Goal: Task Accomplishment & Management: Use online tool/utility

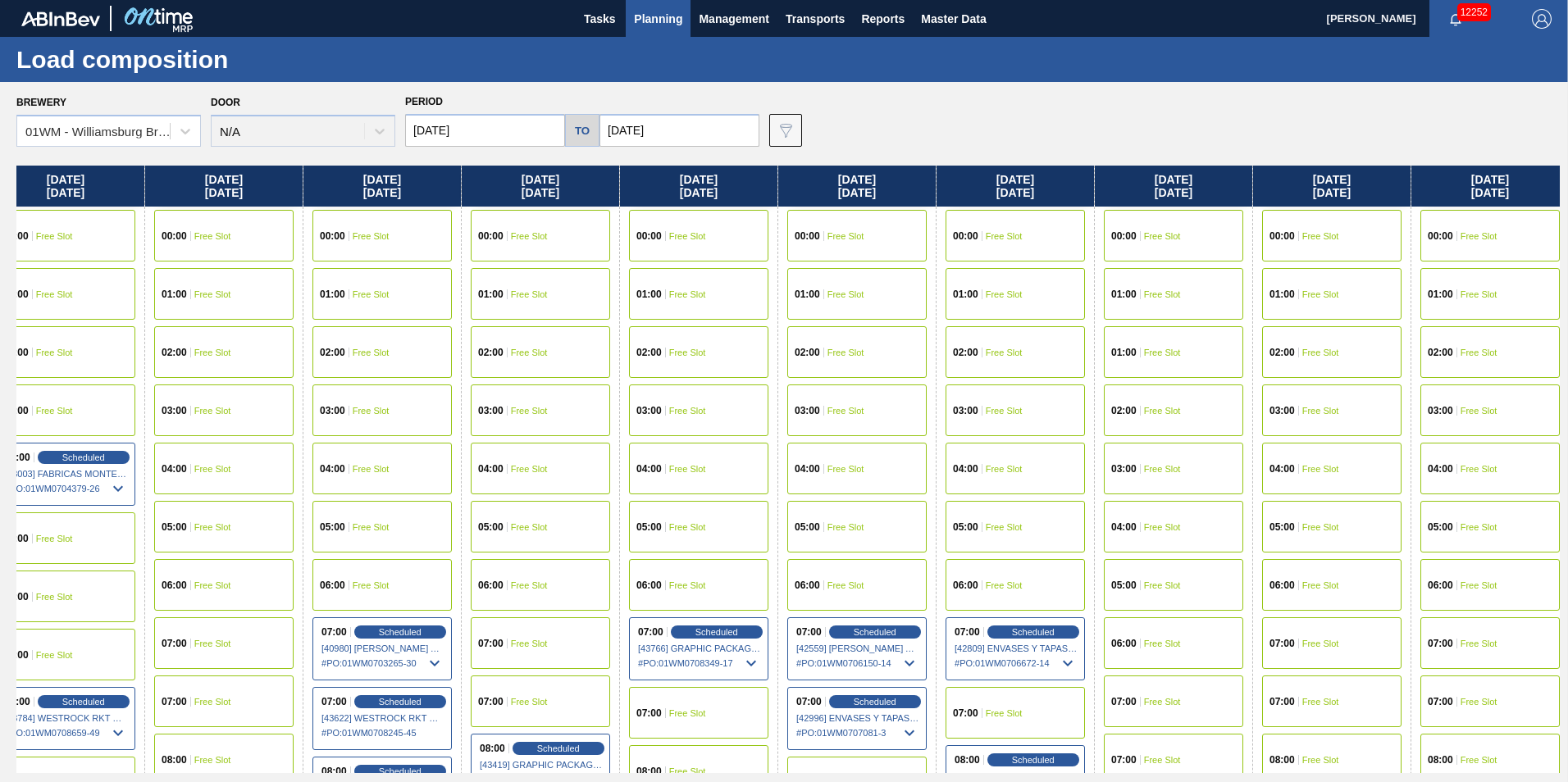
drag, startPoint x: 1393, startPoint y: 183, endPoint x: -105, endPoint y: 211, distance: 1498.3
click at [0, 0] on html "Tasks Planning Management Transports Reports Master Data [PERSON_NAME] 12252 Ma…" at bounding box center [784, 0] width 1568 height 0
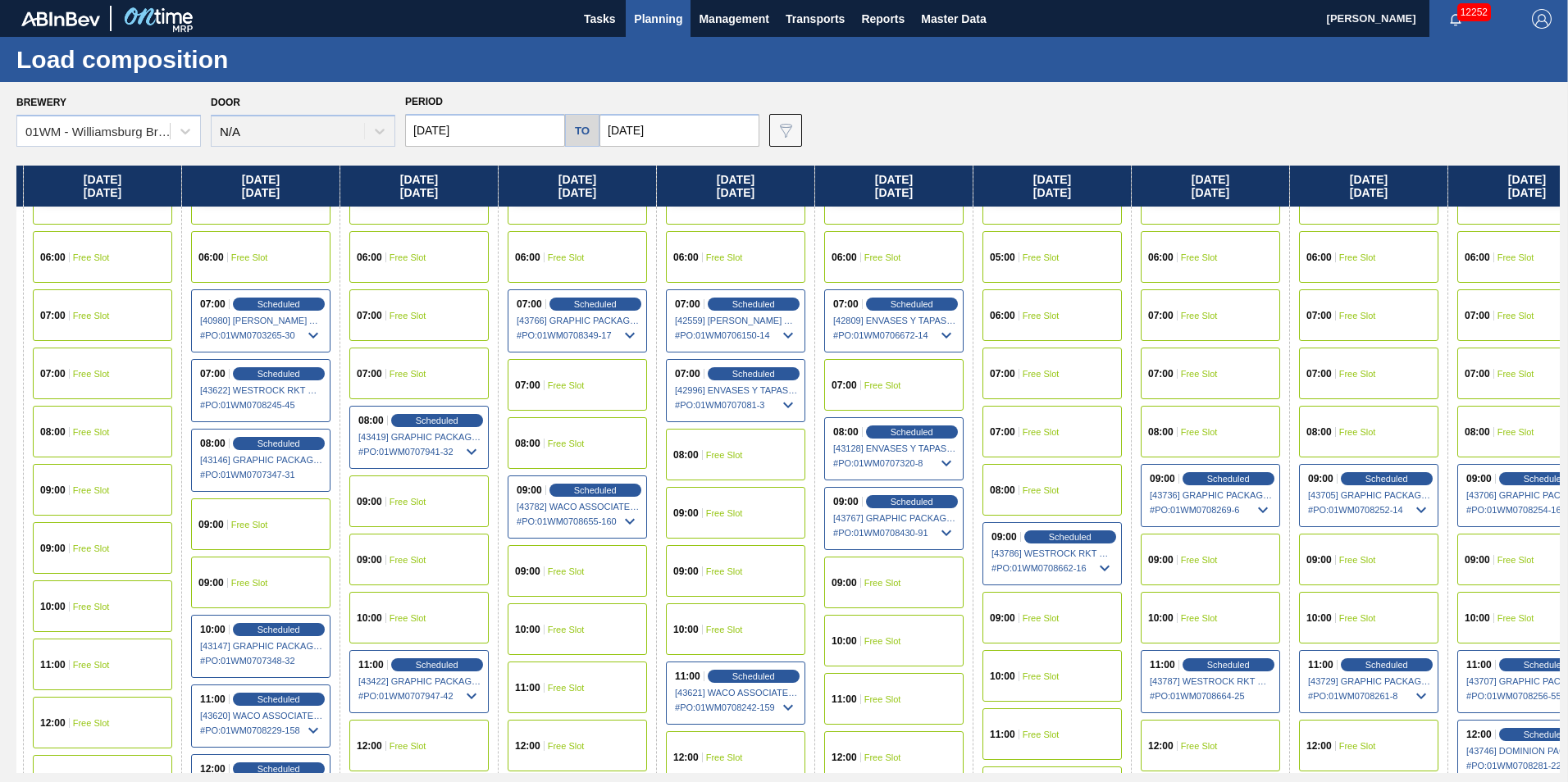
scroll to position [328, 1581]
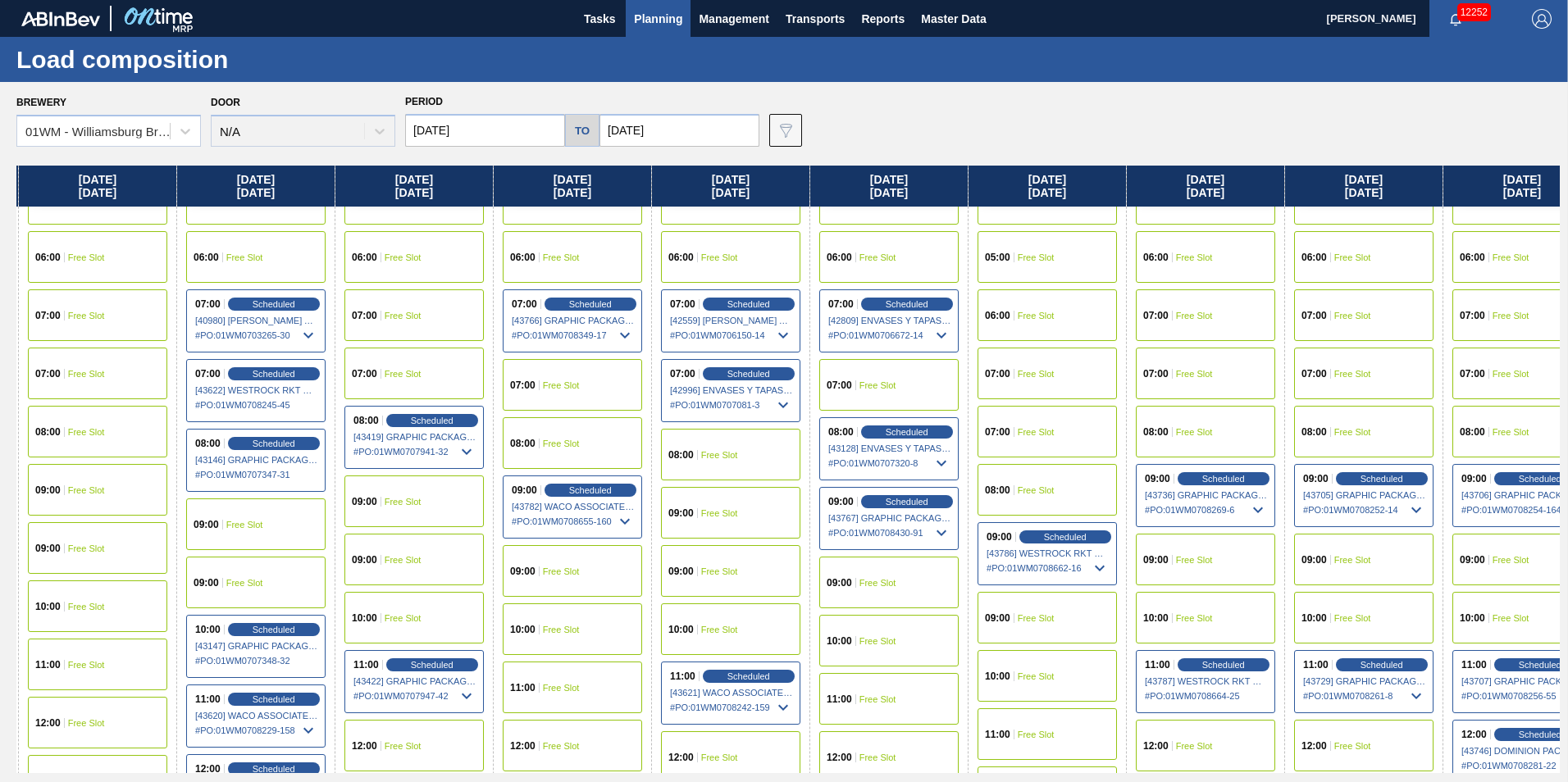
drag, startPoint x: 1196, startPoint y: 201, endPoint x: 948, endPoint y: 278, distance: 259.7
click at [948, 278] on div "[DATE] 00:00 Free Slot 01:00 Free Slot 02:00 Free Slot 03:00 Free Slot 04:00 Fr…" at bounding box center [788, 469] width 1543 height 608
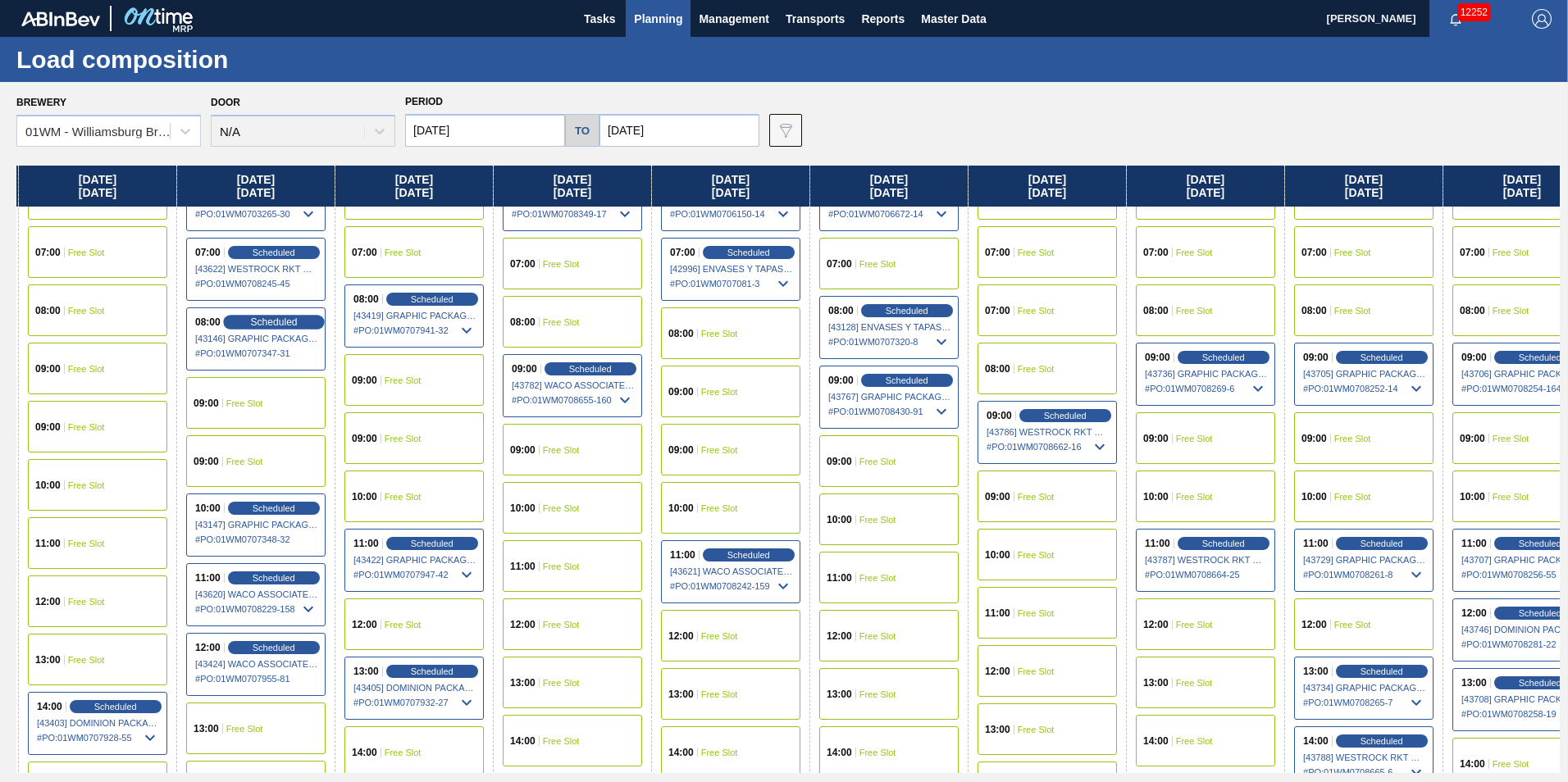
scroll to position [410, 1581]
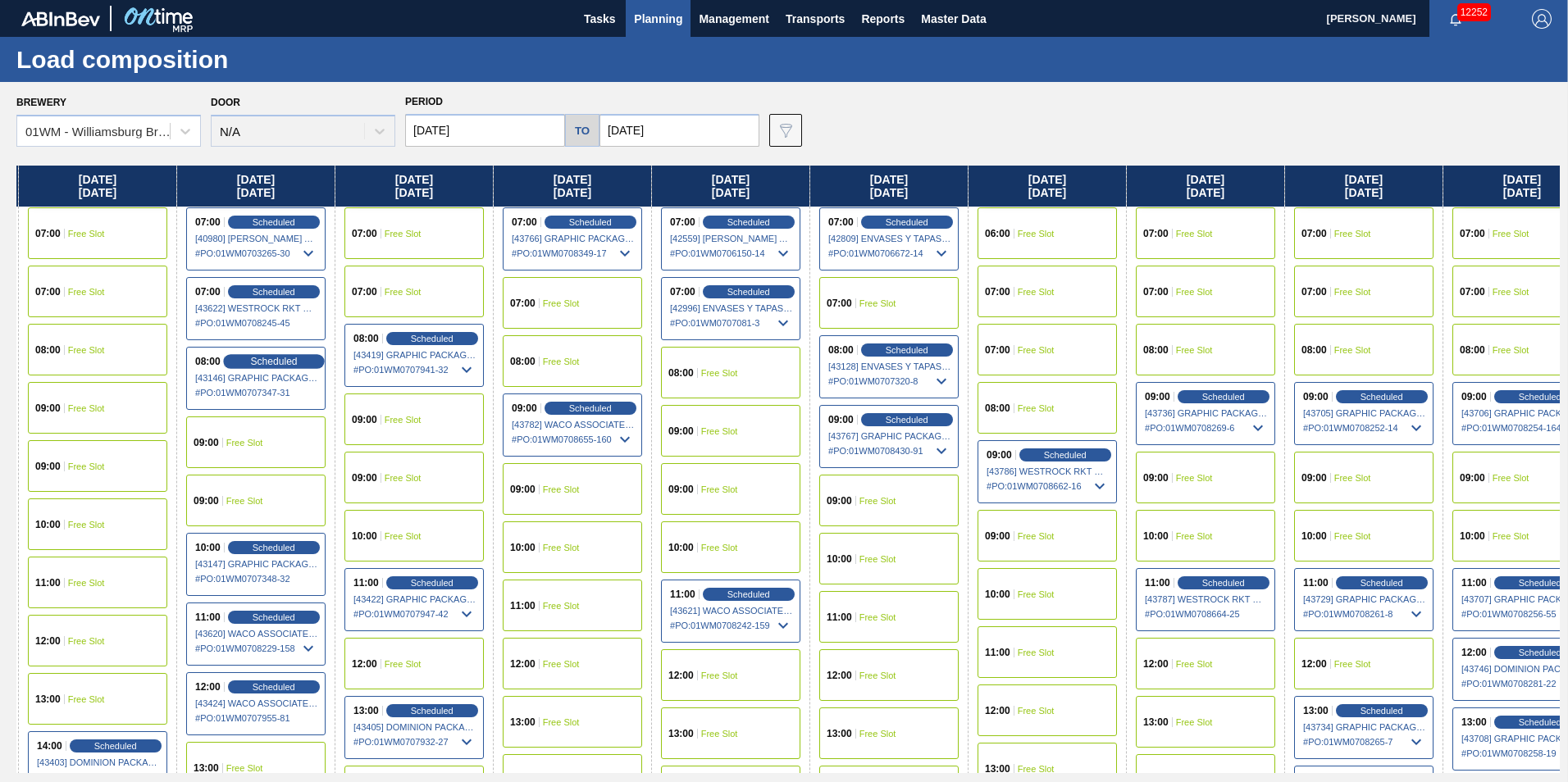
click at [292, 361] on span "Scheduled" at bounding box center [273, 361] width 47 height 11
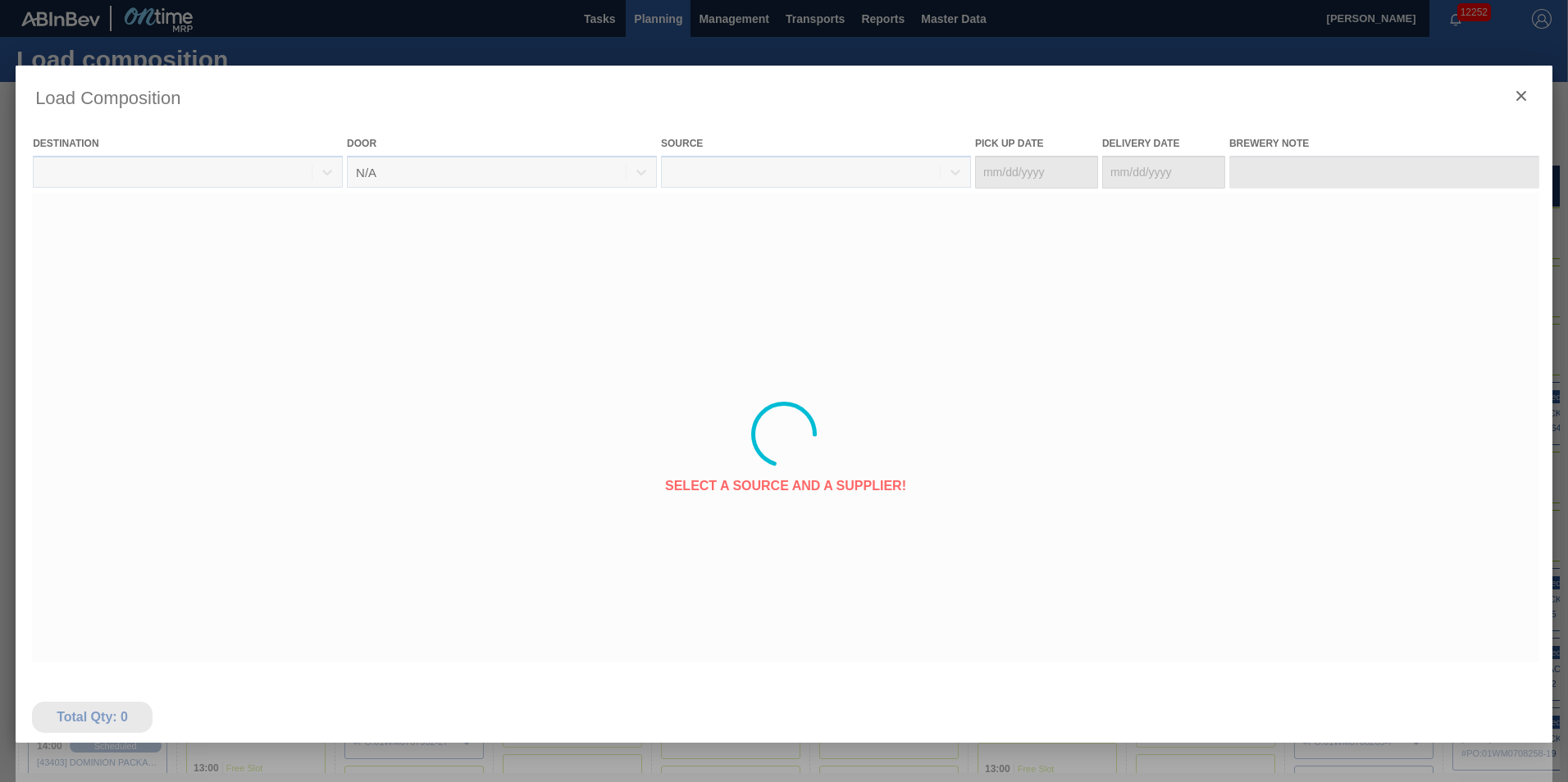
type Date "[DATE]"
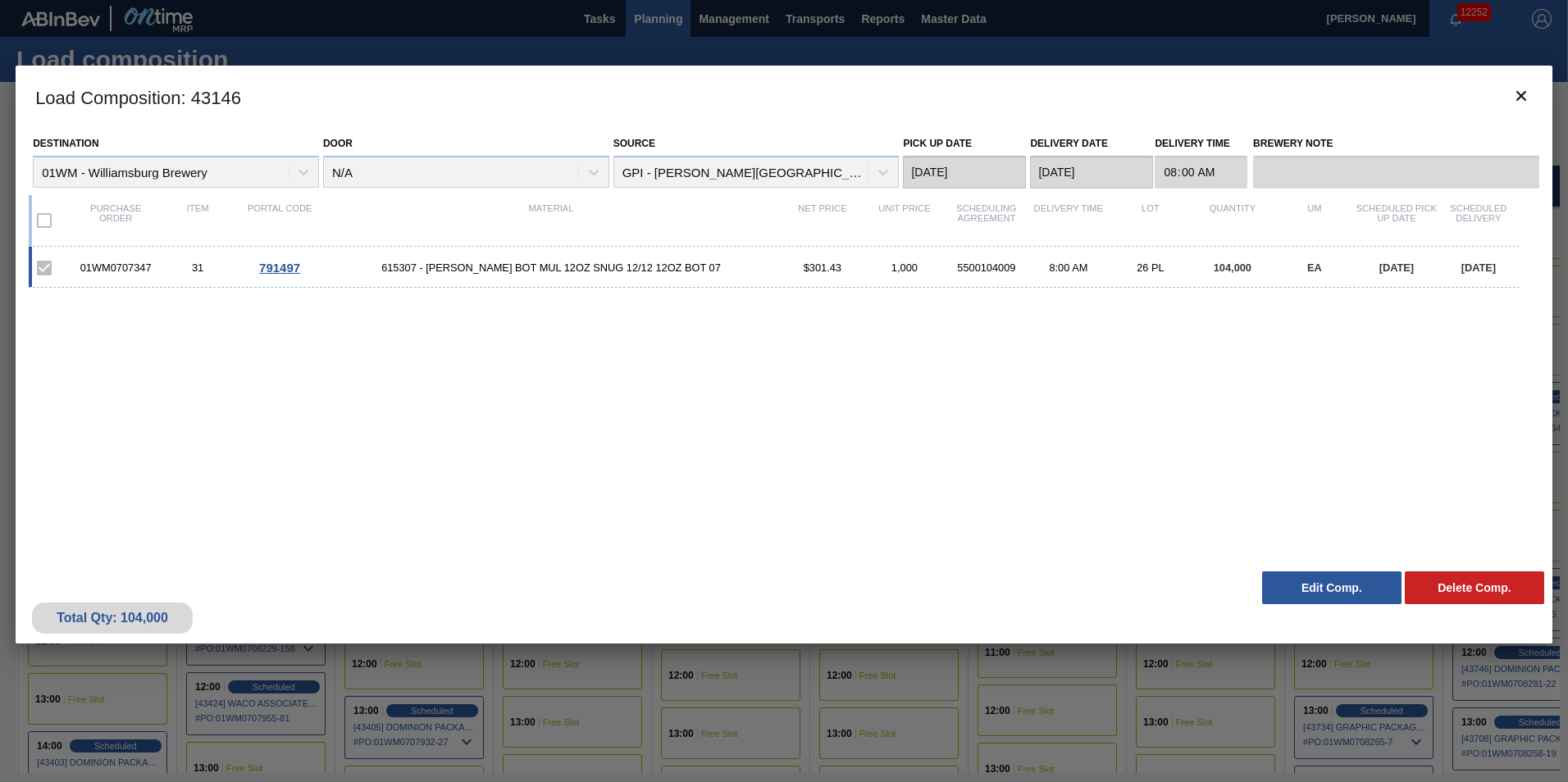
click at [1317, 594] on button "Edit Comp." at bounding box center [1331, 588] width 139 height 33
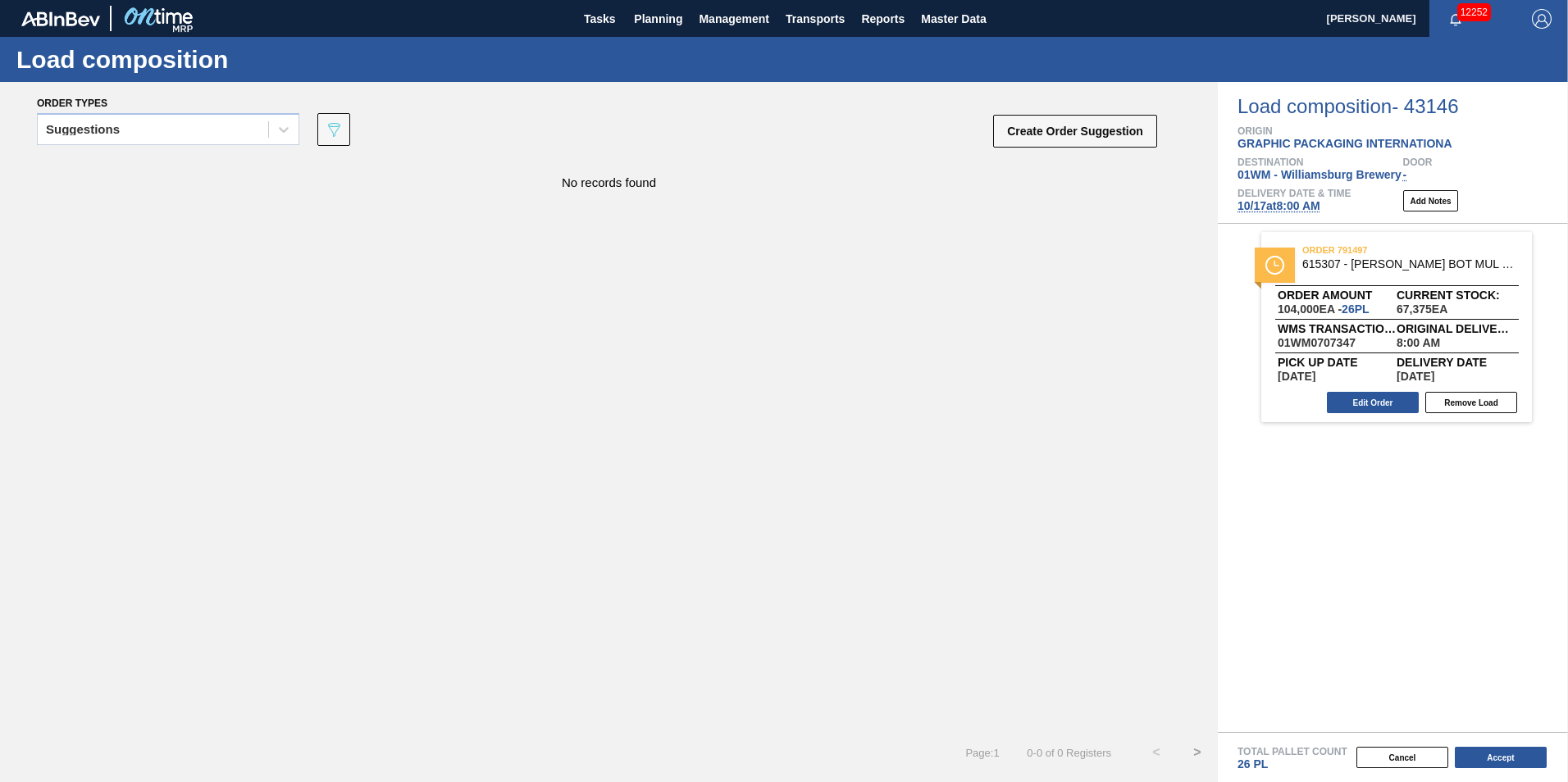
click at [1288, 204] on span "[DATE] 8:00 AM" at bounding box center [1278, 206] width 83 height 13
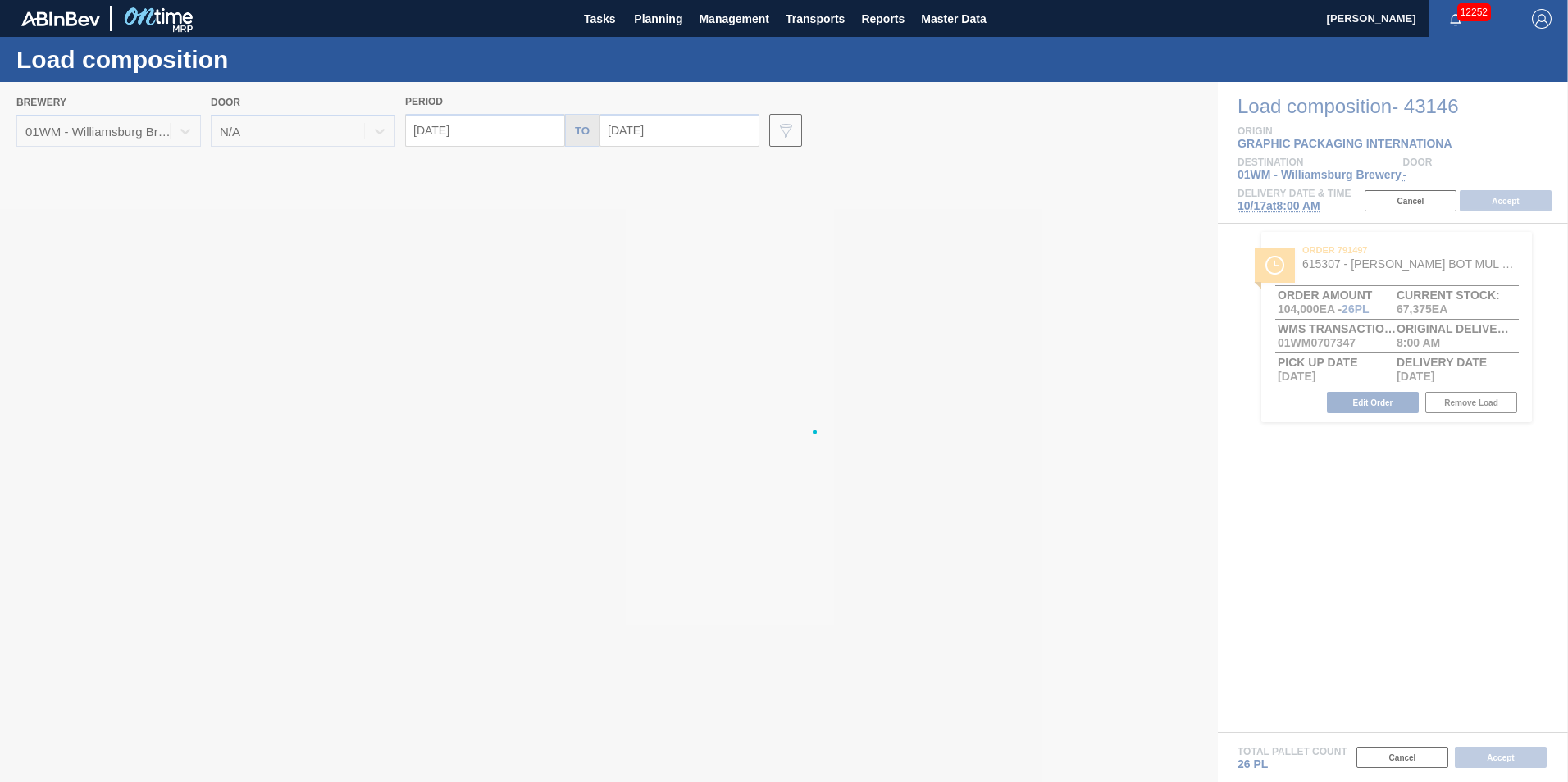
type input "[DATE]"
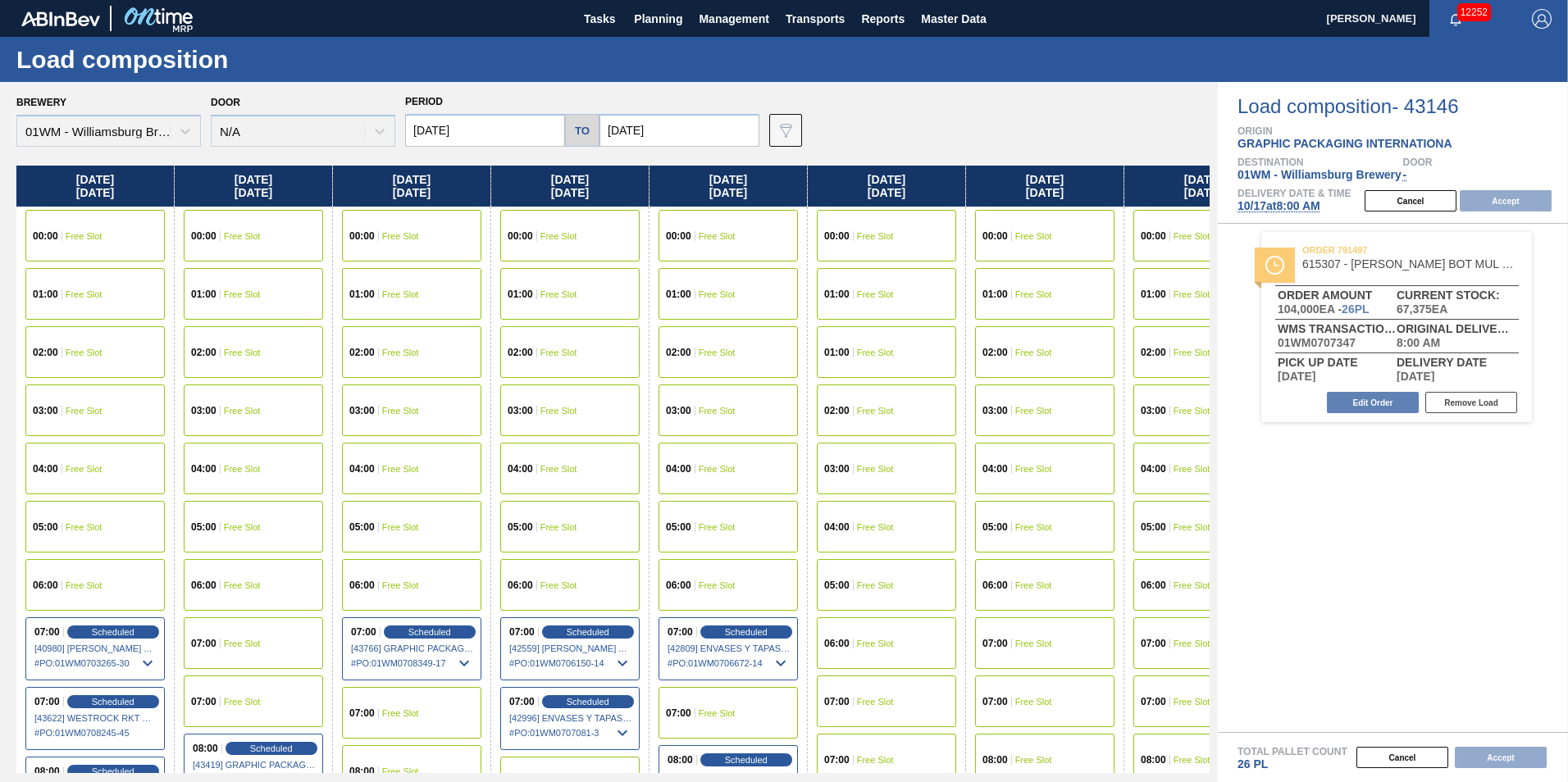
click at [458, 127] on input "[DATE]" at bounding box center [485, 130] width 160 height 33
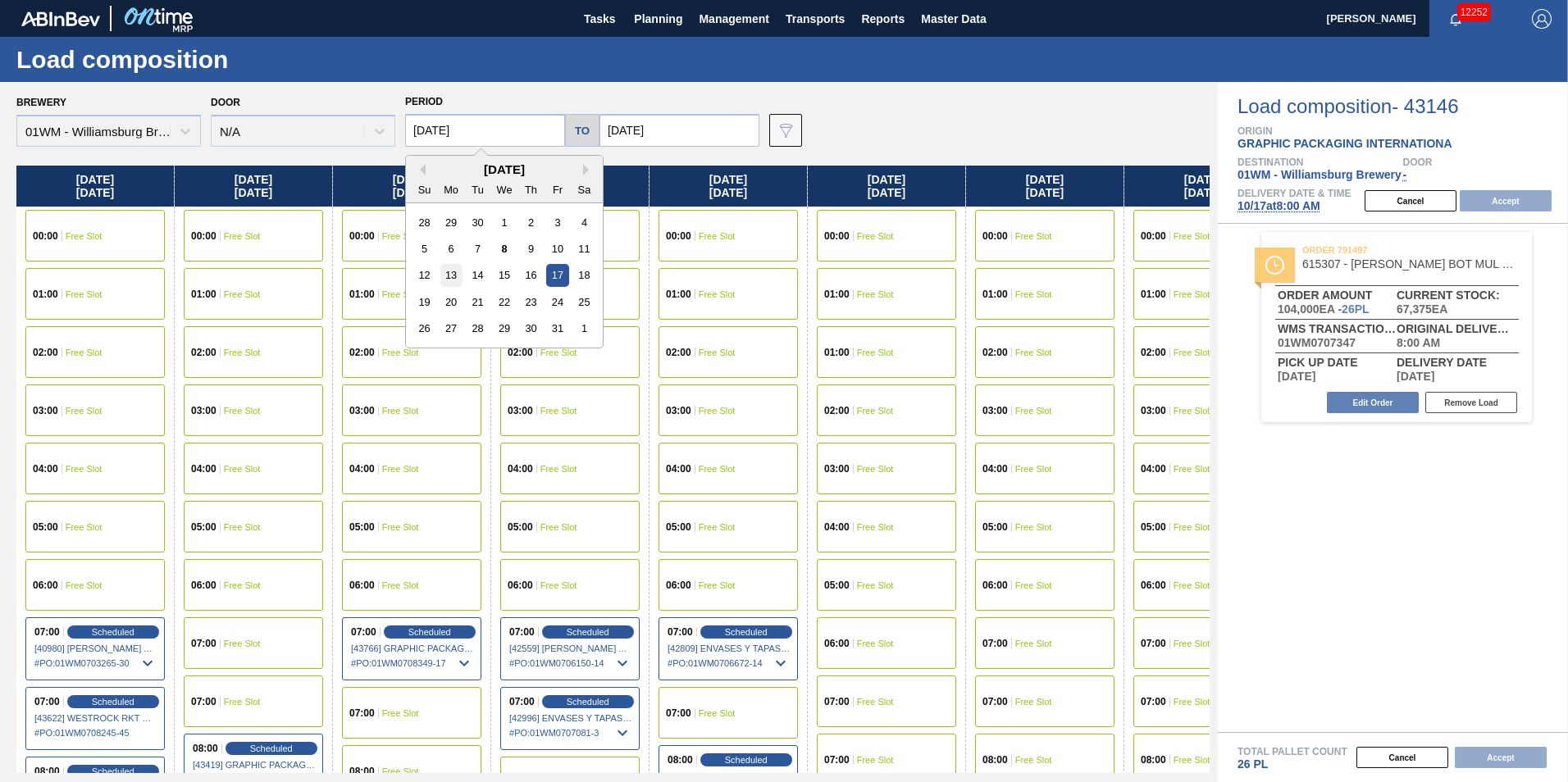
click at [450, 271] on div "13" at bounding box center [451, 274] width 22 height 22
type input "[DATE]"
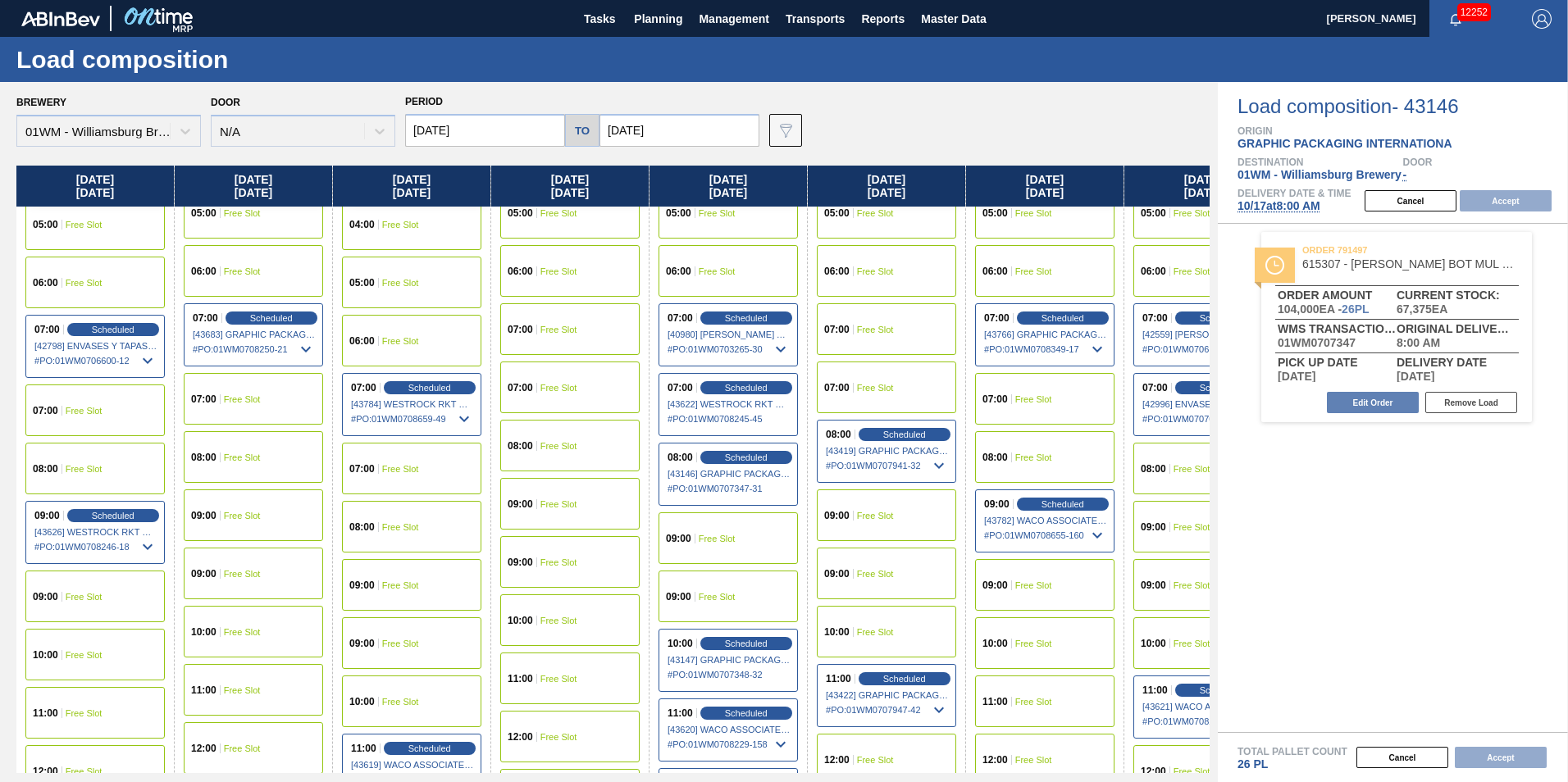
scroll to position [328, 0]
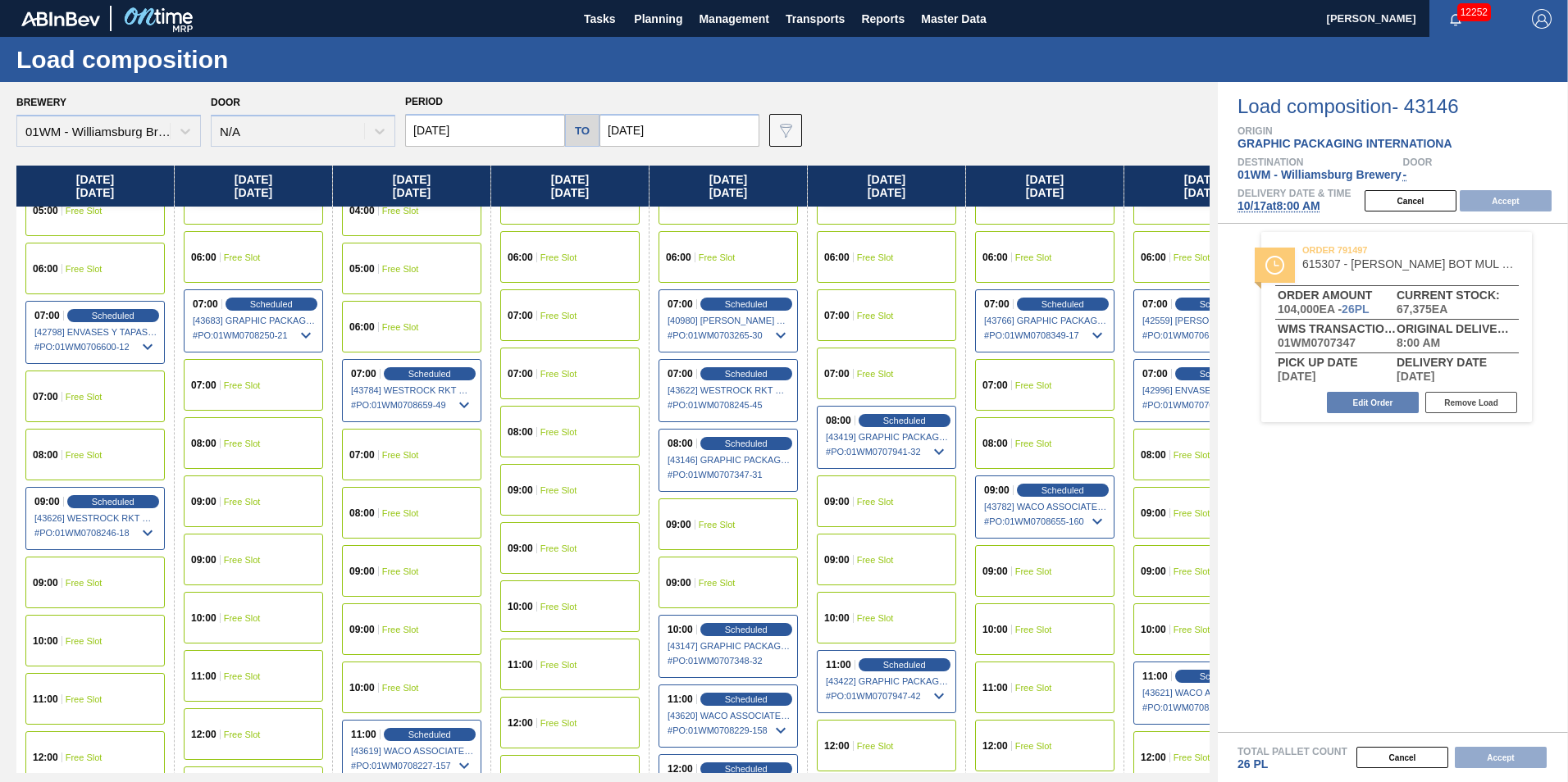
click at [100, 448] on div "08:00 Free Slot" at bounding box center [94, 455] width 139 height 52
click at [1496, 201] on button "Accept" at bounding box center [1505, 201] width 91 height 21
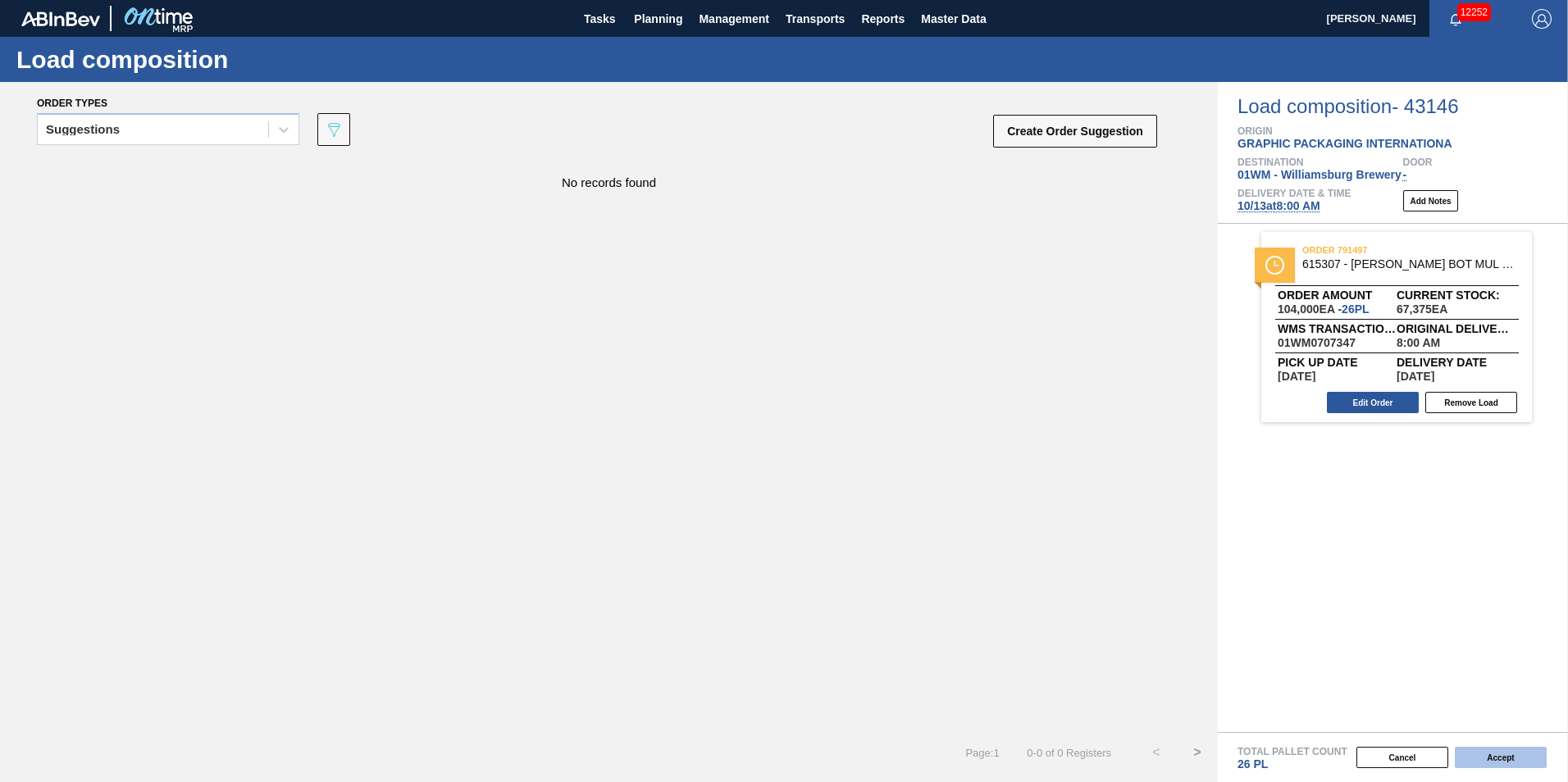
click at [1516, 747] on button "Accept" at bounding box center [1500, 758] width 91 height 21
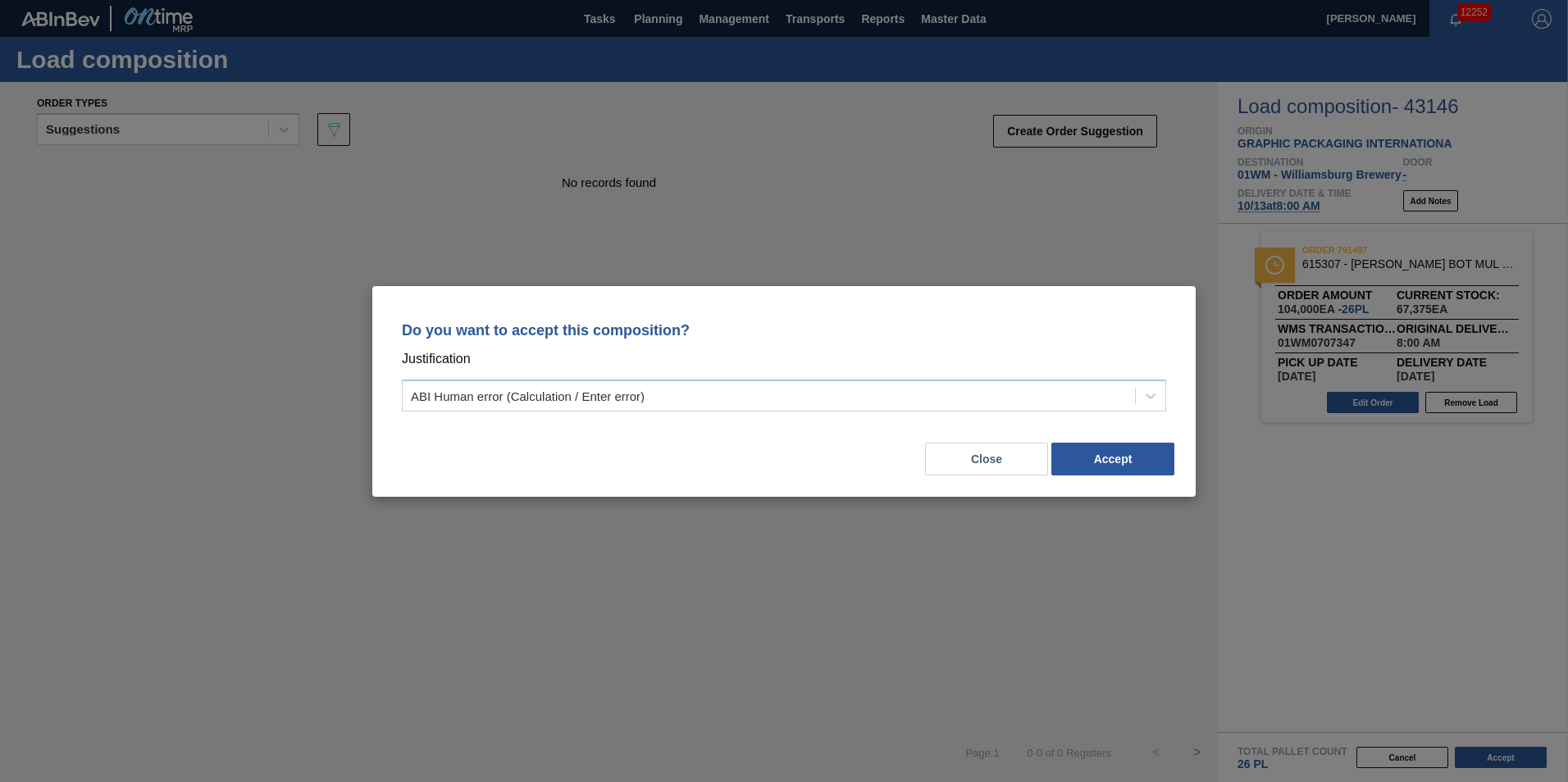
click at [761, 377] on div "Do you want to accept this composition? Justification ABI Human error (Calculat…" at bounding box center [783, 364] width 784 height 115
click at [767, 393] on div "ABI Human error (Calculation / Enter error)" at bounding box center [769, 395] width 732 height 24
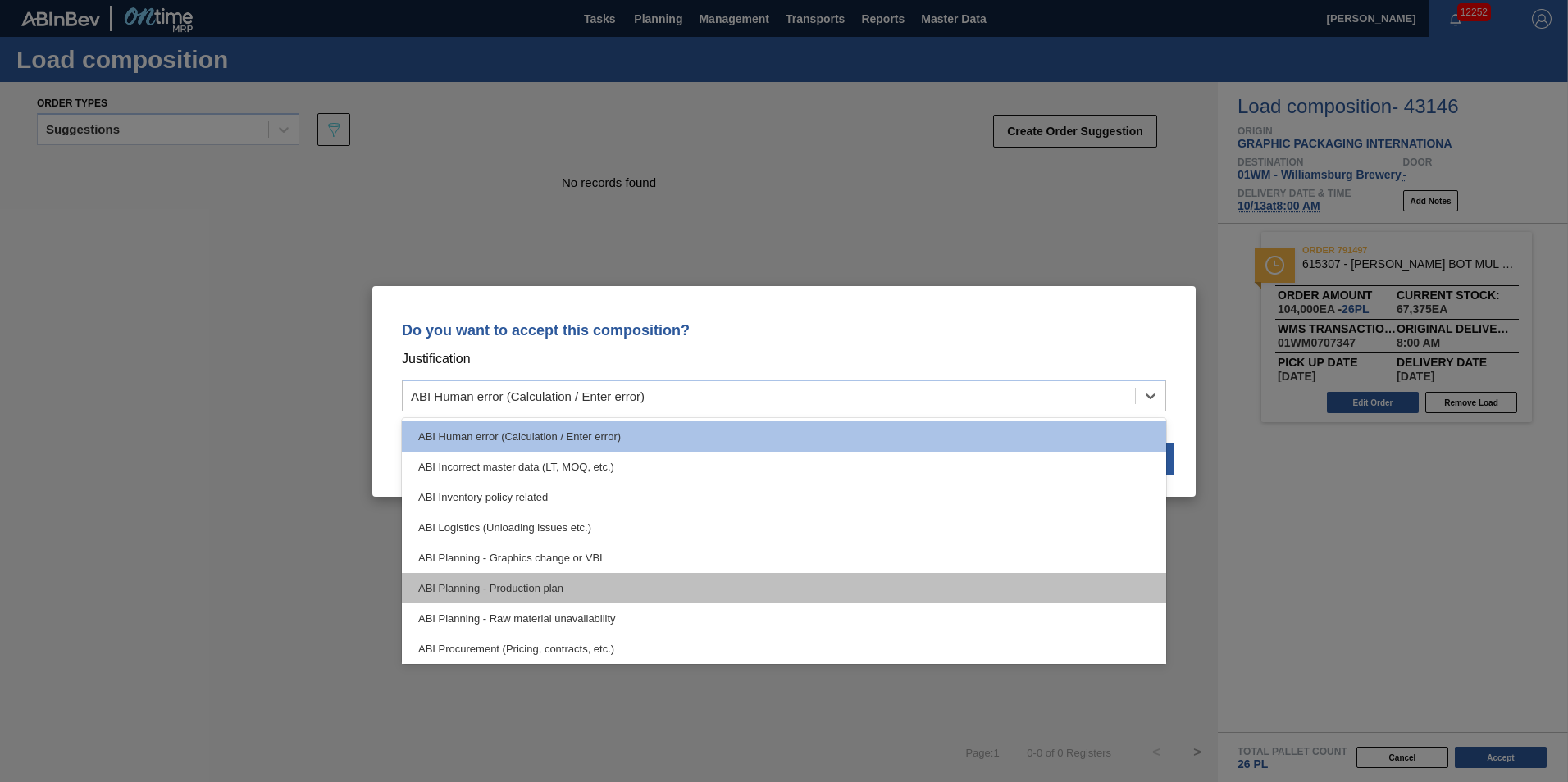
click at [634, 578] on div "ABI Planning - Production plan" at bounding box center [784, 589] width 764 height 31
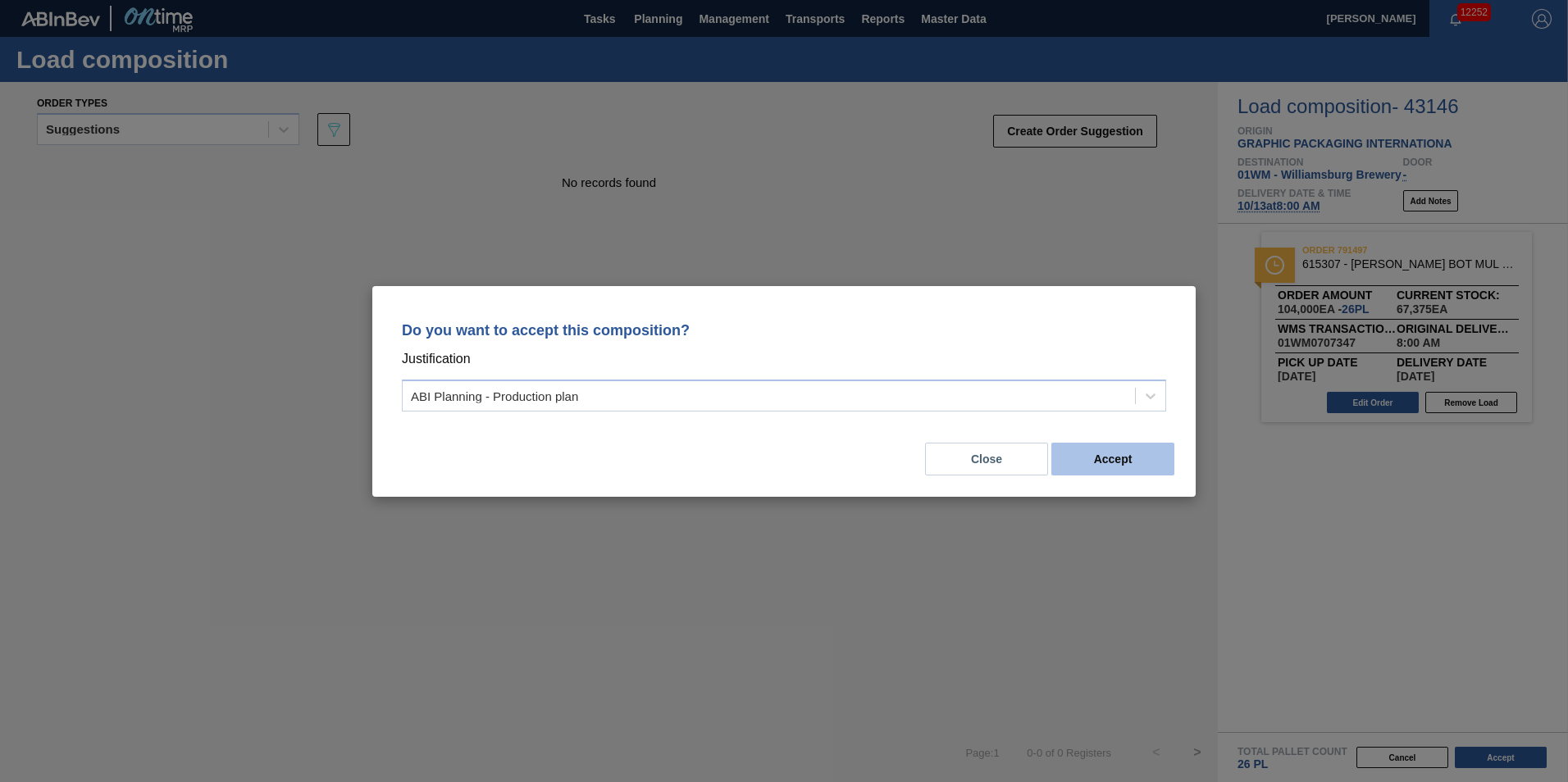
click at [1072, 456] on button "Accept" at bounding box center [1113, 459] width 123 height 33
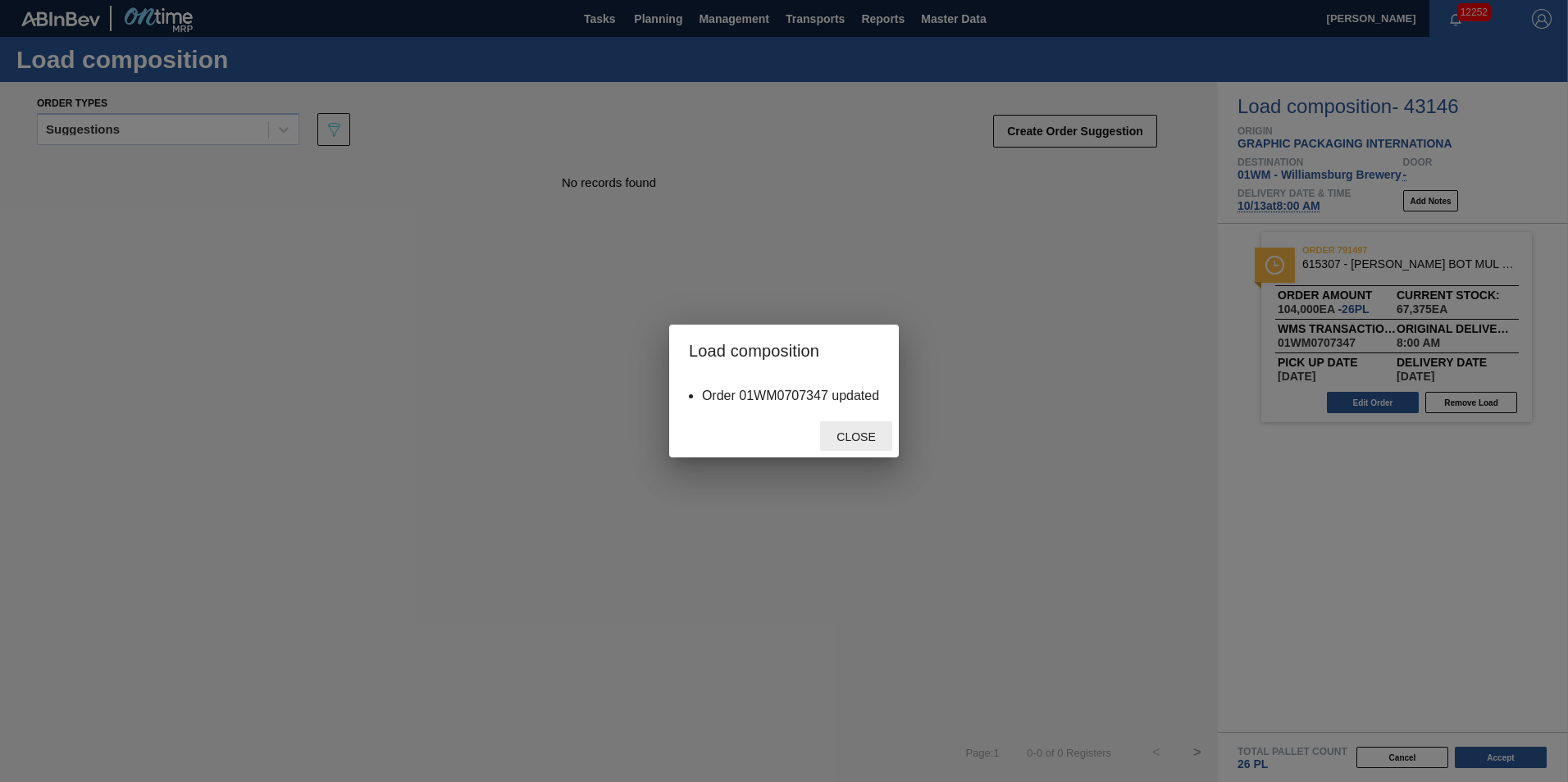
click at [847, 431] on div "Close" at bounding box center [855, 437] width 72 height 31
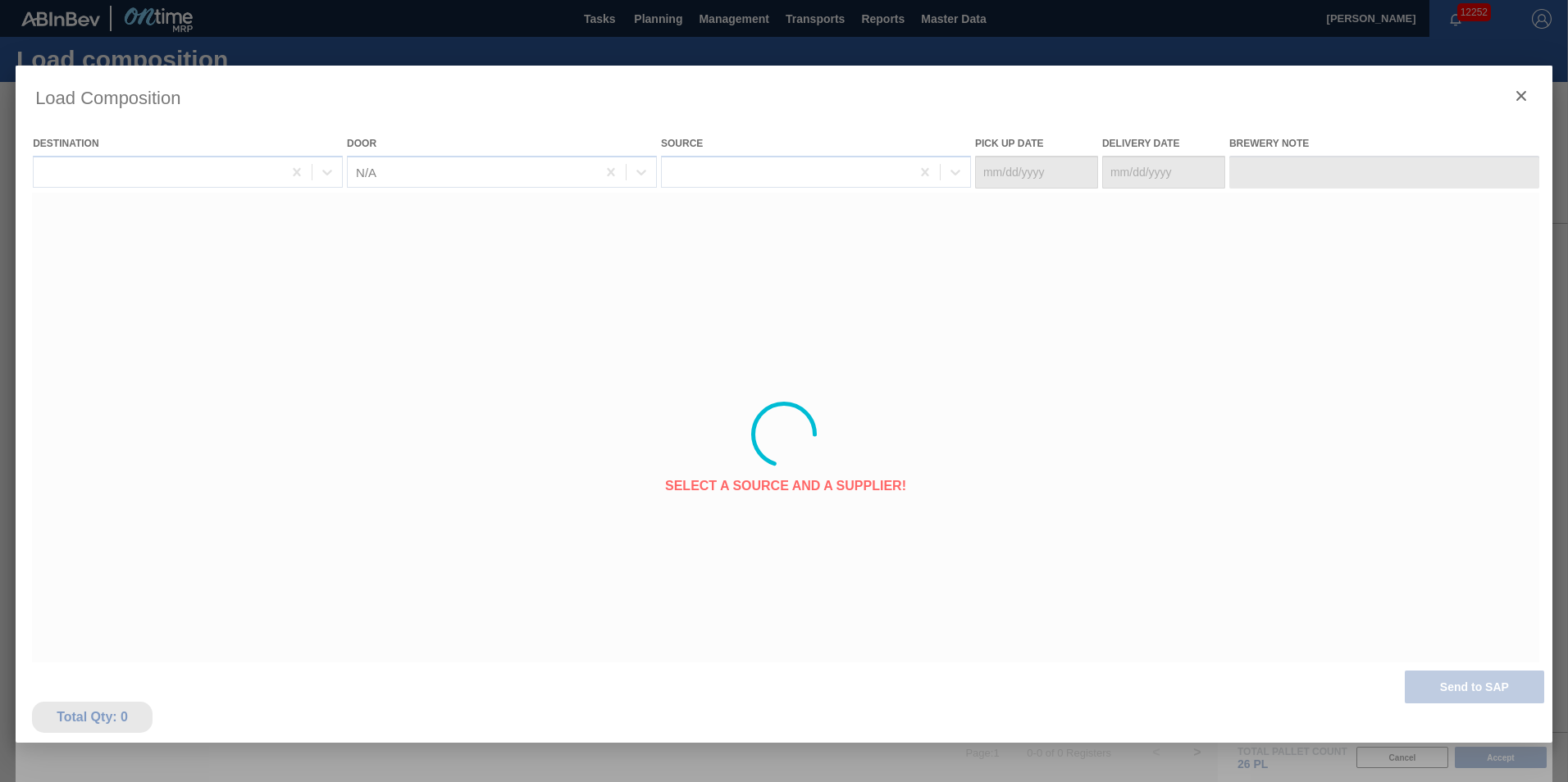
type Date "[DATE]"
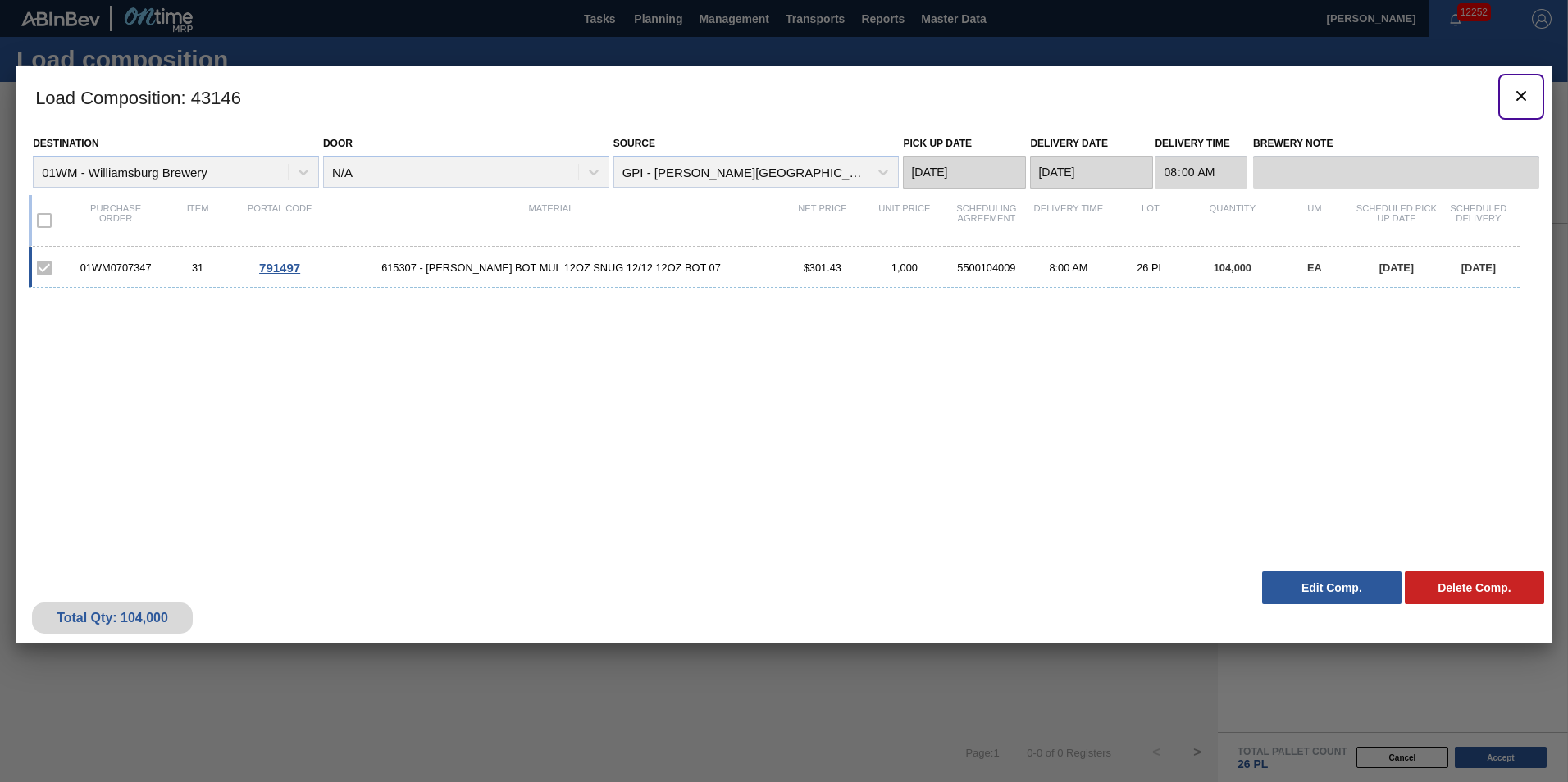
click at [1520, 94] on icon "botão de ícone" at bounding box center [1521, 96] width 10 height 10
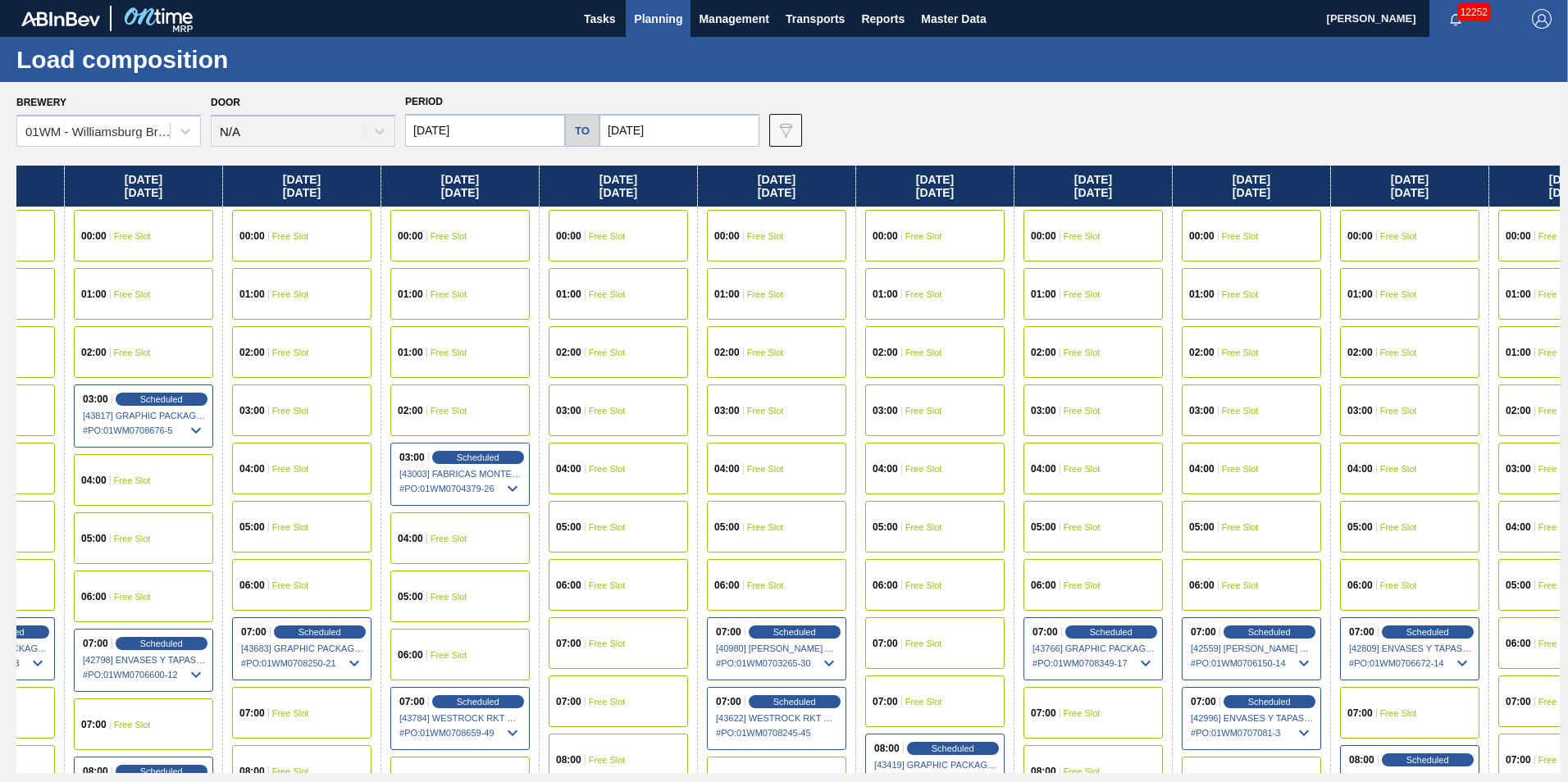
drag, startPoint x: 1335, startPoint y: 189, endPoint x: 246, endPoint y: 260, distance: 1091.3
click at [246, 260] on div "[DATE] 00:00 Free Slot 01:00 Free Slot 02:00 Free Slot 03:00 Free Slot 04:00 Fr…" at bounding box center [788, 469] width 1543 height 608
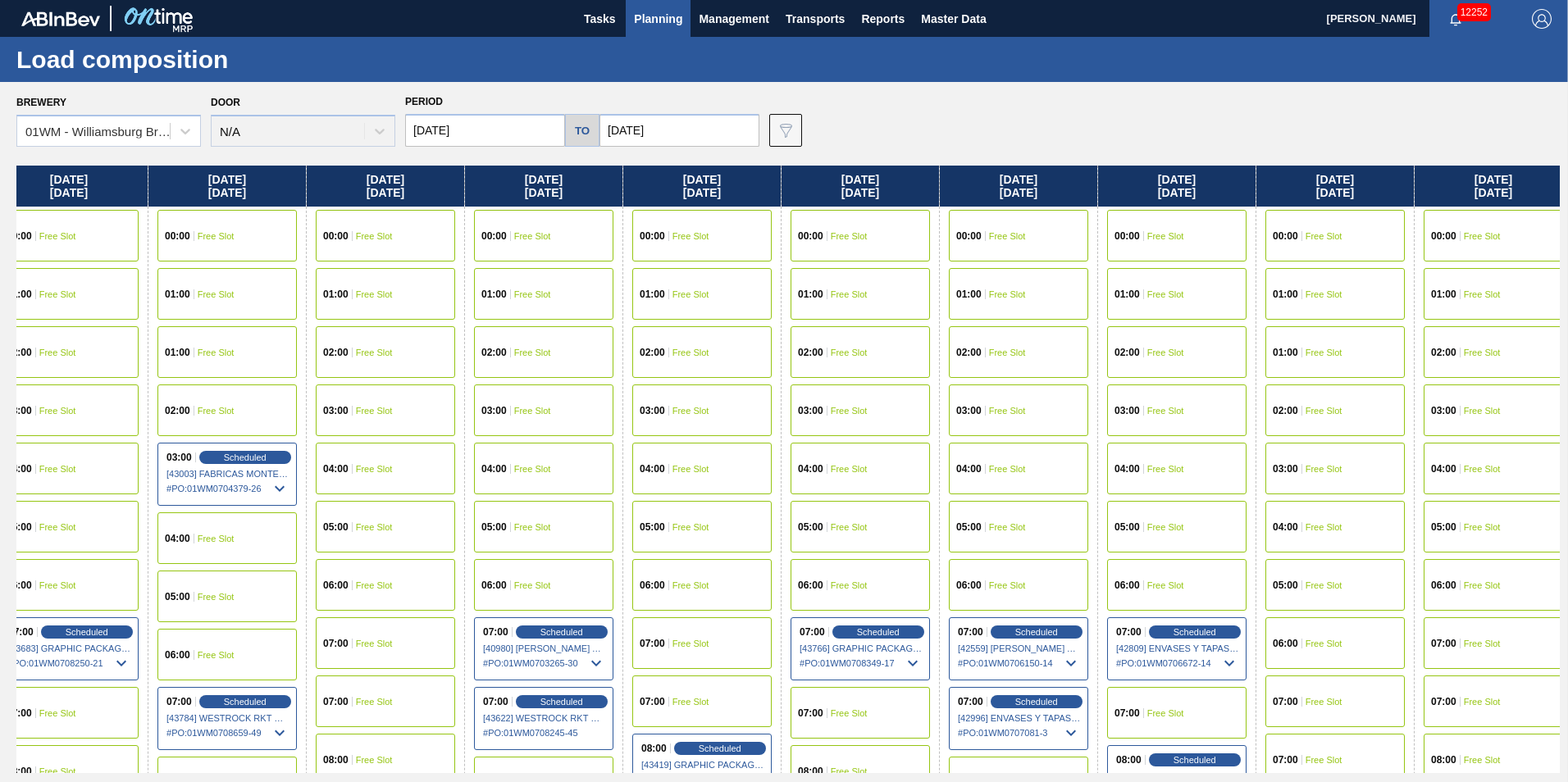
drag, startPoint x: 1274, startPoint y: 217, endPoint x: 1162, endPoint y: 214, distance: 112.0
click at [1164, 216] on div "[DATE] 00:00 Free Slot 01:00 Free Slot 02:00 Free Slot 03:00 Free Slot 04:00 Fr…" at bounding box center [788, 469] width 1543 height 608
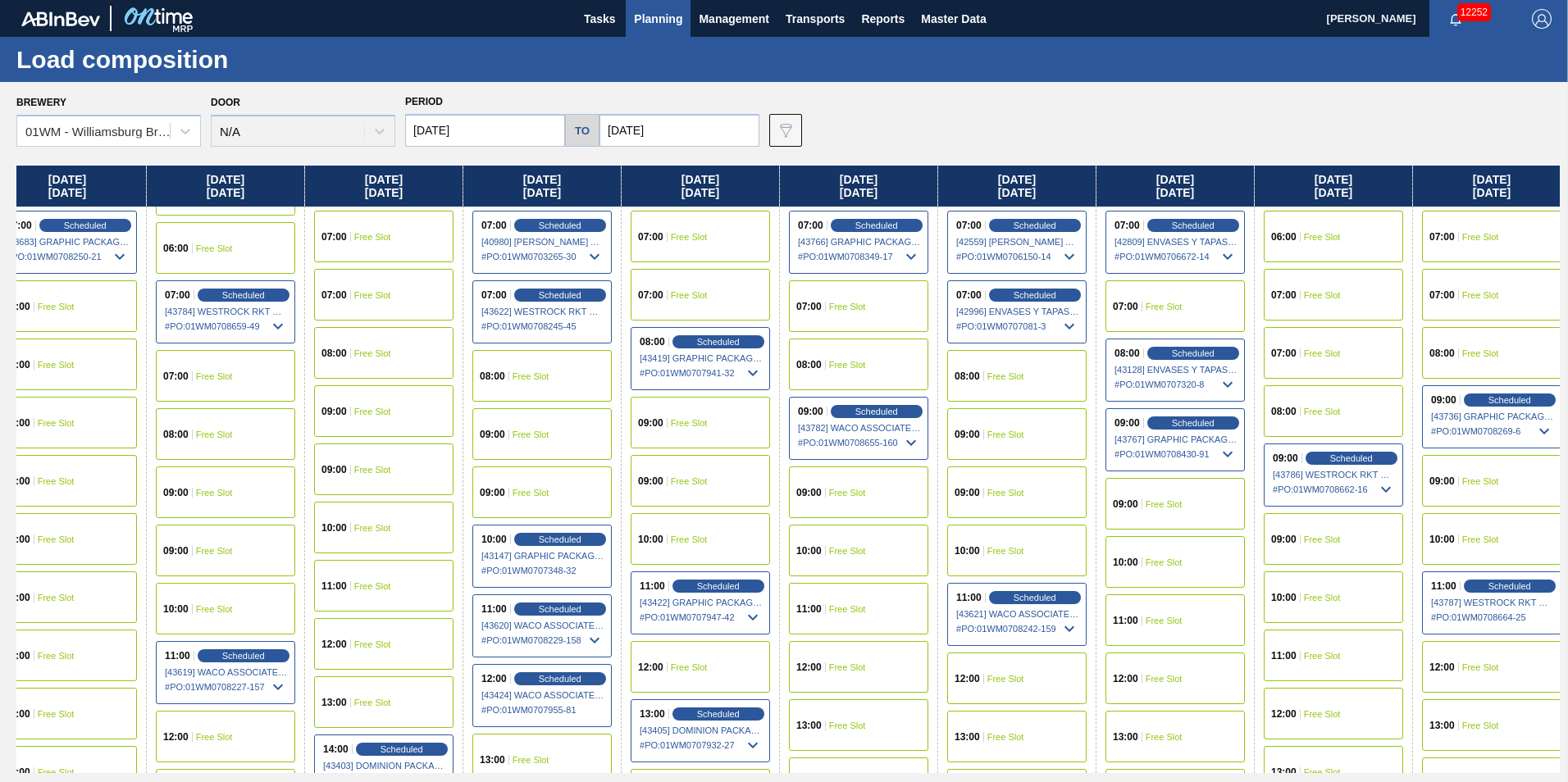
scroll to position [410, 1294]
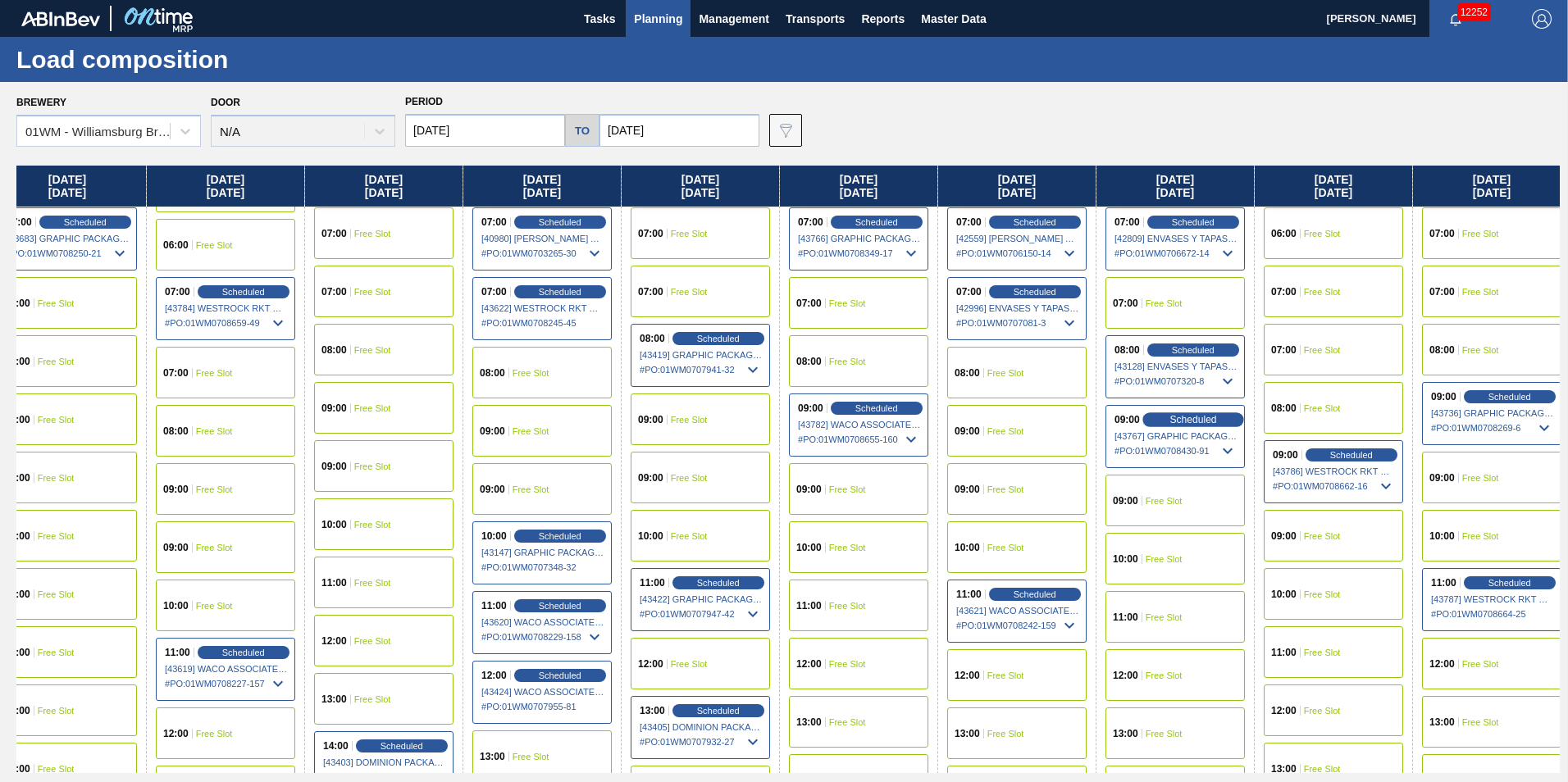
click at [1221, 417] on div "Scheduled" at bounding box center [1192, 419] width 101 height 14
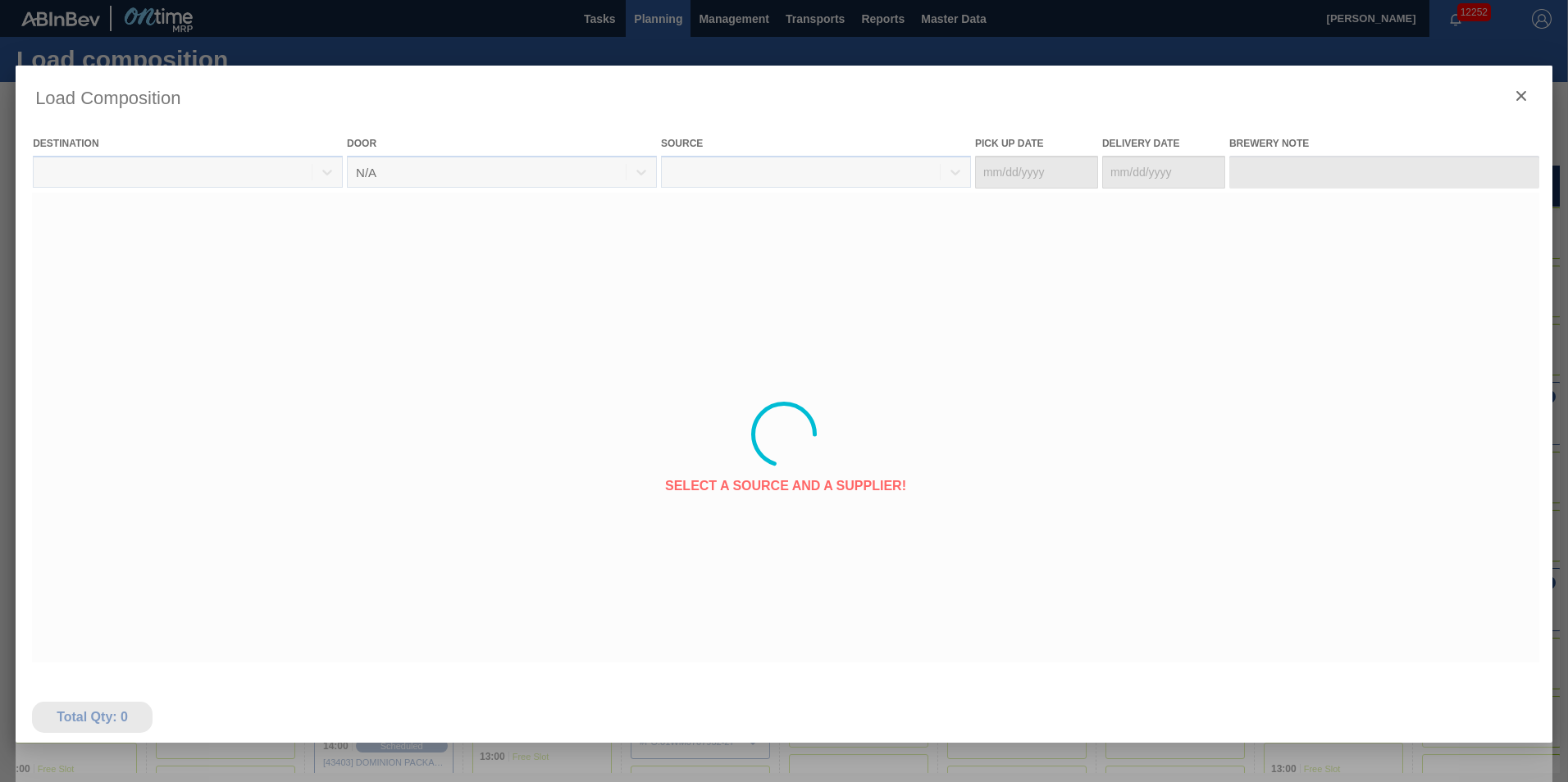
type Date "[DATE]"
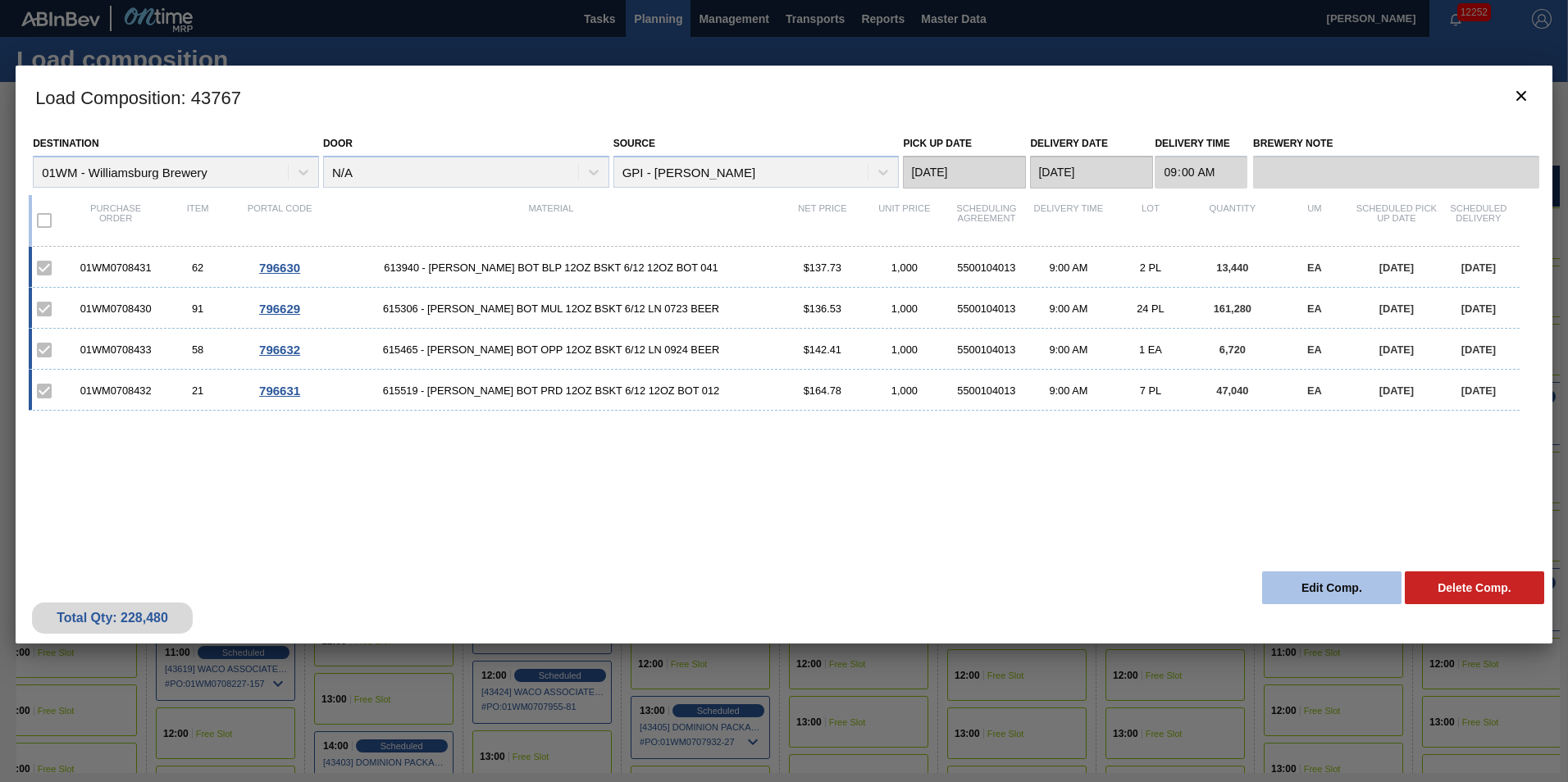
click at [1296, 583] on button "Edit Comp." at bounding box center [1331, 588] width 139 height 33
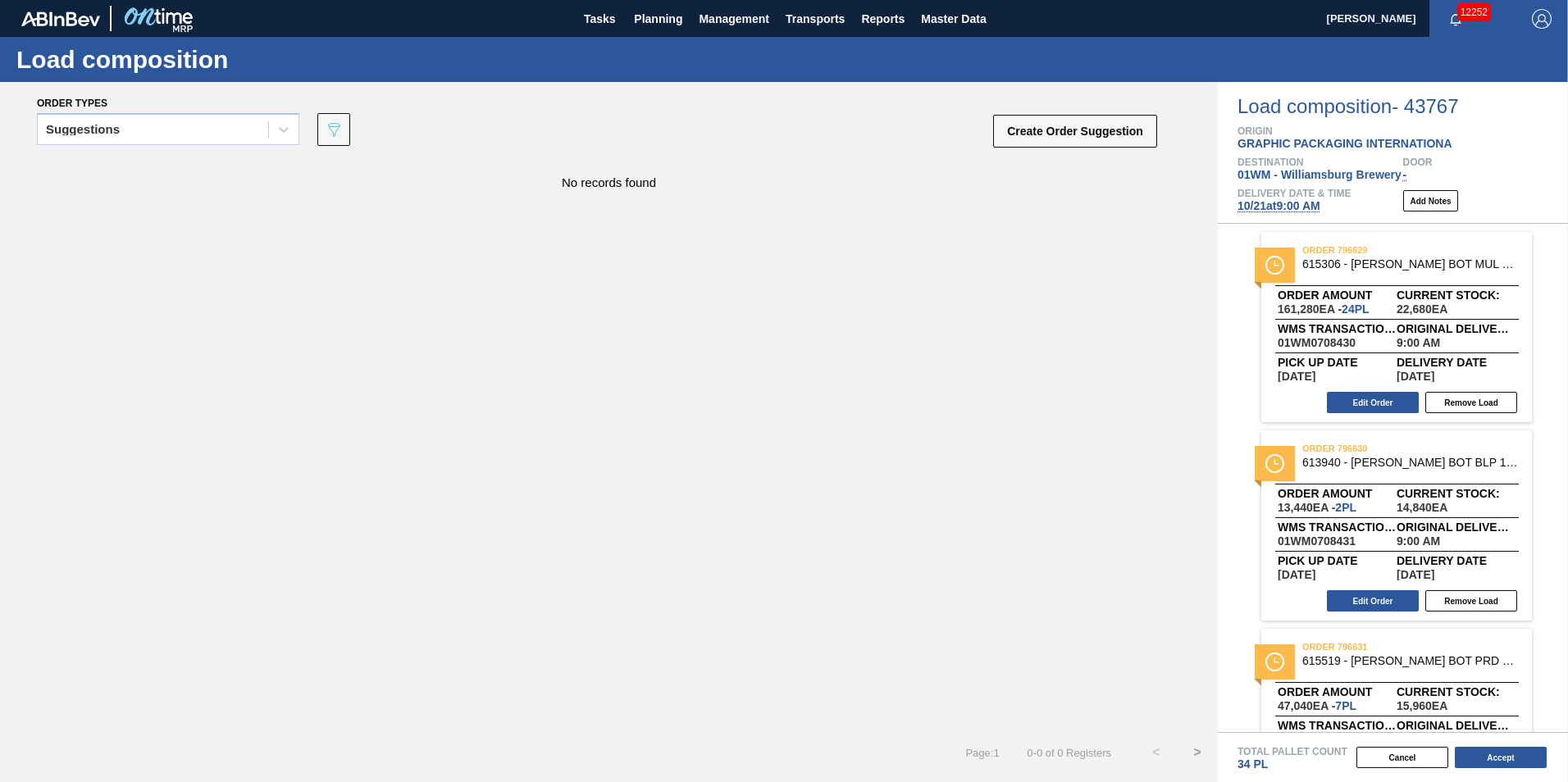
click at [1292, 200] on span "[DATE] 9:00 AM" at bounding box center [1278, 206] width 83 height 13
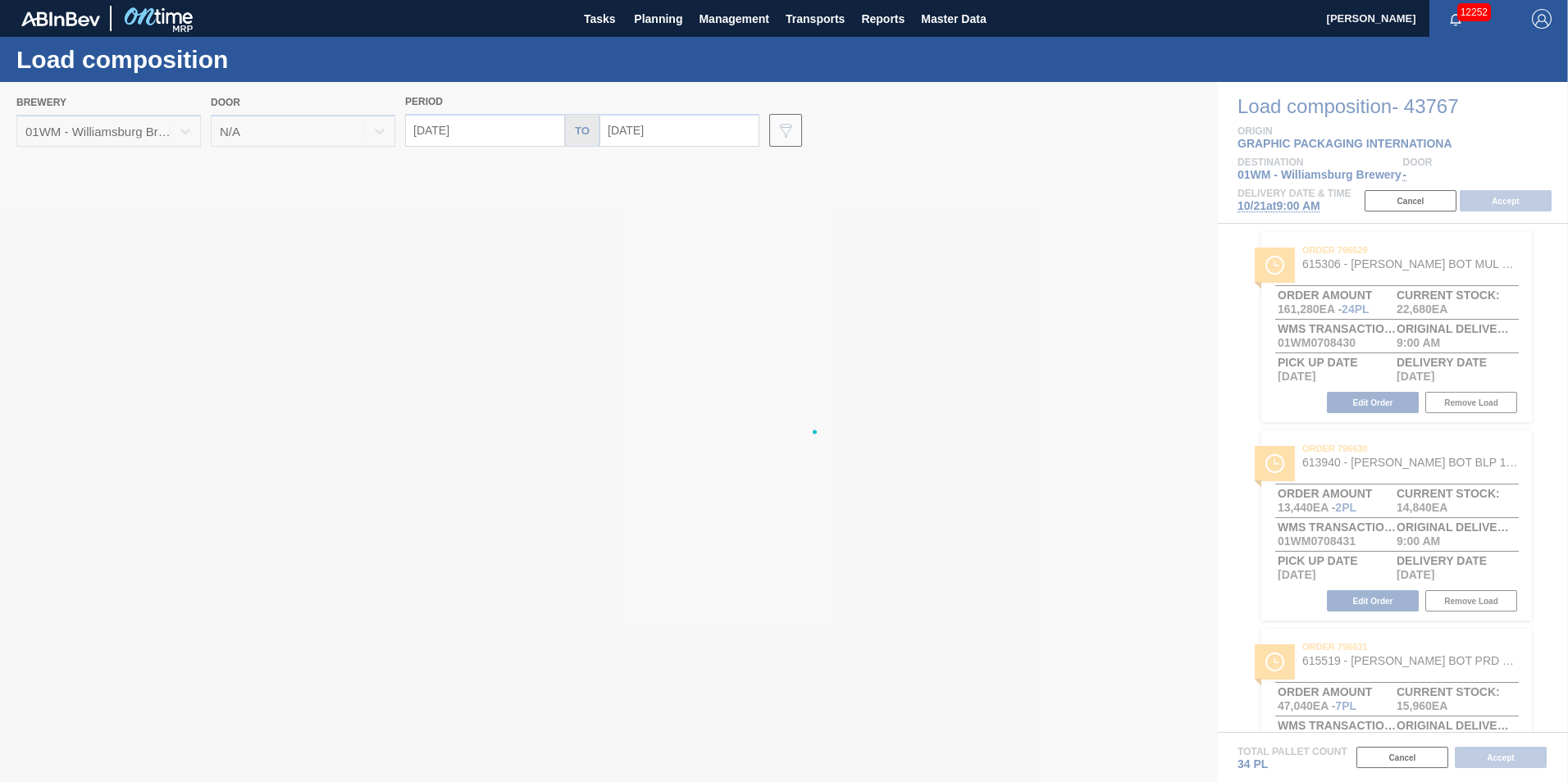
type input "[DATE]"
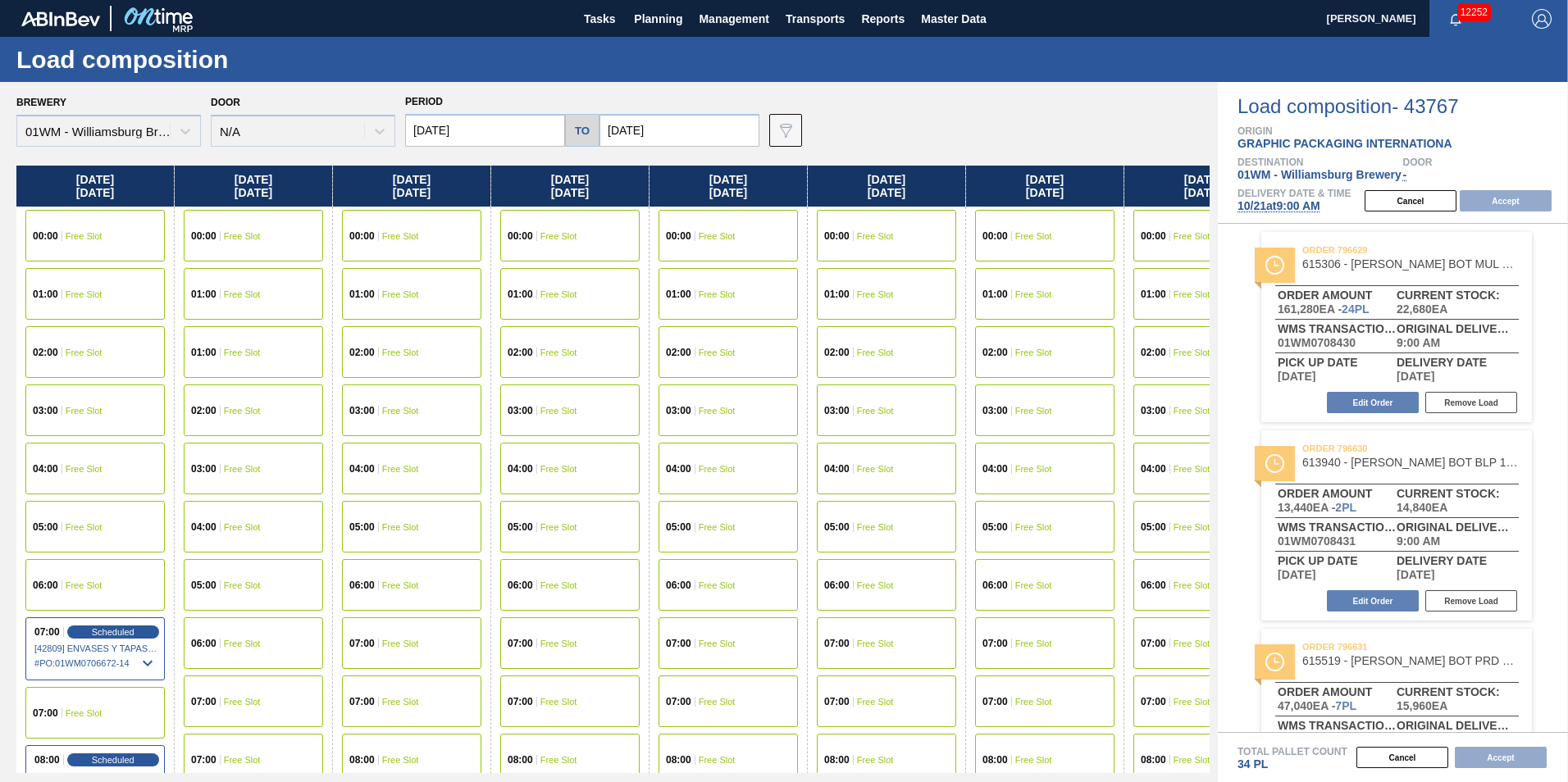
click at [443, 131] on input "[DATE]" at bounding box center [485, 130] width 160 height 33
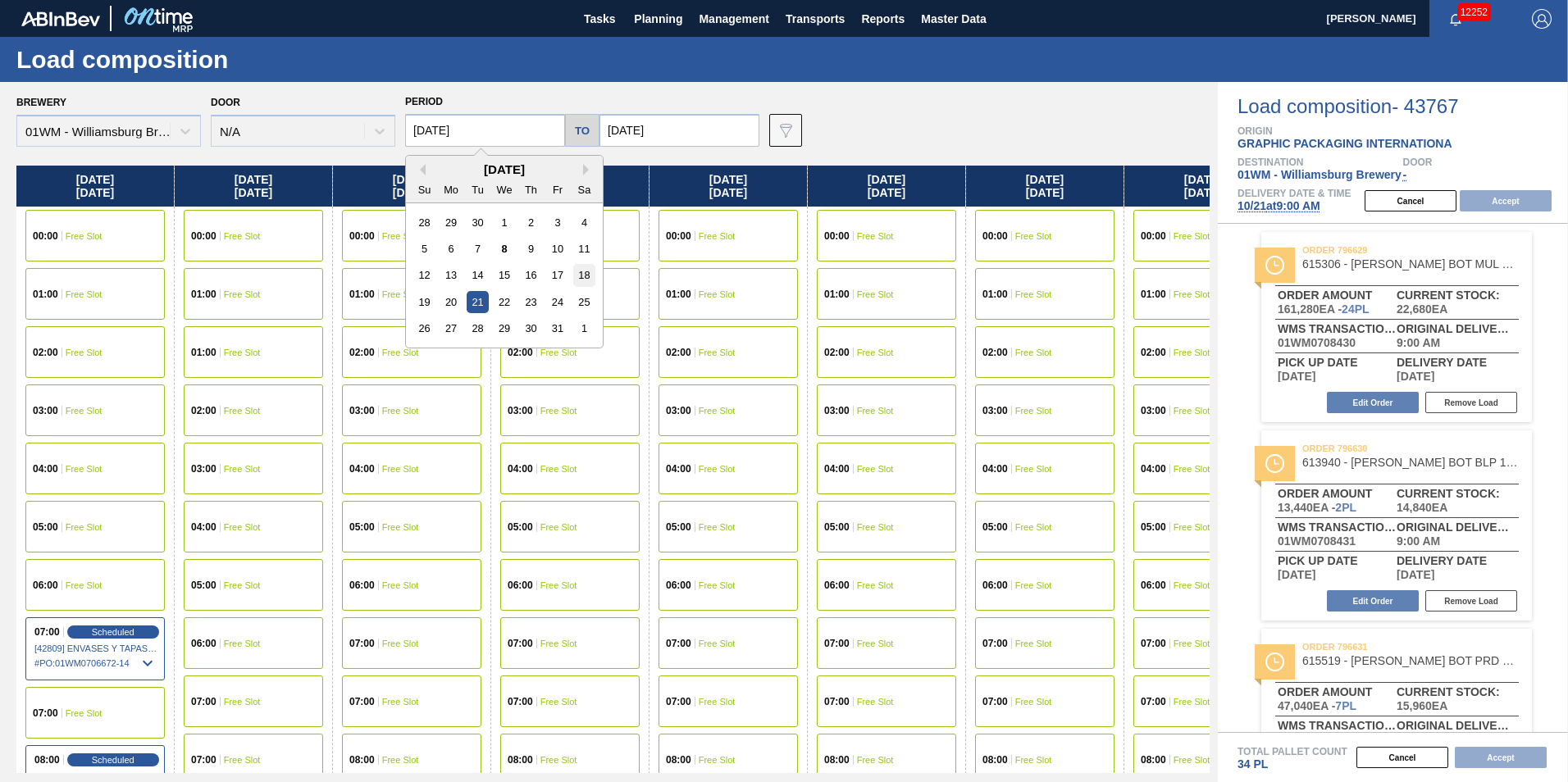
click at [584, 270] on div "18" at bounding box center [584, 274] width 22 height 22
type input "[DATE]"
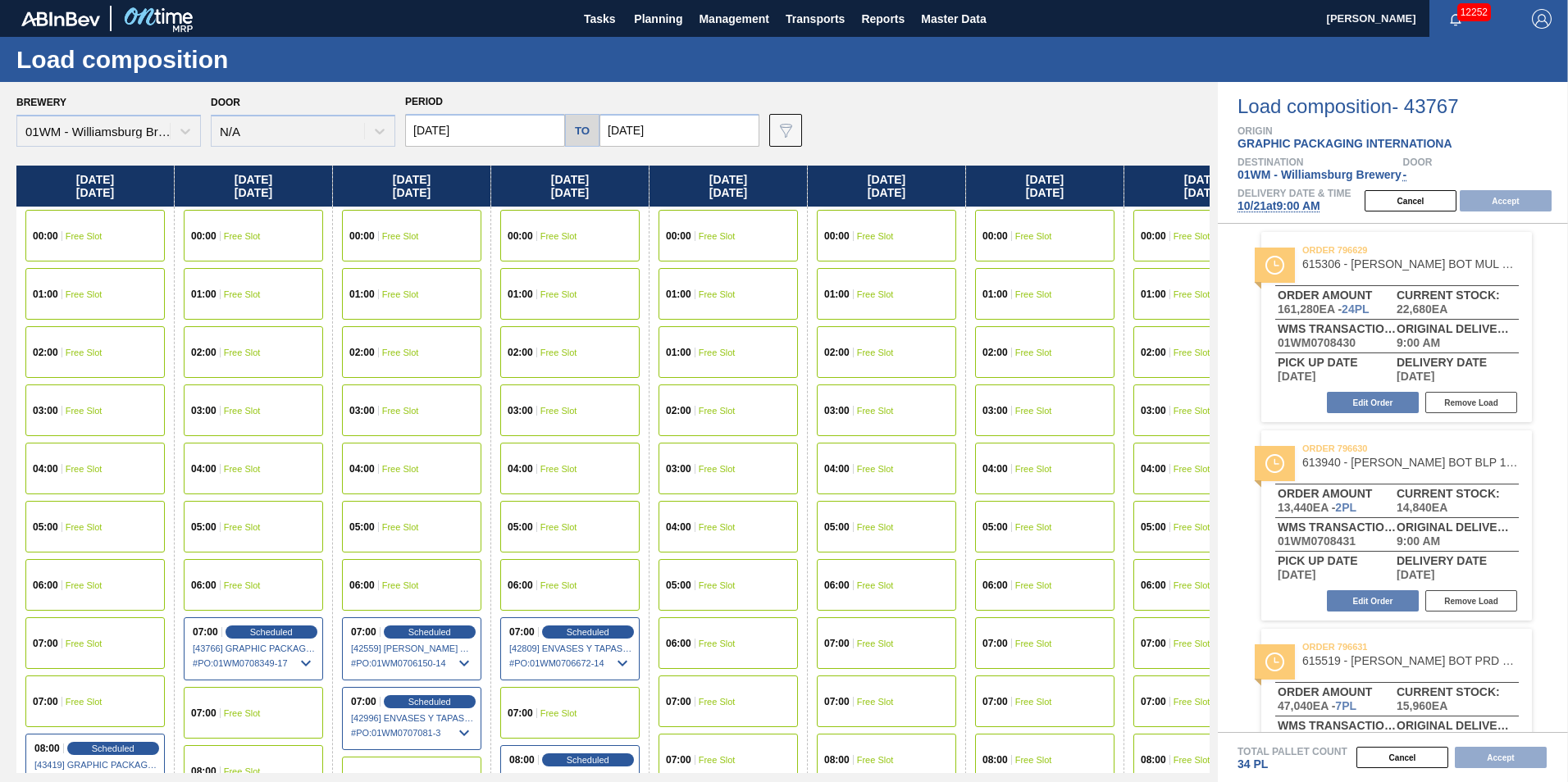
drag, startPoint x: 162, startPoint y: 176, endPoint x: 446, endPoint y: 177, distance: 284.0
click at [446, 177] on div "[DATE] 00:00 Free Slot 01:00 Free Slot 02:00 Free Slot 03:00 Free Slot 04:00 Fr…" at bounding box center [613, 469] width 1193 height 608
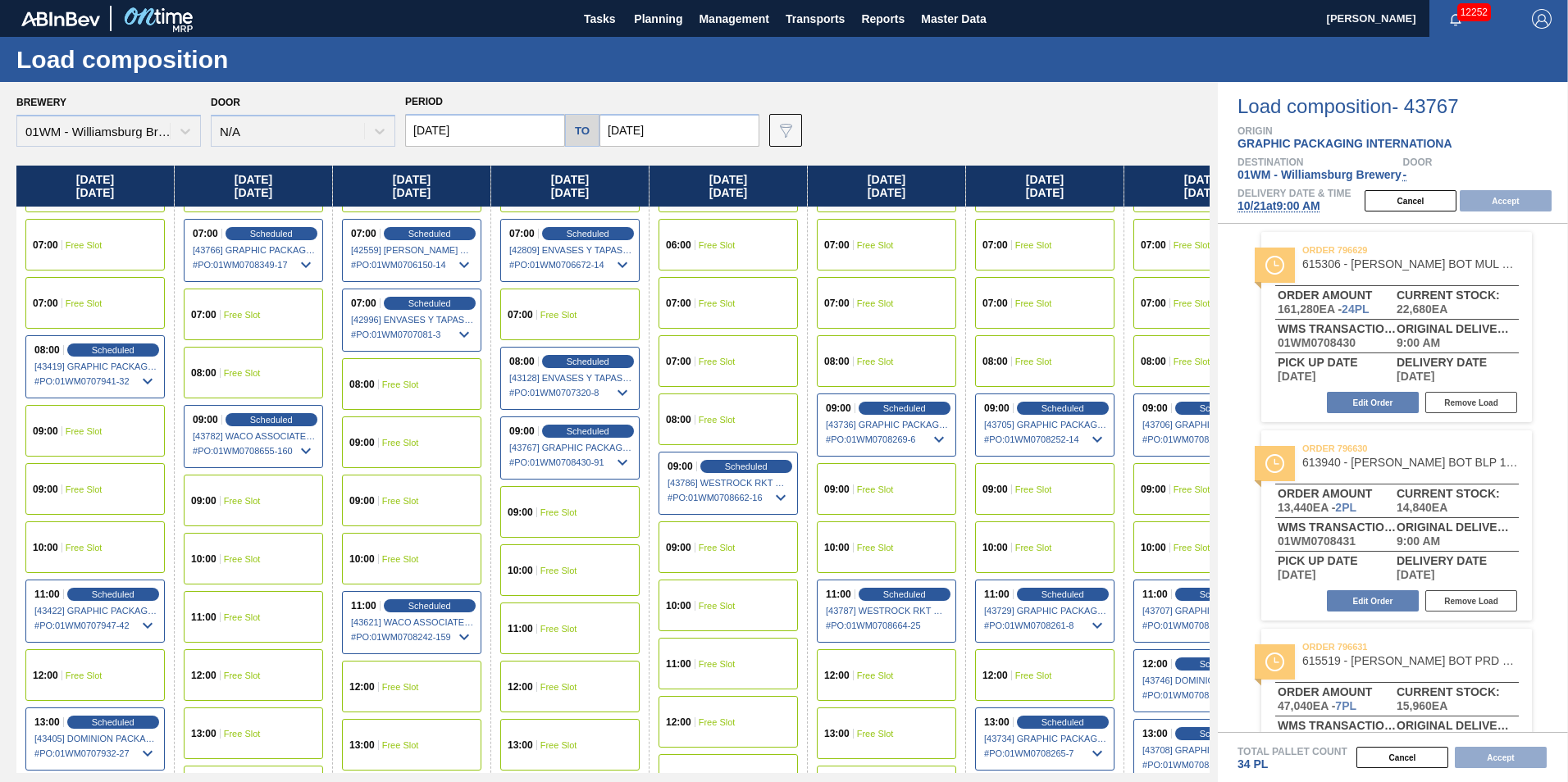
scroll to position [492, 0]
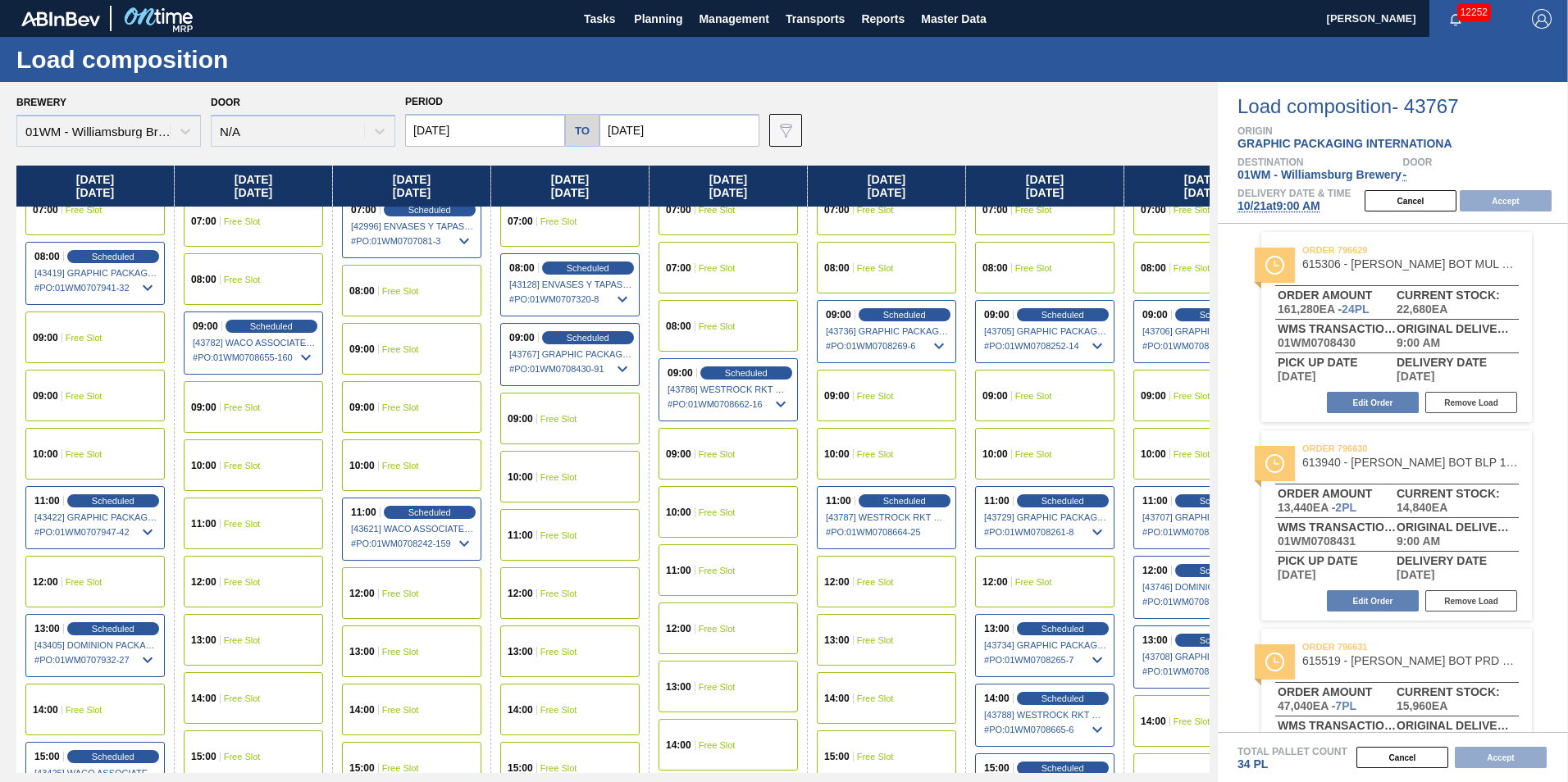
click at [74, 399] on span "Free Slot" at bounding box center [84, 396] width 37 height 10
click at [1530, 196] on button "Accept" at bounding box center [1505, 201] width 91 height 21
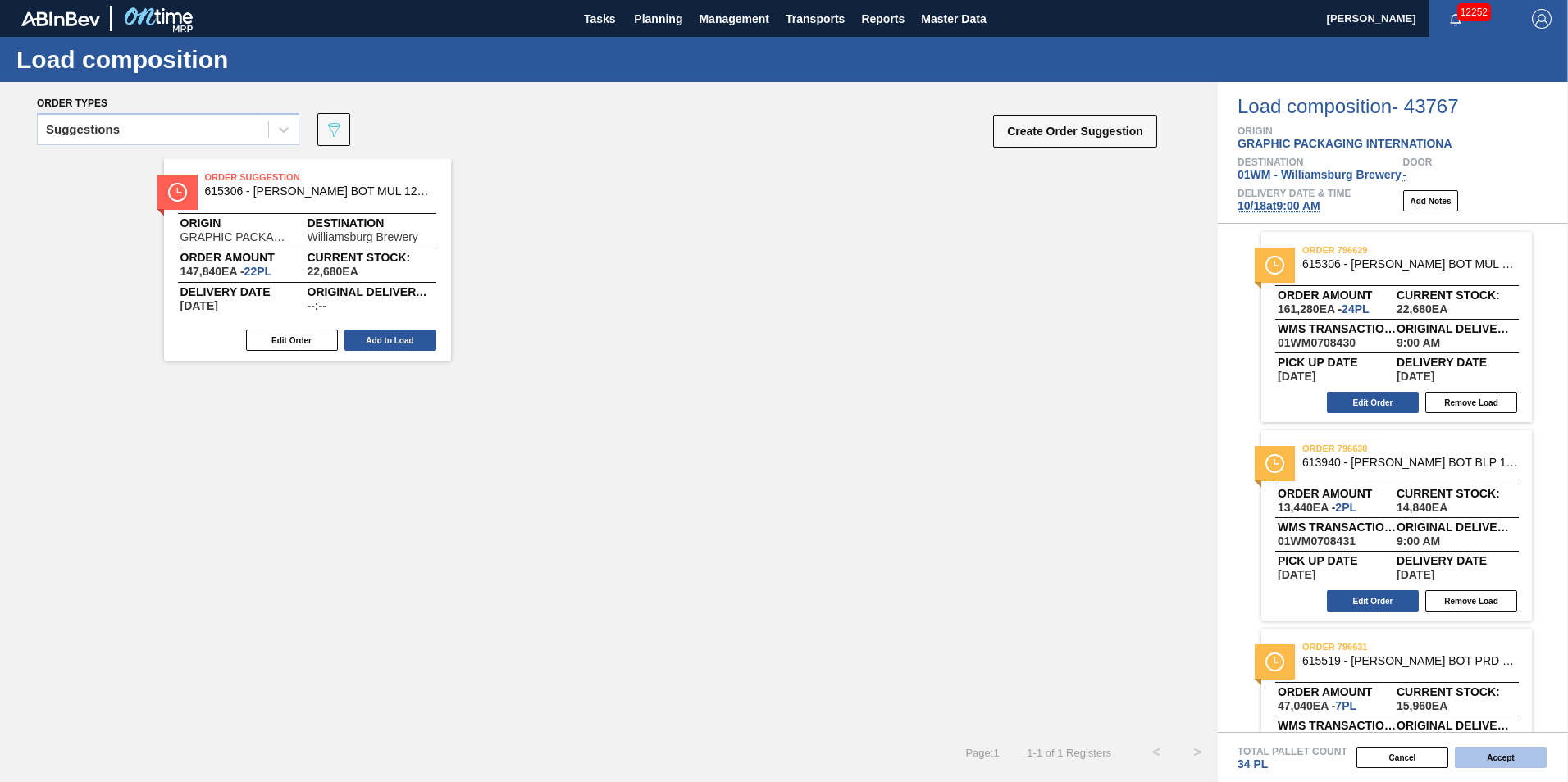
click at [1514, 759] on button "Accept" at bounding box center [1500, 758] width 91 height 21
click at [1511, 756] on button "Accept" at bounding box center [1500, 758] width 91 height 21
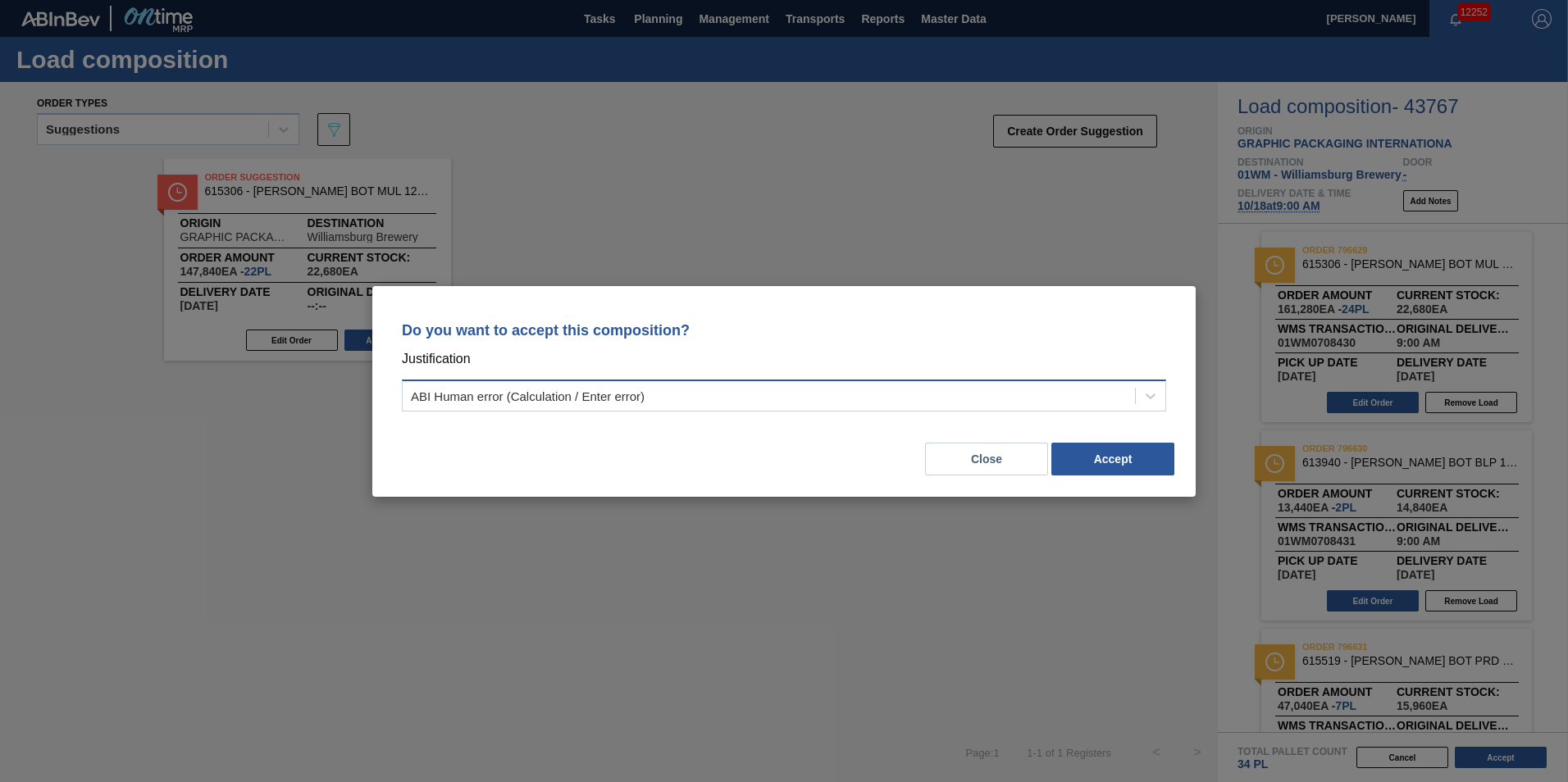
click at [970, 385] on div "ABI Human error (Calculation / Enter error)" at bounding box center [784, 395] width 764 height 32
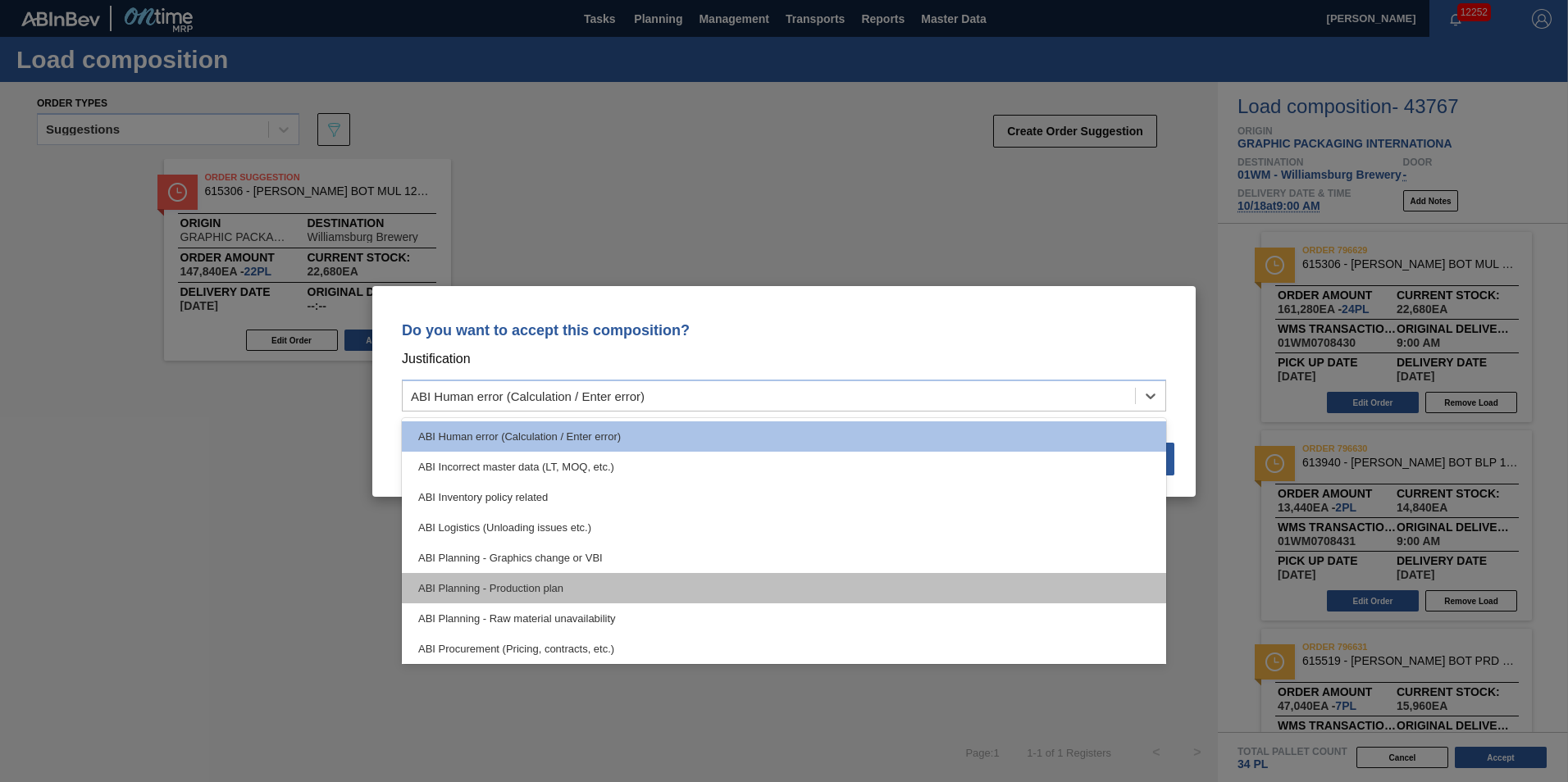
click at [739, 581] on div "ABI Planning - Production plan" at bounding box center [784, 589] width 764 height 31
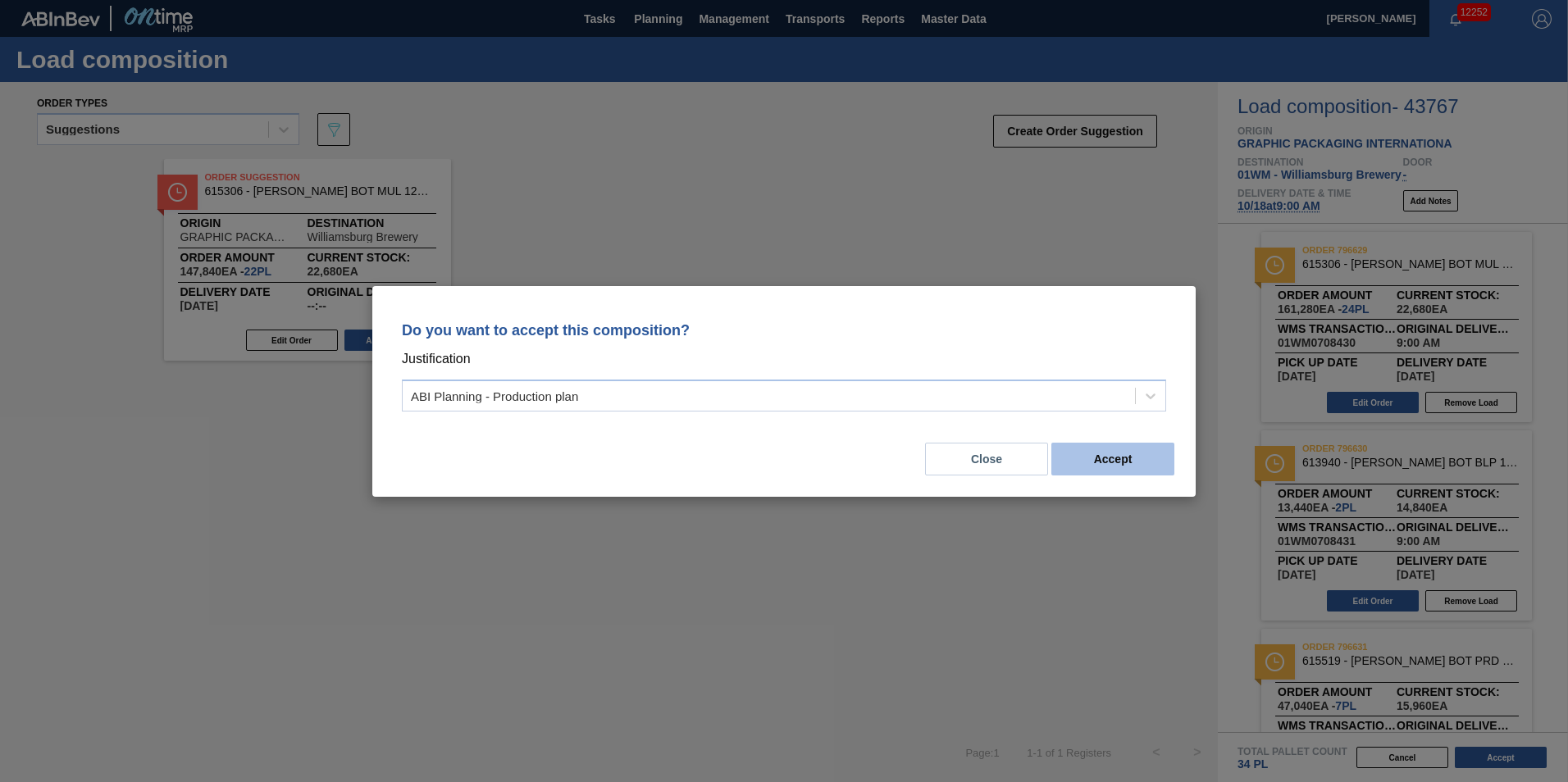
click at [1131, 446] on button "Accept" at bounding box center [1113, 459] width 123 height 33
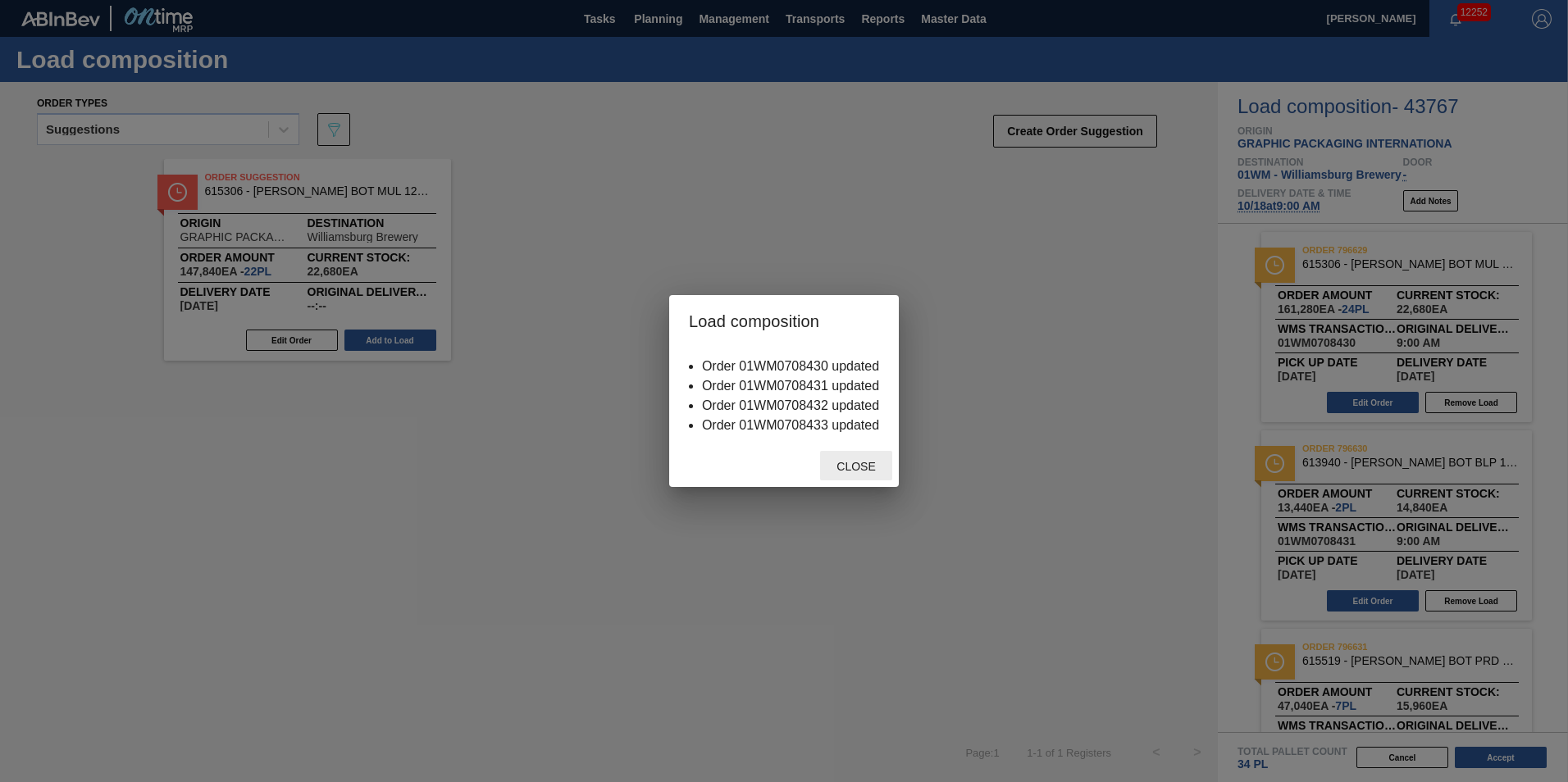
click at [861, 475] on div "Close" at bounding box center [855, 467] width 72 height 31
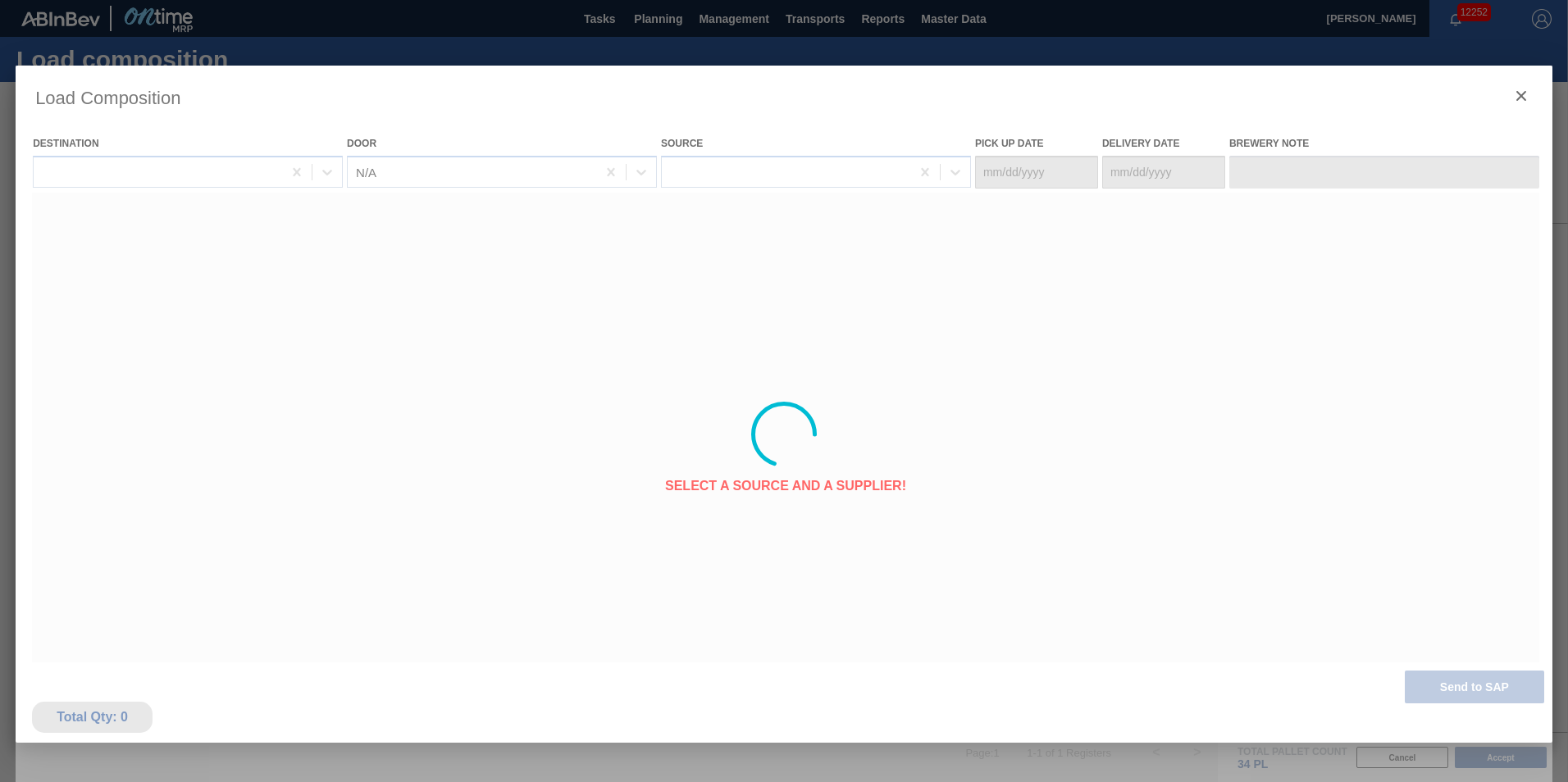
type Date "[DATE]"
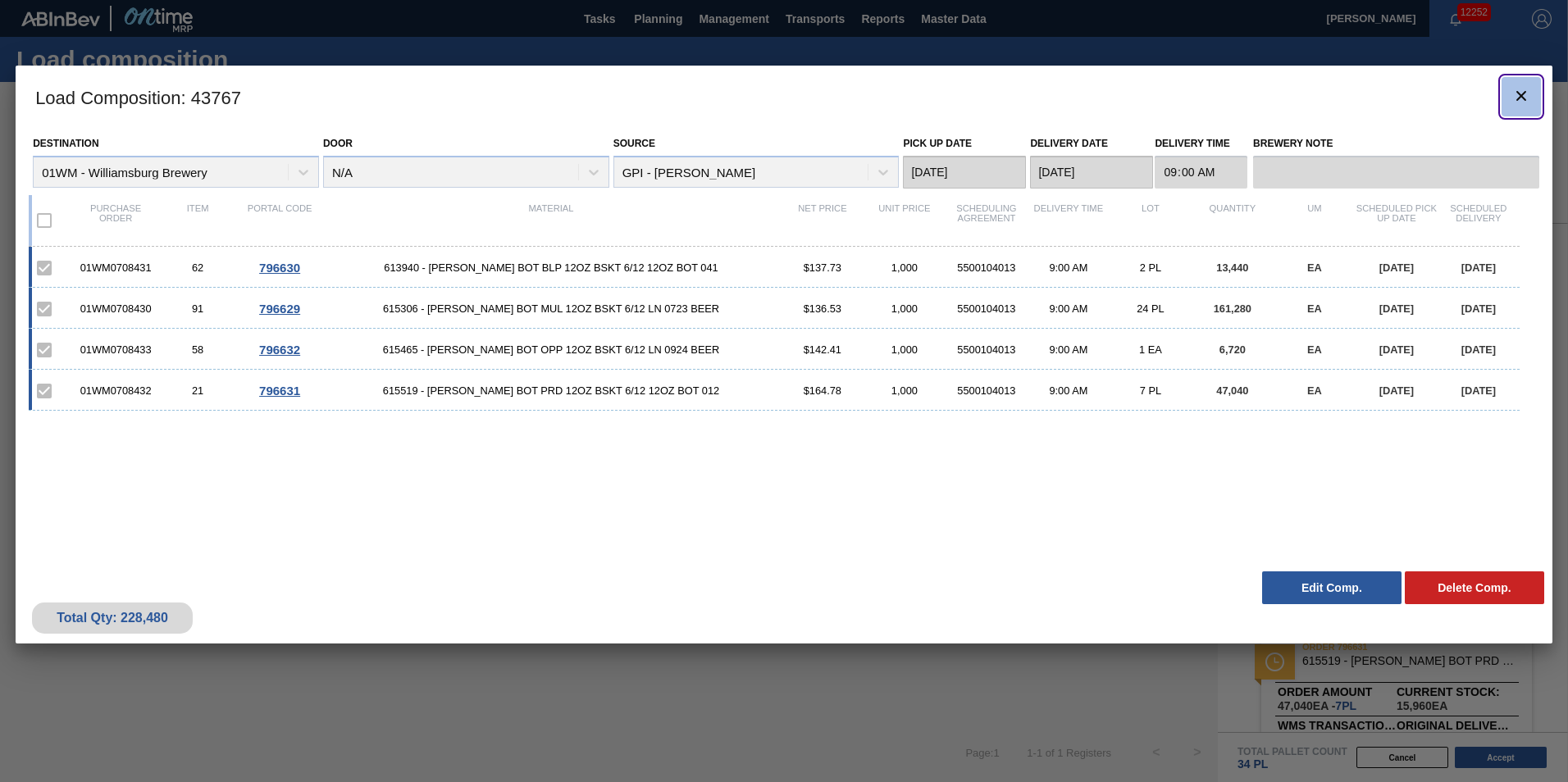
click at [1531, 89] on button "botão de ícone" at bounding box center [1521, 96] width 39 height 39
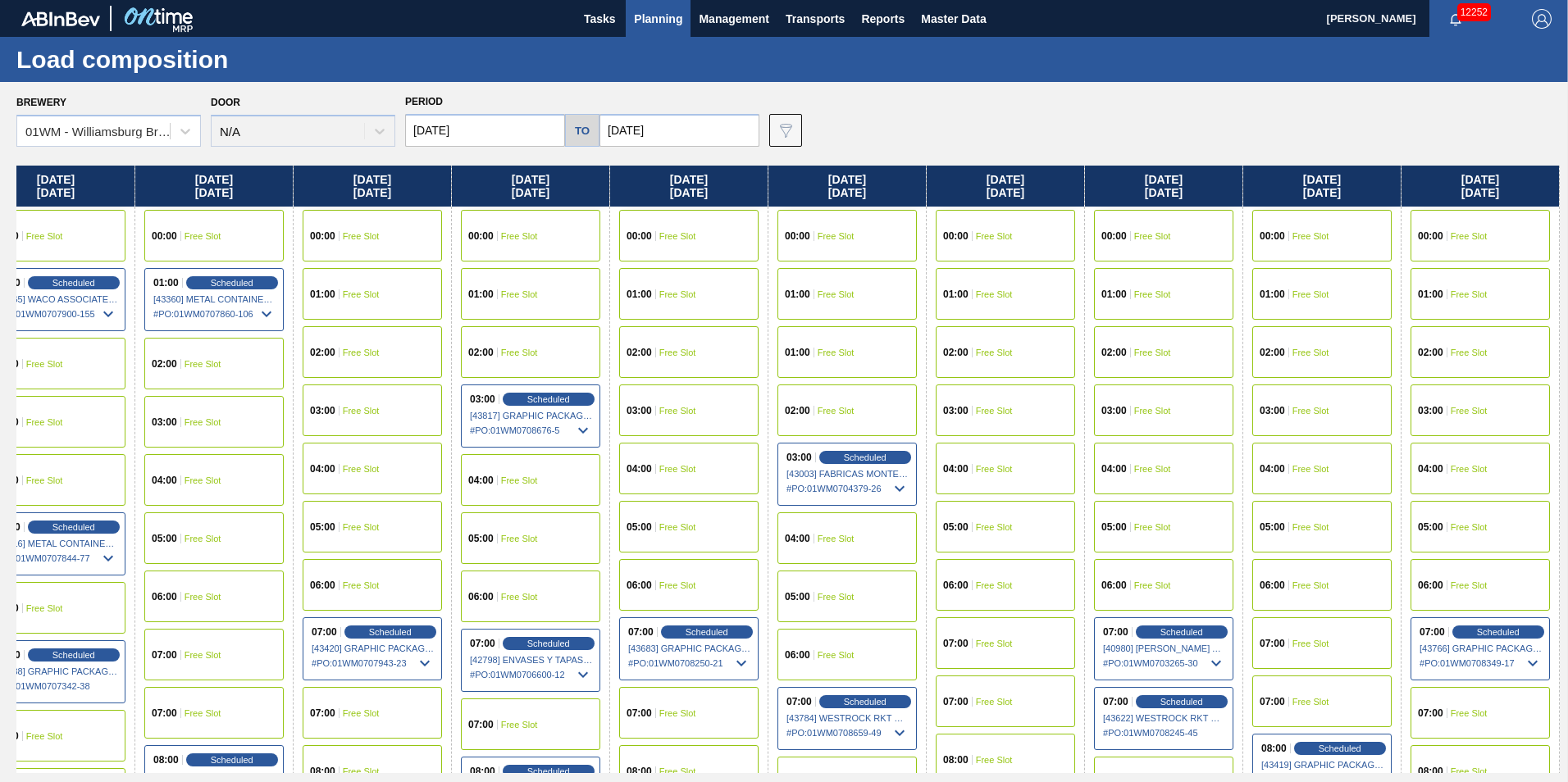
scroll to position [0, 704]
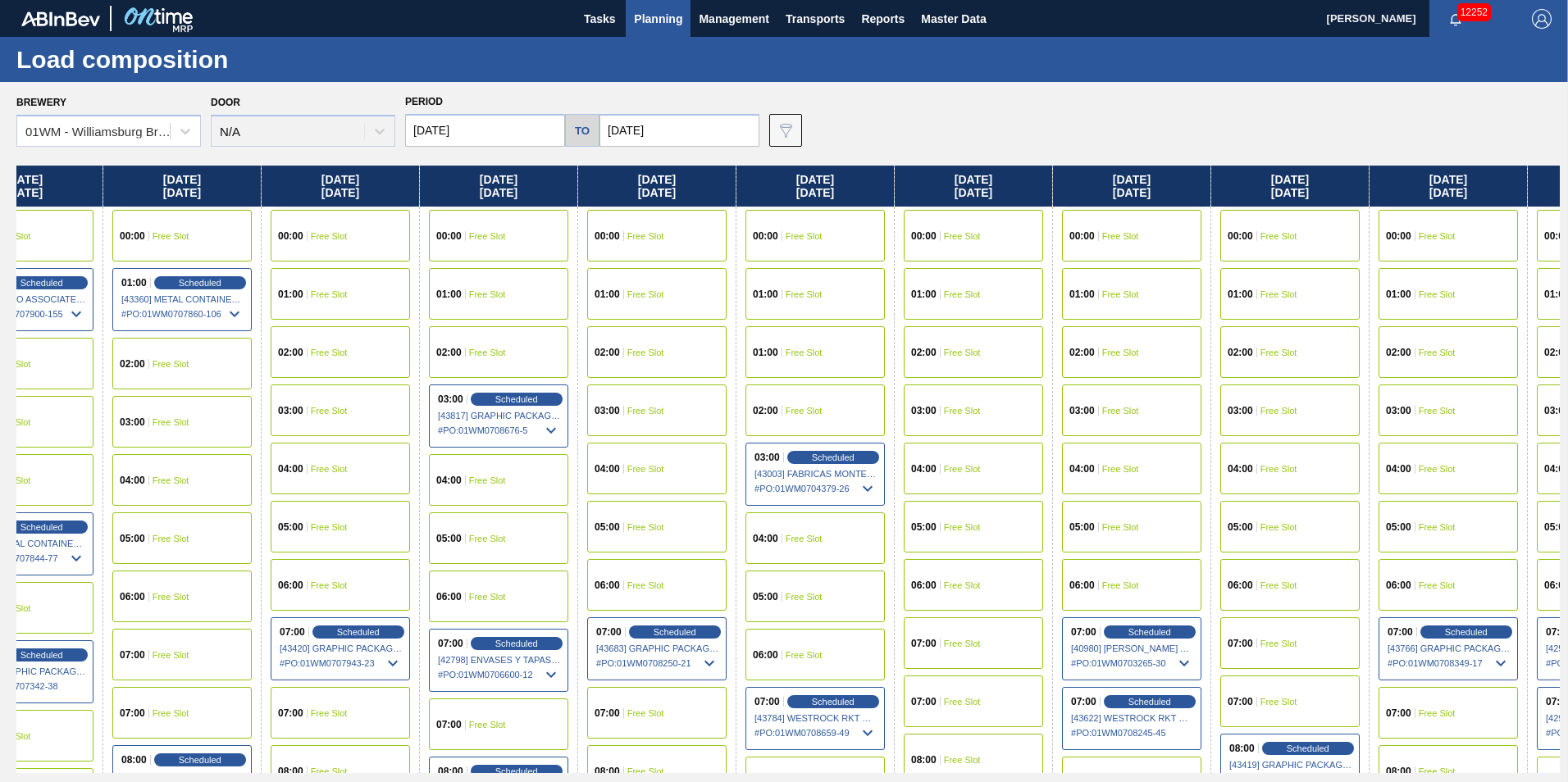
drag, startPoint x: 1532, startPoint y: 178, endPoint x: 818, endPoint y: 174, distance: 714.0
click at [818, 174] on div "[DATE] 00:00 Free Slot 01:00 Free Slot 02:00 Free Slot 03:00 Free Slot 04:00 Fr…" at bounding box center [788, 469] width 1543 height 608
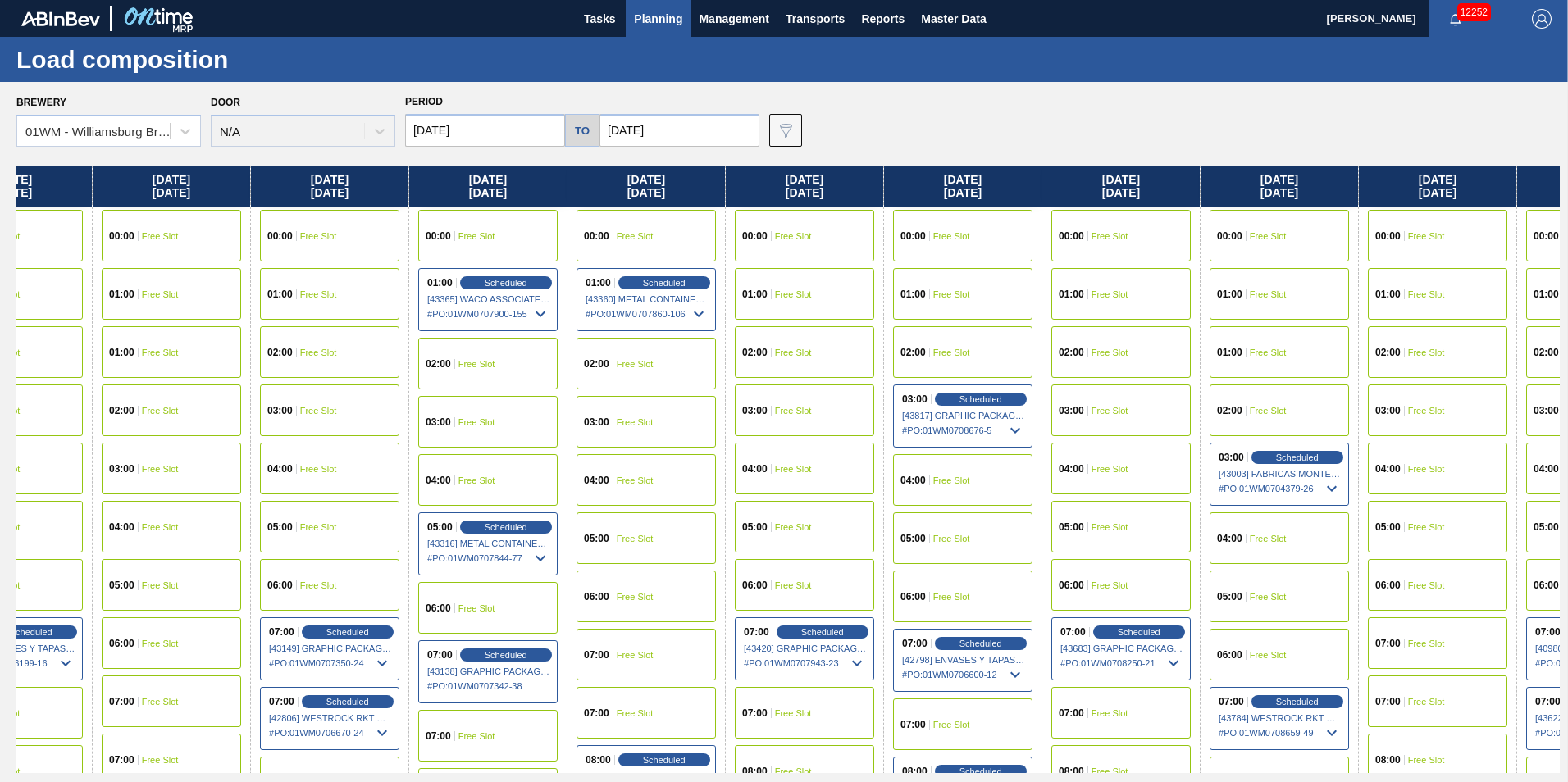
scroll to position [0, 185]
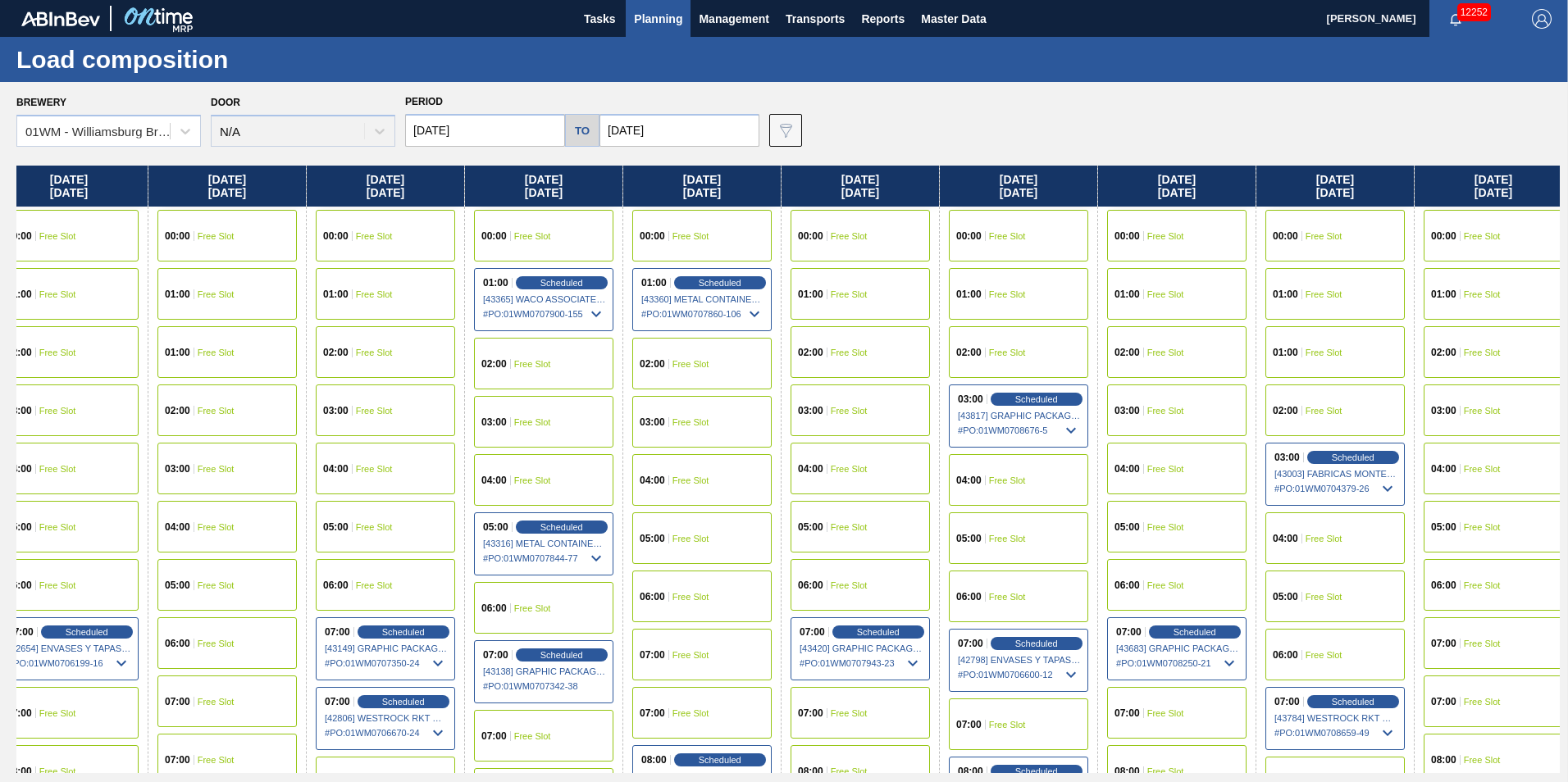
drag, startPoint x: 447, startPoint y: 185, endPoint x: 983, endPoint y: 209, distance: 536.5
click at [983, 209] on div "[DATE] 00:00 Free Slot 01:00 Free Slot 02:00 Free Slot 03:00 Free Slot 04:00 Fr…" at bounding box center [788, 469] width 1543 height 608
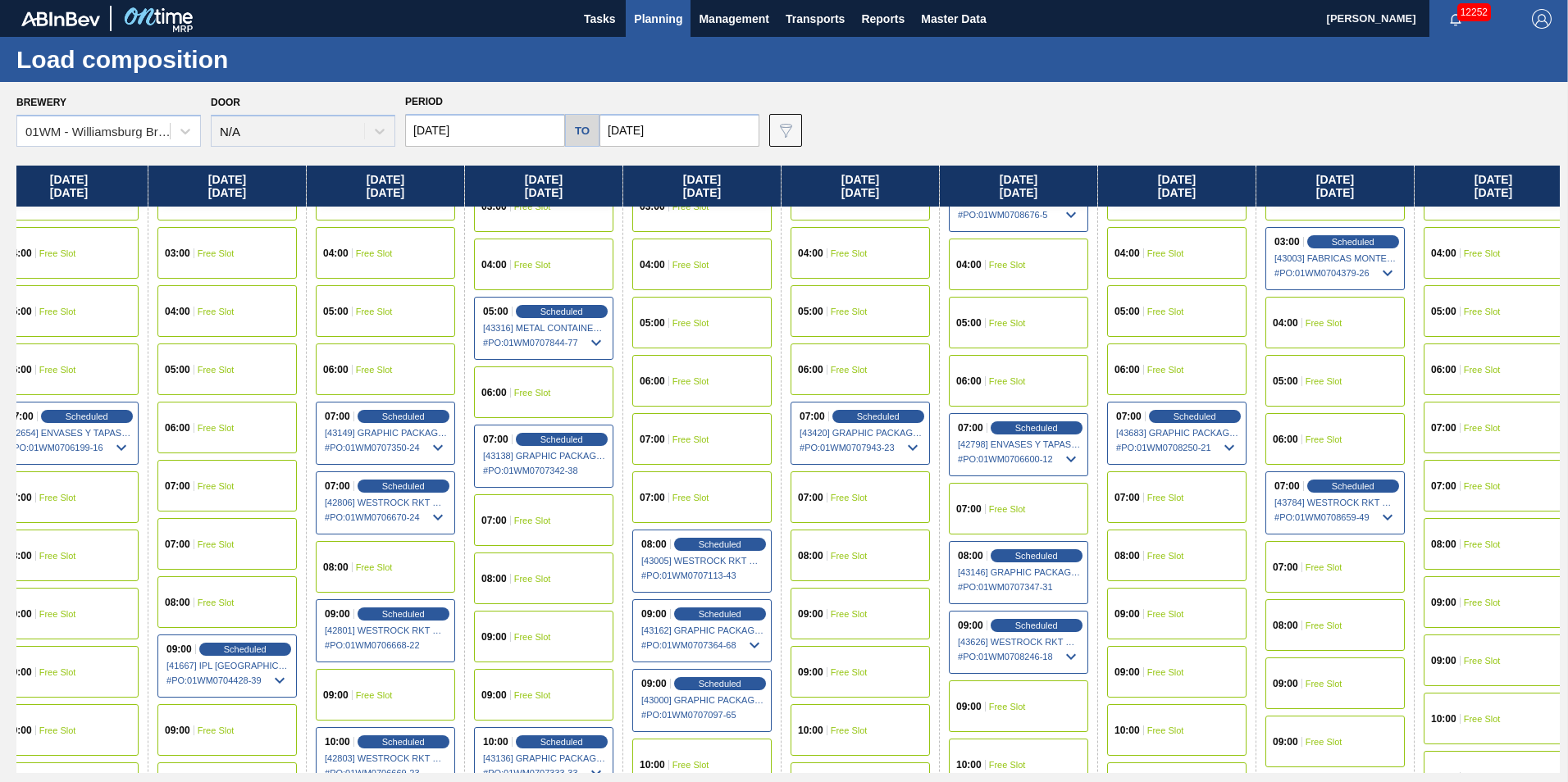
scroll to position [246, 185]
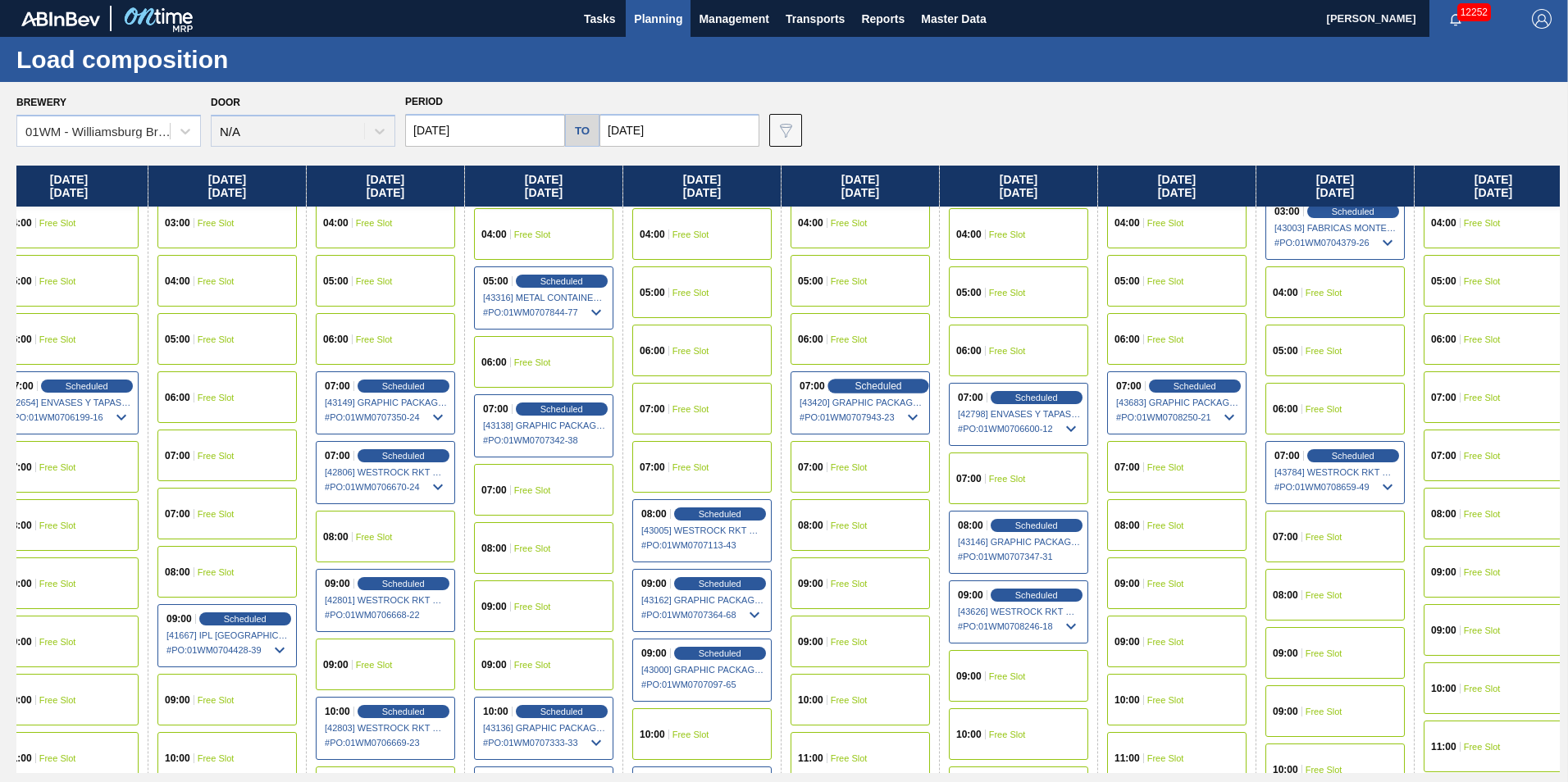
click at [892, 389] on span "Scheduled" at bounding box center [877, 386] width 47 height 11
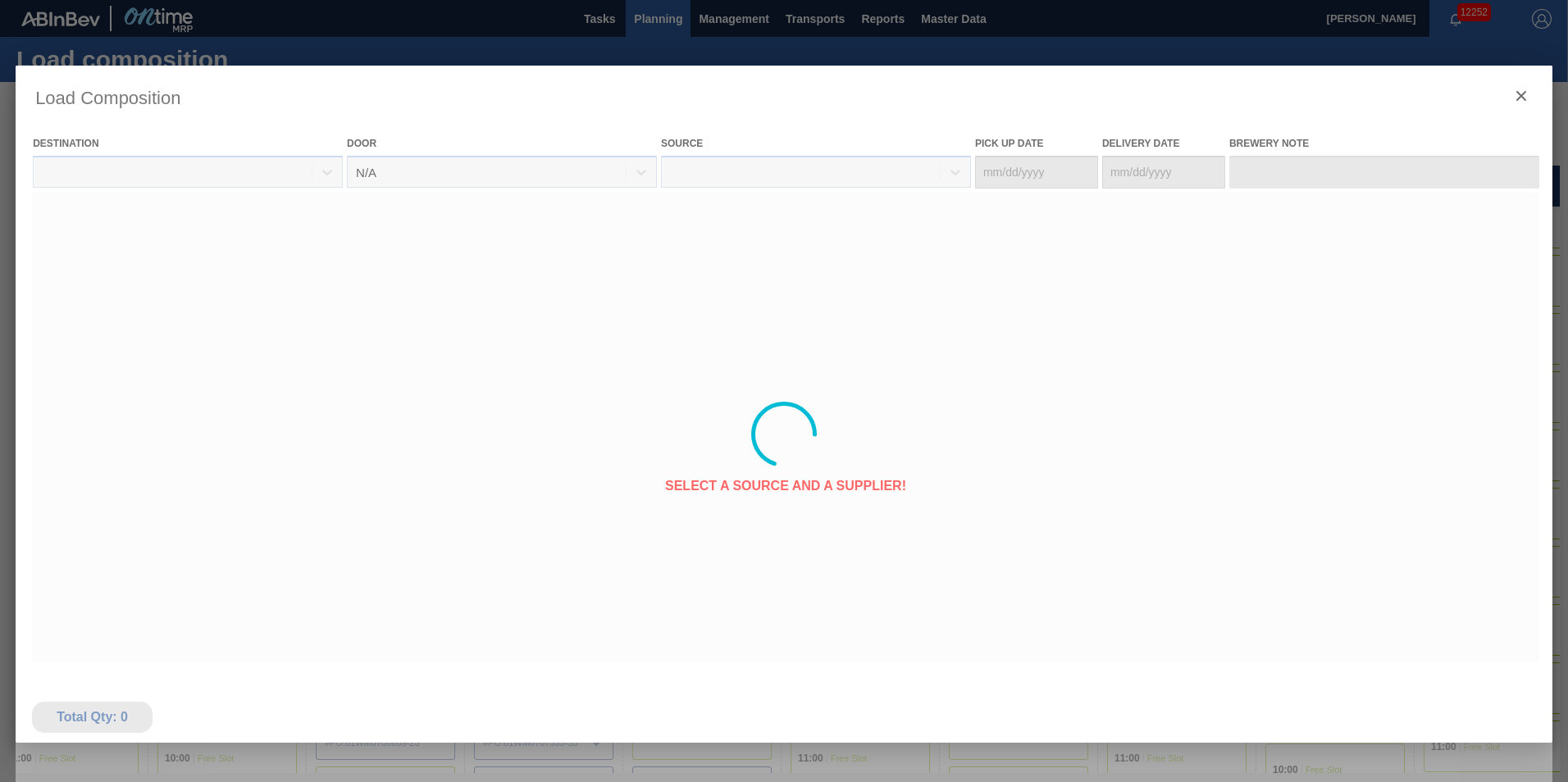
type Date "[DATE]"
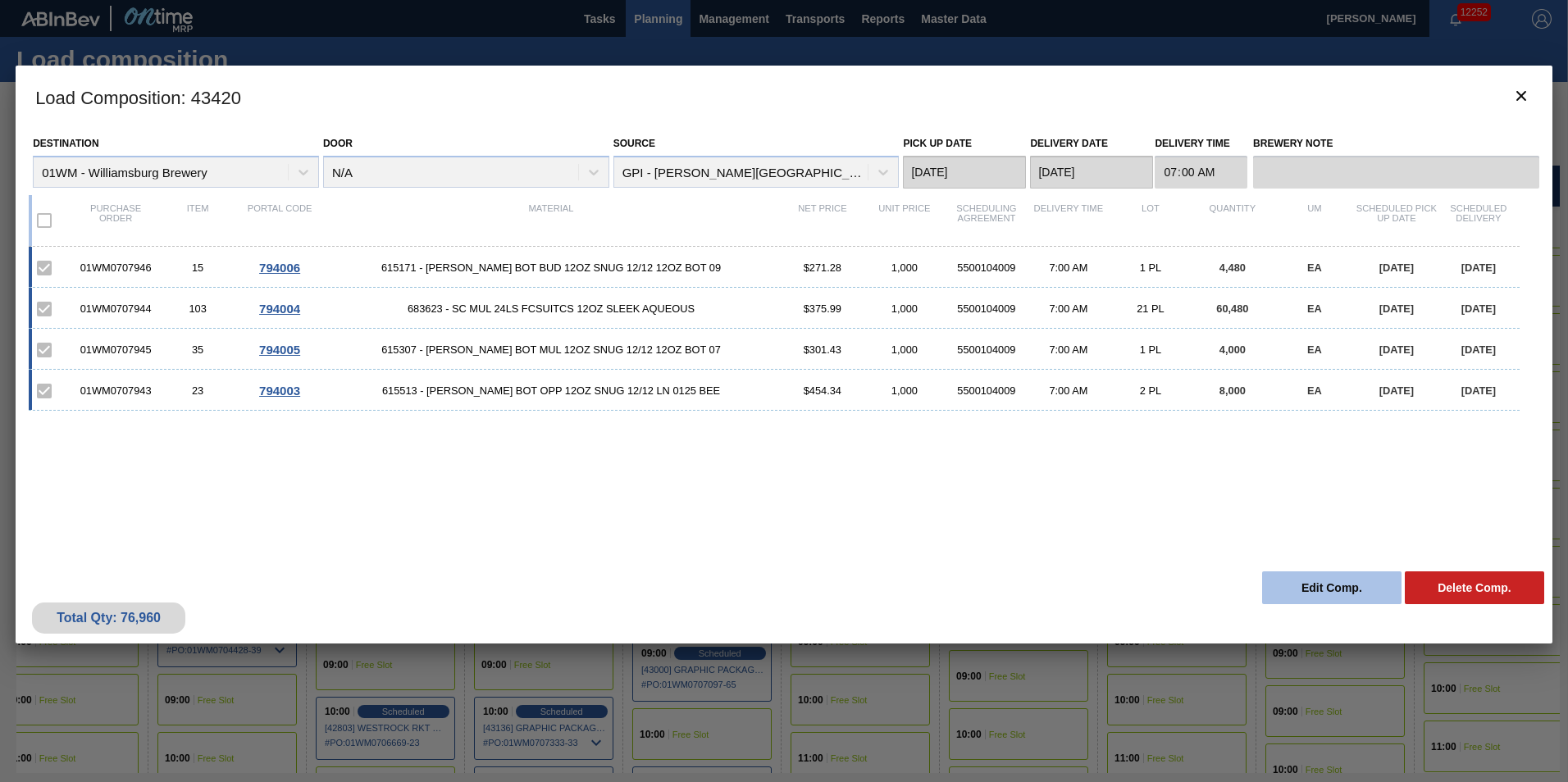
click at [1321, 581] on button "Edit Comp." at bounding box center [1331, 588] width 139 height 33
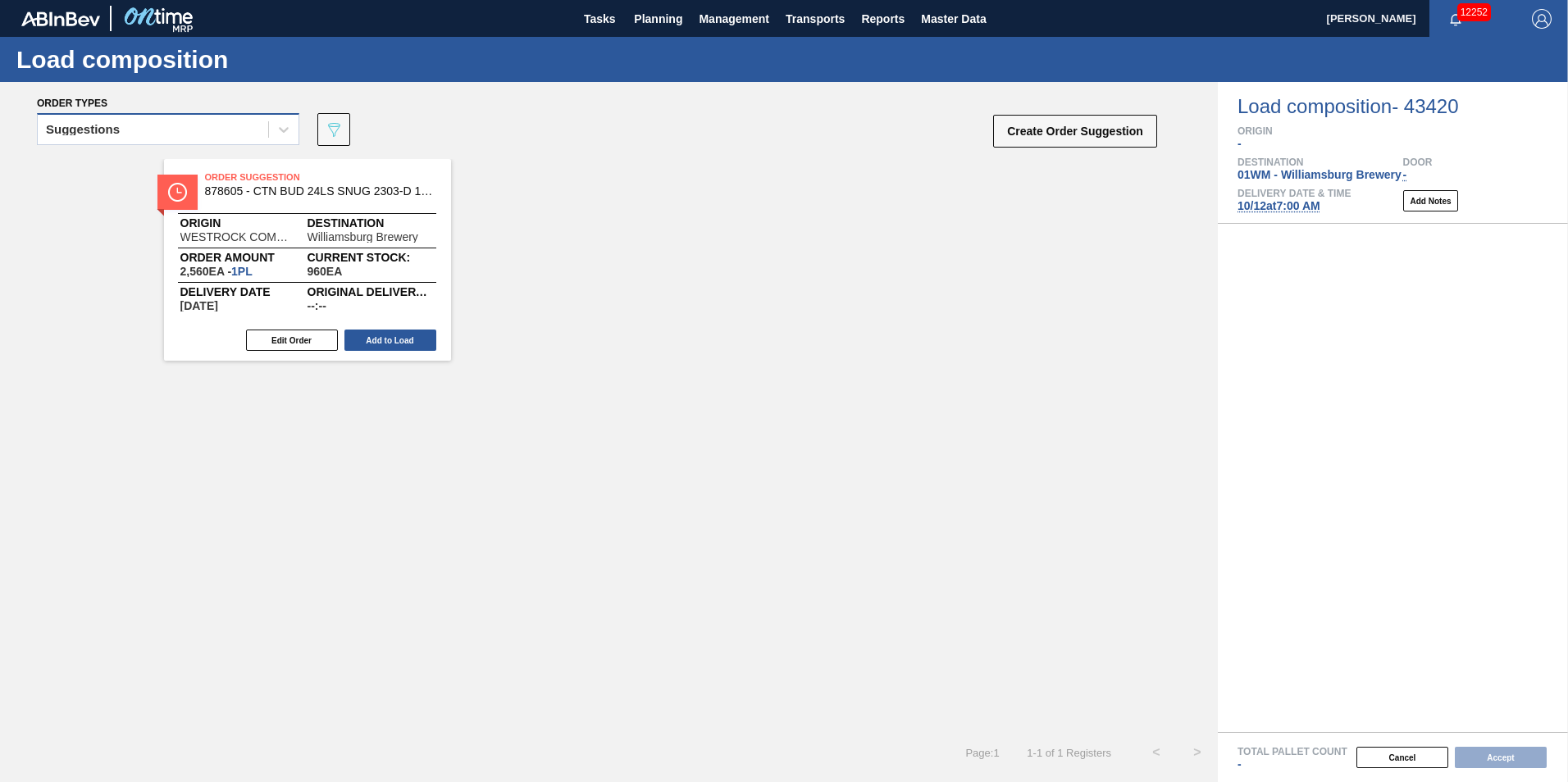
click at [205, 121] on div "Suggestions" at bounding box center [153, 130] width 231 height 24
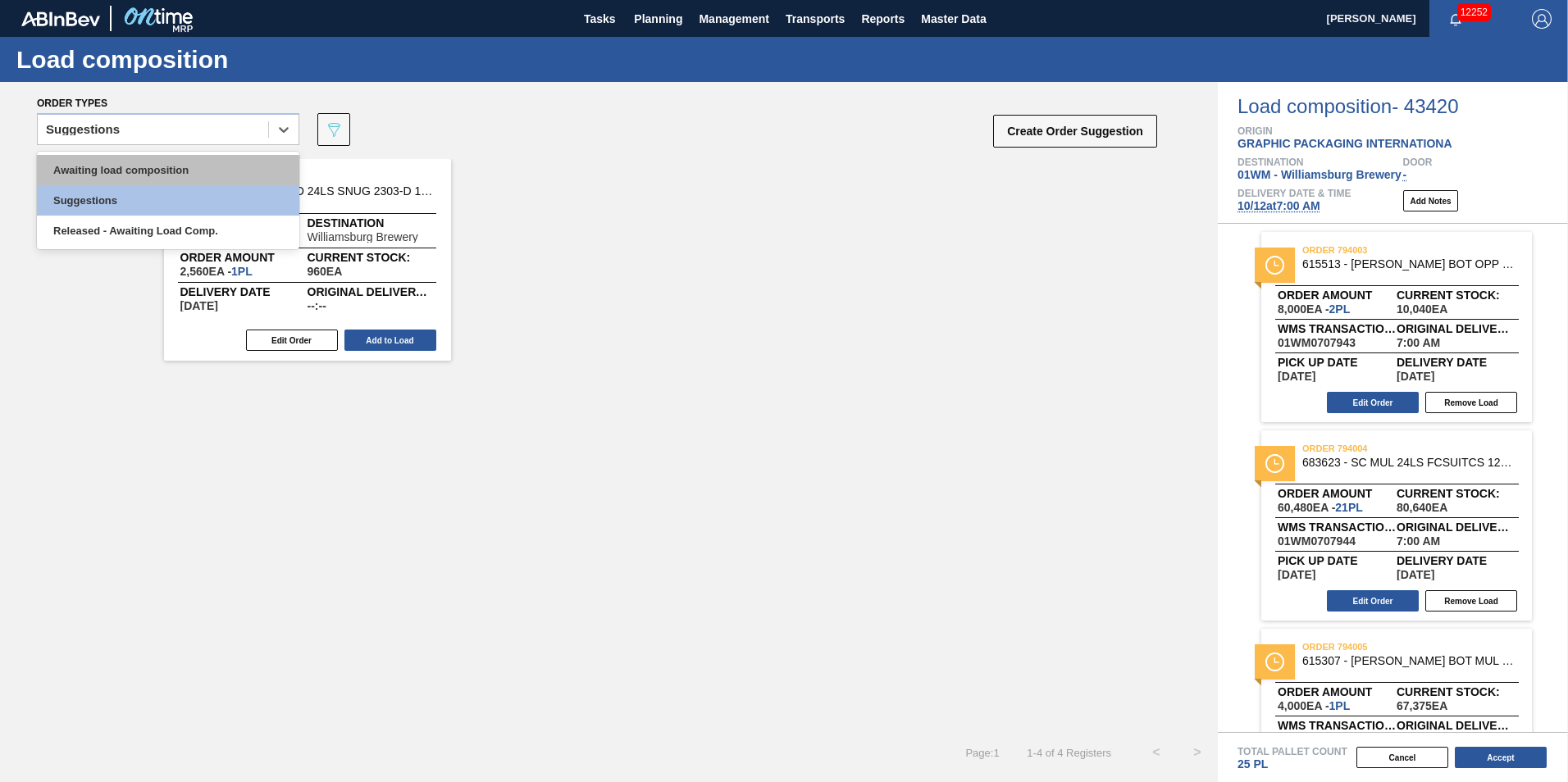
click at [193, 175] on div "Awaiting load composition" at bounding box center [167, 170] width 263 height 31
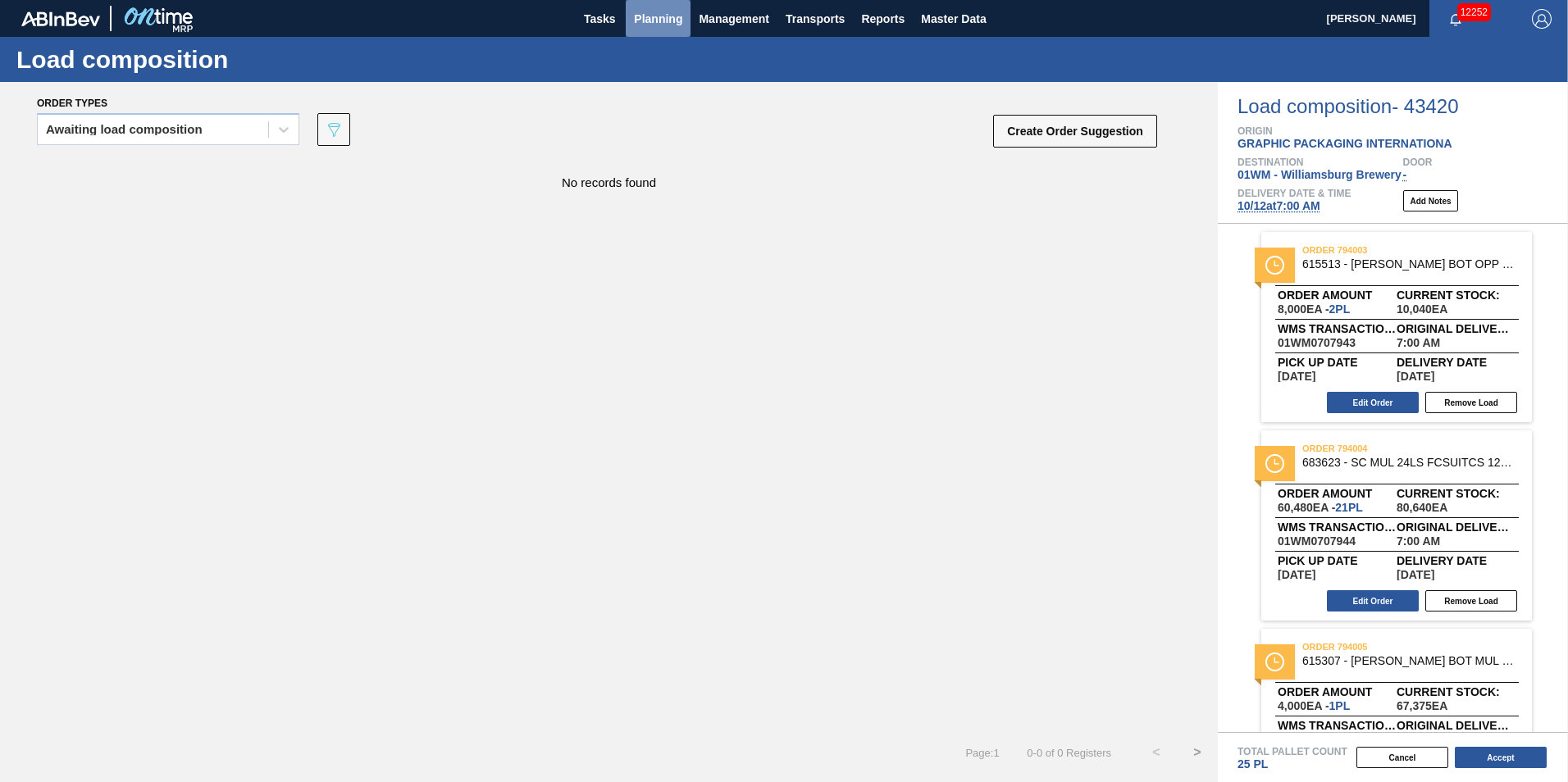
click at [642, 14] on span "Planning" at bounding box center [658, 18] width 48 height 19
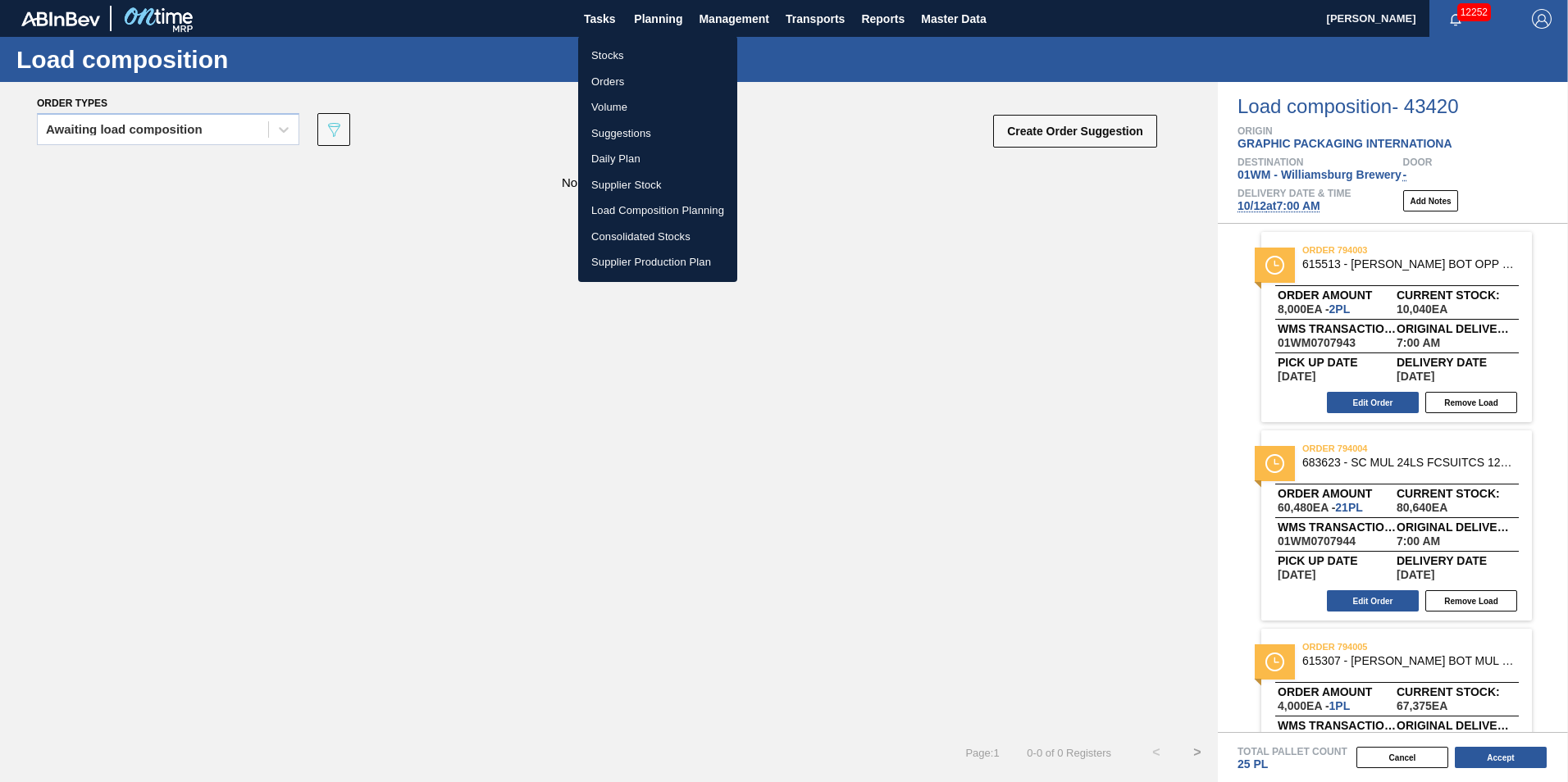
click at [647, 130] on li "Suggestions" at bounding box center [657, 133] width 159 height 26
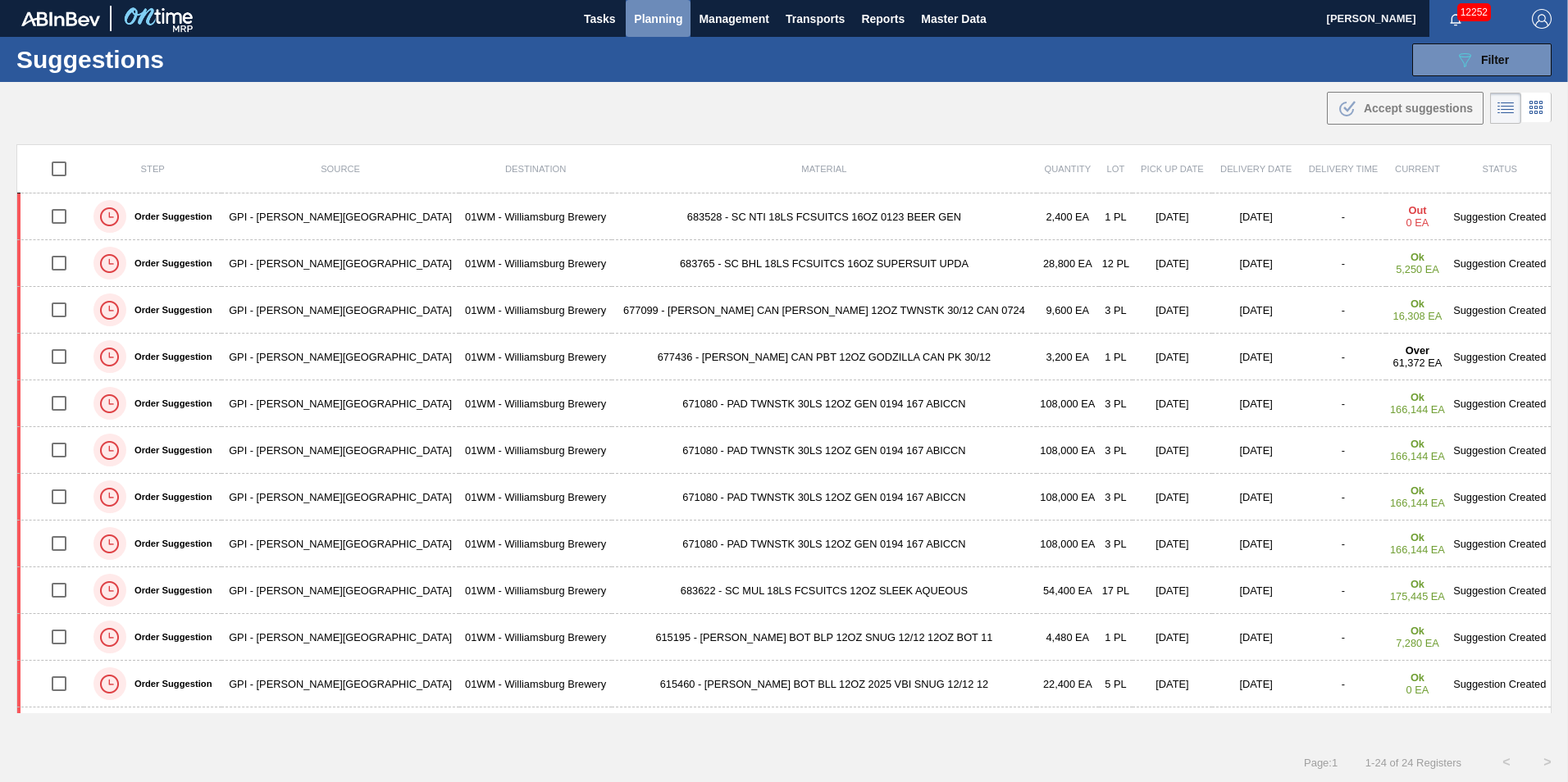
click at [663, 19] on span "Planning" at bounding box center [658, 18] width 48 height 19
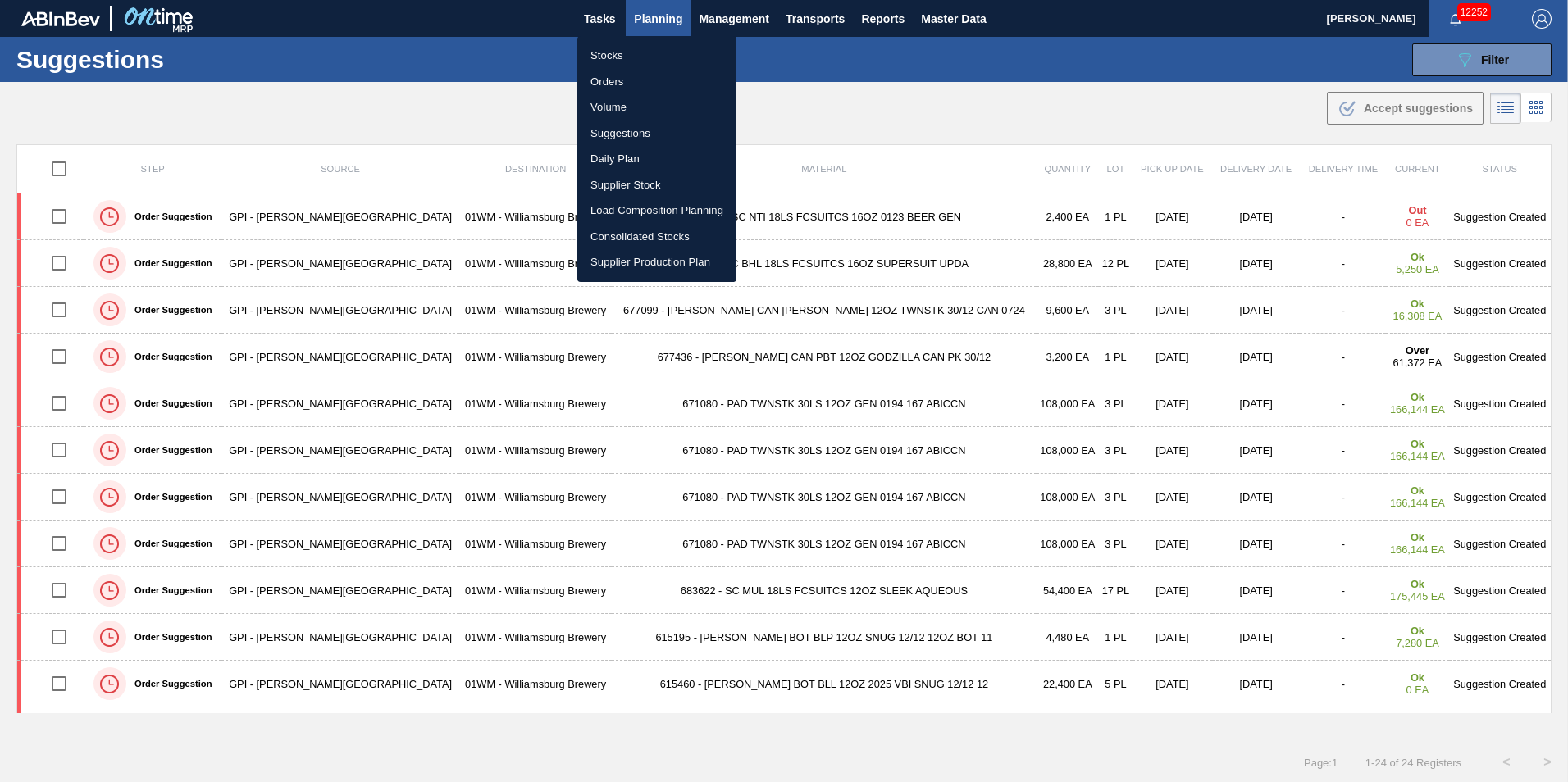
click at [630, 49] on li "Stocks" at bounding box center [656, 55] width 159 height 26
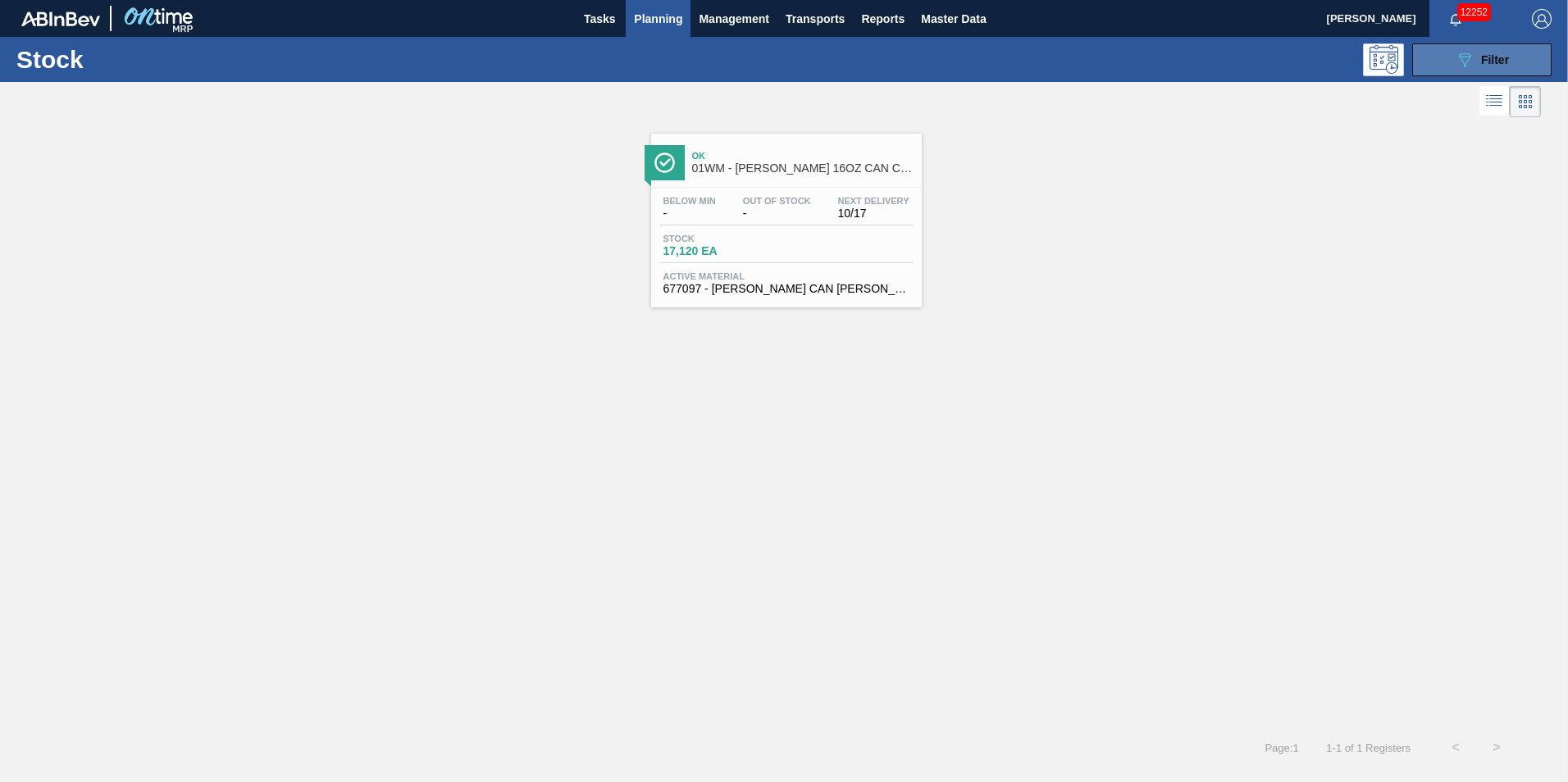
click at [1468, 66] on icon "089F7B8B-B2A5-4AFE-B5C0-19BA573D28AC" at bounding box center [1464, 60] width 19 height 19
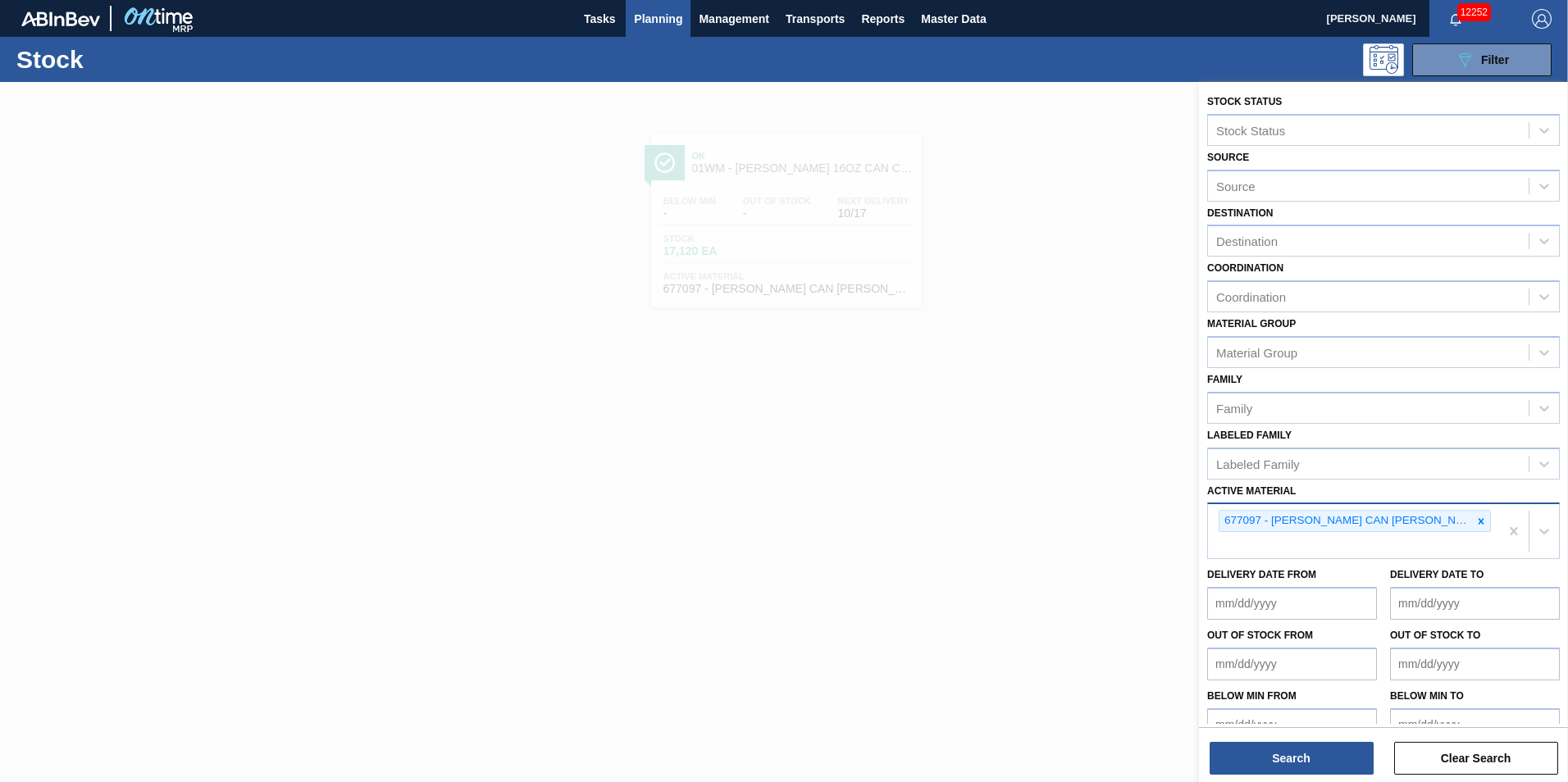
click at [1482, 514] on div at bounding box center [1480, 520] width 18 height 20
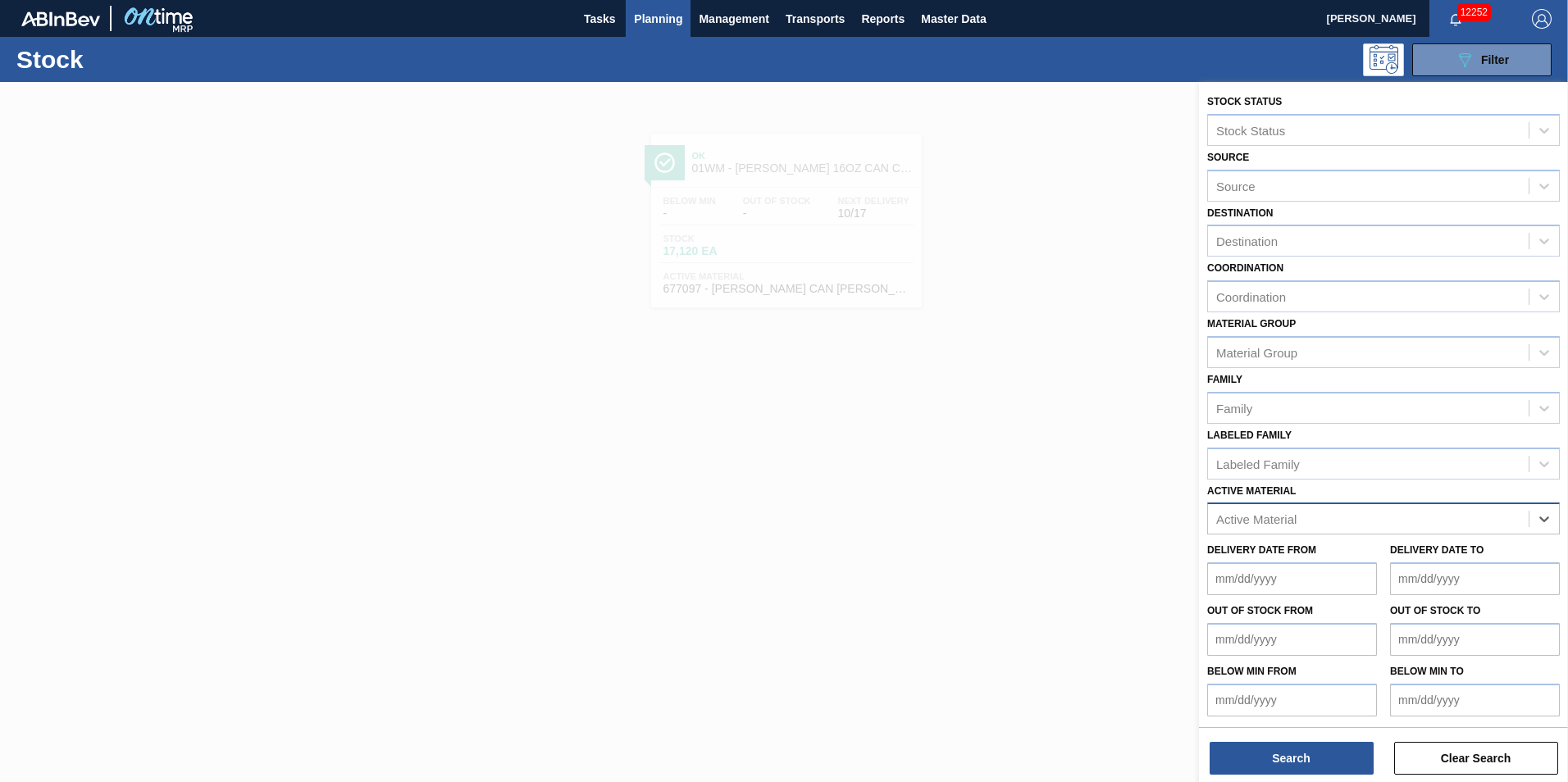
click at [1460, 519] on div "Active Material" at bounding box center [1368, 519] width 320 height 24
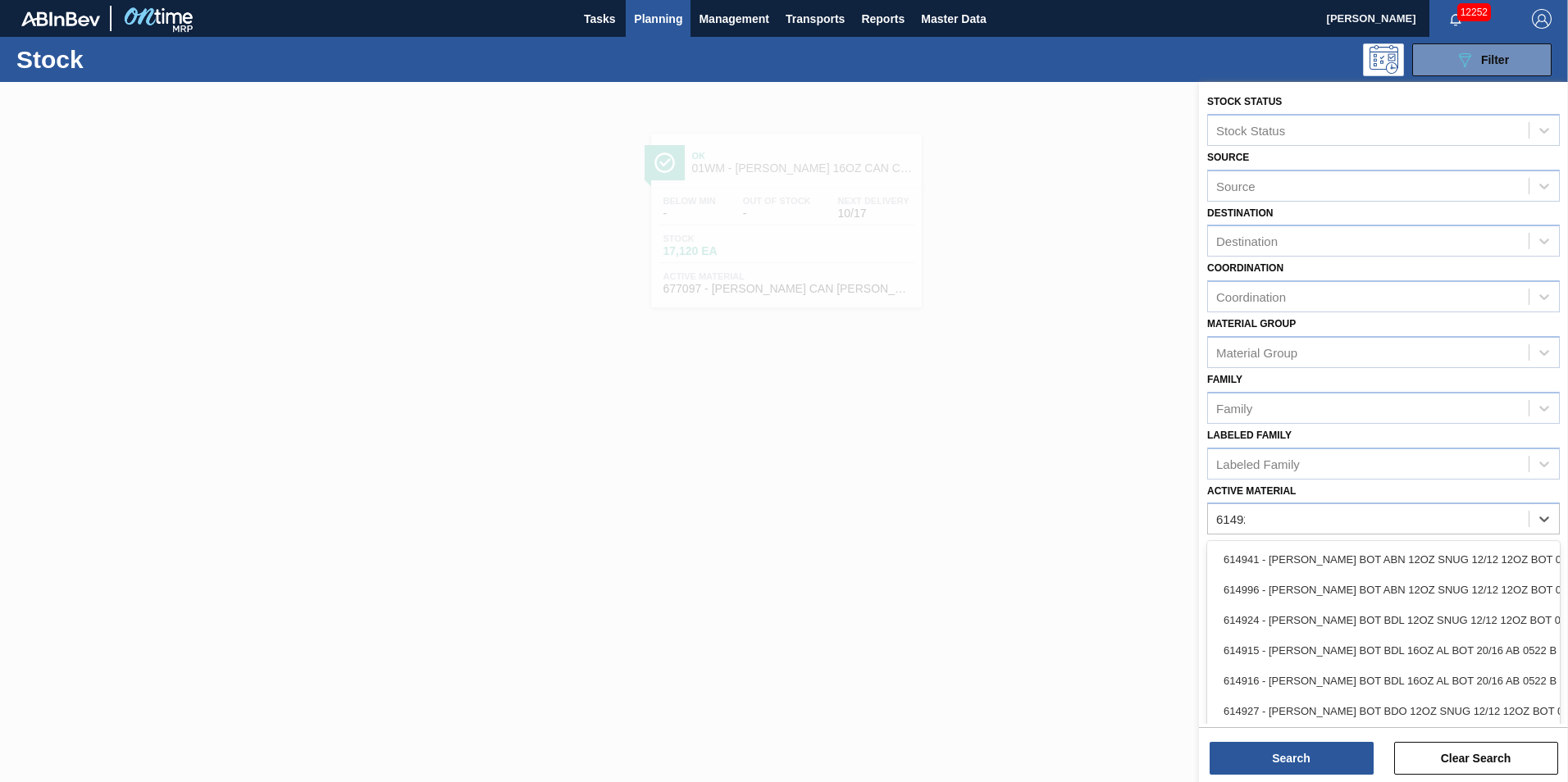
type Material "614929"
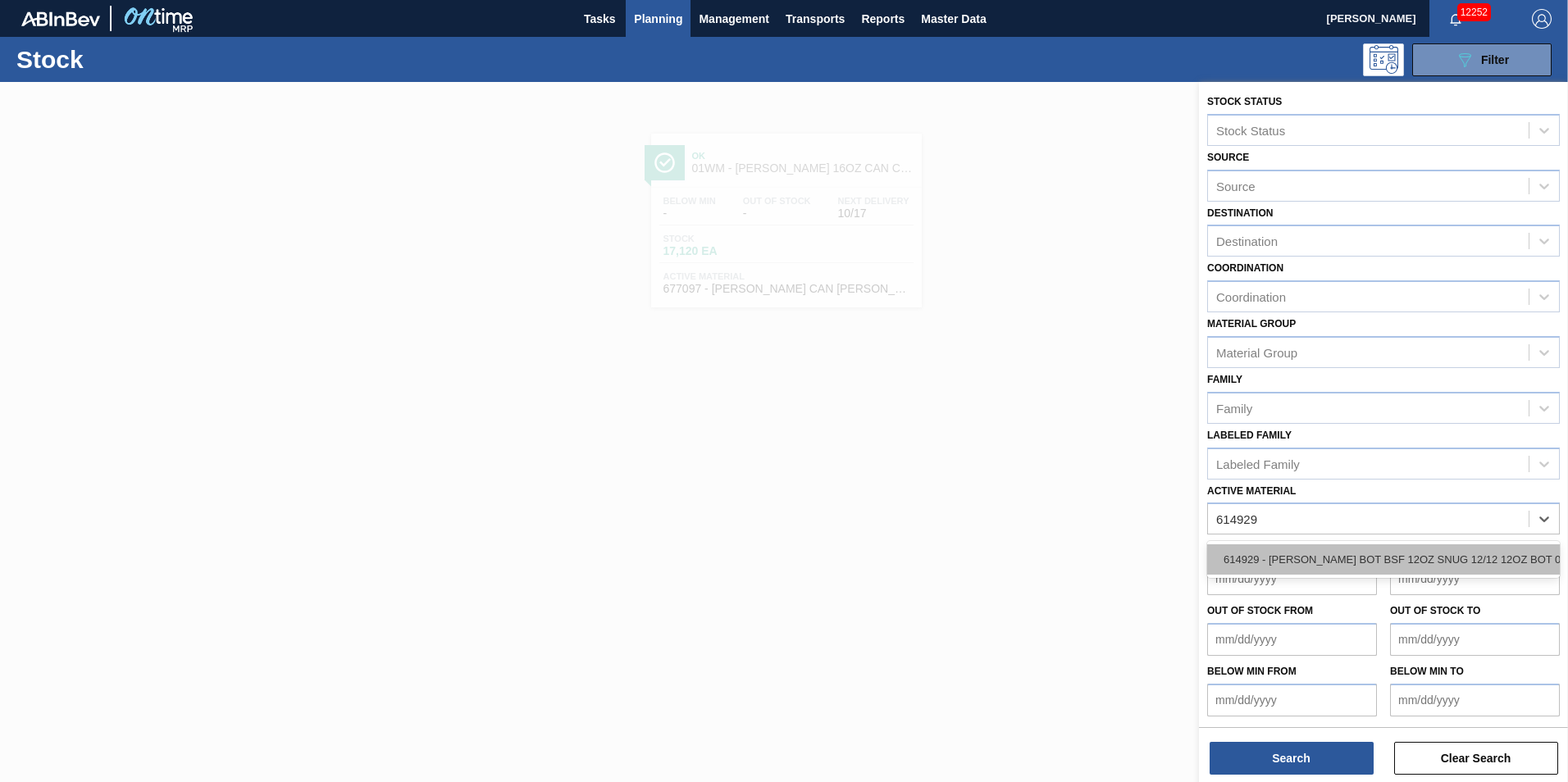
click at [1408, 553] on div "614929 - [PERSON_NAME] BOT BSF 12OZ SNUG 12/12 12OZ BOT 05" at bounding box center [1383, 560] width 353 height 31
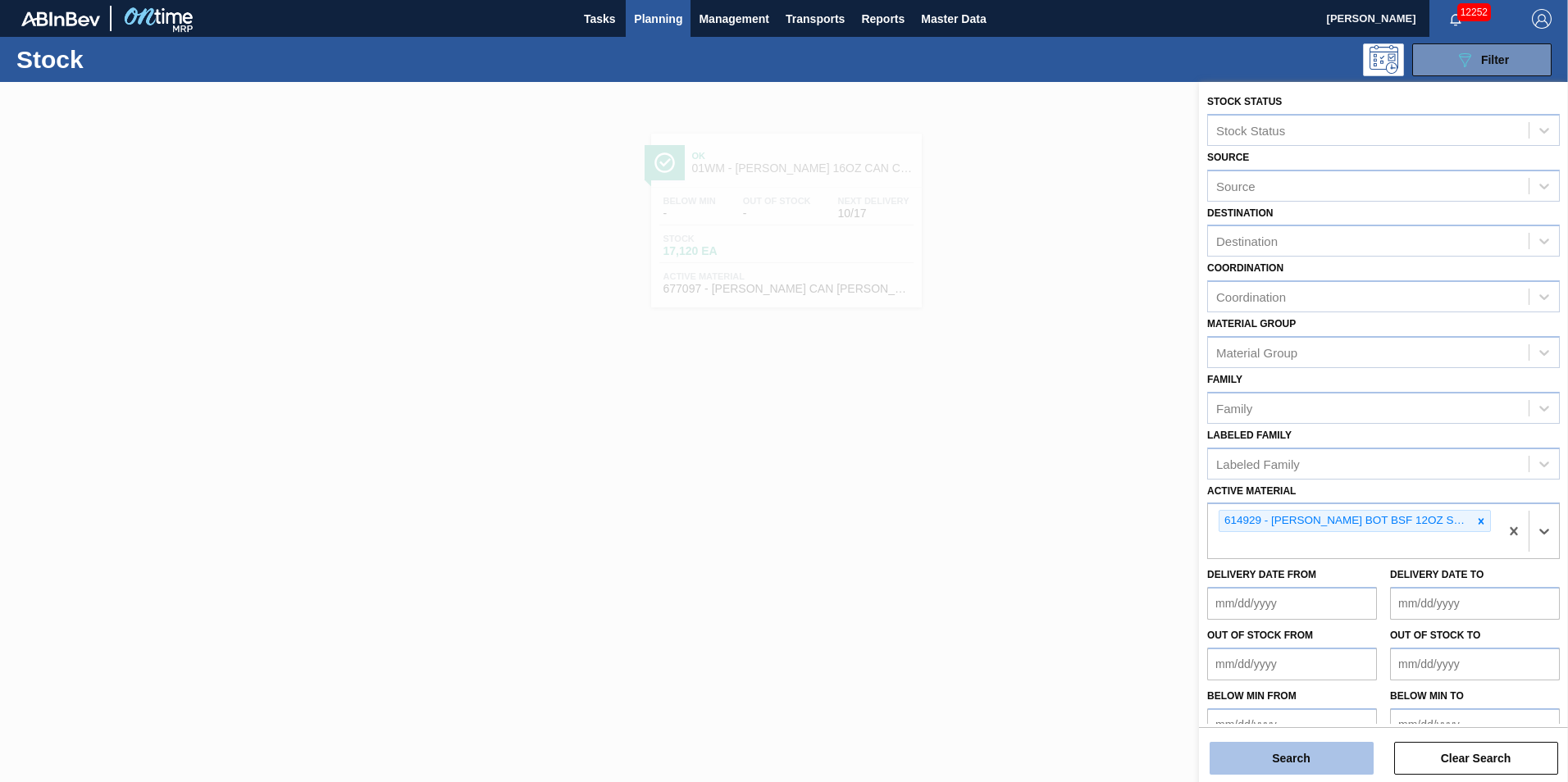
click at [1265, 760] on button "Search" at bounding box center [1291, 758] width 164 height 33
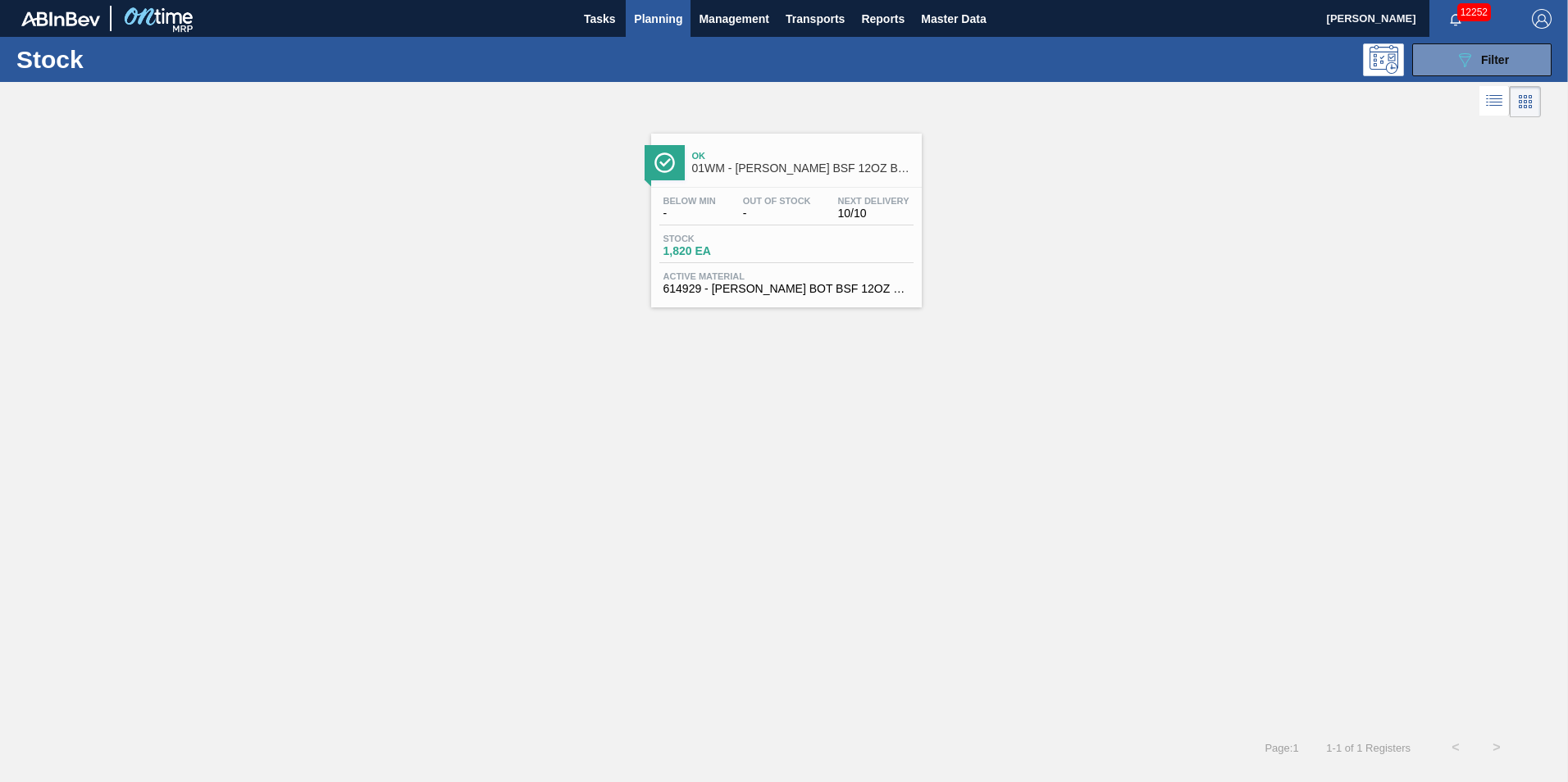
click at [771, 145] on div "Ok 01WM - [PERSON_NAME] BSF 12OZ BOT SNUG 12/12 12OZ BOT" at bounding box center [802, 163] width 221 height 37
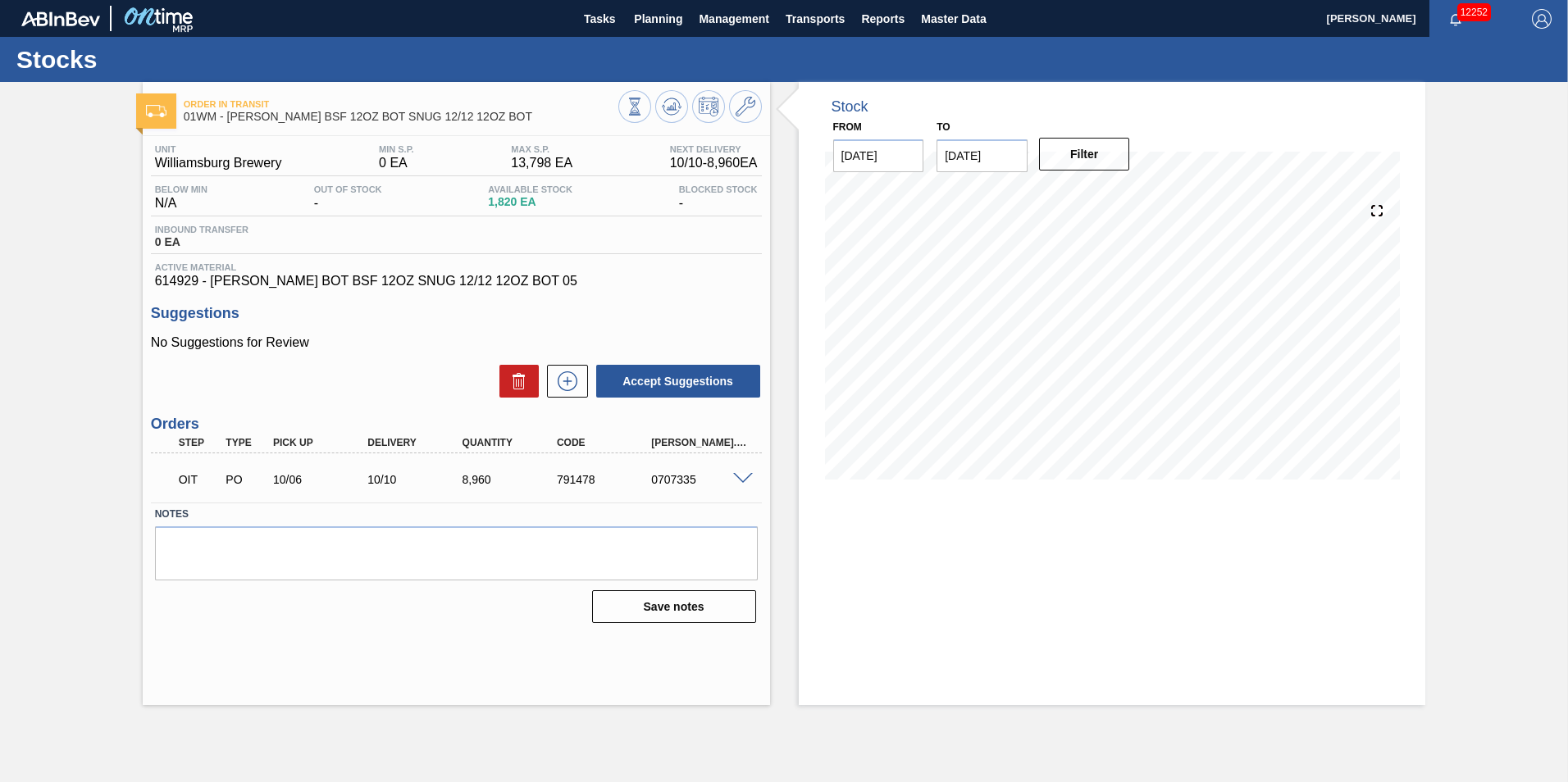
click at [733, 474] on span at bounding box center [743, 479] width 19 height 13
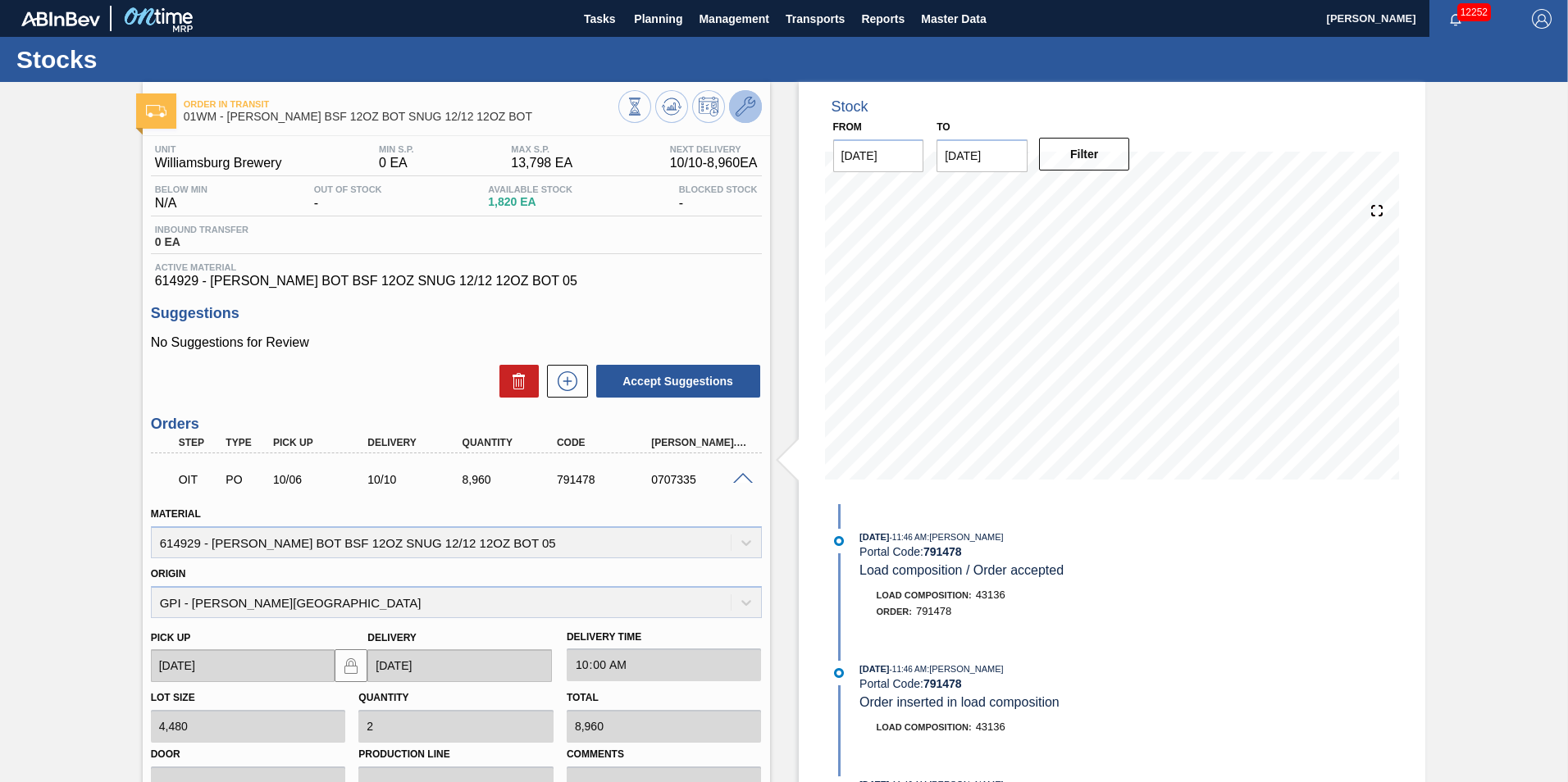
click at [752, 101] on icon at bounding box center [746, 107] width 19 height 19
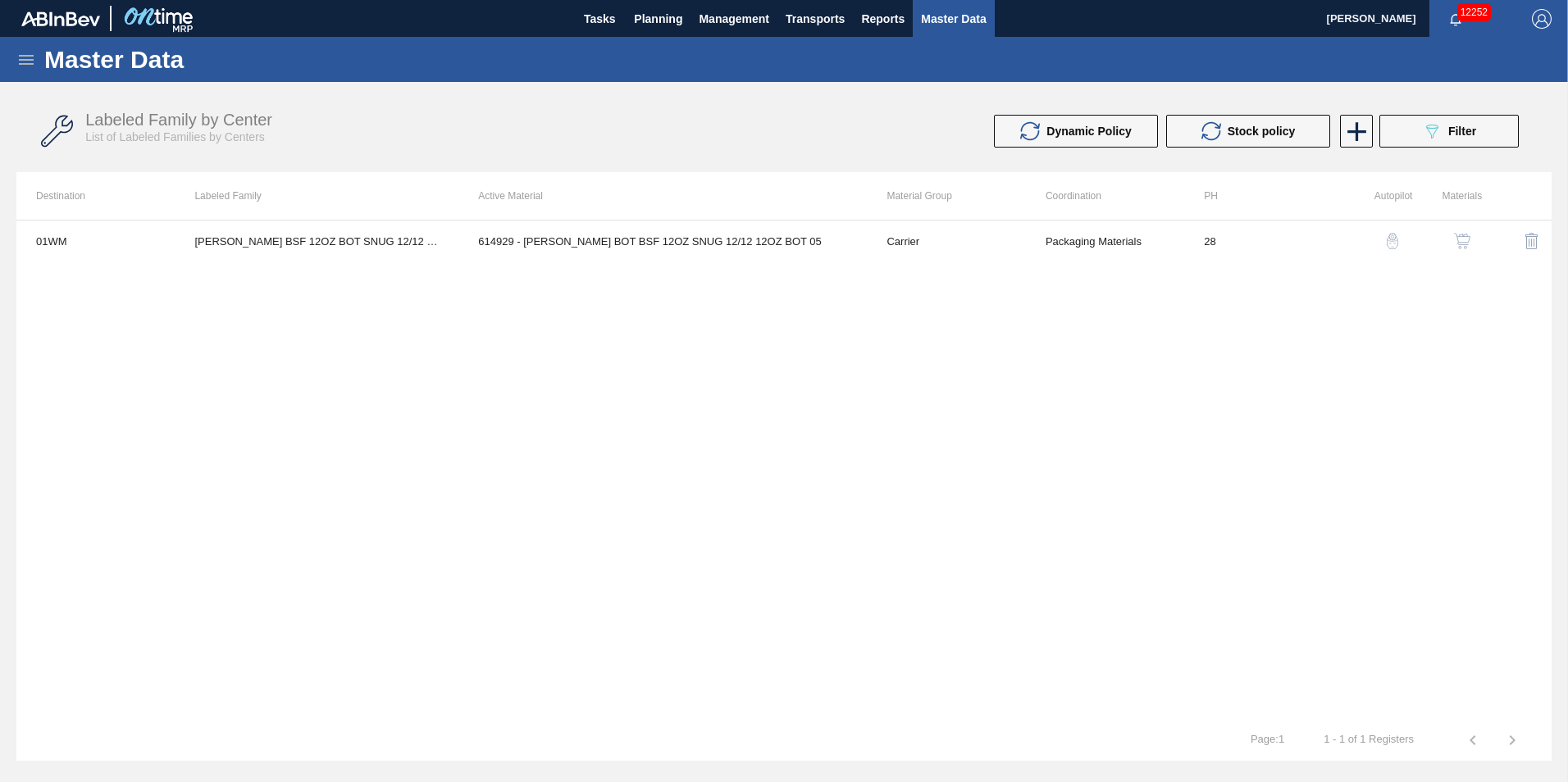
click at [1378, 242] on button "button" at bounding box center [1392, 240] width 39 height 39
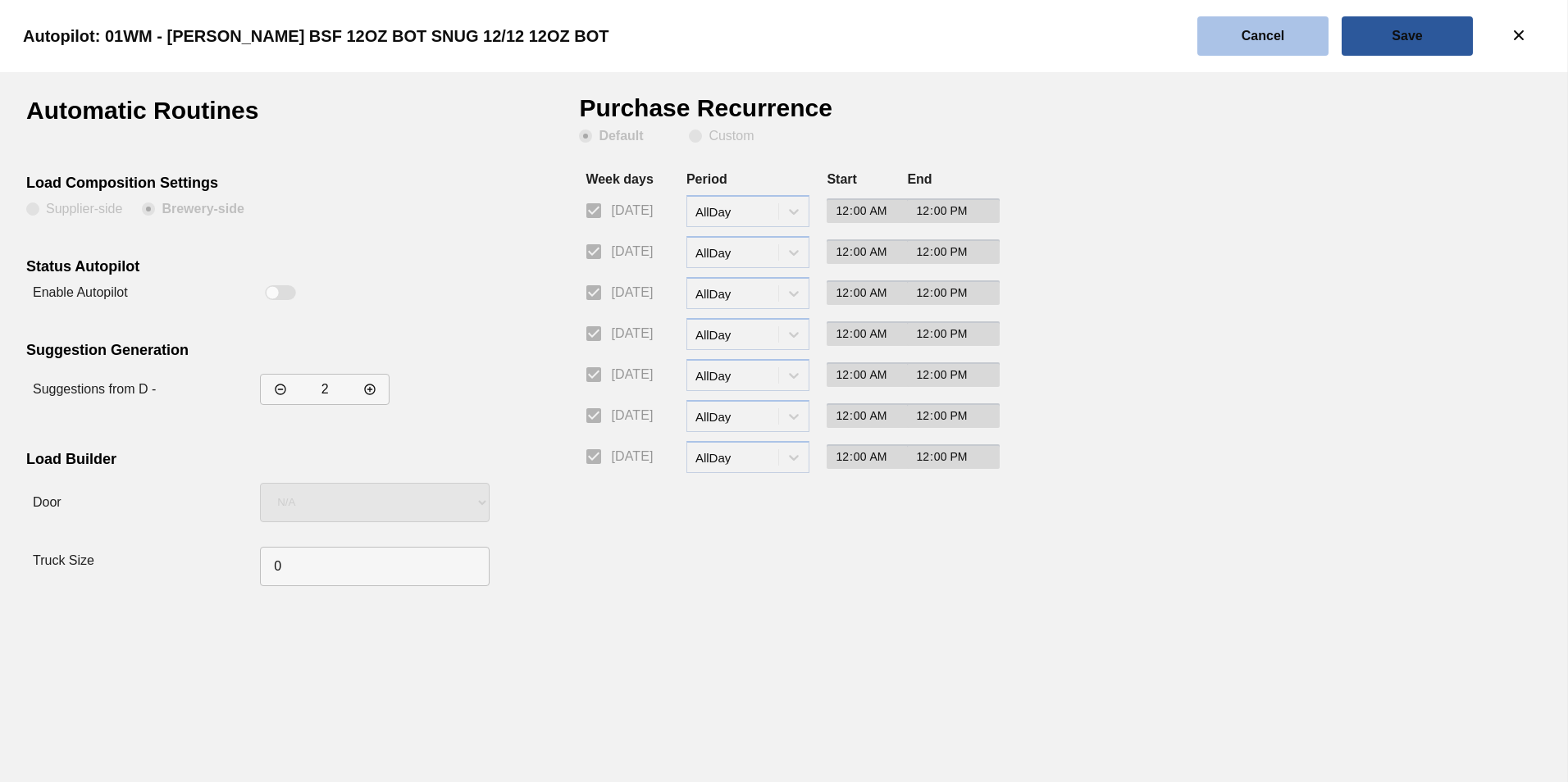
click at [0, 0] on slot "Cancel" at bounding box center [0, 0] width 0 height 0
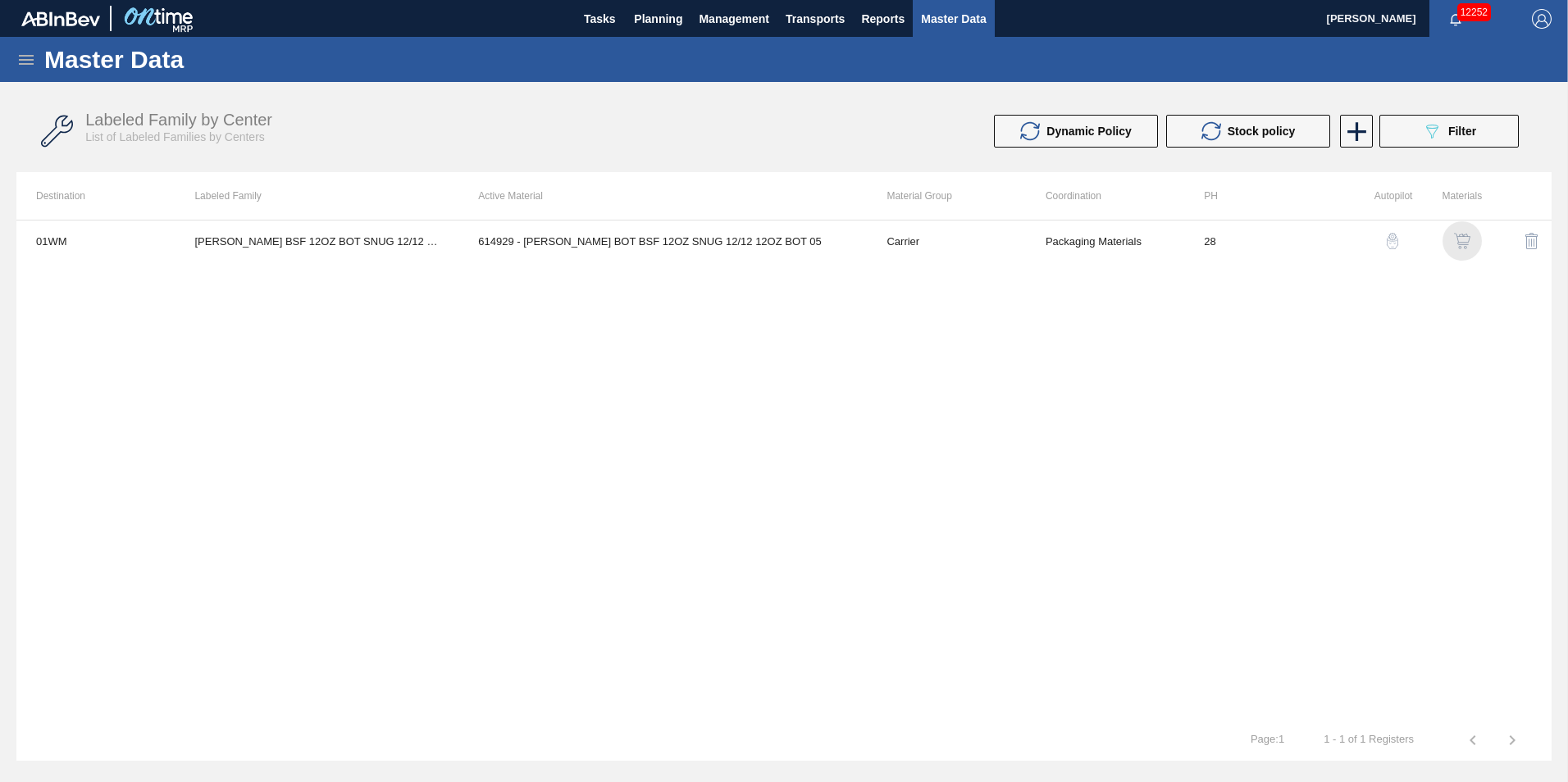
click at [1469, 246] on img "button" at bounding box center [1461, 240] width 16 height 16
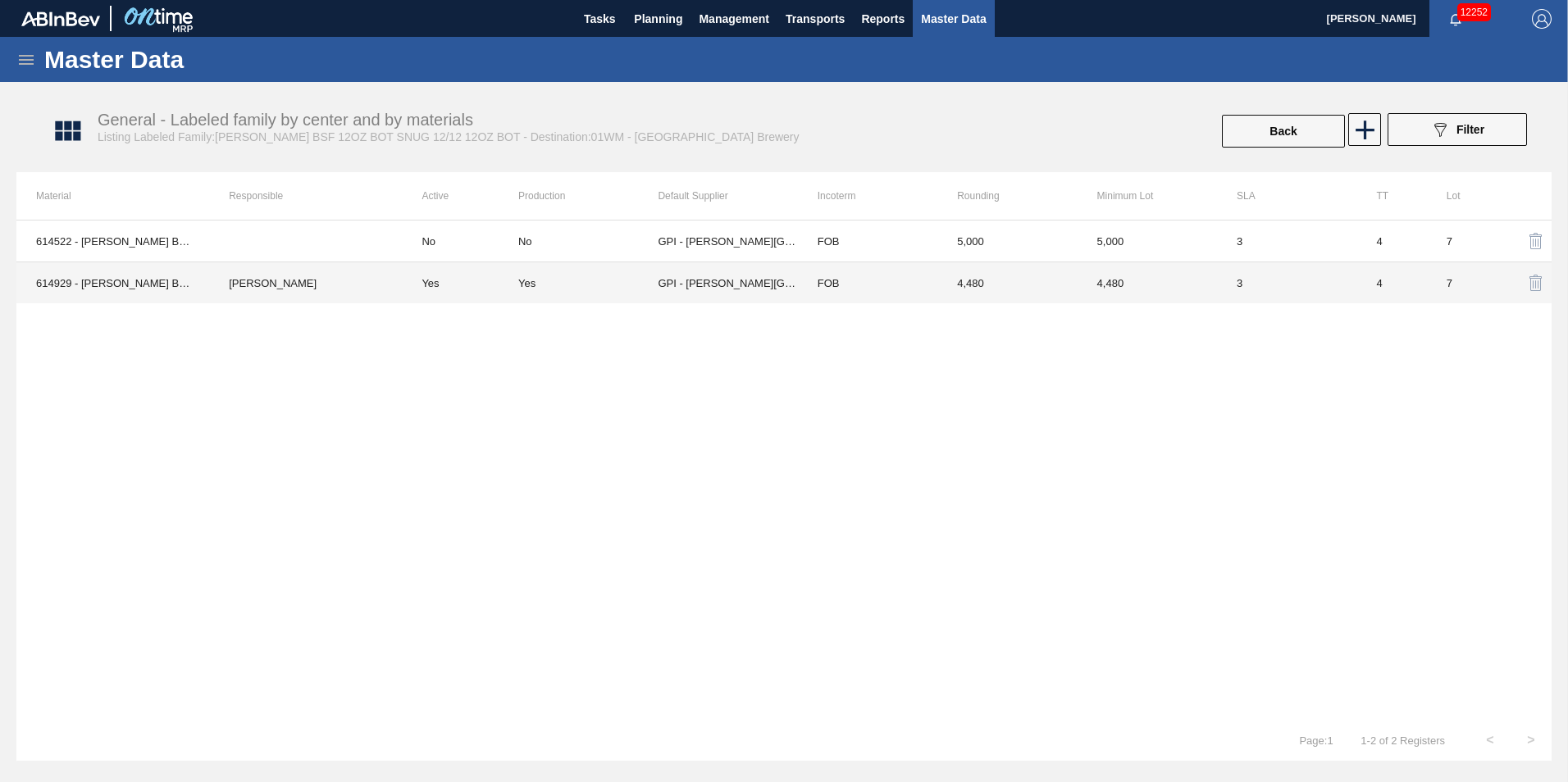
click at [755, 287] on td "GPI - [PERSON_NAME][GEOGRAPHIC_DATA]" at bounding box center [727, 283] width 139 height 41
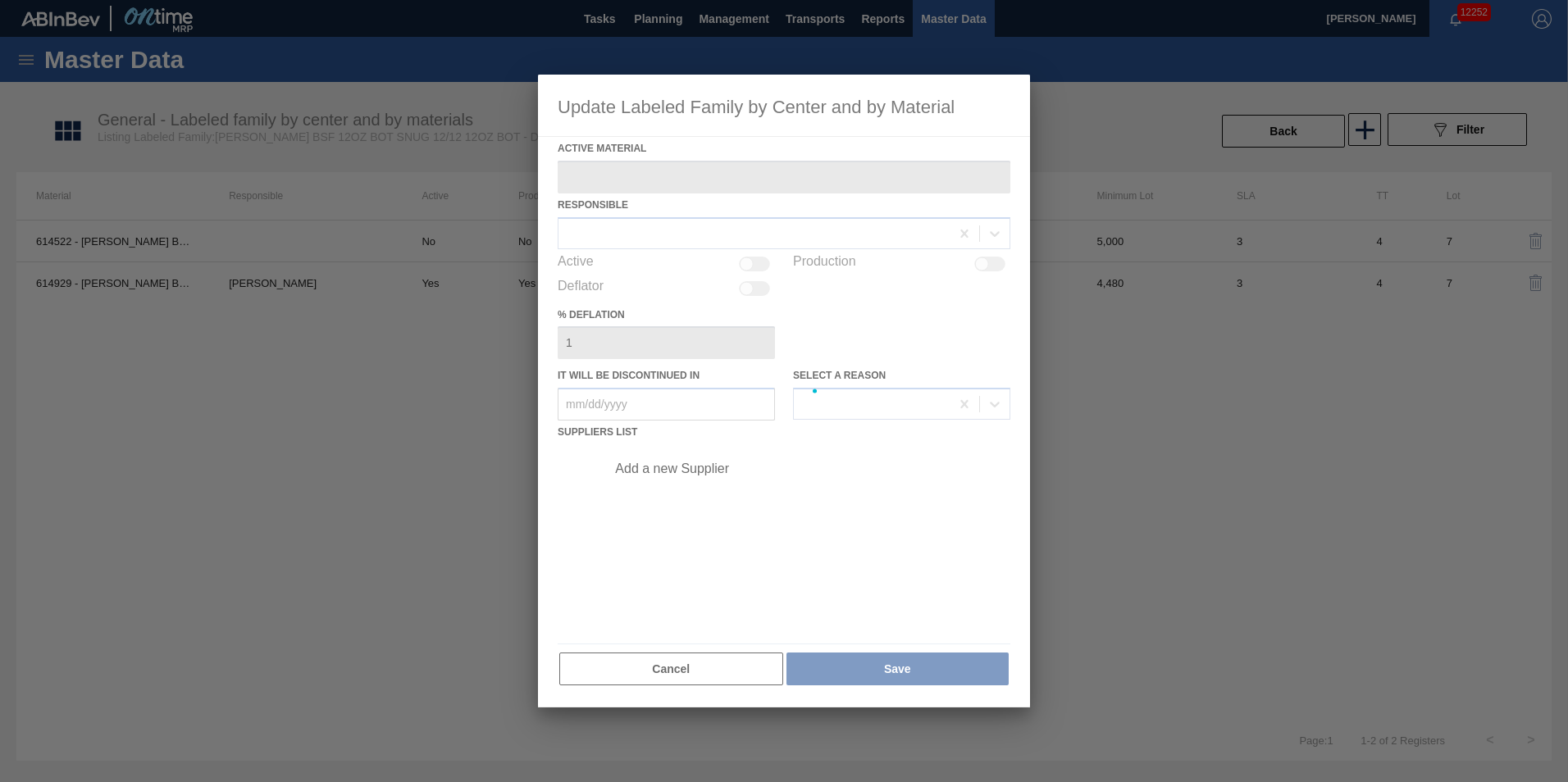
type Material "614929 - [PERSON_NAME] BOT BSF 12OZ SNUG 12/12 12OZ BOT 05"
checkbox input "true"
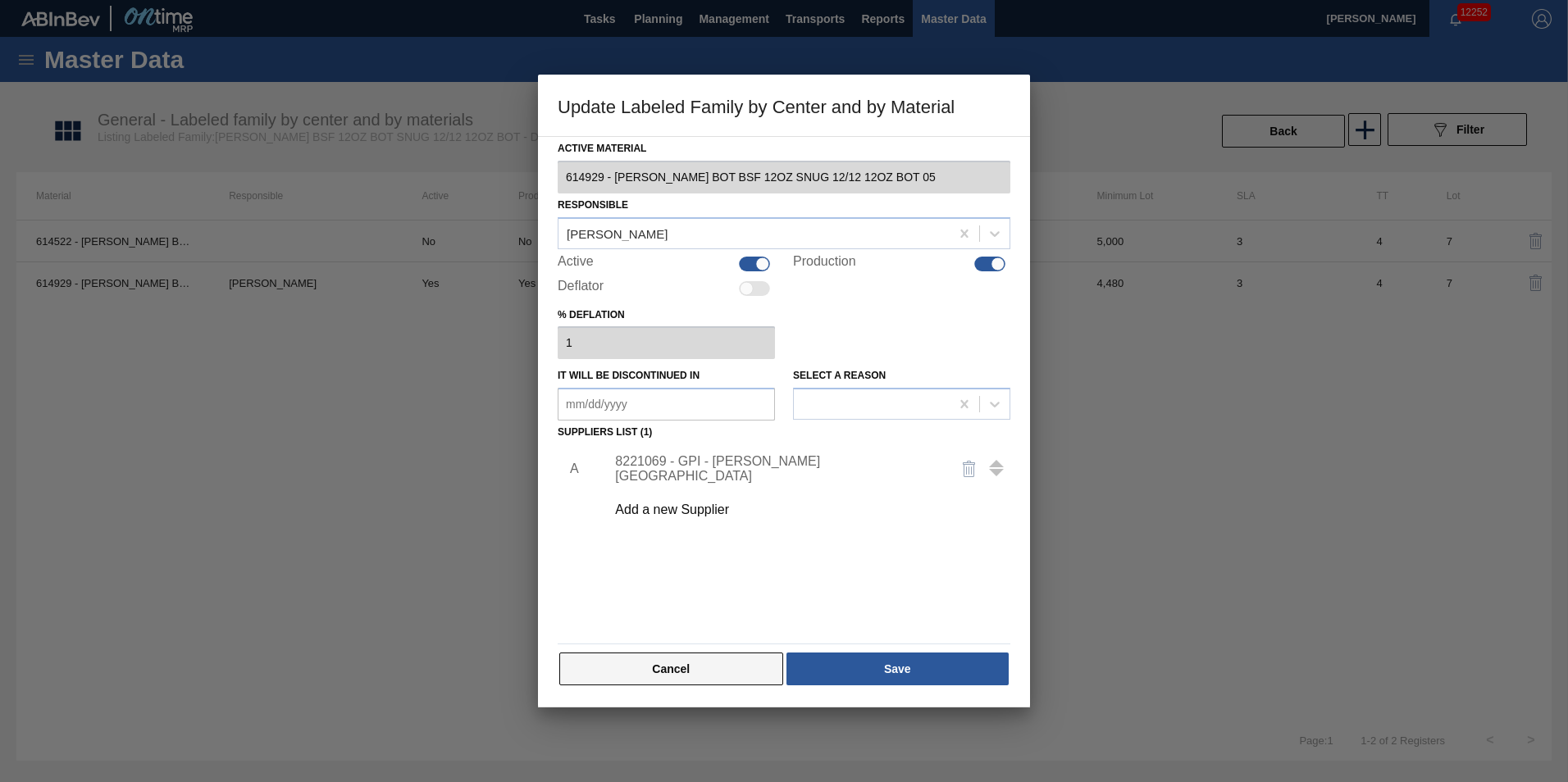
click at [630, 677] on button "Cancel" at bounding box center [670, 669] width 224 height 33
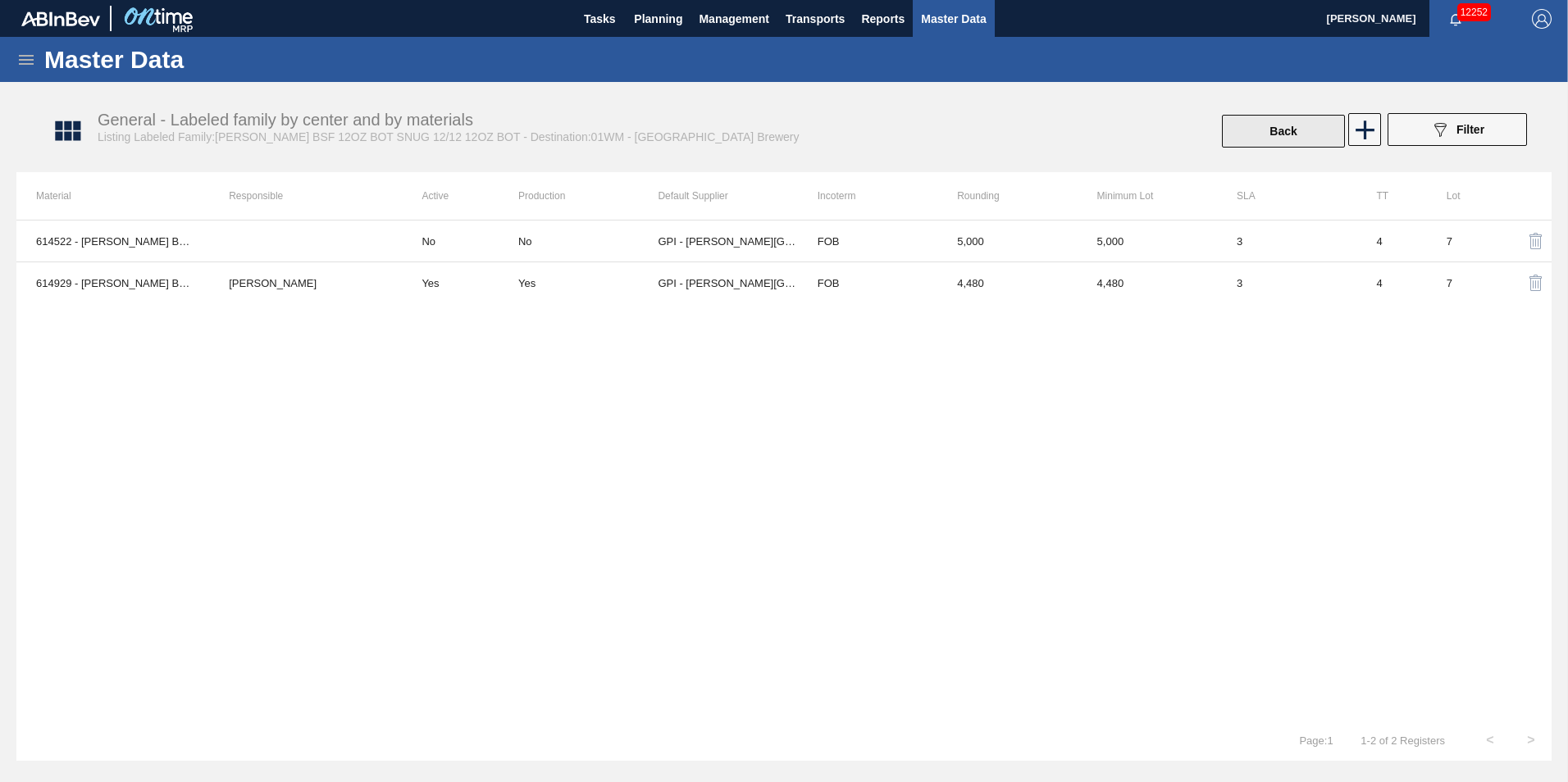
click at [1293, 137] on button "Back" at bounding box center [1283, 131] width 123 height 33
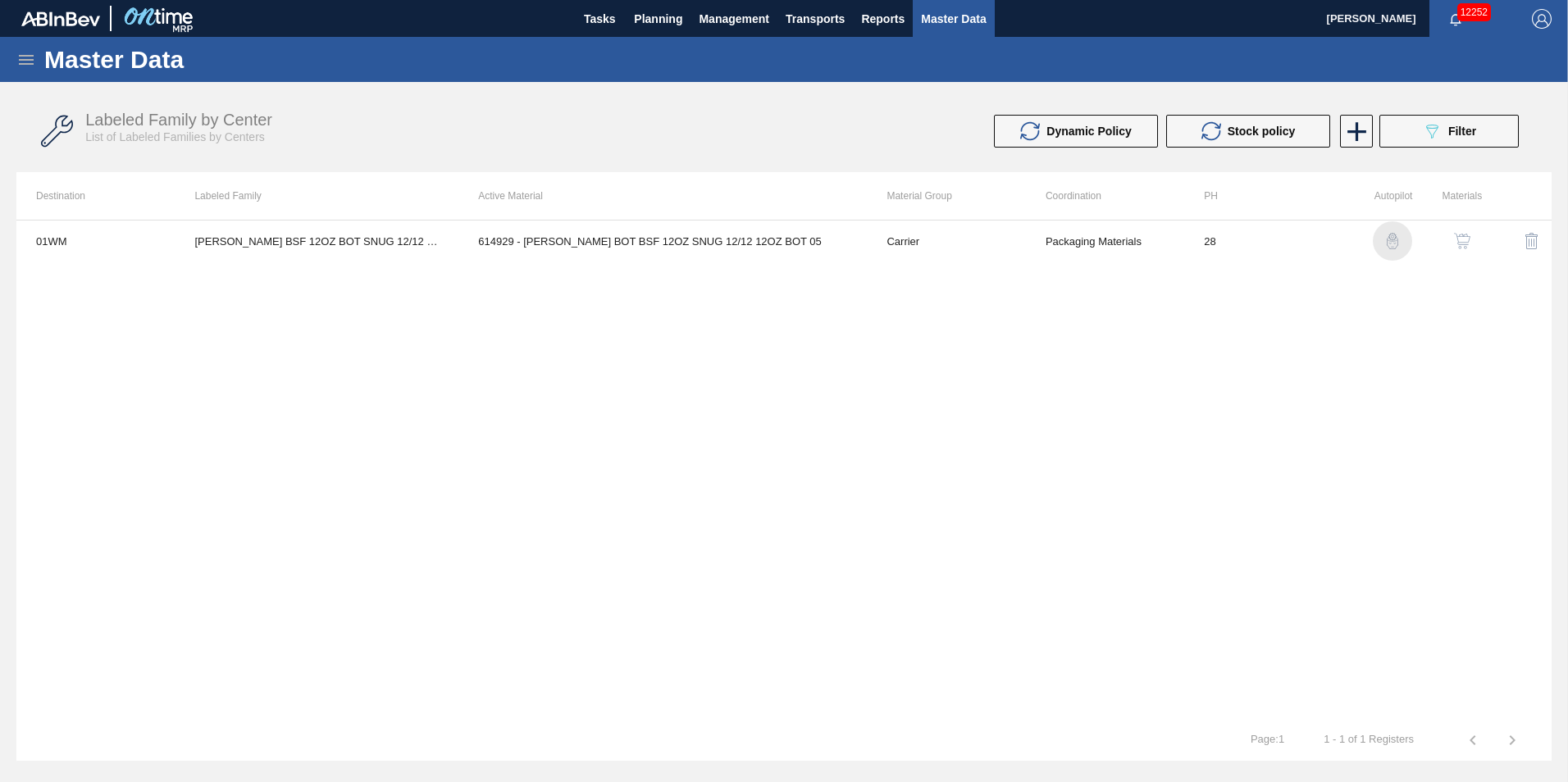
click at [1390, 245] on img "button" at bounding box center [1392, 240] width 16 height 16
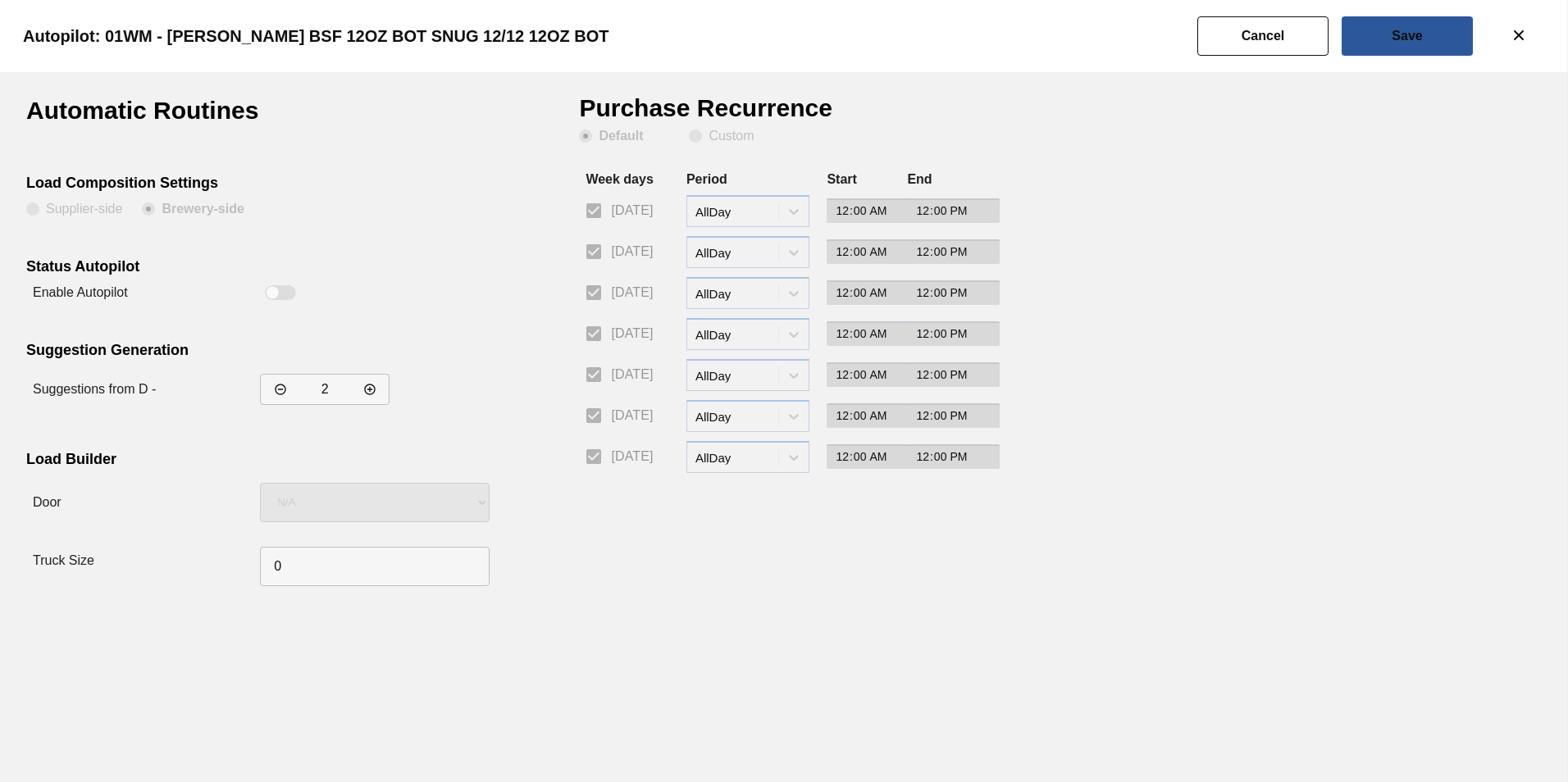
click at [1295, 37] on button "Cancel" at bounding box center [1263, 36] width 131 height 39
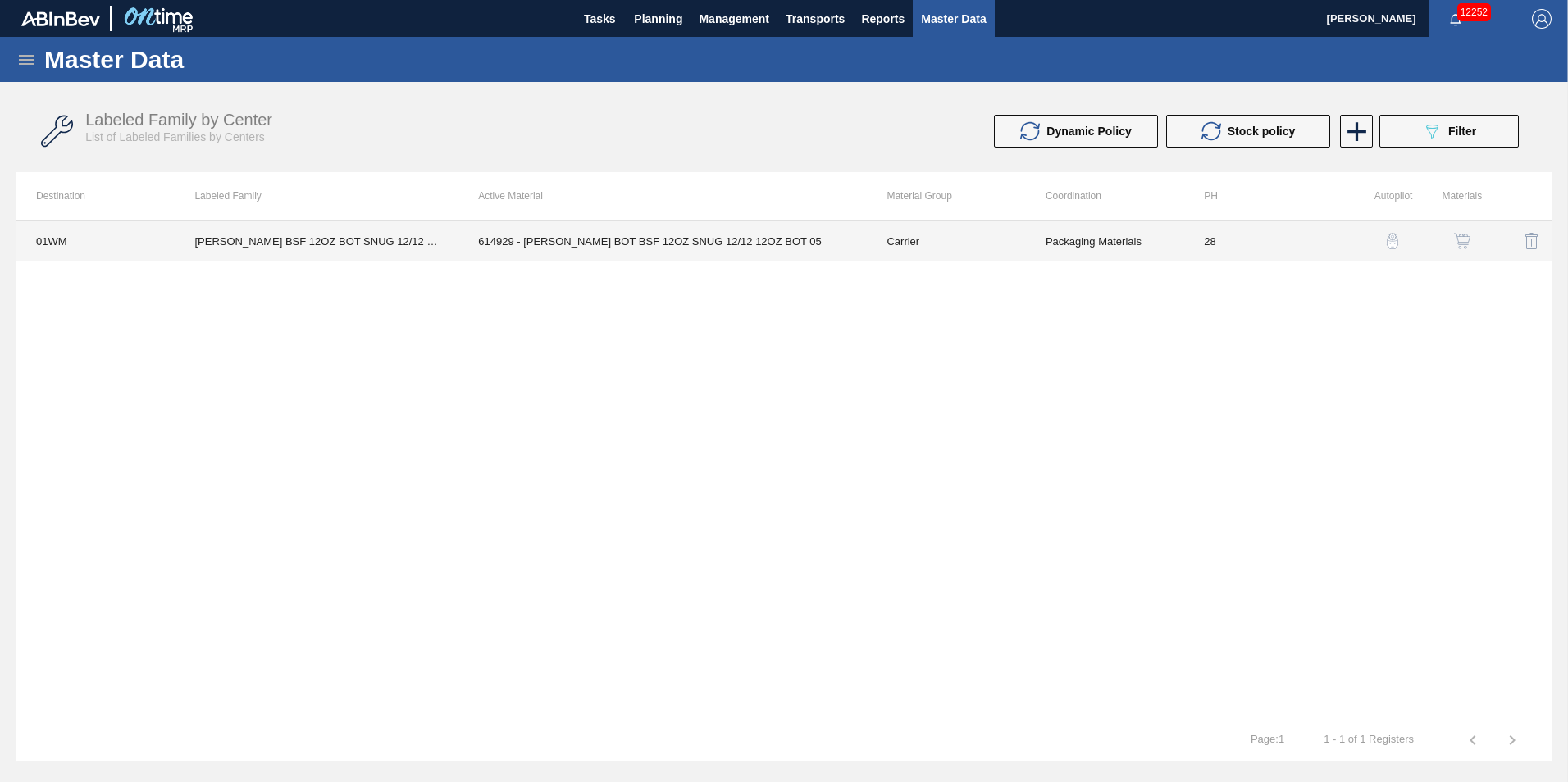
click at [625, 236] on td "614929 - [PERSON_NAME] BOT BSF 12OZ SNUG 12/12 12OZ BOT 05" at bounding box center [662, 240] width 409 height 41
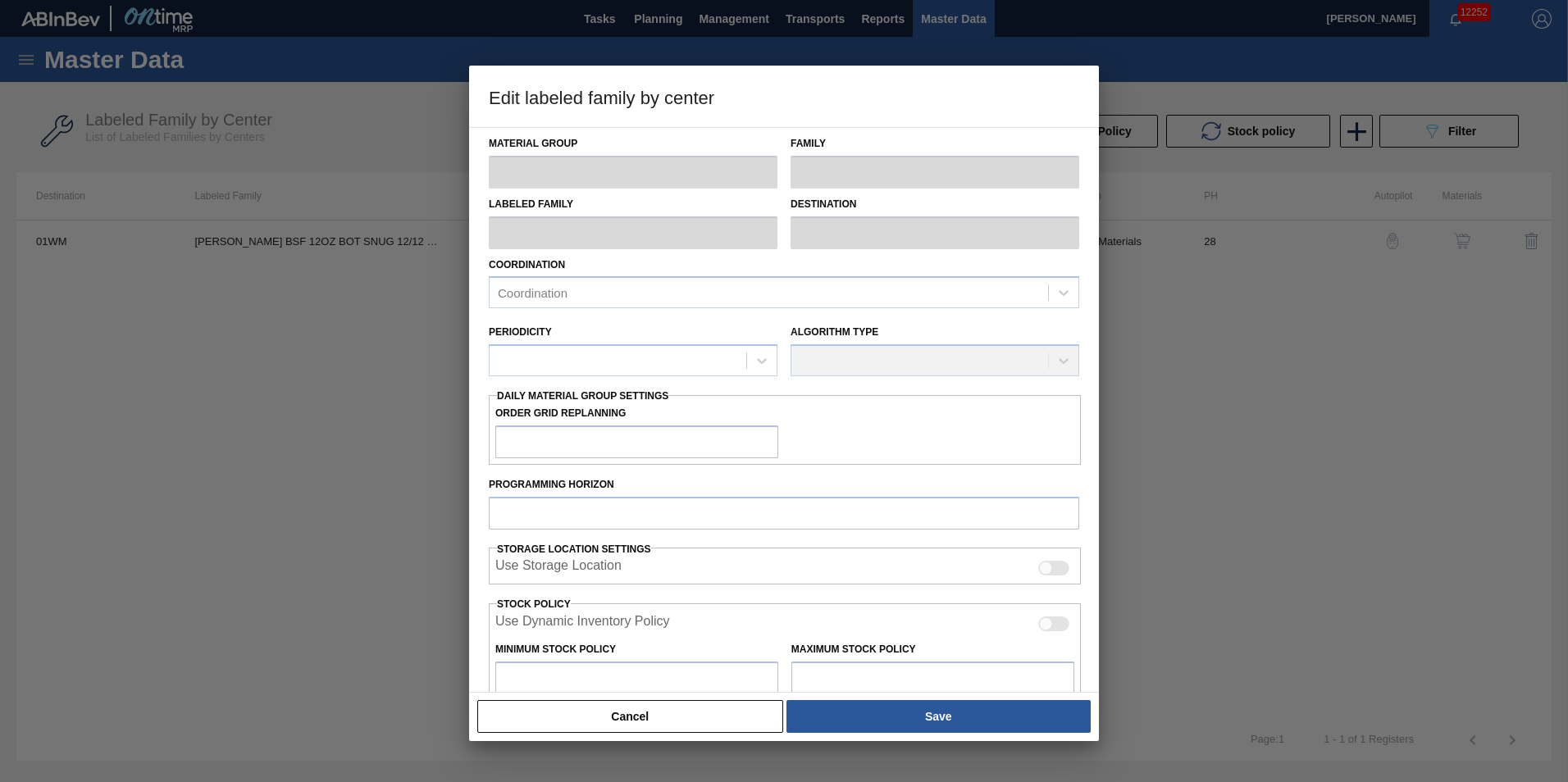
type input "Carrier"
type input "Bottle Carriers"
type input "[PERSON_NAME] BSF 12OZ BOT SNUG 12/12 12OZ BOT"
type input "01WM - Williamsburg Brewery"
type input "28"
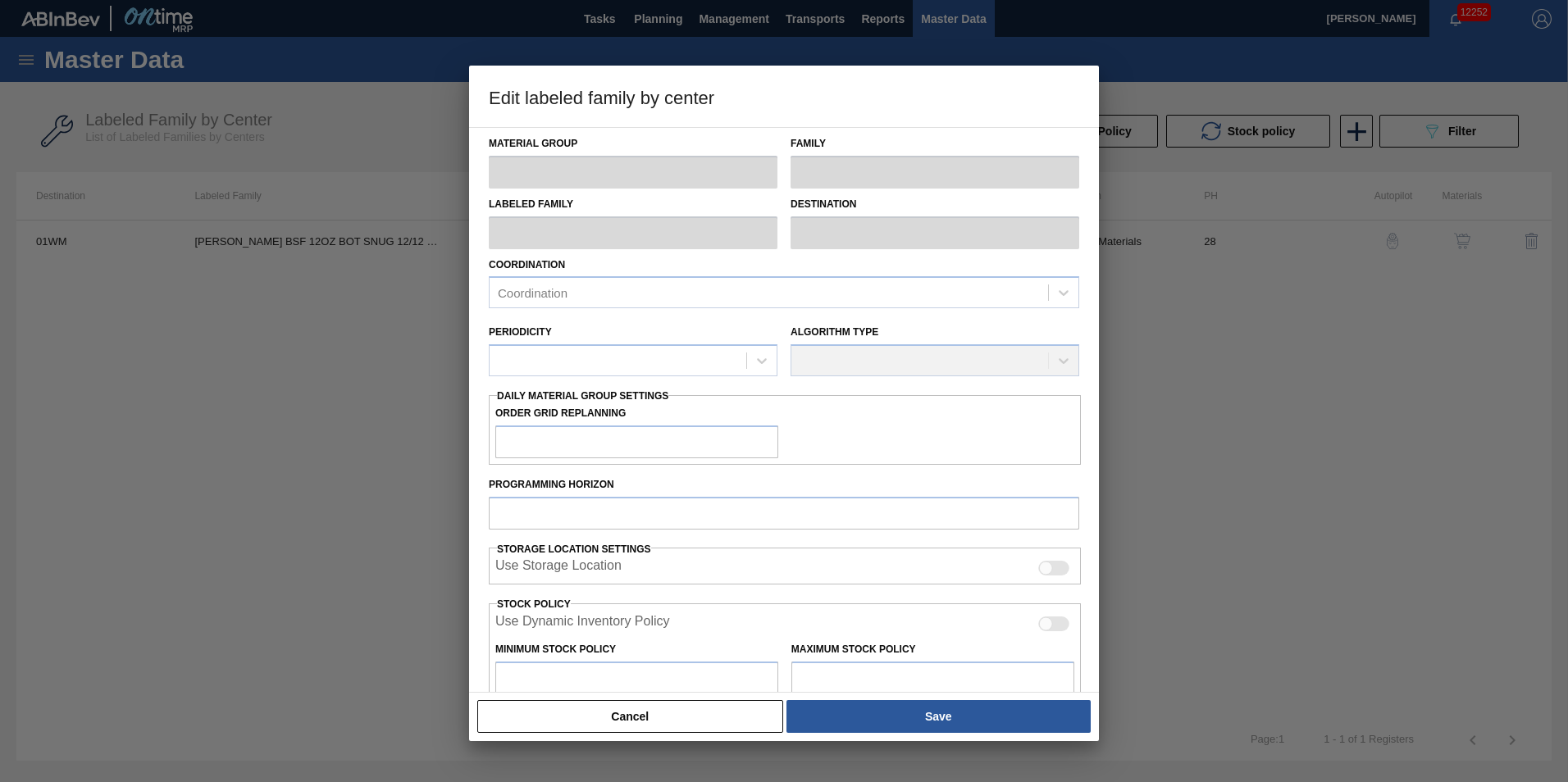
type input "0"
type input "13,798"
type input "3"
type input "414"
checkbox input "true"
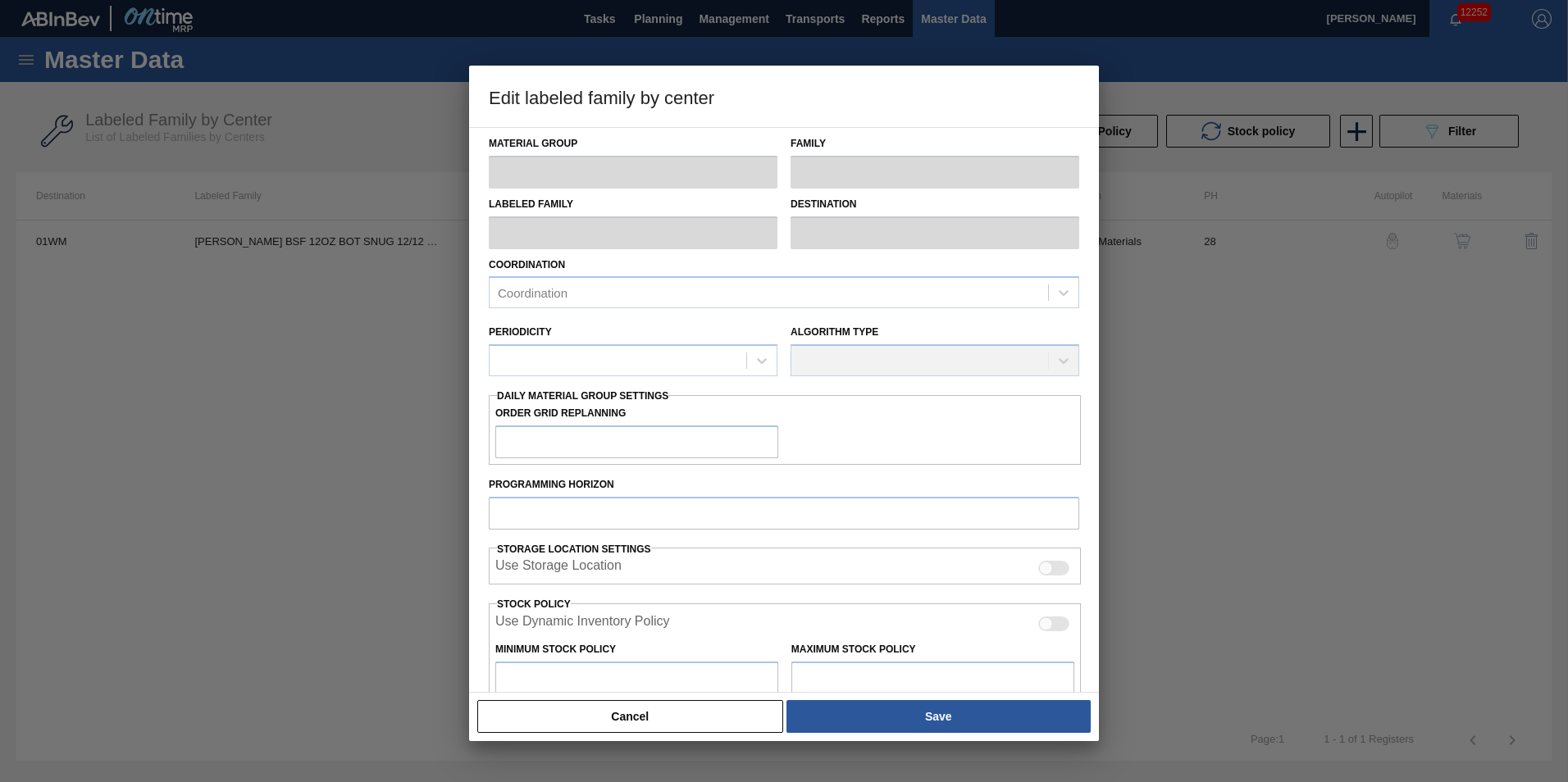
checkbox input "true"
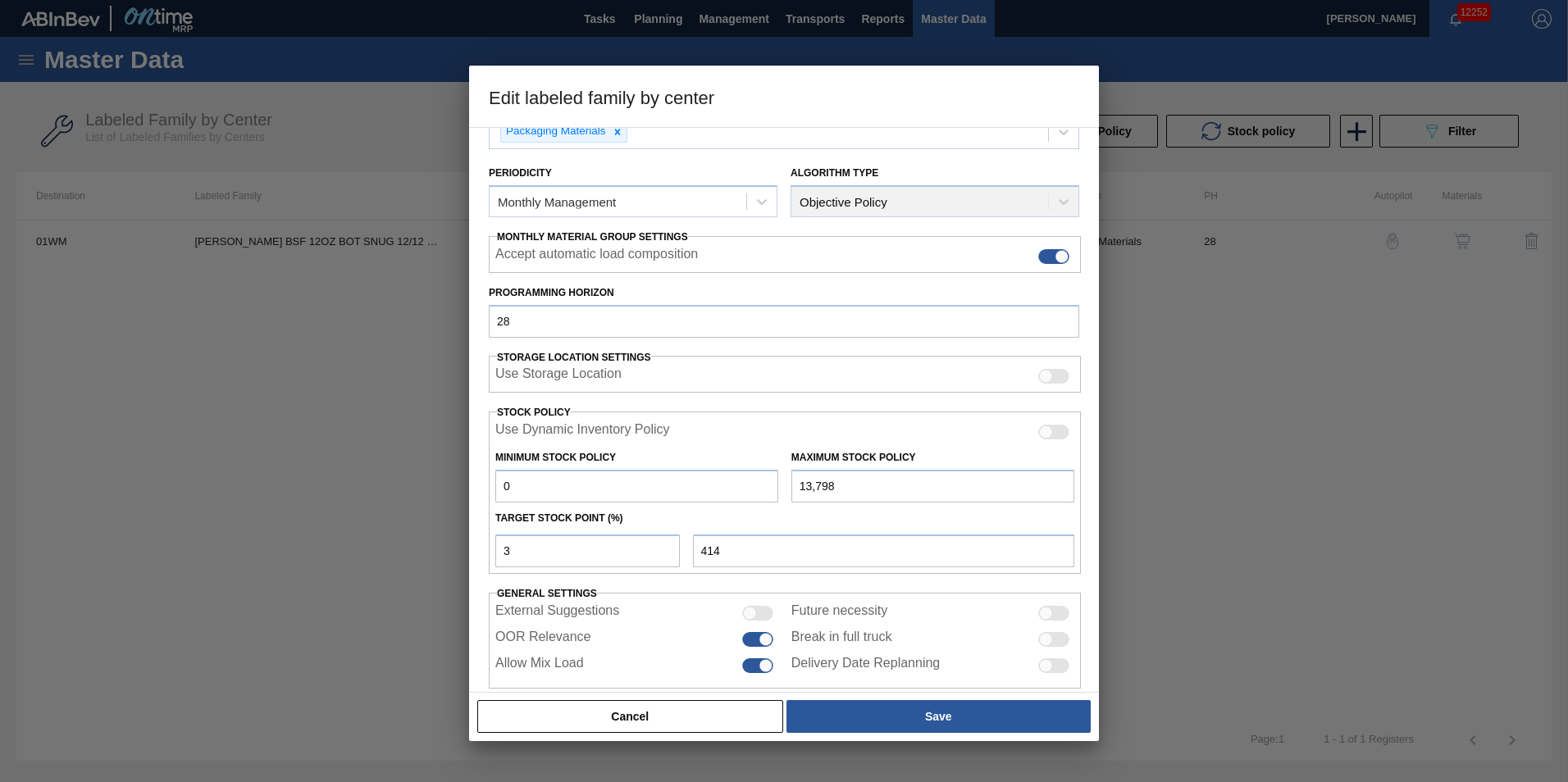
scroll to position [164, 0]
drag, startPoint x: 581, startPoint y: 542, endPoint x: 196, endPoint y: 536, distance: 385.0
click at [215, 540] on div "Edit labeled family by center Material Group Carrier Family Bottle Carriers Lab…" at bounding box center [784, 391] width 1568 height 782
type input "10"
type input "1,380"
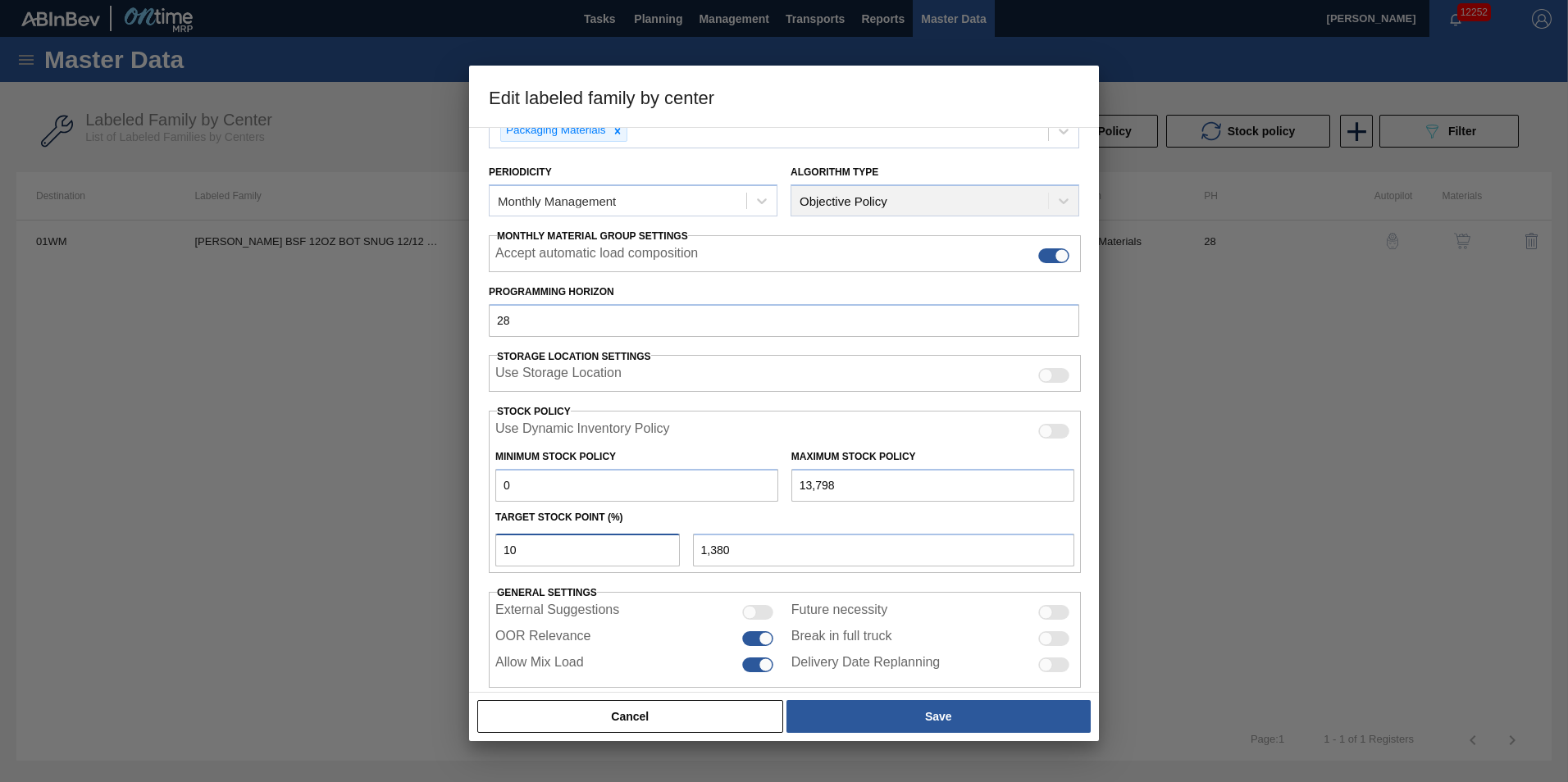
type input "1"
type input "138"
type input "0"
type input "15"
type input "2,070"
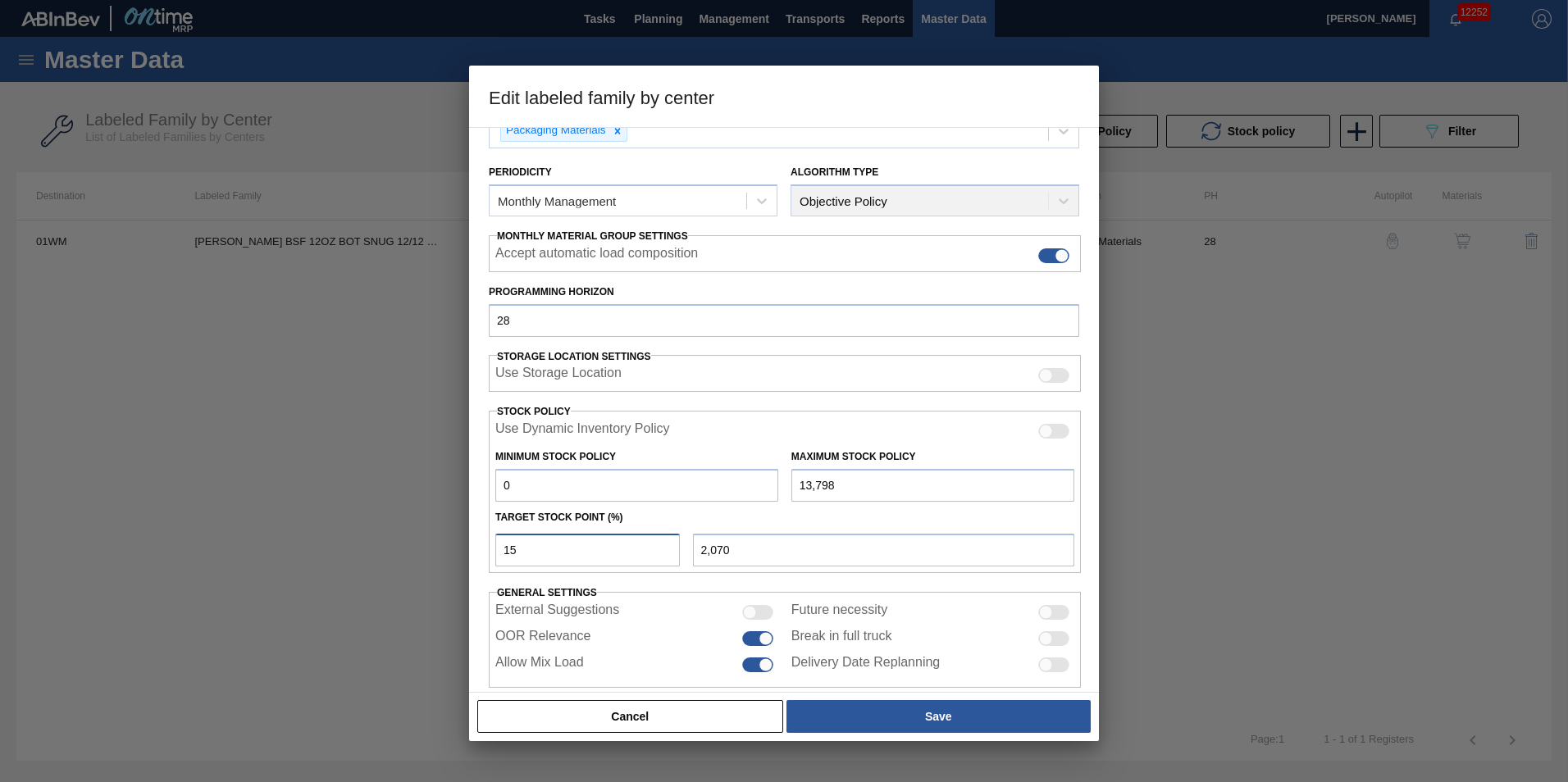
type input "1"
type input "138"
type input "16"
type input "2,208"
type input "1"
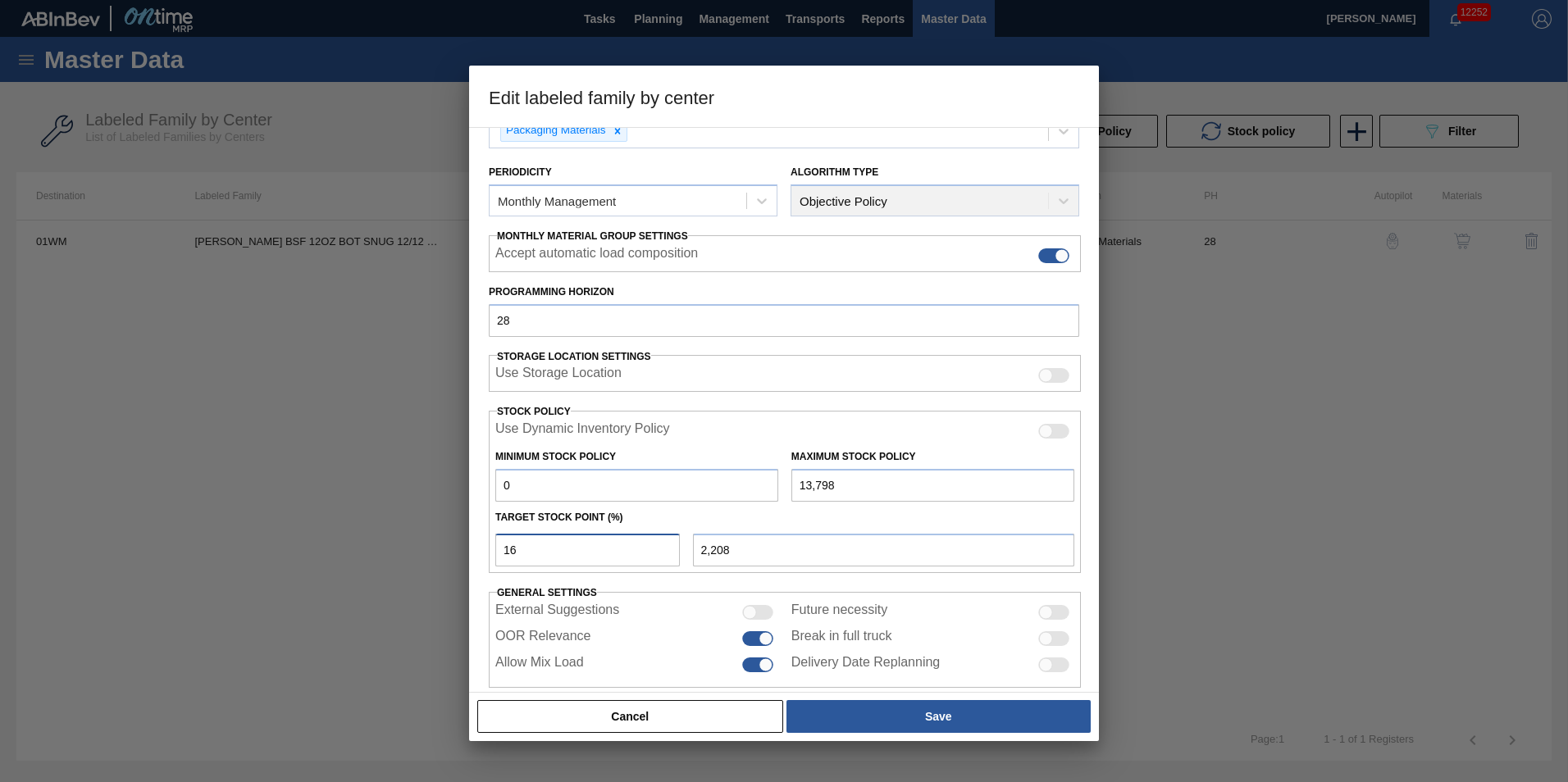
type input "138"
type input "14"
type input "1,932"
type input "1"
type input "138"
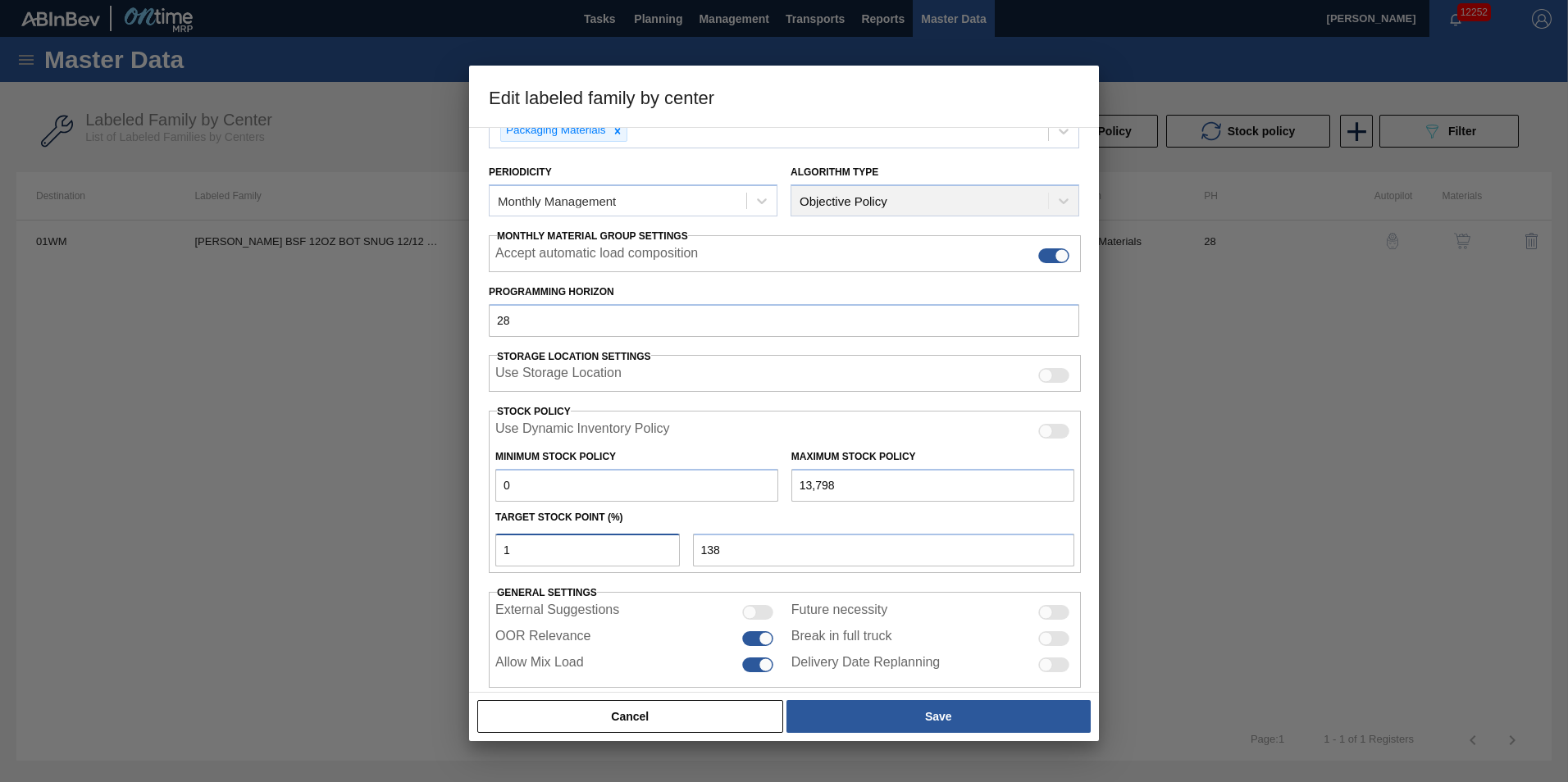
type input "15"
type input "2,070"
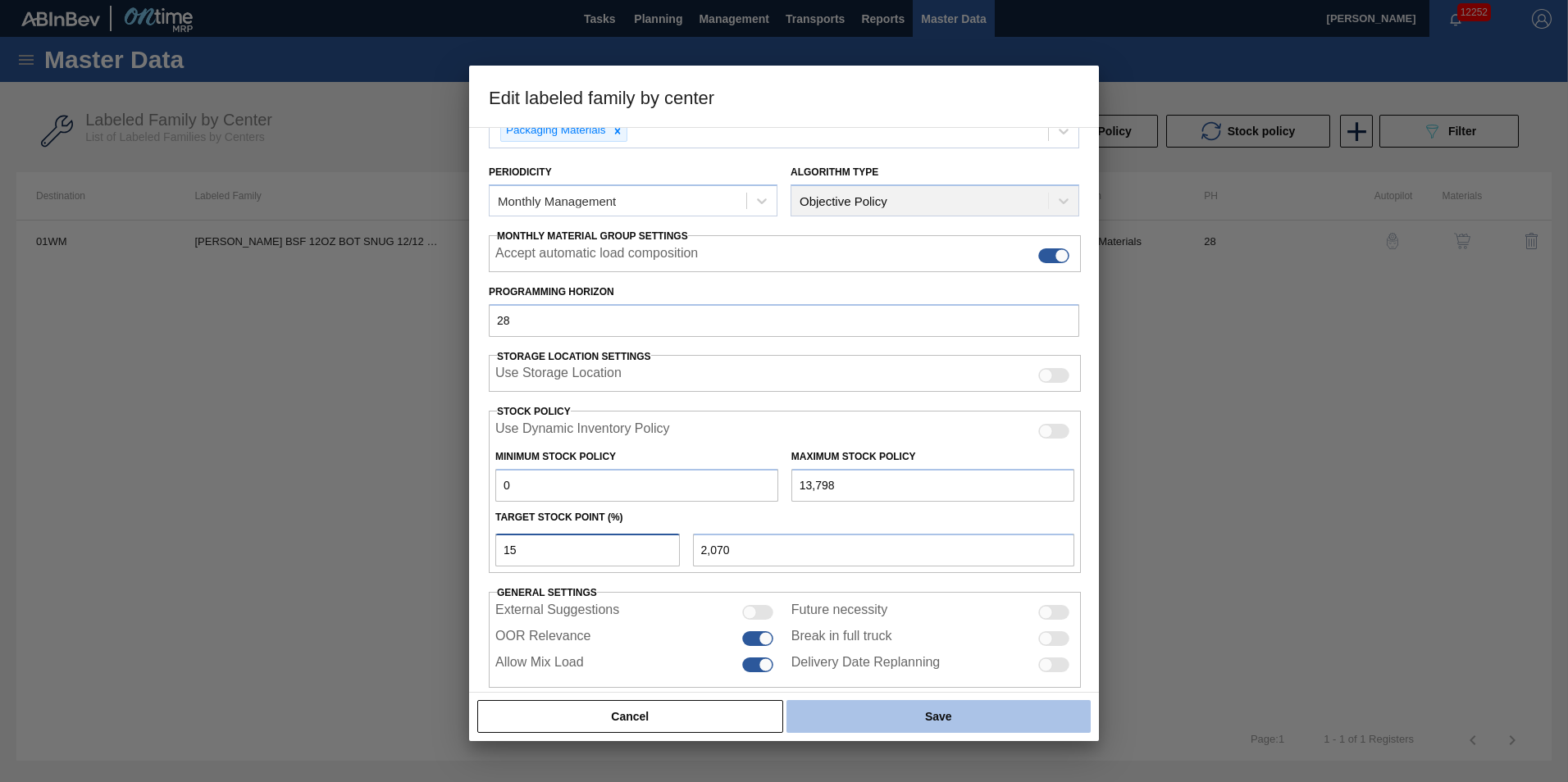
type input "15"
click at [920, 726] on button "Save" at bounding box center [938, 717] width 304 height 33
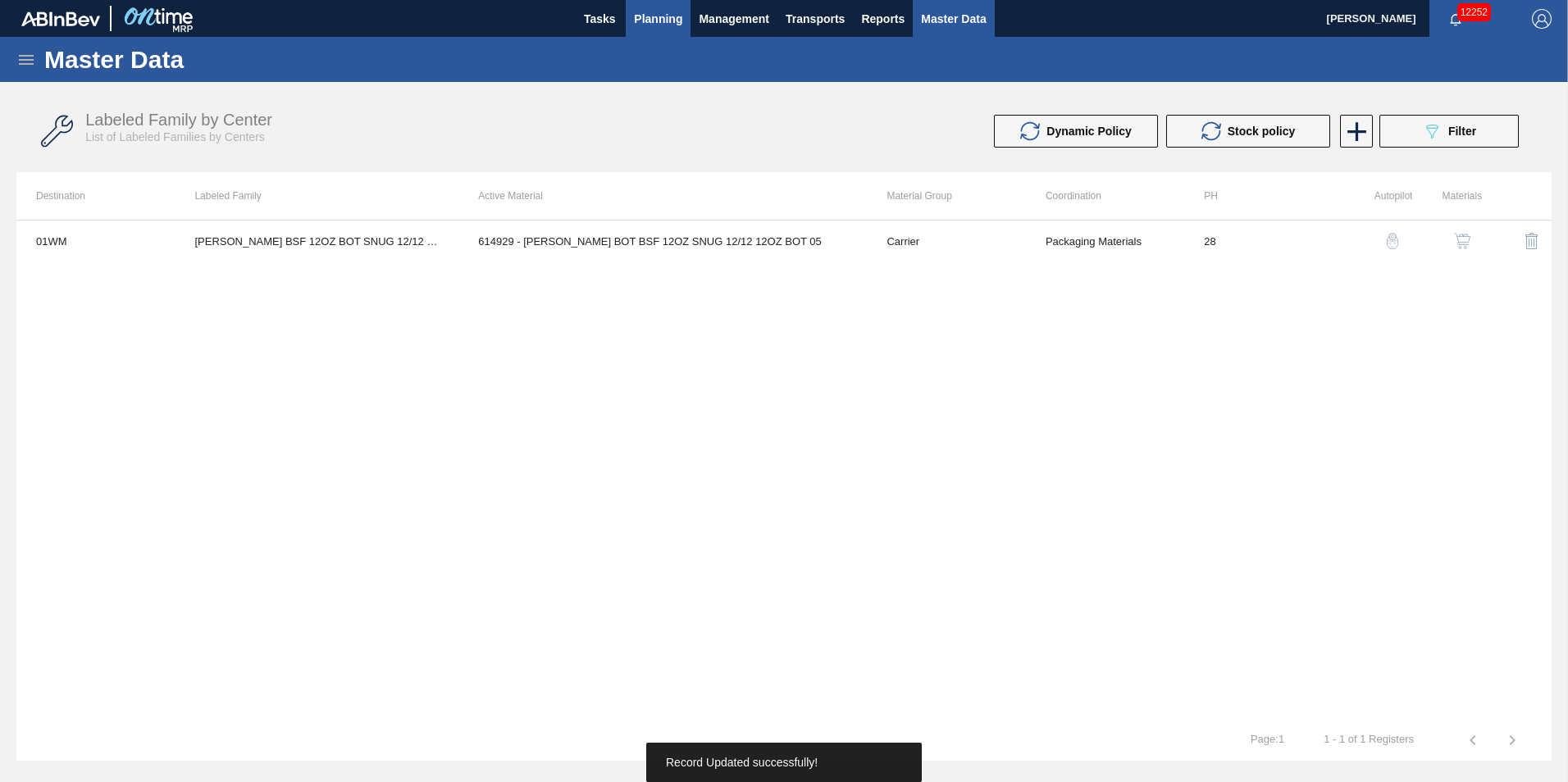
click at [653, 27] on span "Planning" at bounding box center [658, 18] width 48 height 19
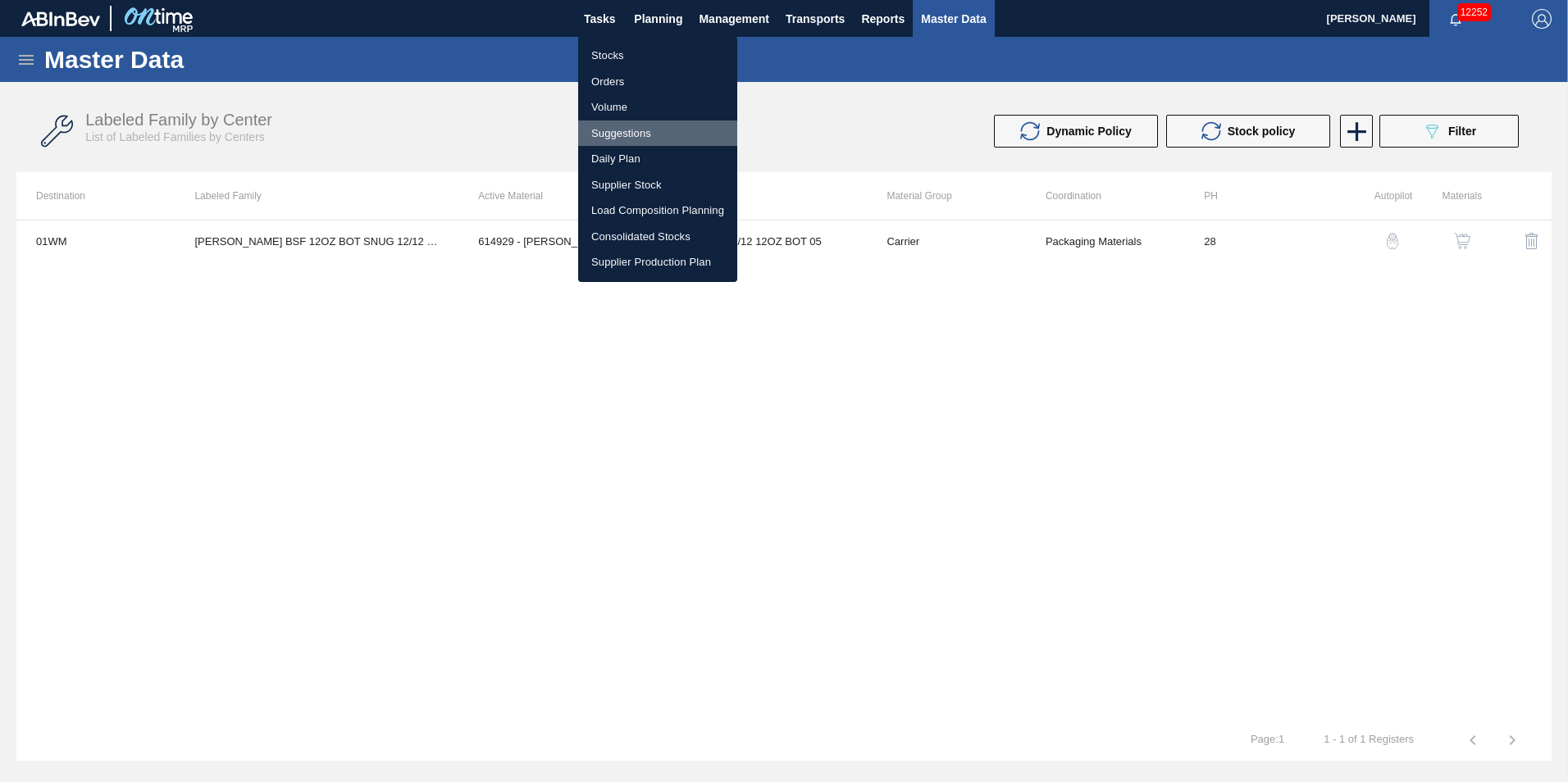
click at [650, 131] on li "Suggestions" at bounding box center [657, 133] width 159 height 26
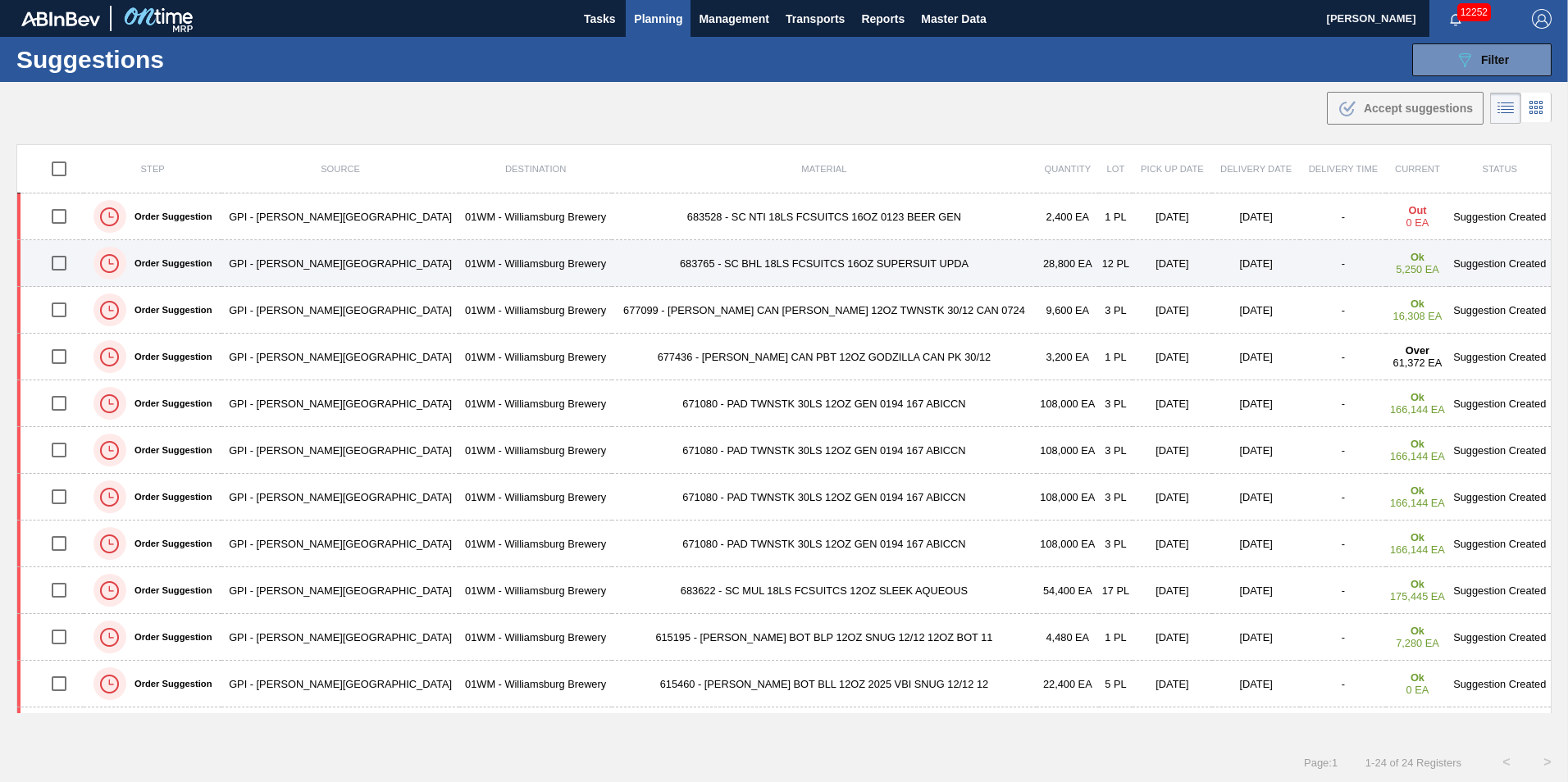
click at [680, 266] on td "683765 - SC BHL 18LS FCSUITCS 16OZ SUPERSUIT UPDA" at bounding box center [824, 264] width 425 height 47
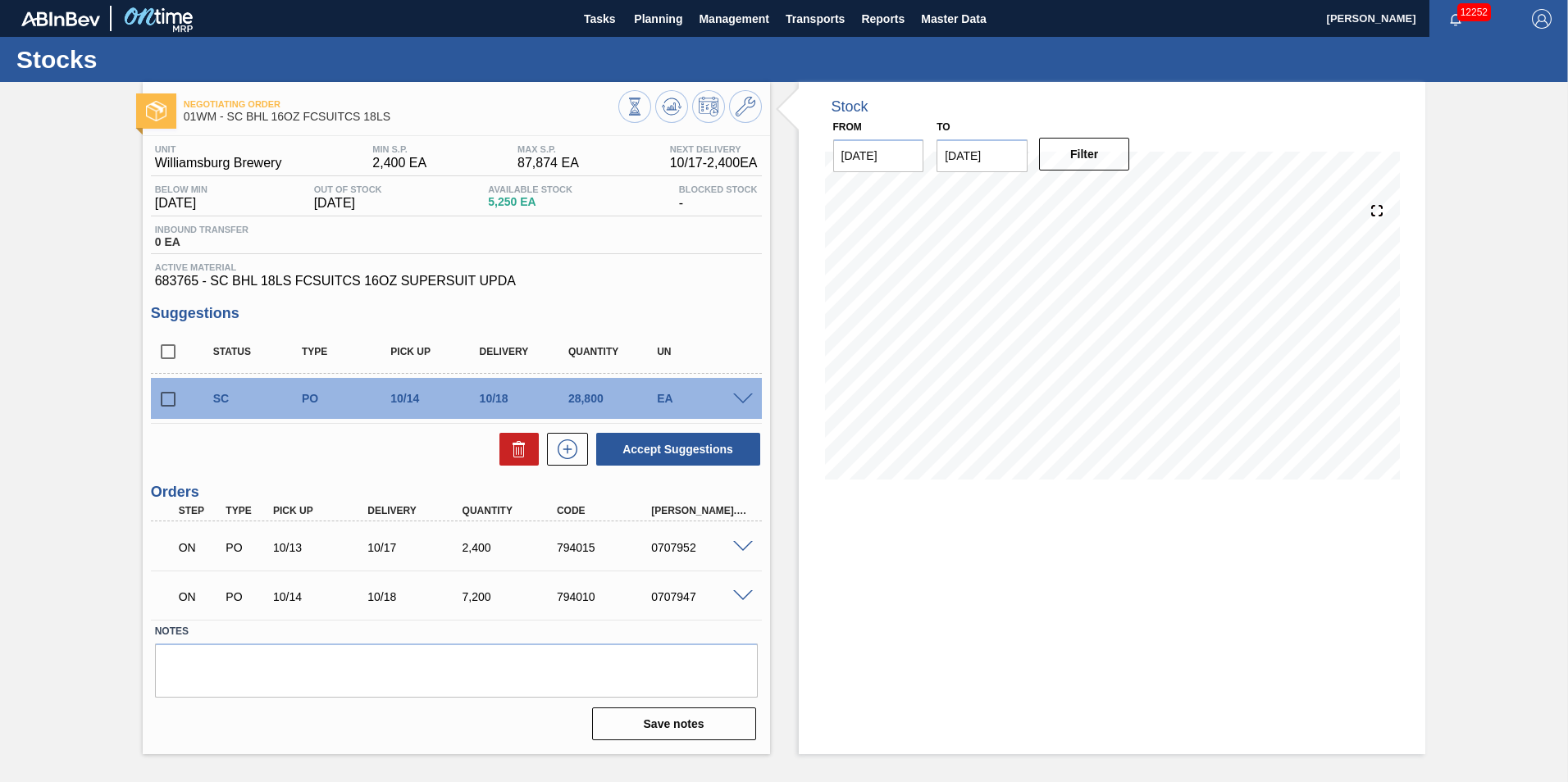
click at [165, 393] on input "checkbox" at bounding box center [168, 399] width 35 height 35
click at [644, 457] on button "Accept Suggestions" at bounding box center [678, 449] width 164 height 33
checkbox input "false"
click at [654, 9] on span "Planning" at bounding box center [658, 18] width 48 height 19
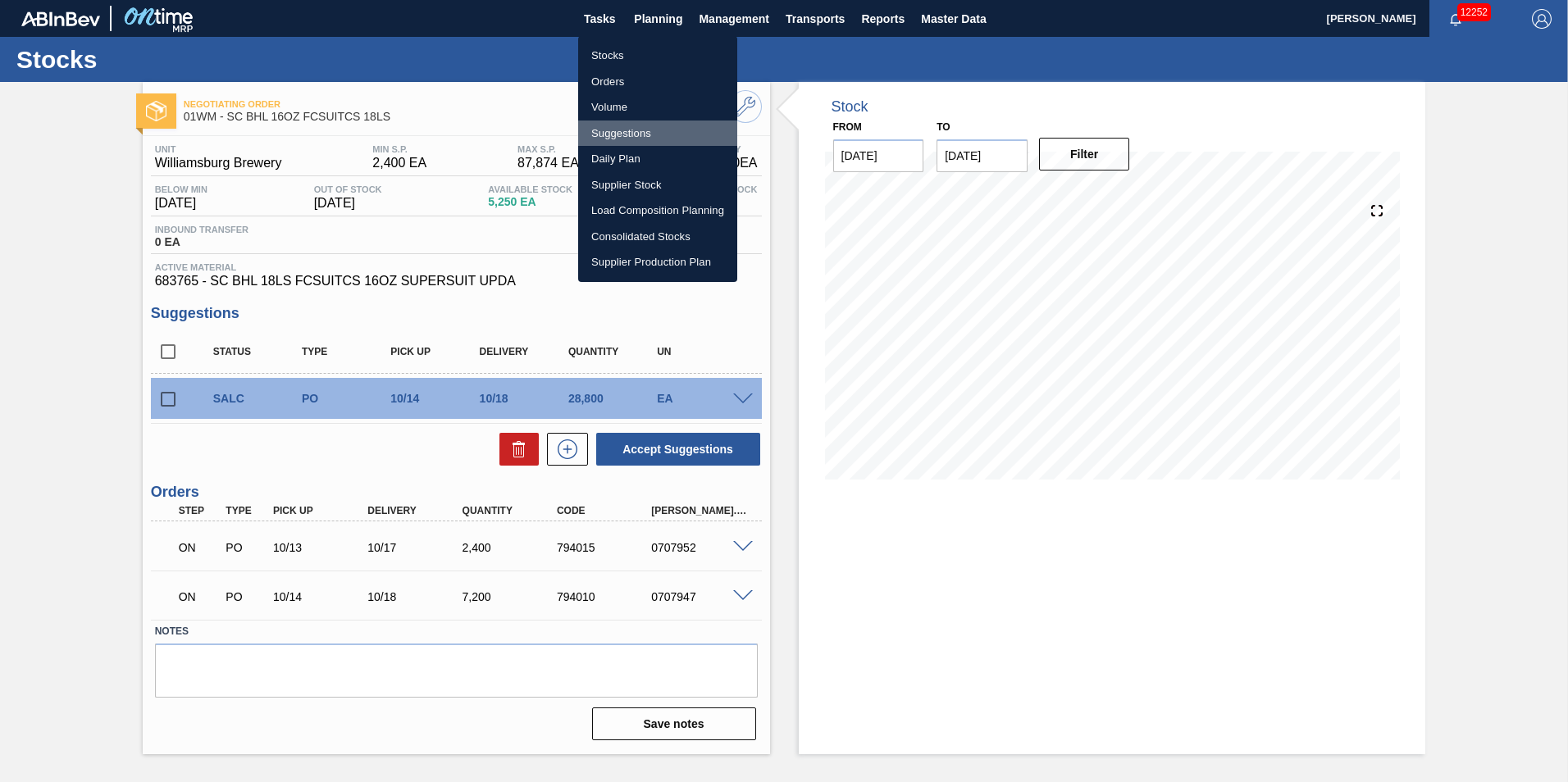
click at [632, 131] on li "Suggestions" at bounding box center [657, 133] width 159 height 26
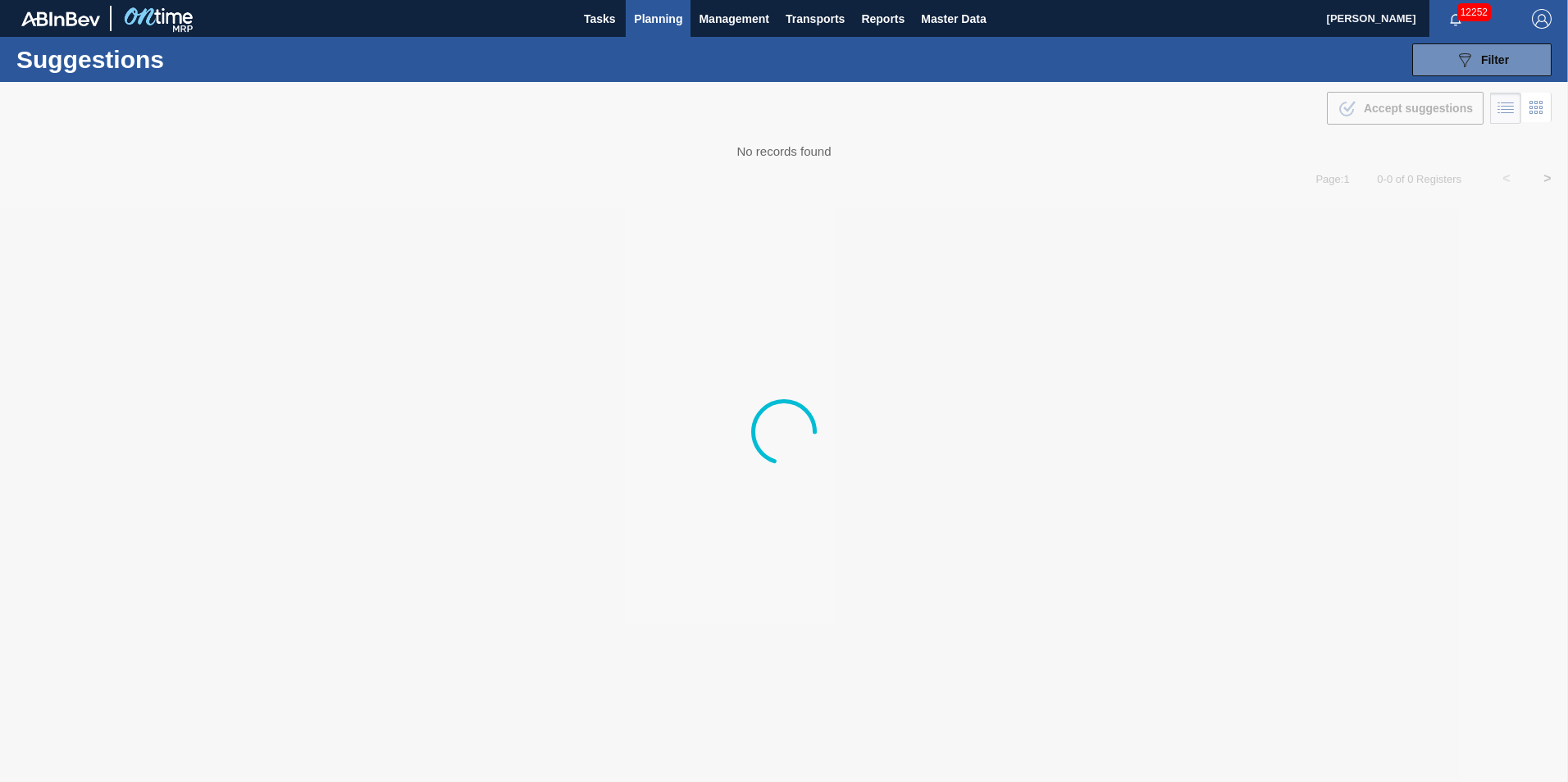
click at [643, 31] on button "Planning" at bounding box center [657, 18] width 64 height 37
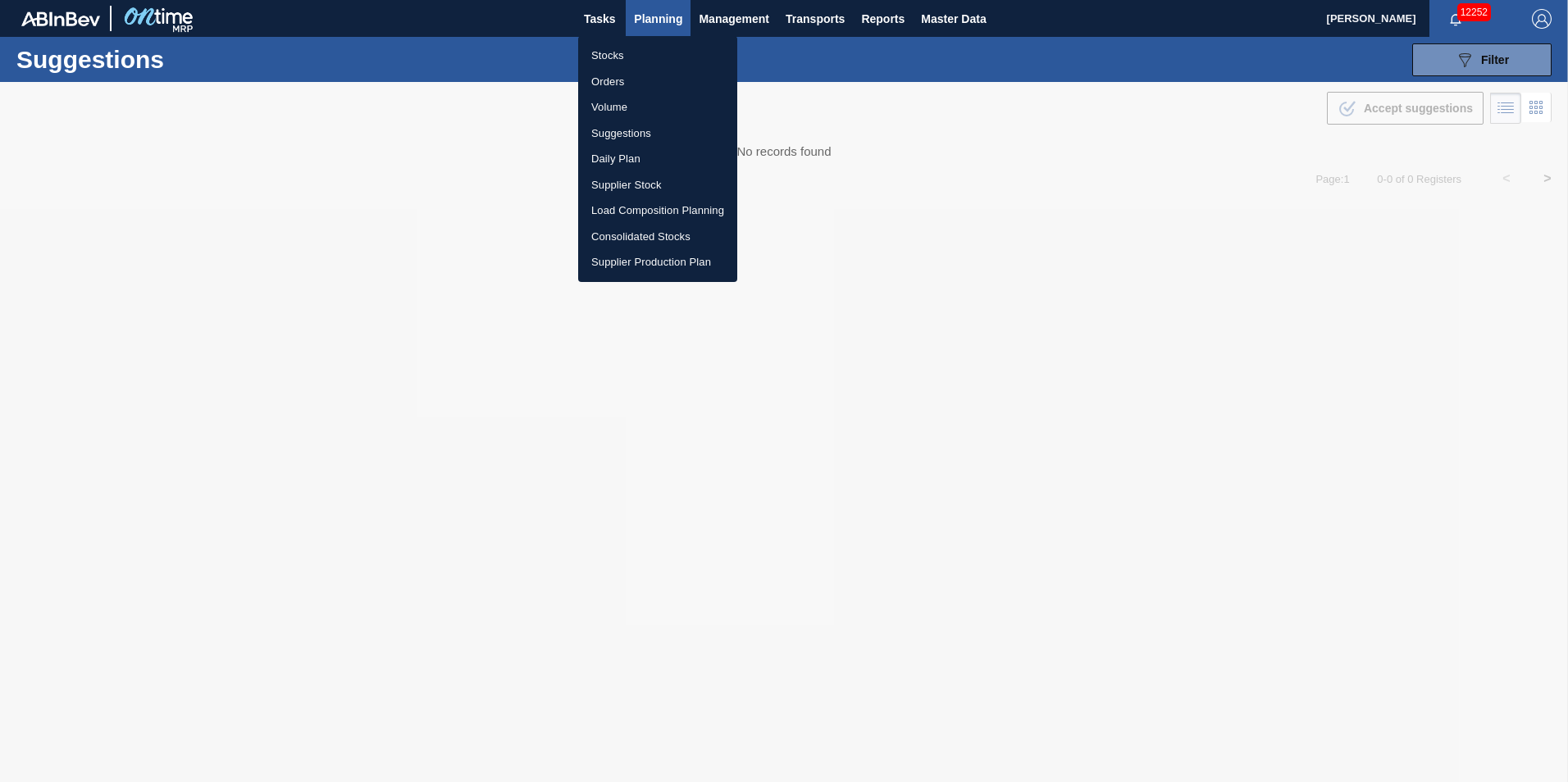
click at [649, 207] on li "Load Composition Planning" at bounding box center [657, 210] width 159 height 26
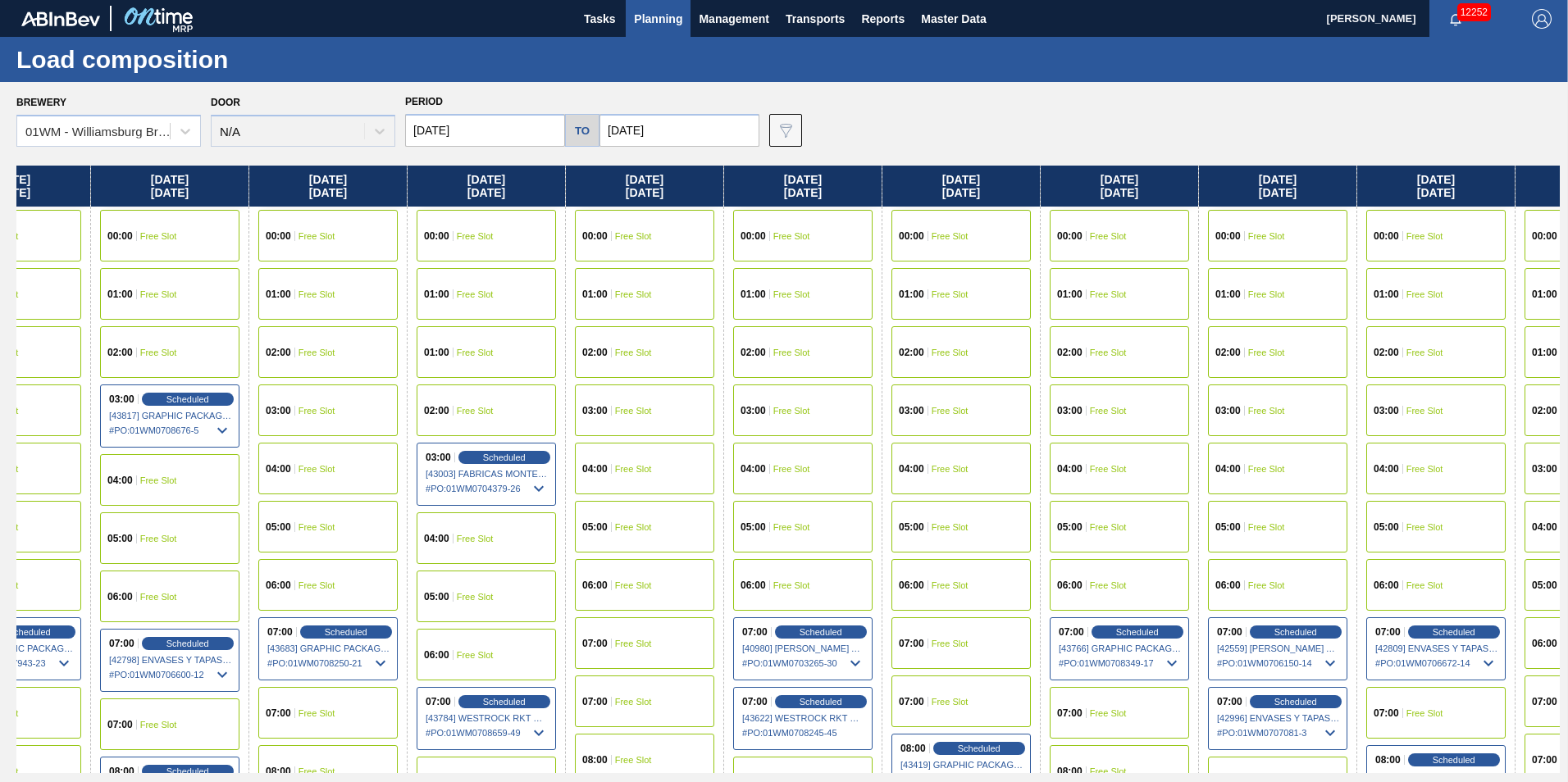
scroll to position [0, 1035]
drag, startPoint x: 1449, startPoint y: 190, endPoint x: 403, endPoint y: 309, distance: 1052.7
click at [403, 309] on div "[DATE] 00:00 Free Slot 01:00 Free Slot 02:00 Free Slot 03:00 Free Slot 04:00 Fr…" at bounding box center [788, 469] width 1543 height 608
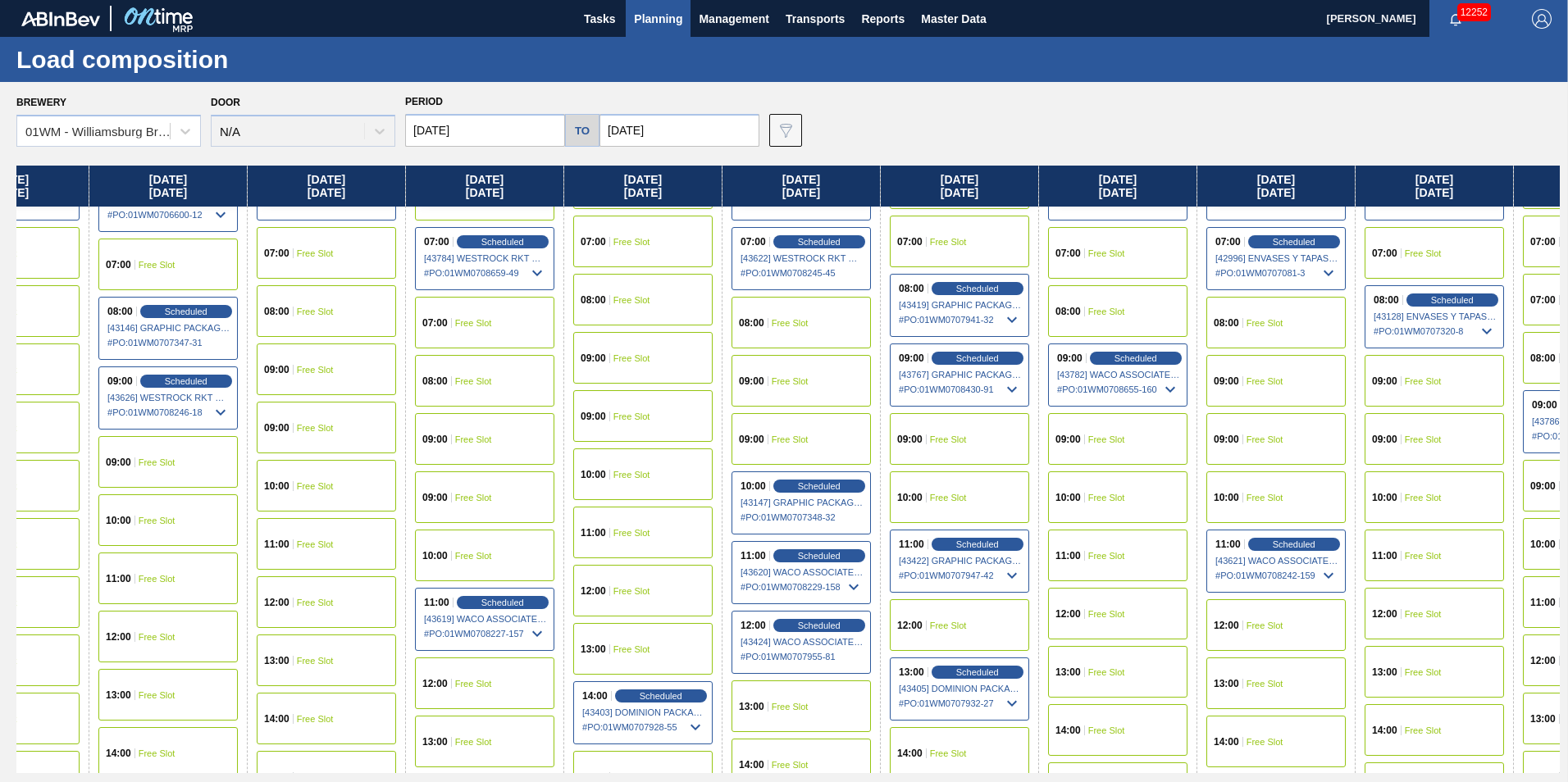
scroll to position [492, 1035]
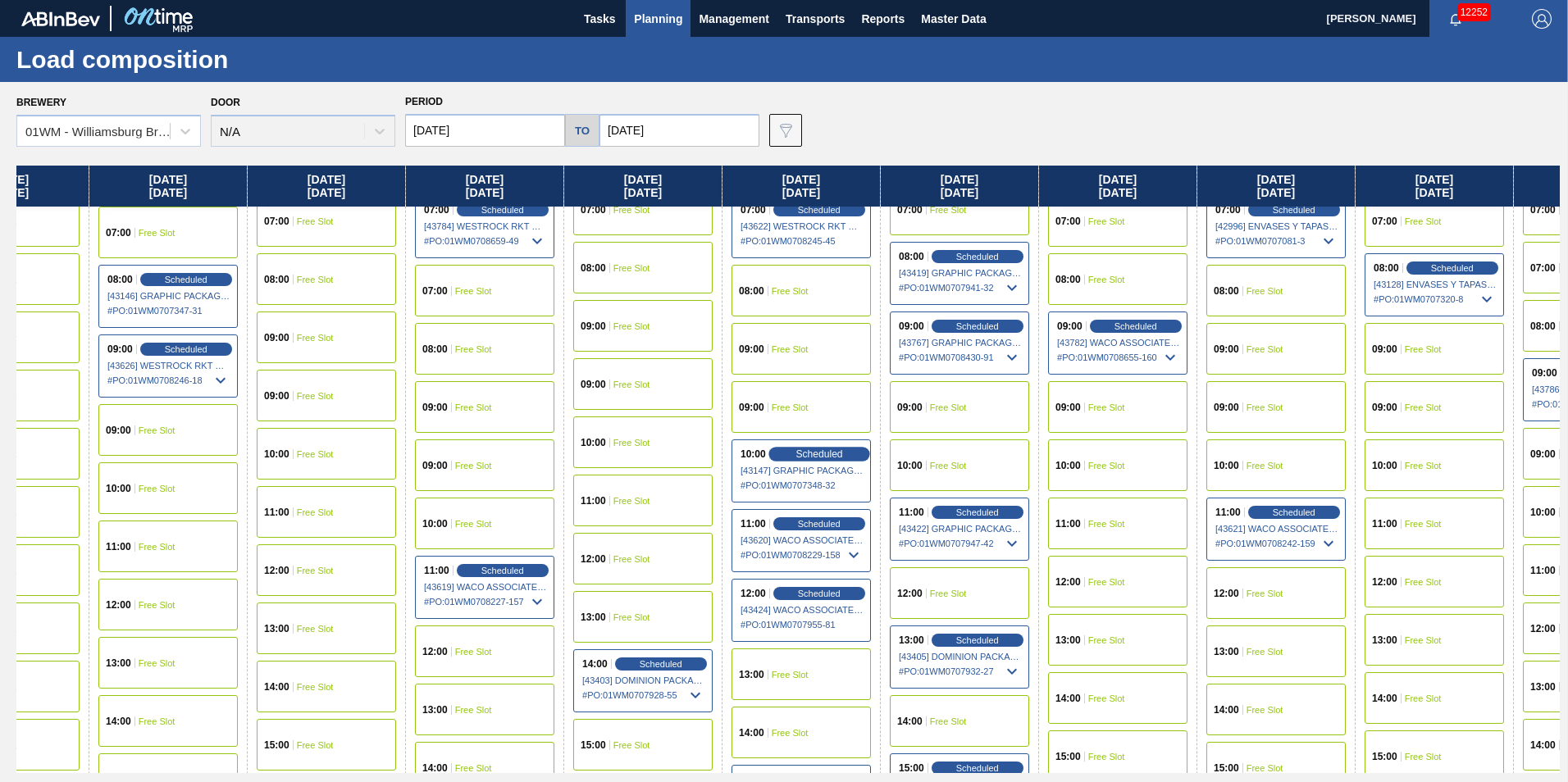
click at [833, 452] on span "Scheduled" at bounding box center [819, 453] width 47 height 11
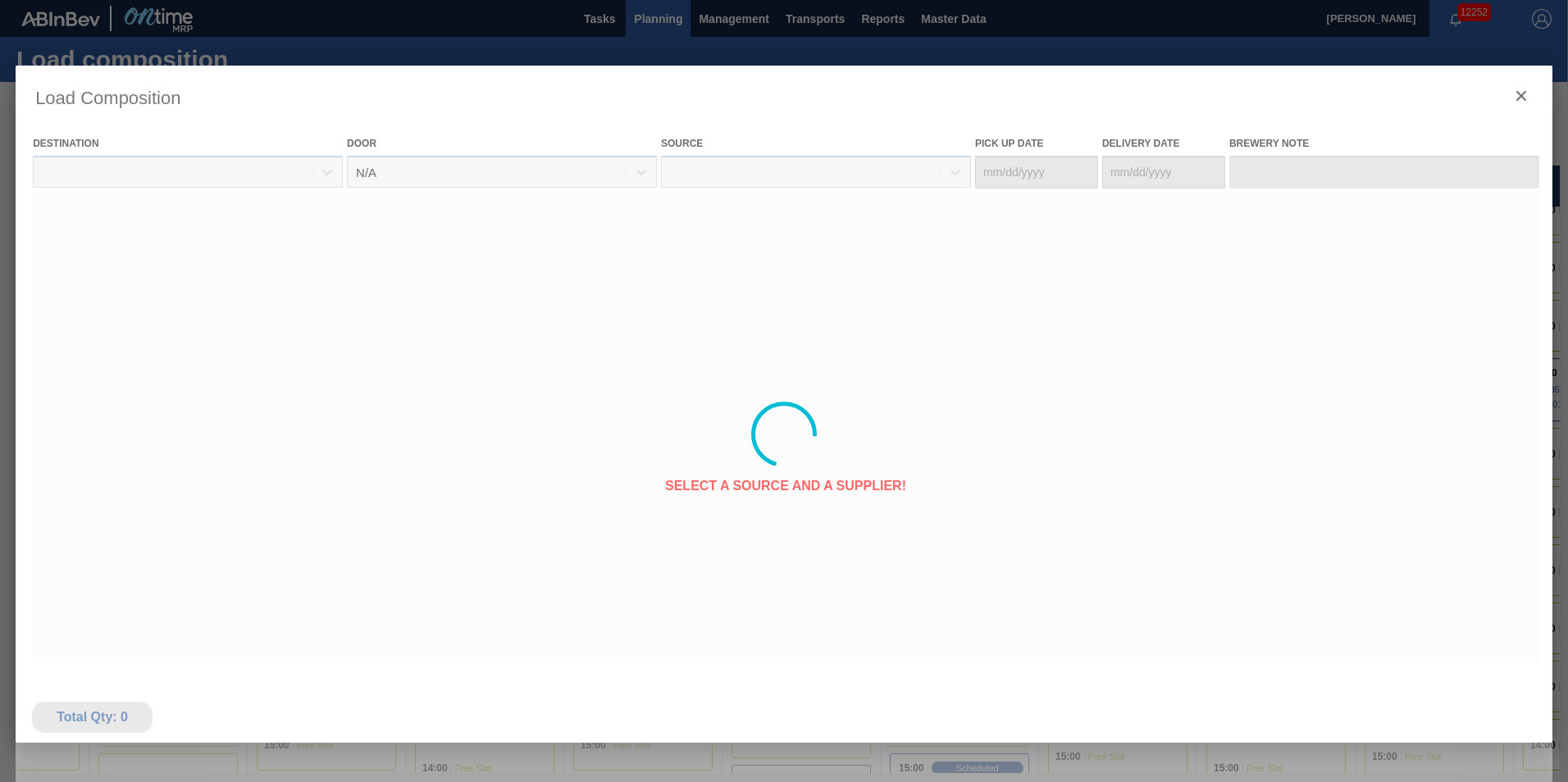
type Date "[DATE]"
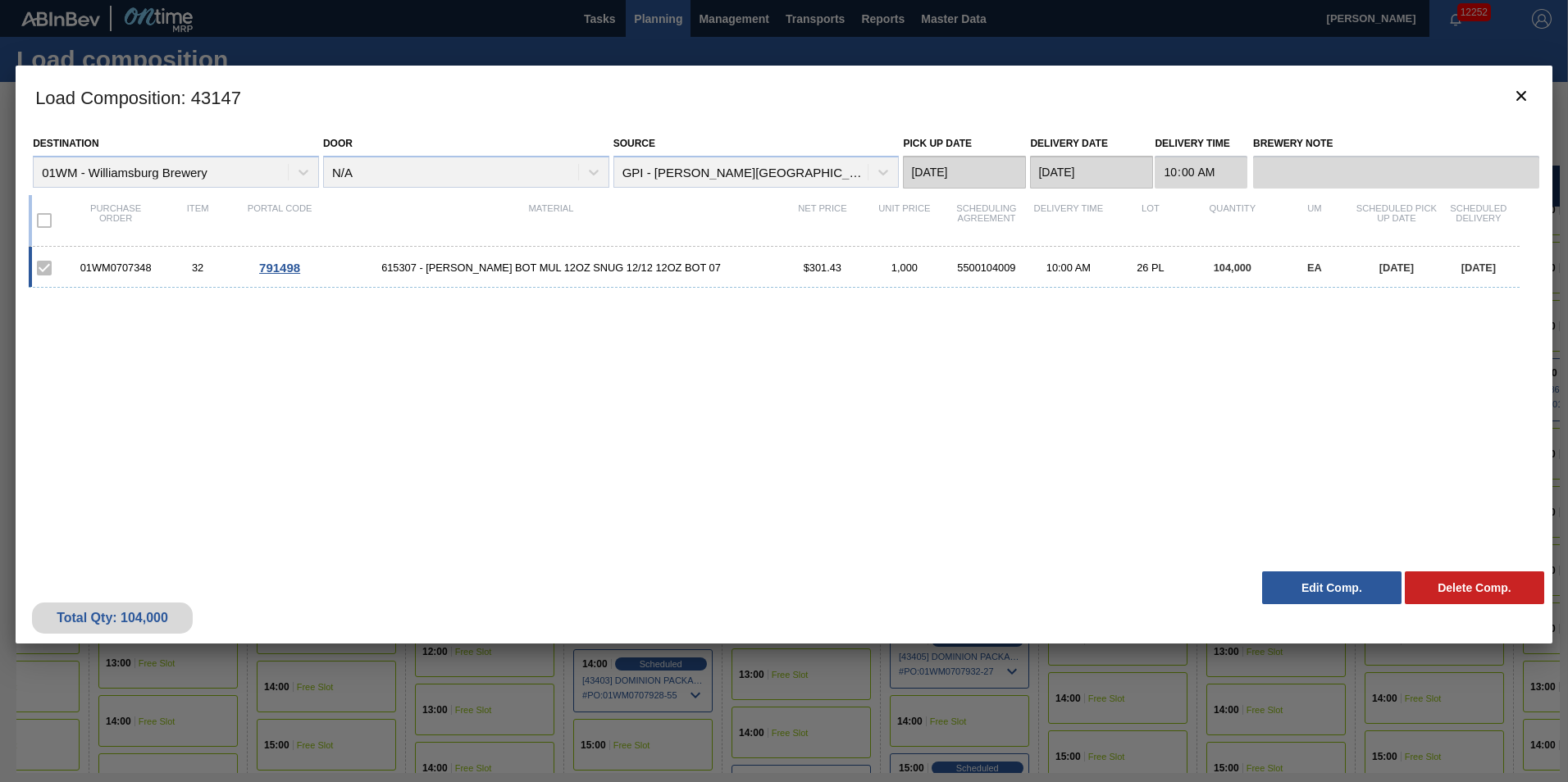
click at [1343, 592] on button "Edit Comp." at bounding box center [1331, 588] width 139 height 33
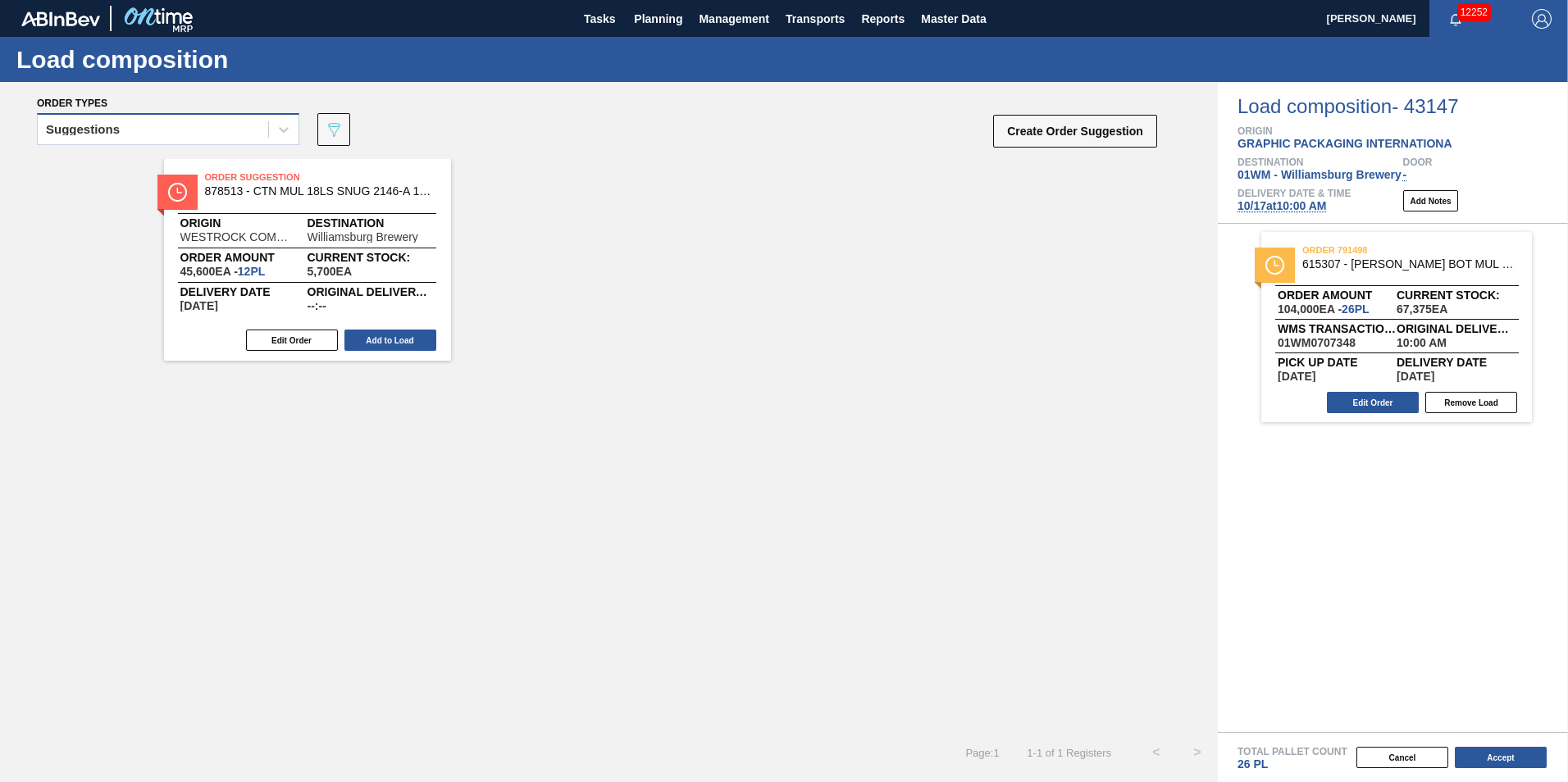
click at [129, 121] on div "Suggestions" at bounding box center [153, 130] width 231 height 24
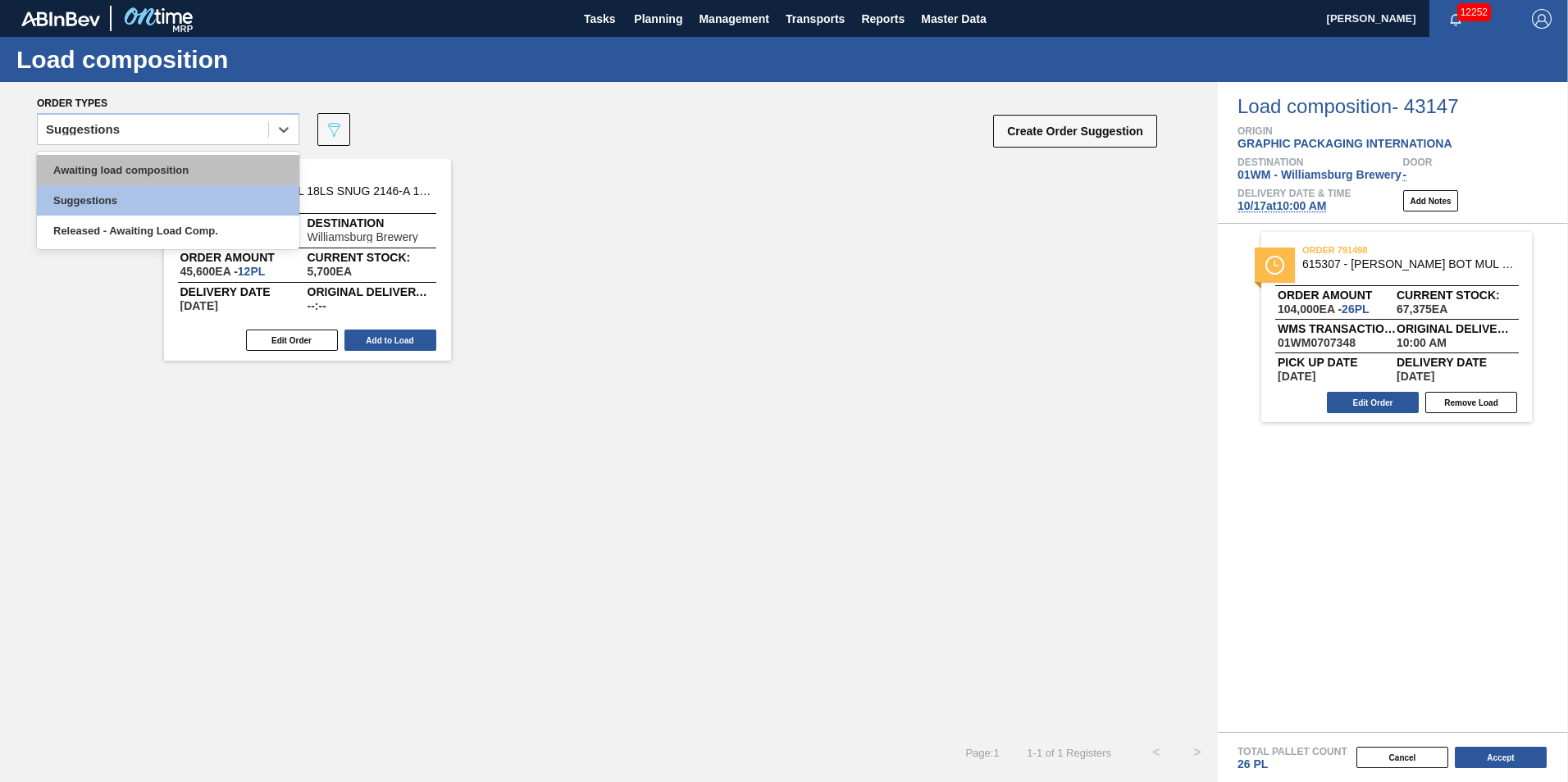
click at [136, 164] on div "Awaiting load composition" at bounding box center [167, 170] width 263 height 31
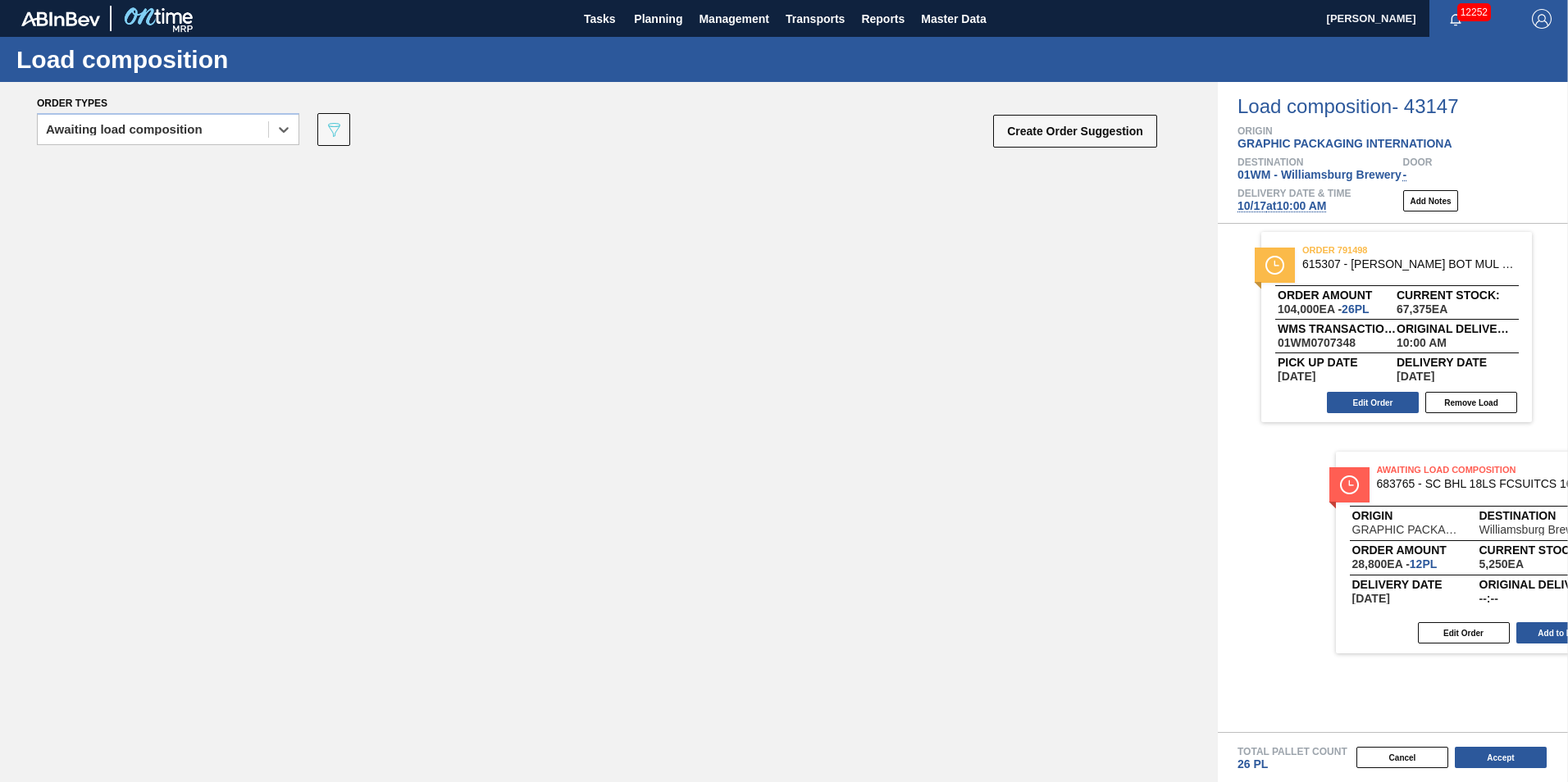
drag, startPoint x: 274, startPoint y: 258, endPoint x: 1454, endPoint y: 558, distance: 1217.5
click at [1454, 558] on div "Order types option Awaiting load composition, selected. Select is focused ,type…" at bounding box center [784, 432] width 1568 height 700
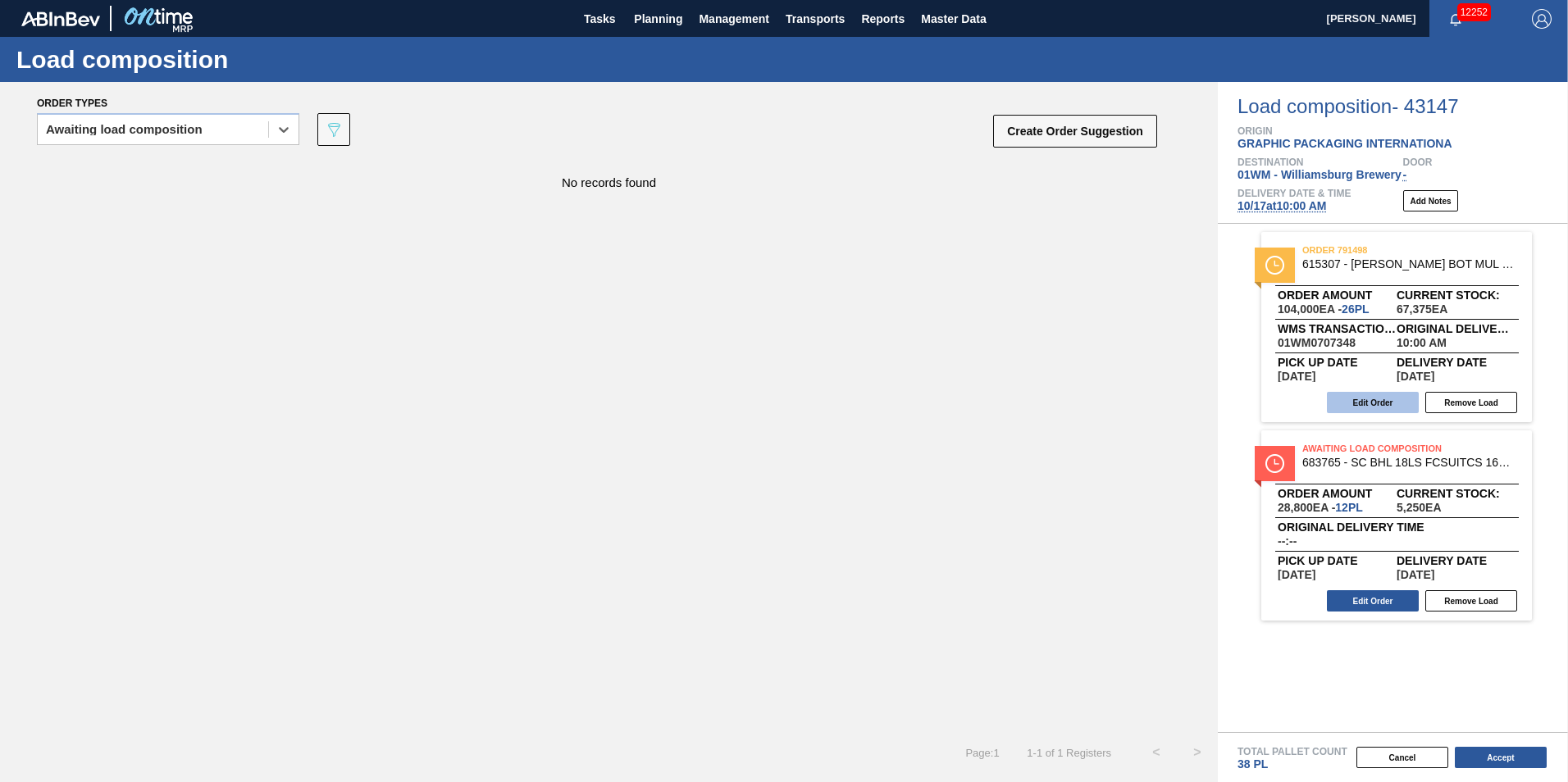
click at [1370, 403] on button "Edit Order" at bounding box center [1372, 402] width 91 height 21
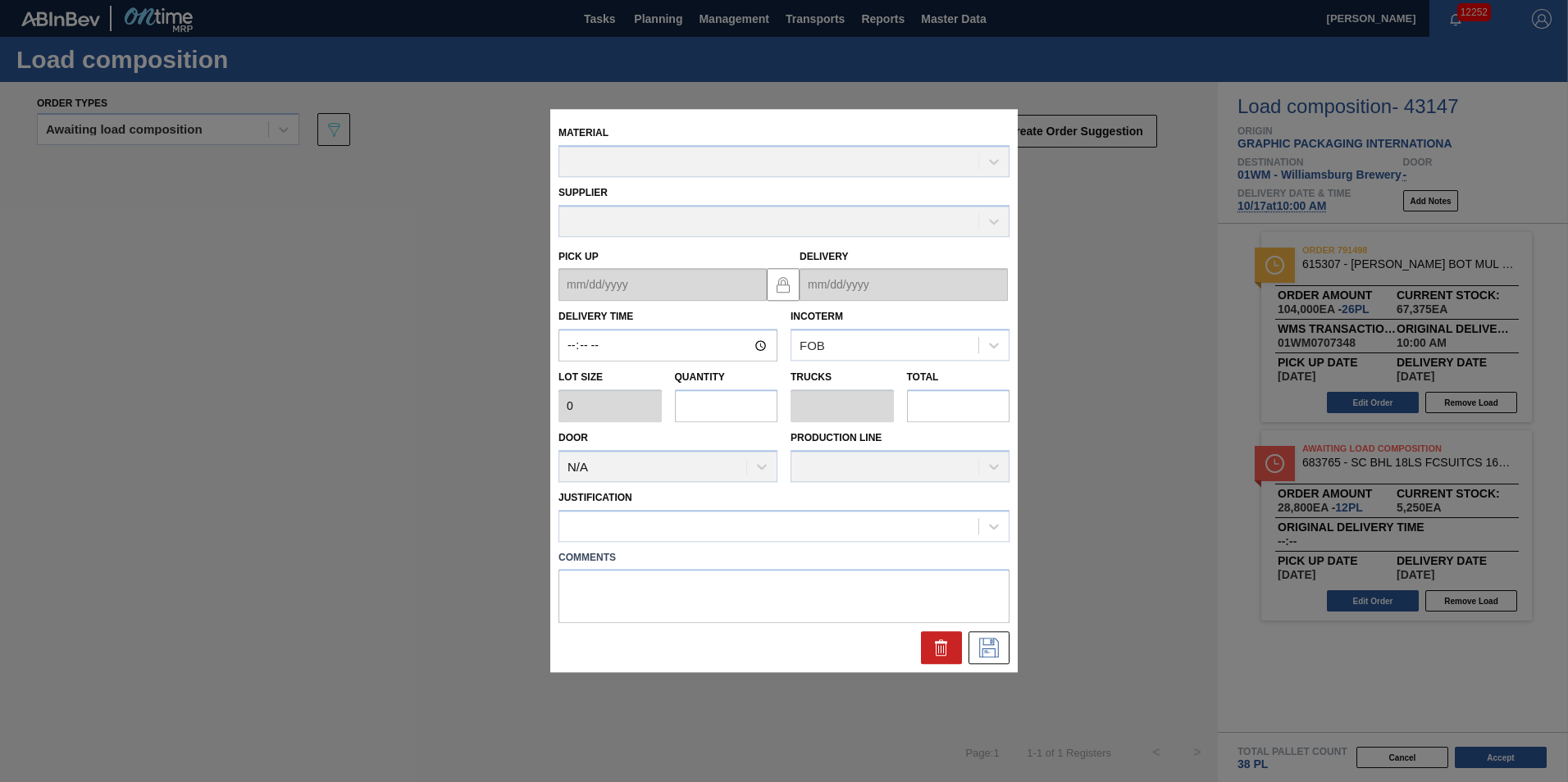
type input "10:00:00"
type input "4,000"
type input "26"
type input "1"
type input "104,000"
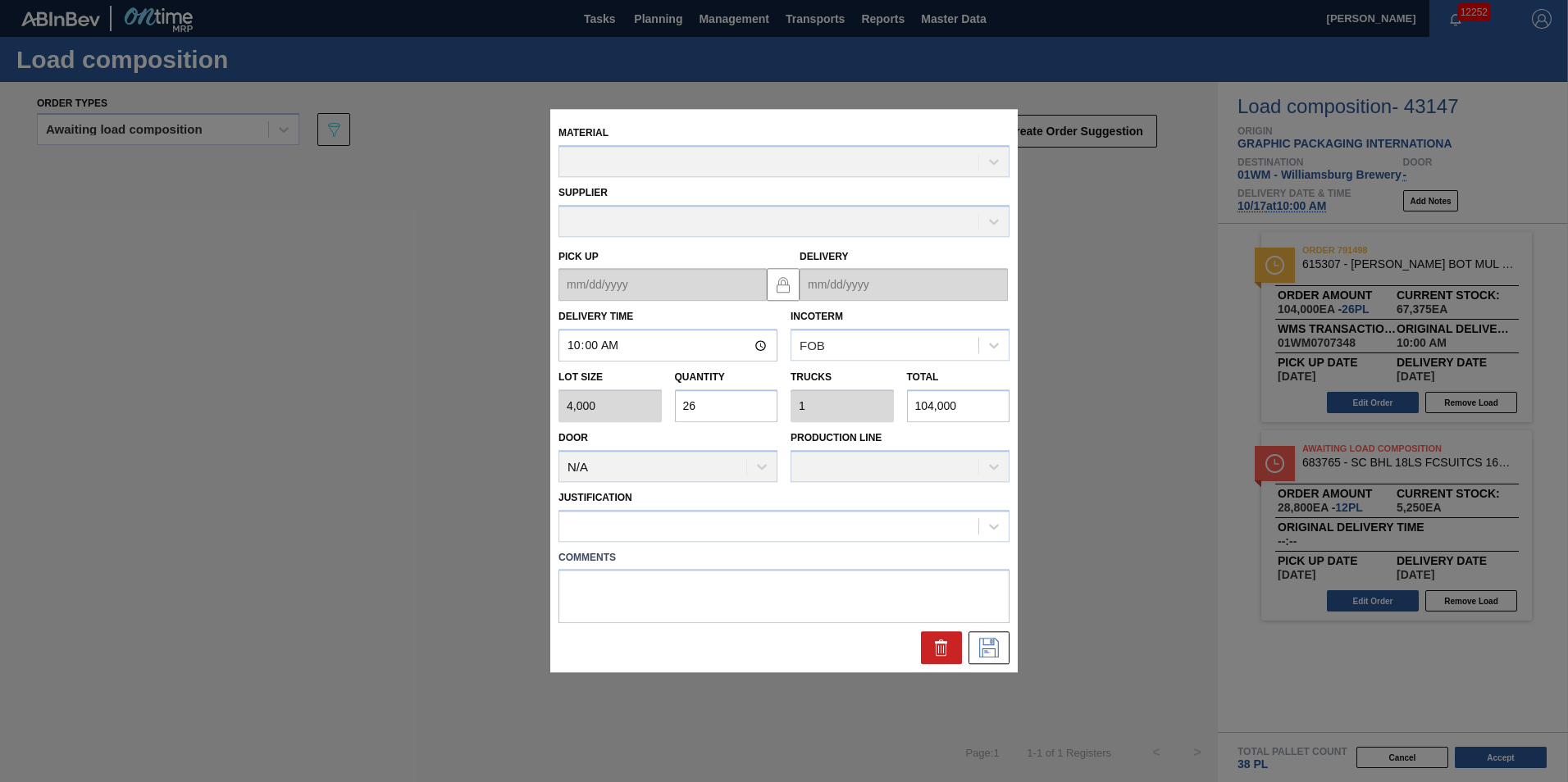
type up "[DATE]"
type input "[DATE]"
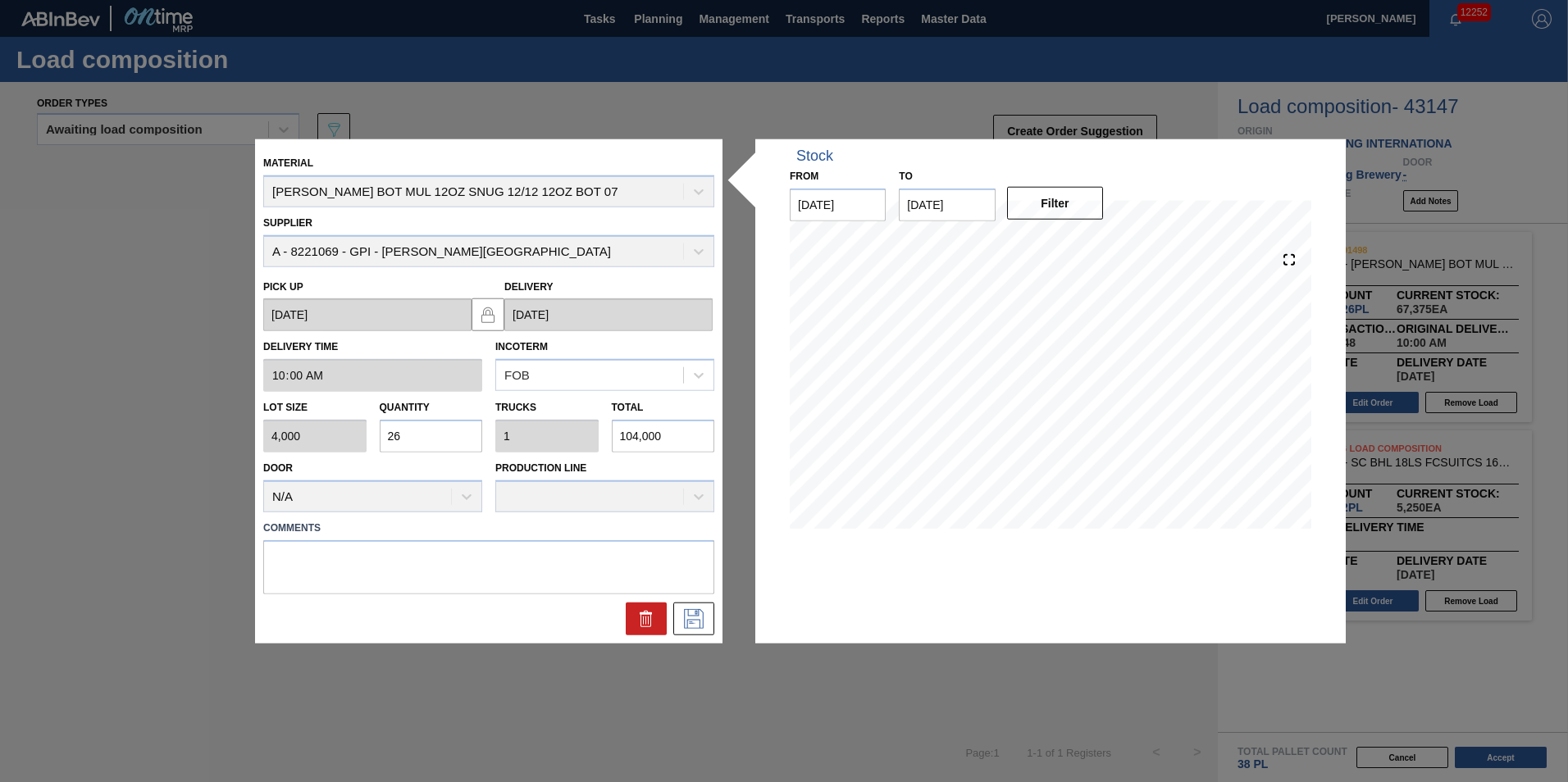
click at [416, 433] on input "26" at bounding box center [431, 436] width 103 height 33
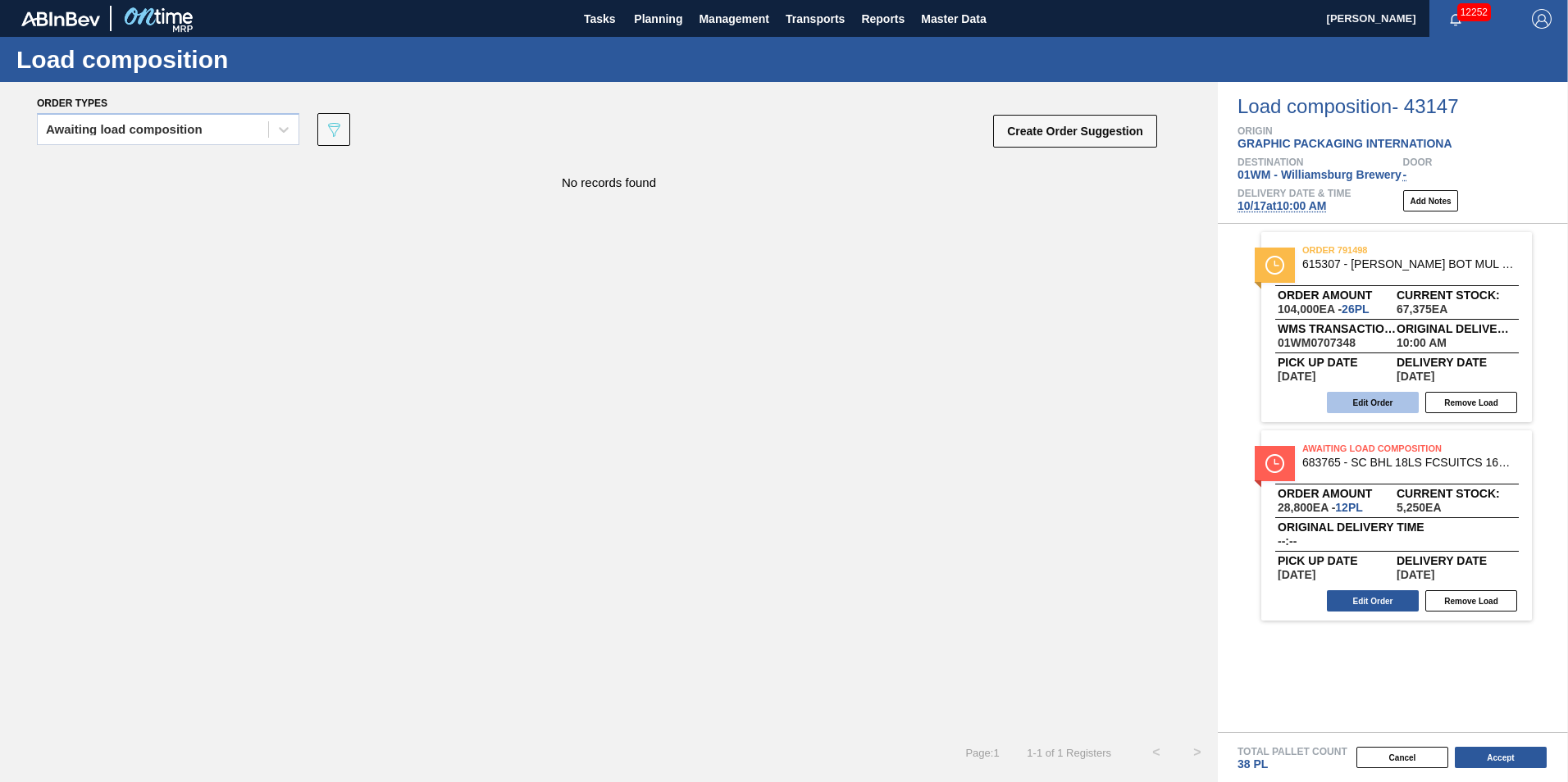
click at [1384, 398] on button "Edit Order" at bounding box center [1372, 402] width 91 height 21
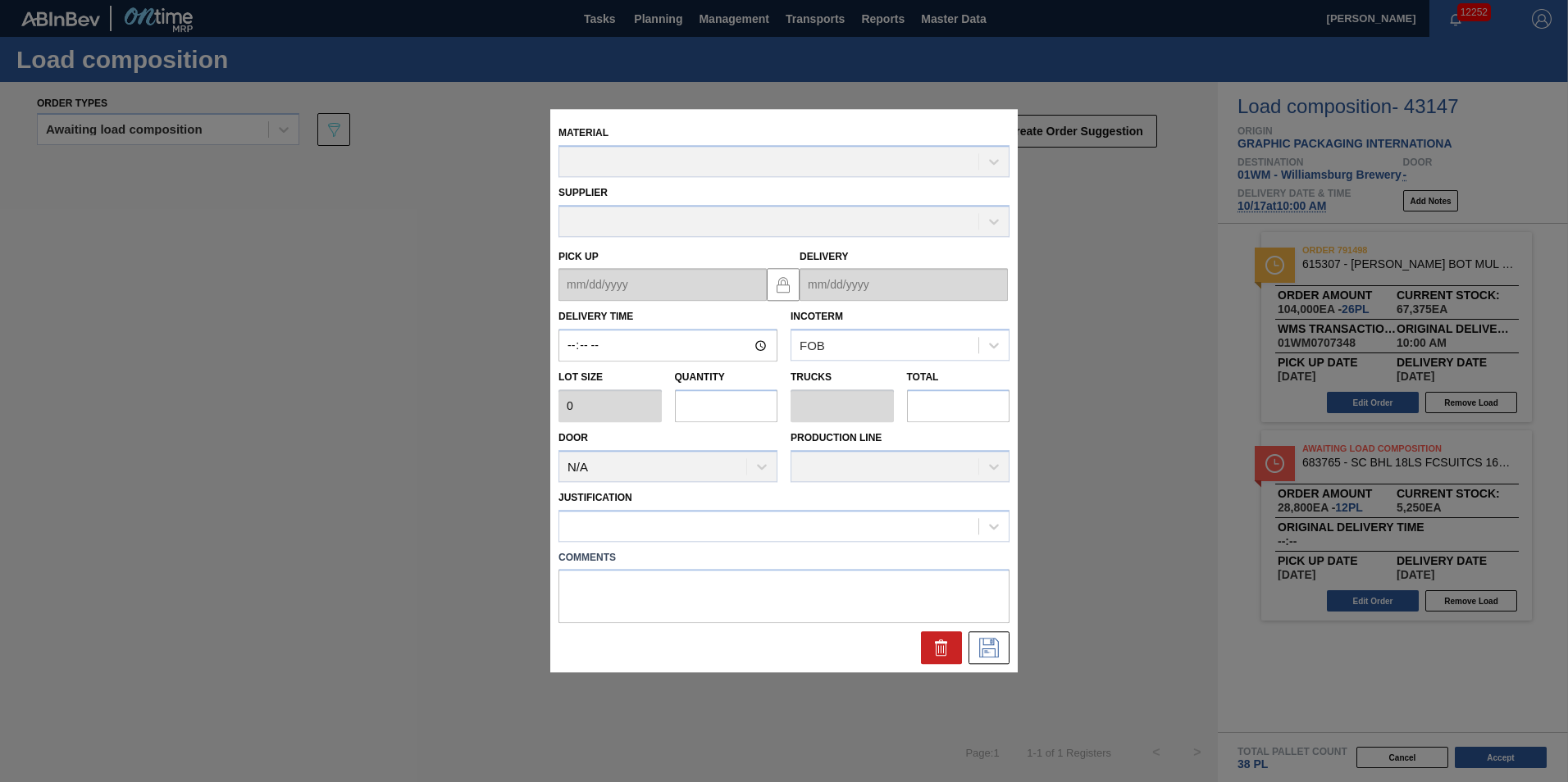
type input "10:00:00"
type input "4,000"
type input "26"
type input "1"
type input "104,000"
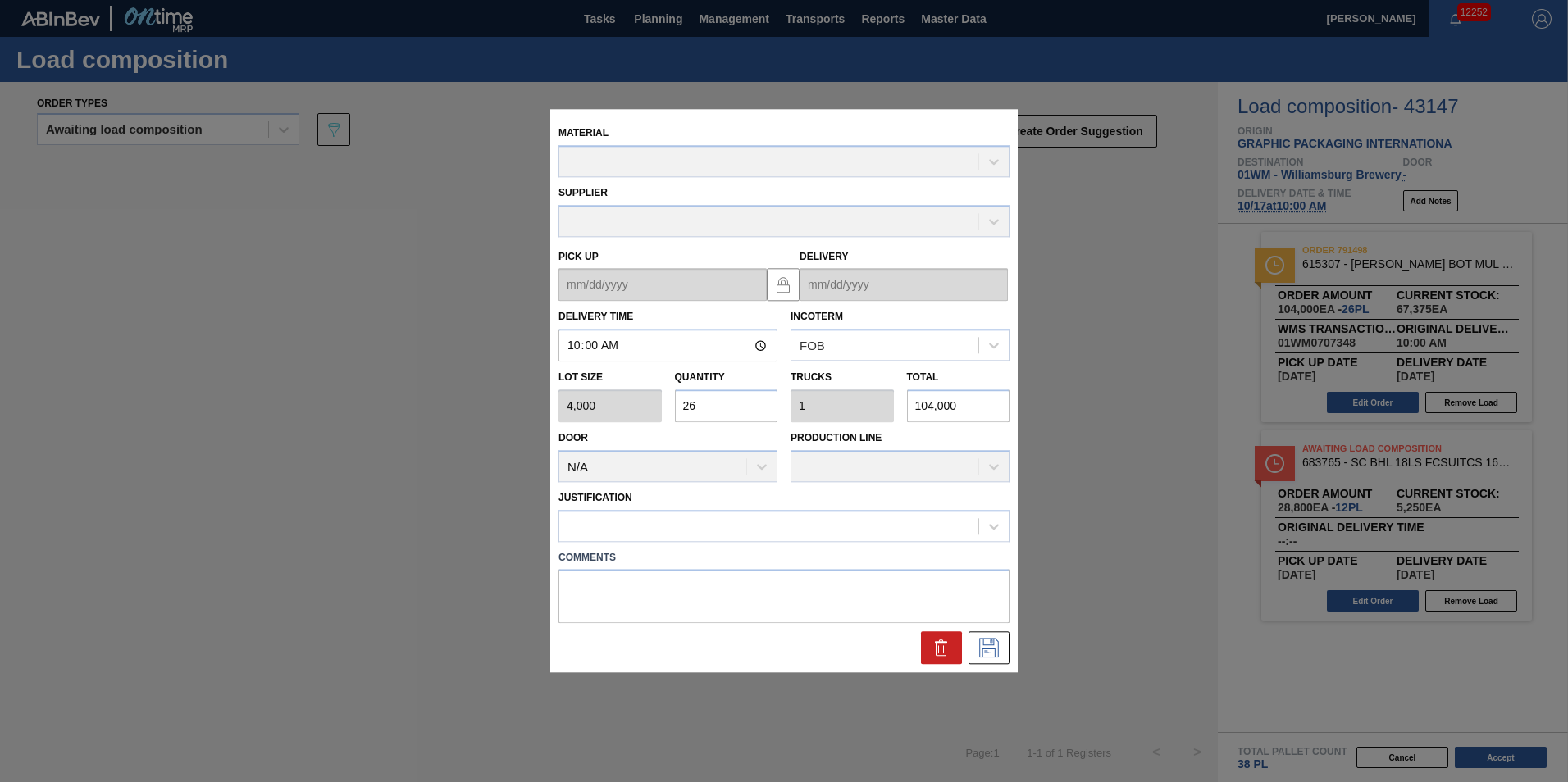
type up "[DATE]"
type input "[DATE]"
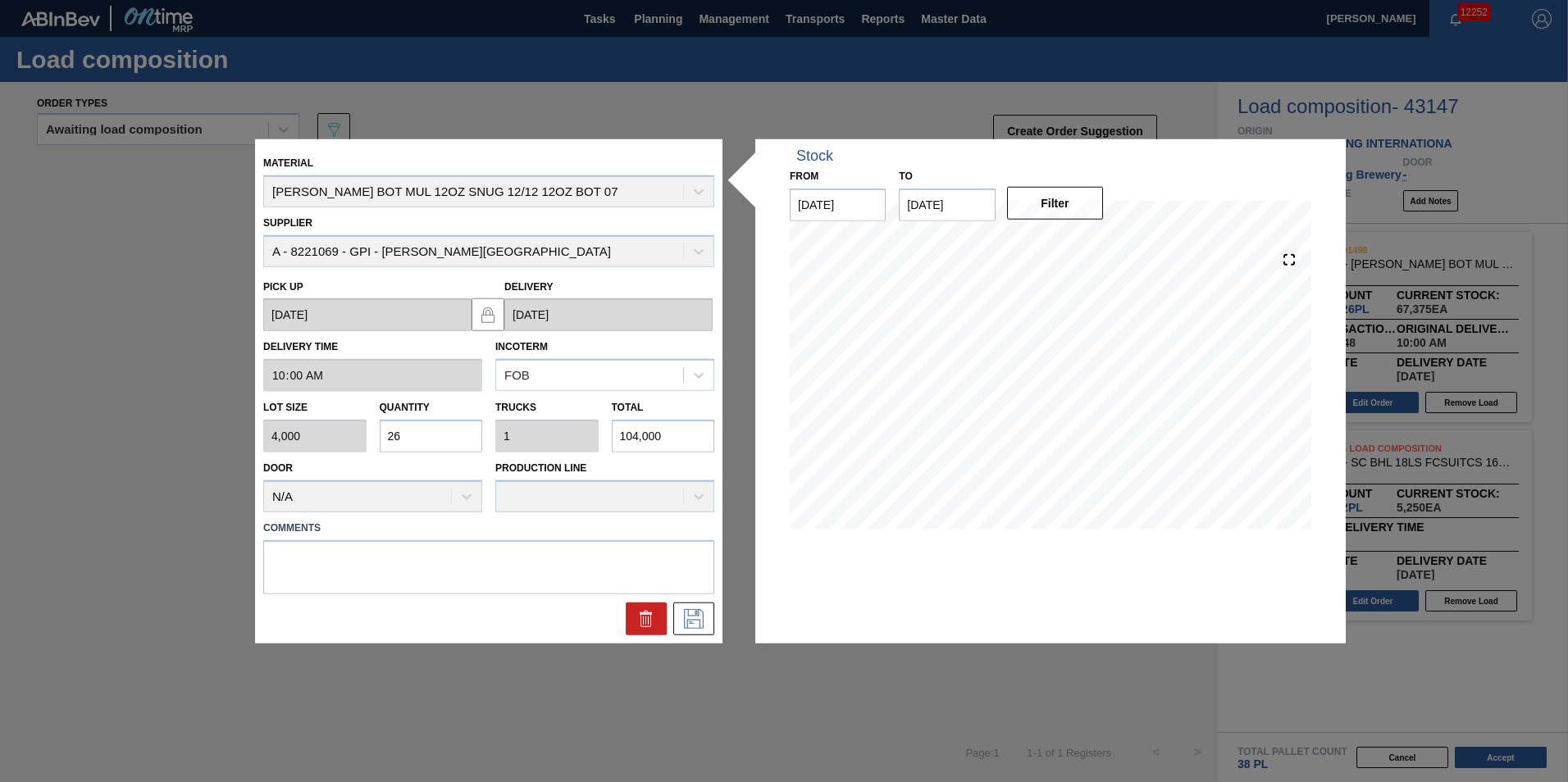
drag, startPoint x: 428, startPoint y: 436, endPoint x: 259, endPoint y: 448, distance: 169.4
click at [259, 448] on div "Lot size 4,000 Quantity 26 Trucks 1 Total 104,000" at bounding box center [489, 421] width 464 height 61
type input "1"
type input "0.038"
type input "4,000"
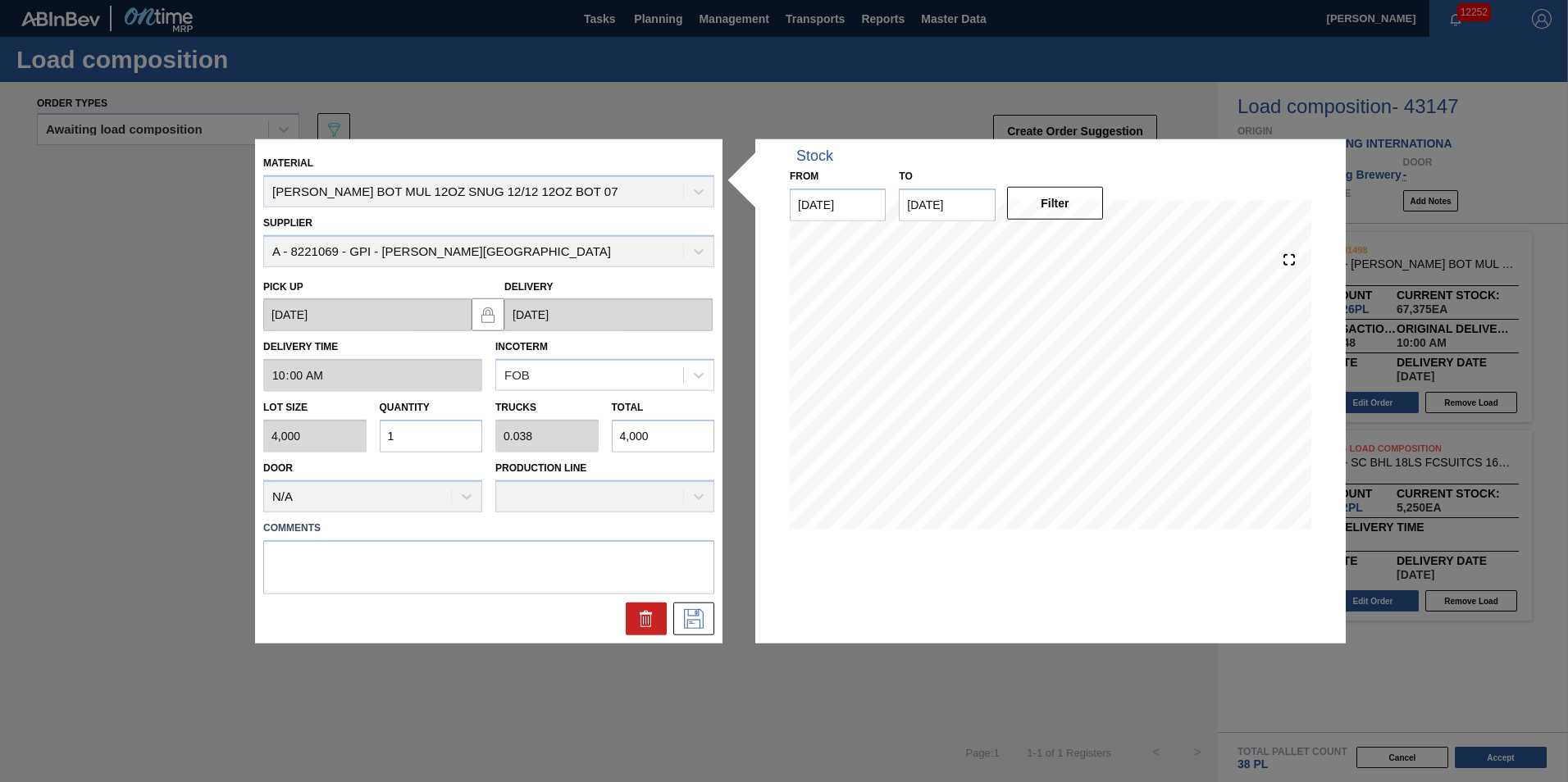
type input "14"
type input "0.538"
type input "56,000"
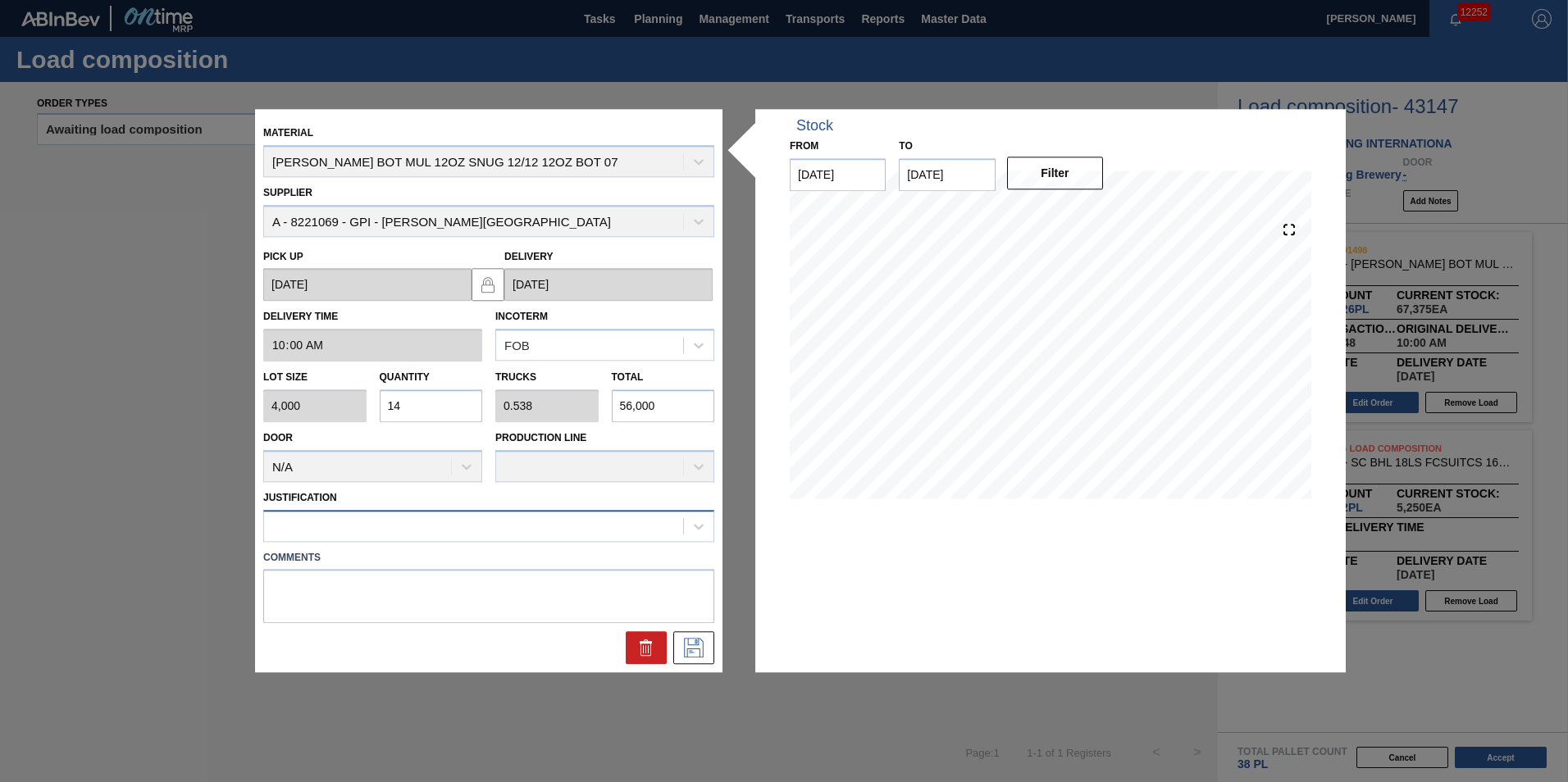
type input "14"
click at [609, 528] on div at bounding box center [473, 525] width 419 height 24
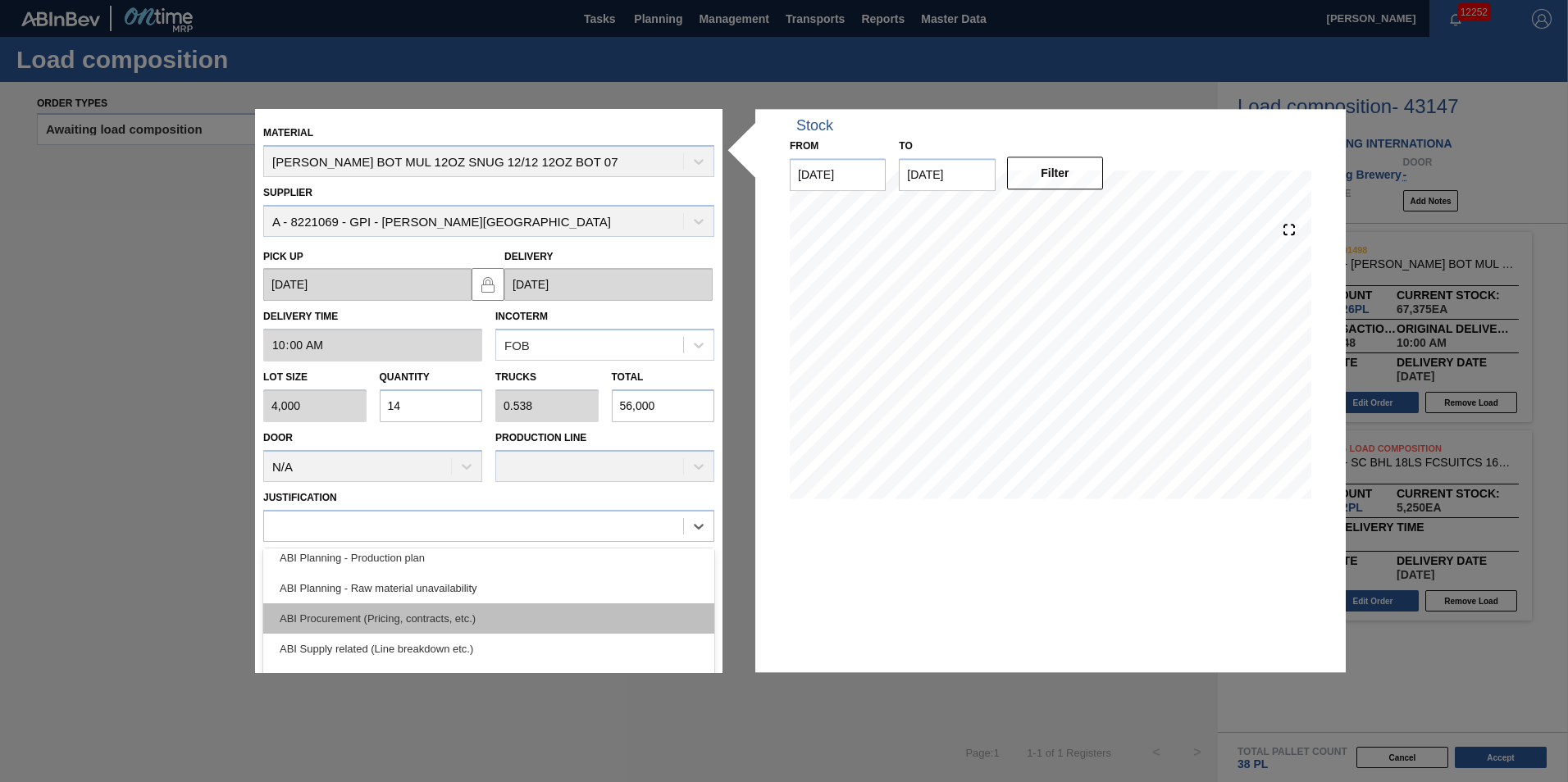
scroll to position [164, 0]
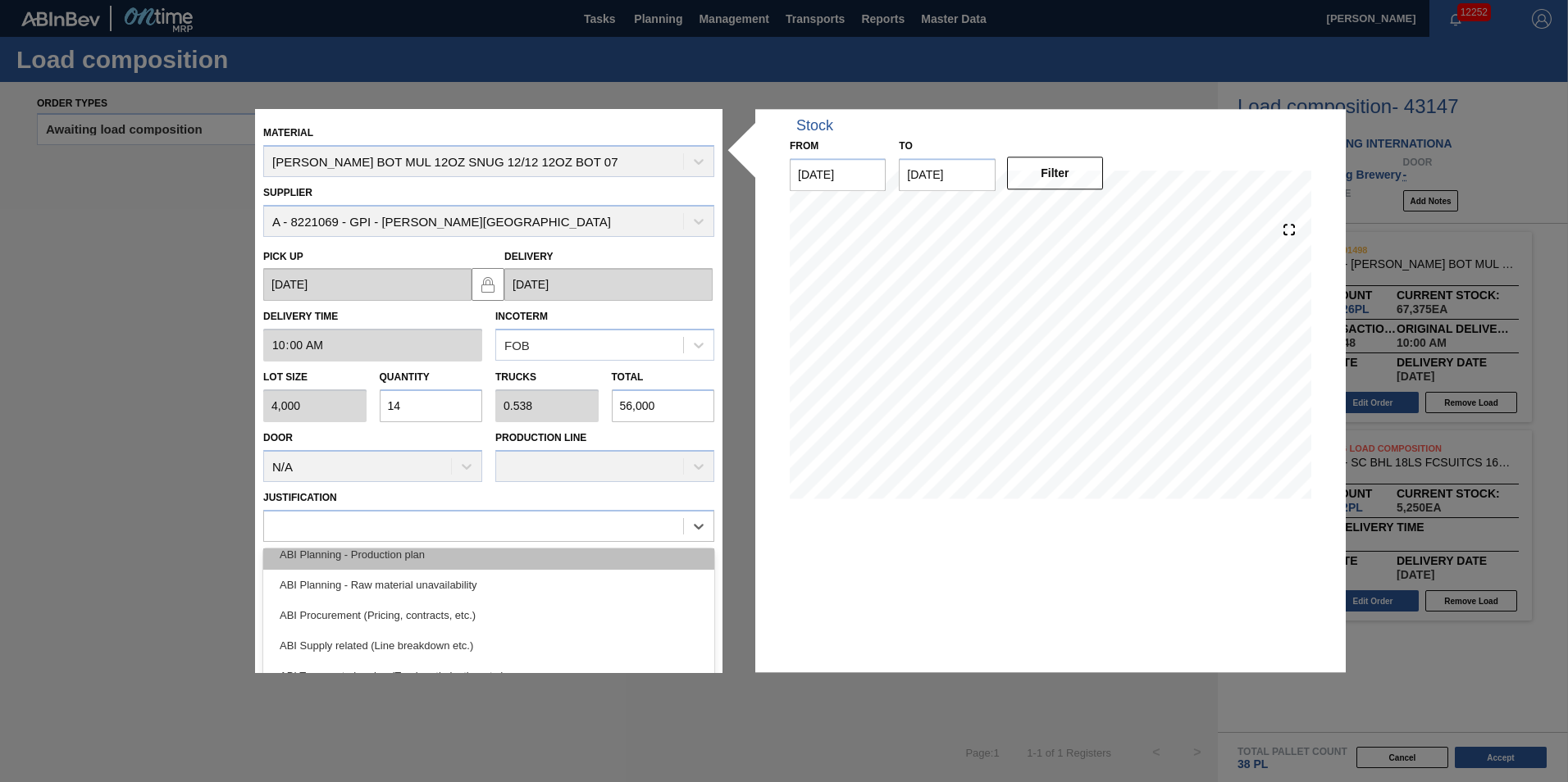
click at [526, 564] on div "ABI Planning - Production plan" at bounding box center [489, 555] width 451 height 31
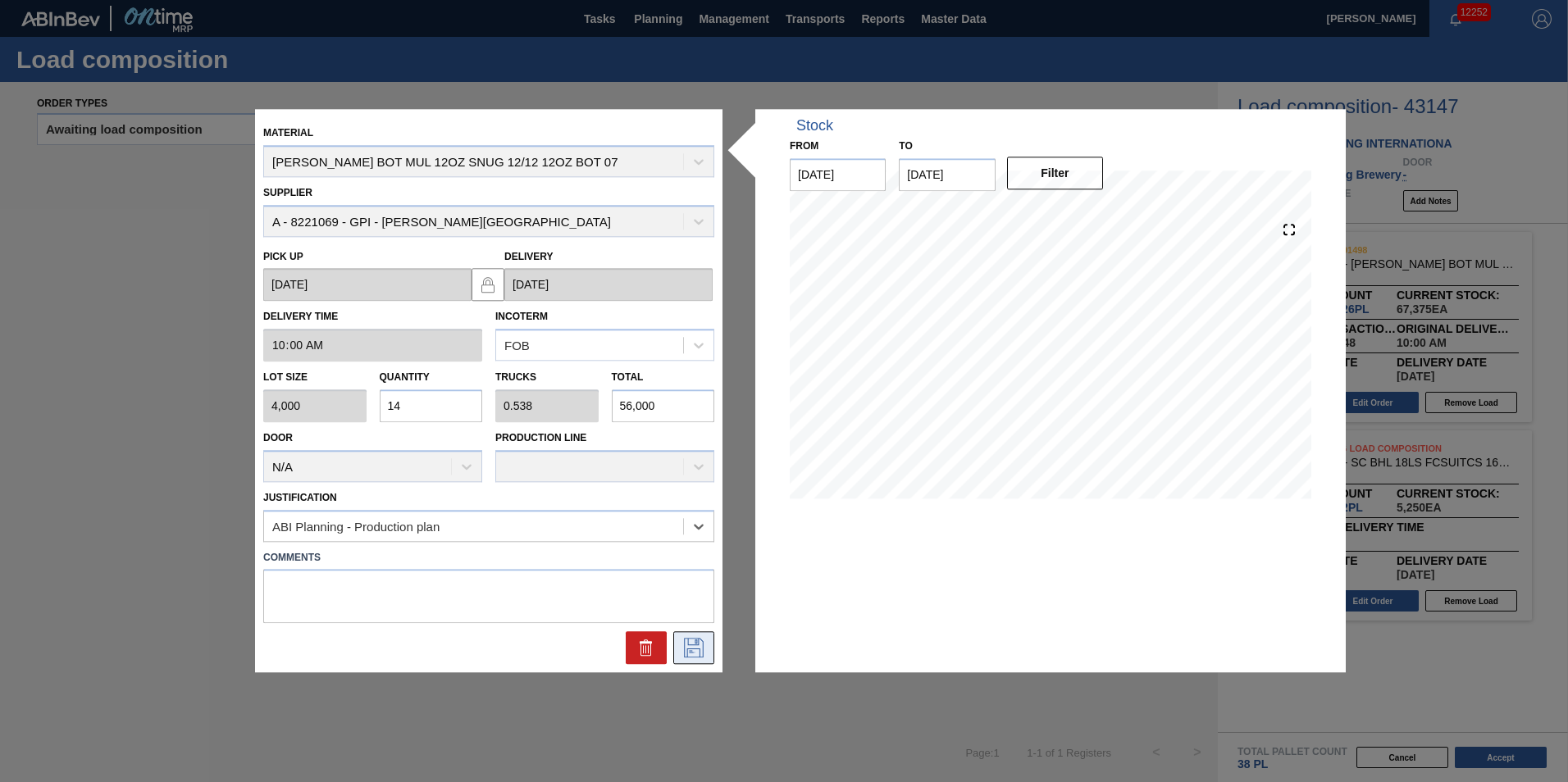
click at [680, 647] on button at bounding box center [694, 648] width 41 height 33
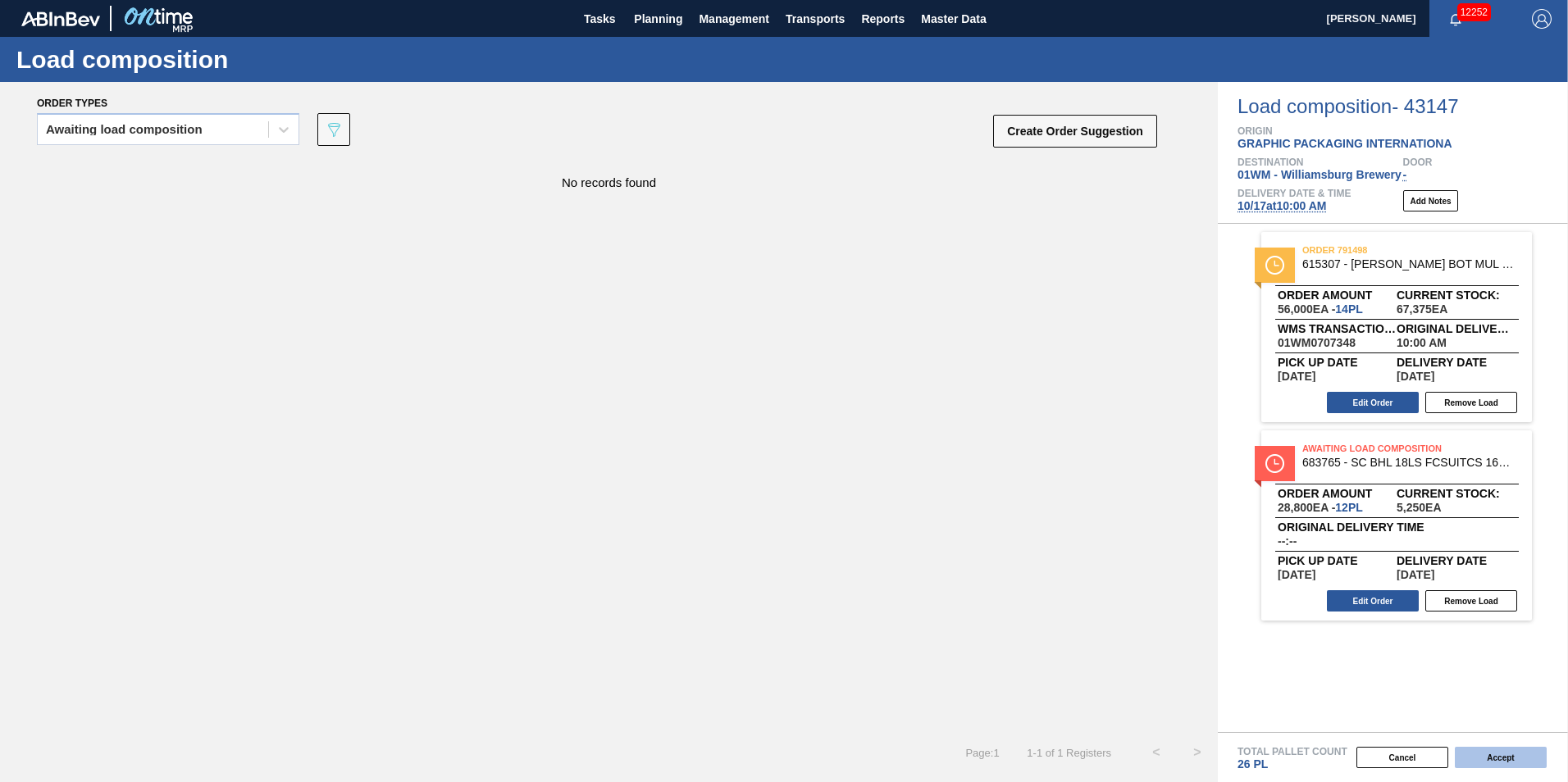
click at [1500, 755] on button "Accept" at bounding box center [1500, 758] width 91 height 21
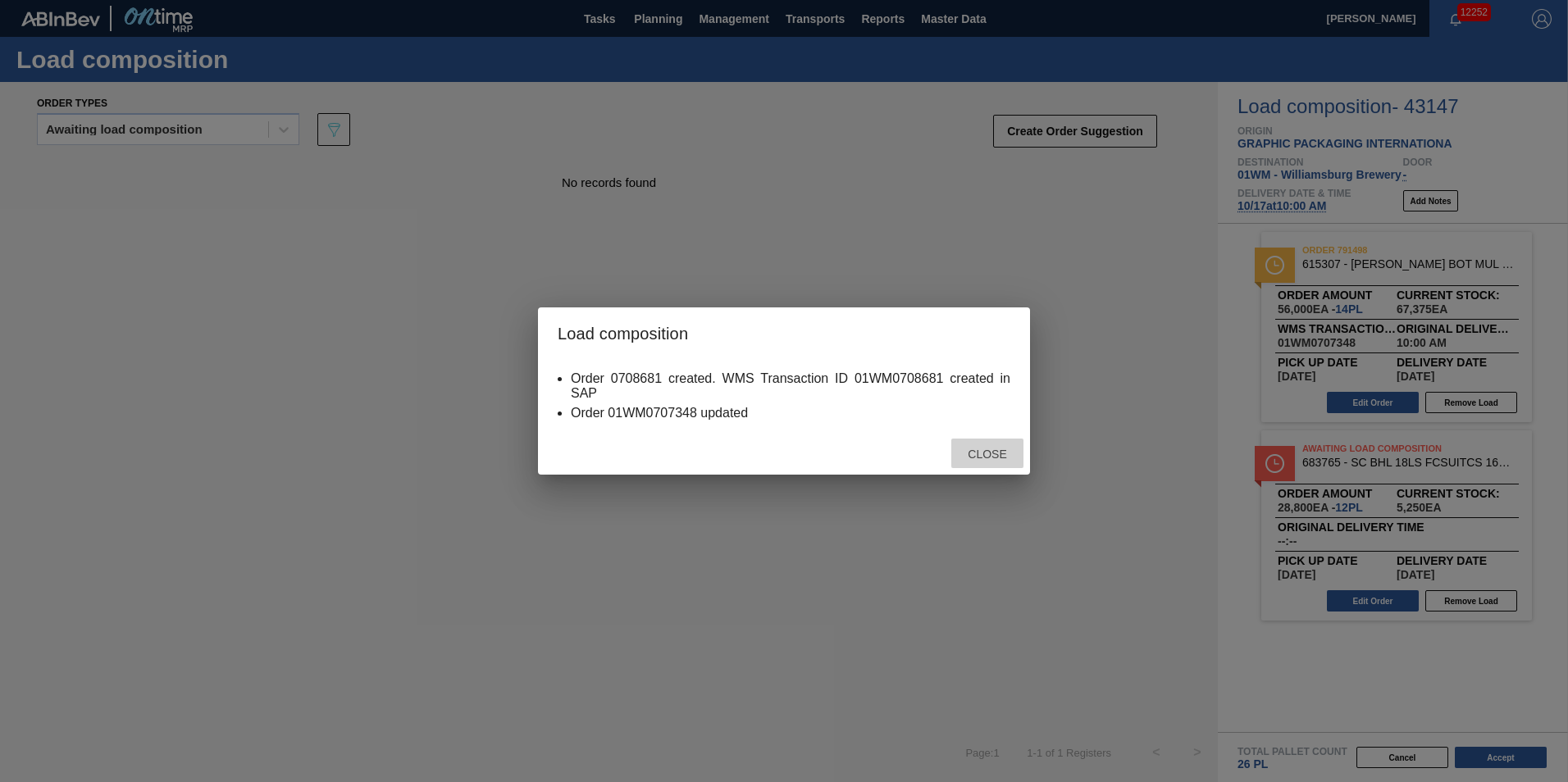
click at [975, 450] on span "Close" at bounding box center [986, 454] width 64 height 13
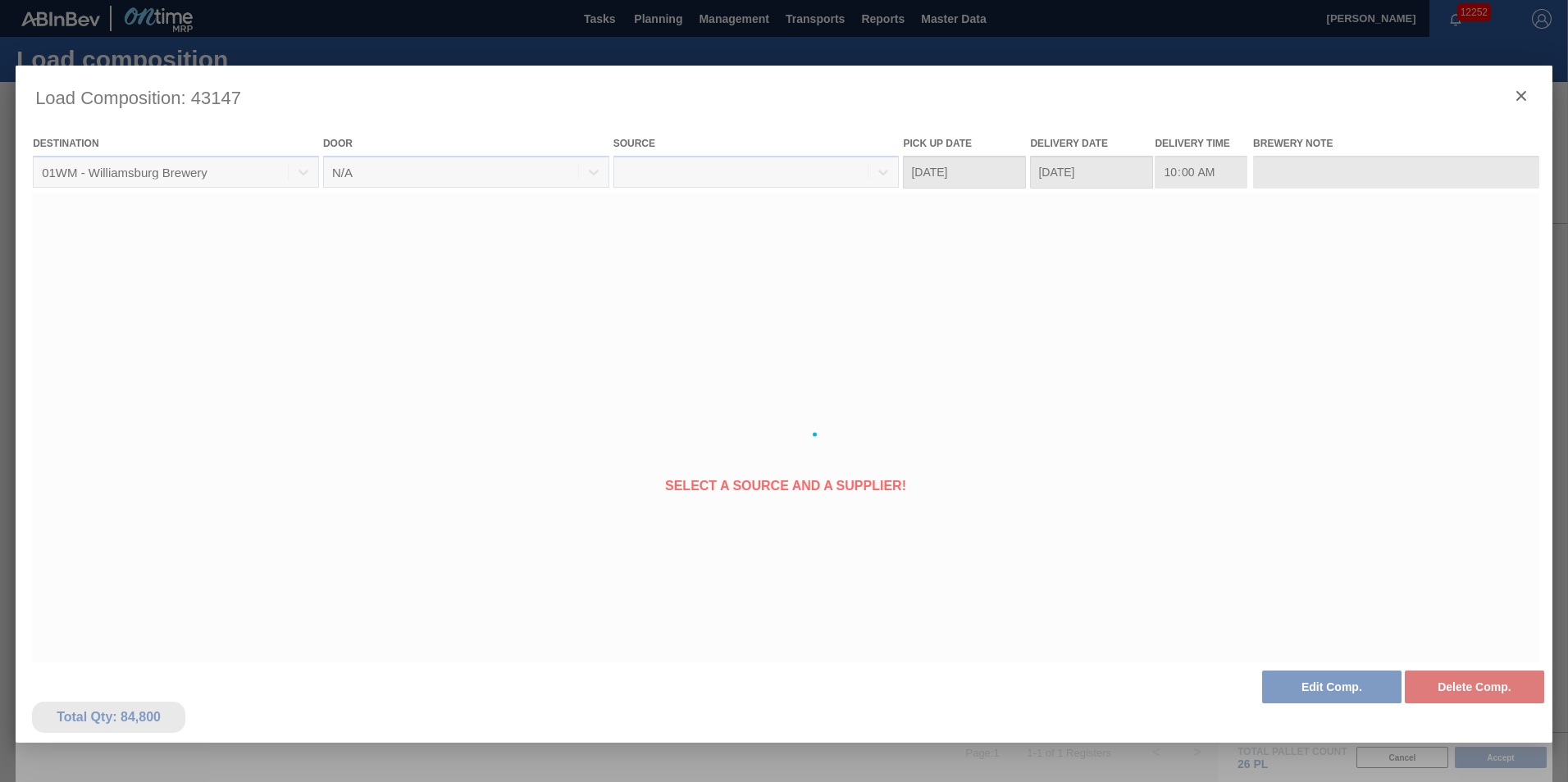
type Date "[DATE]"
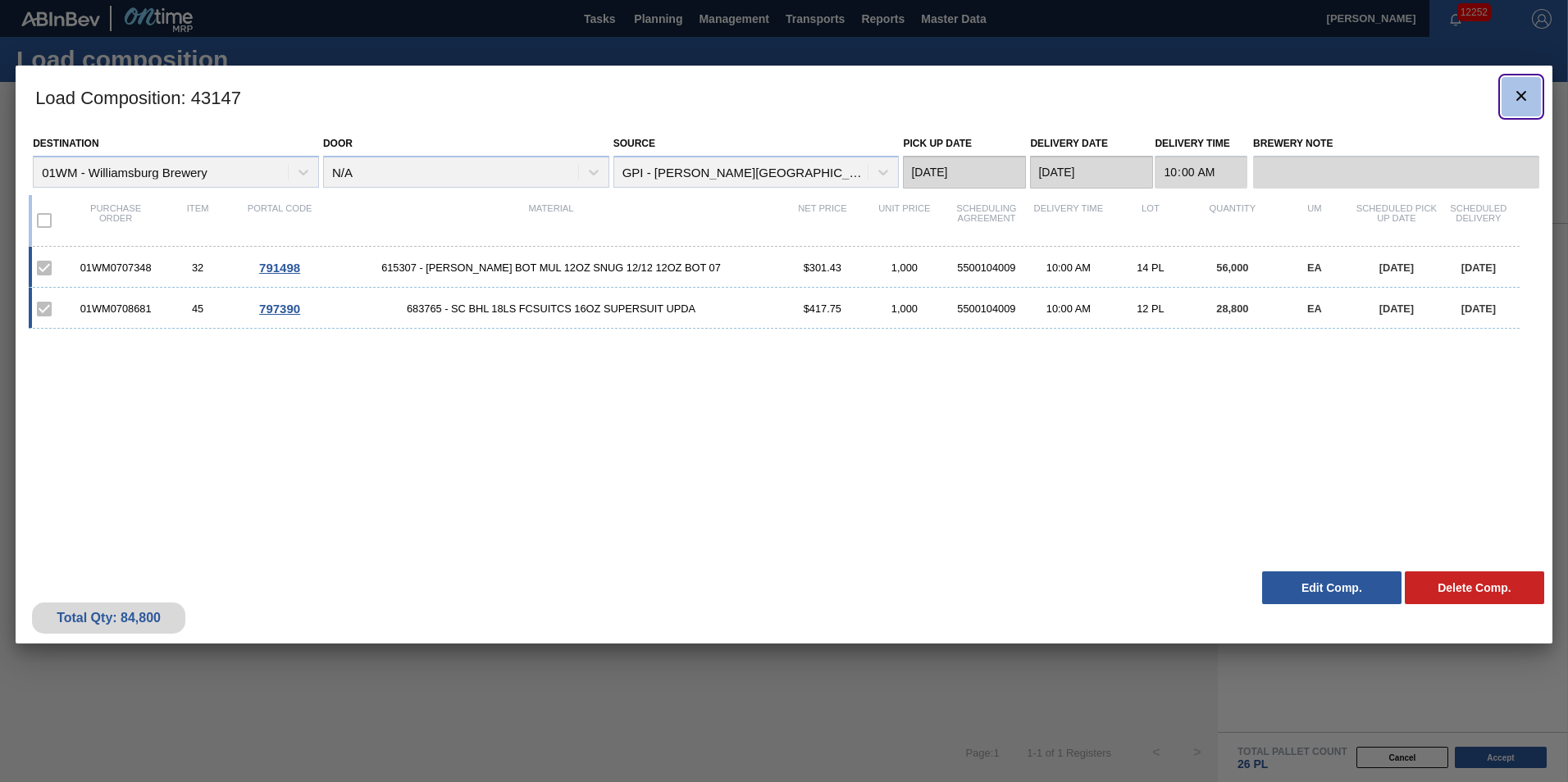
click at [1506, 97] on button "botão de ícone" at bounding box center [1521, 96] width 39 height 39
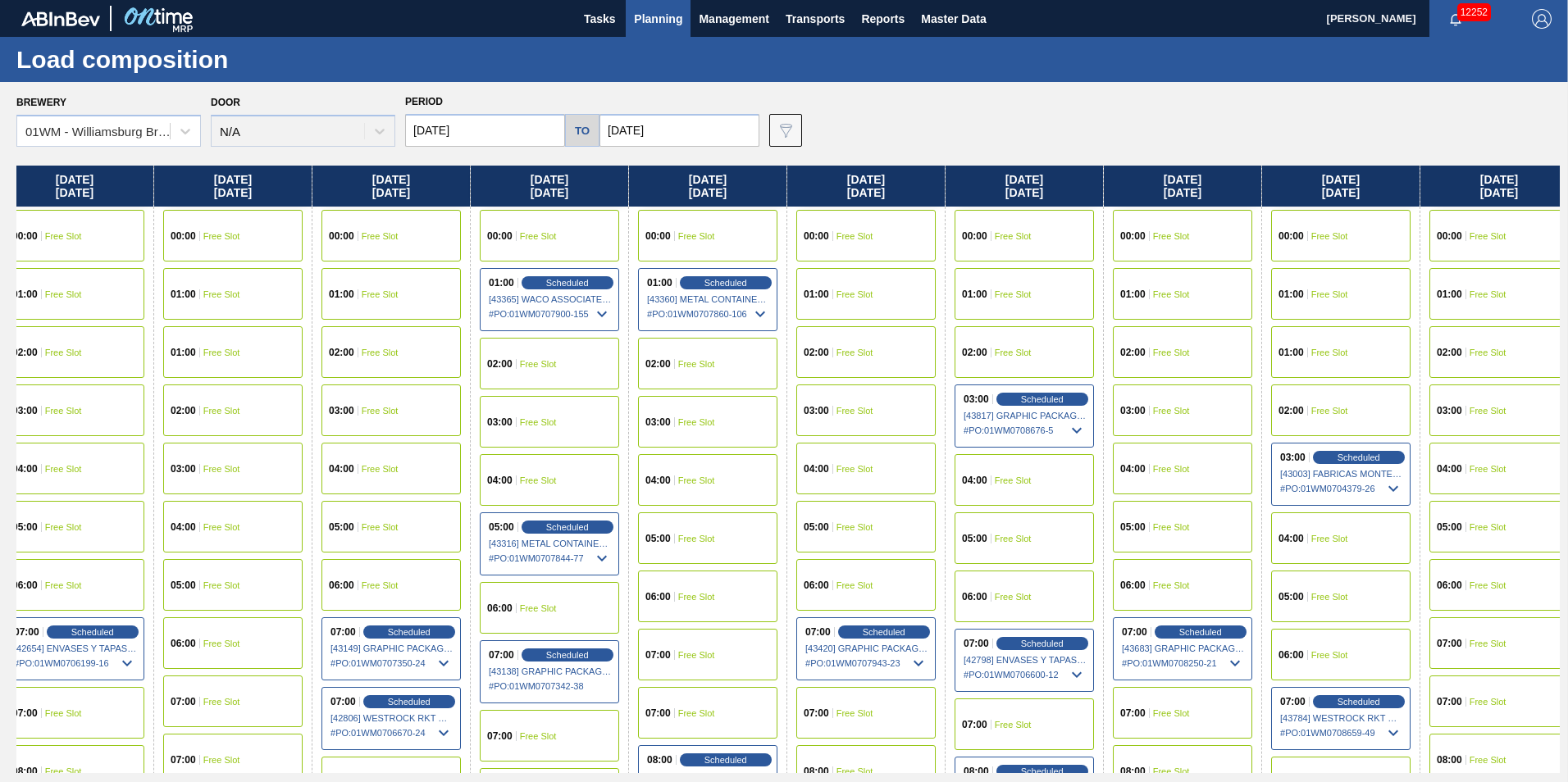
drag, startPoint x: 1242, startPoint y: 181, endPoint x: 980, endPoint y: 187, distance: 262.1
click at [984, 187] on div "[DATE] 00:00 Free Slot 01:00 Free Slot 02:00 Free Slot 03:00 Free Slot 04:00 Fr…" at bounding box center [788, 469] width 1543 height 608
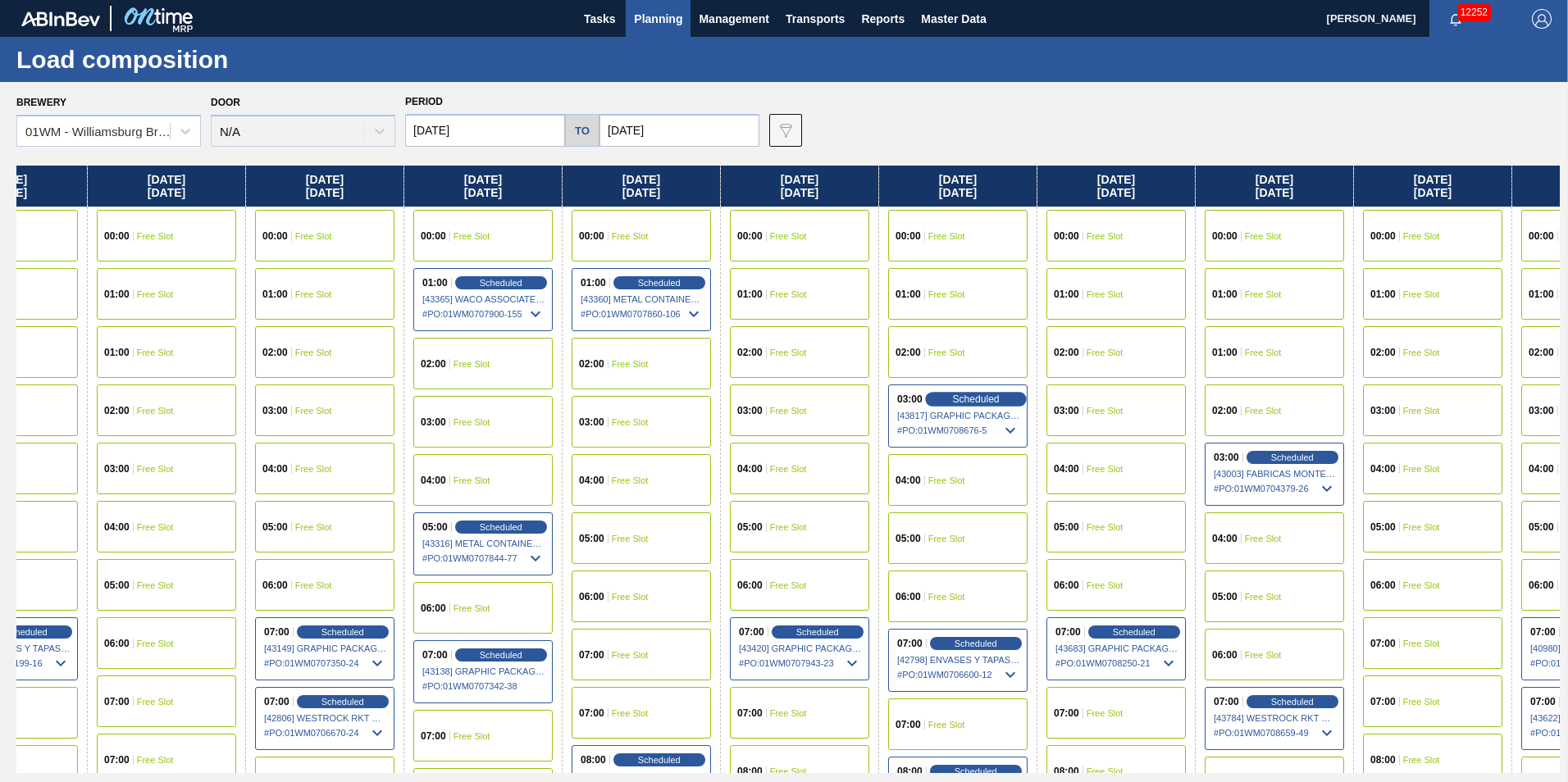
click at [963, 395] on span "Scheduled" at bounding box center [975, 398] width 47 height 11
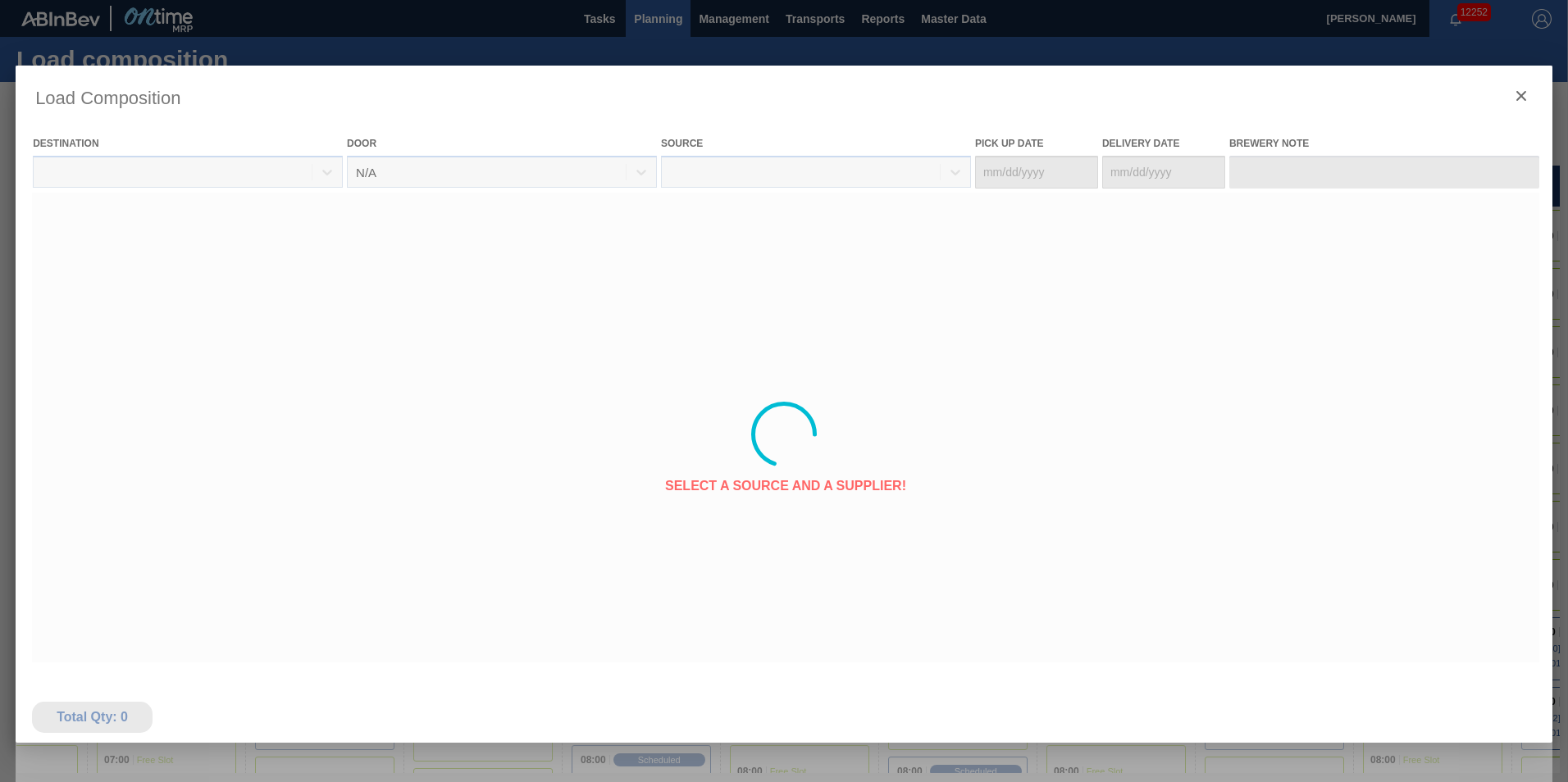
type Date "[DATE]"
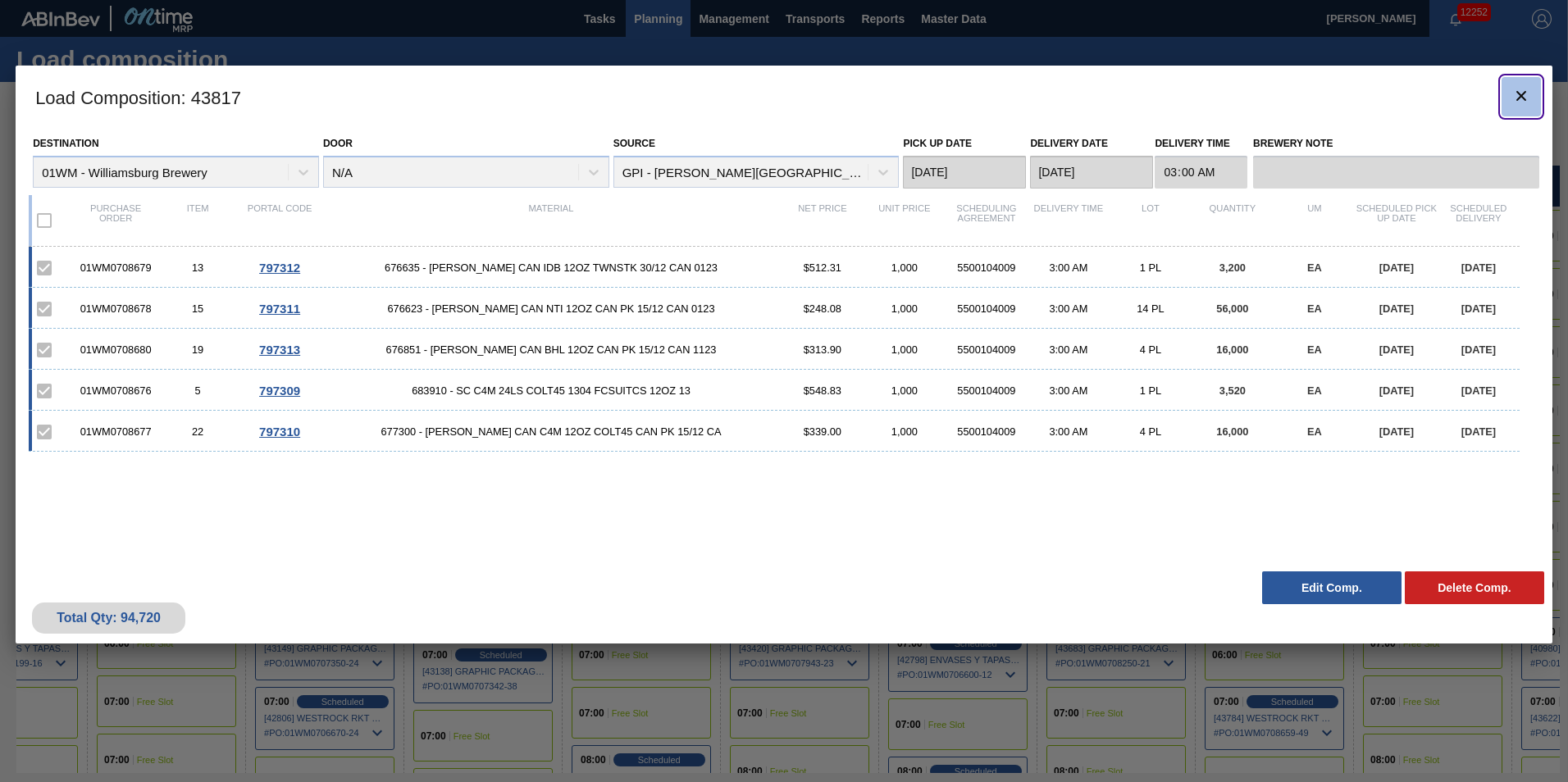
click at [1522, 97] on icon "botão de ícone" at bounding box center [1521, 96] width 10 height 10
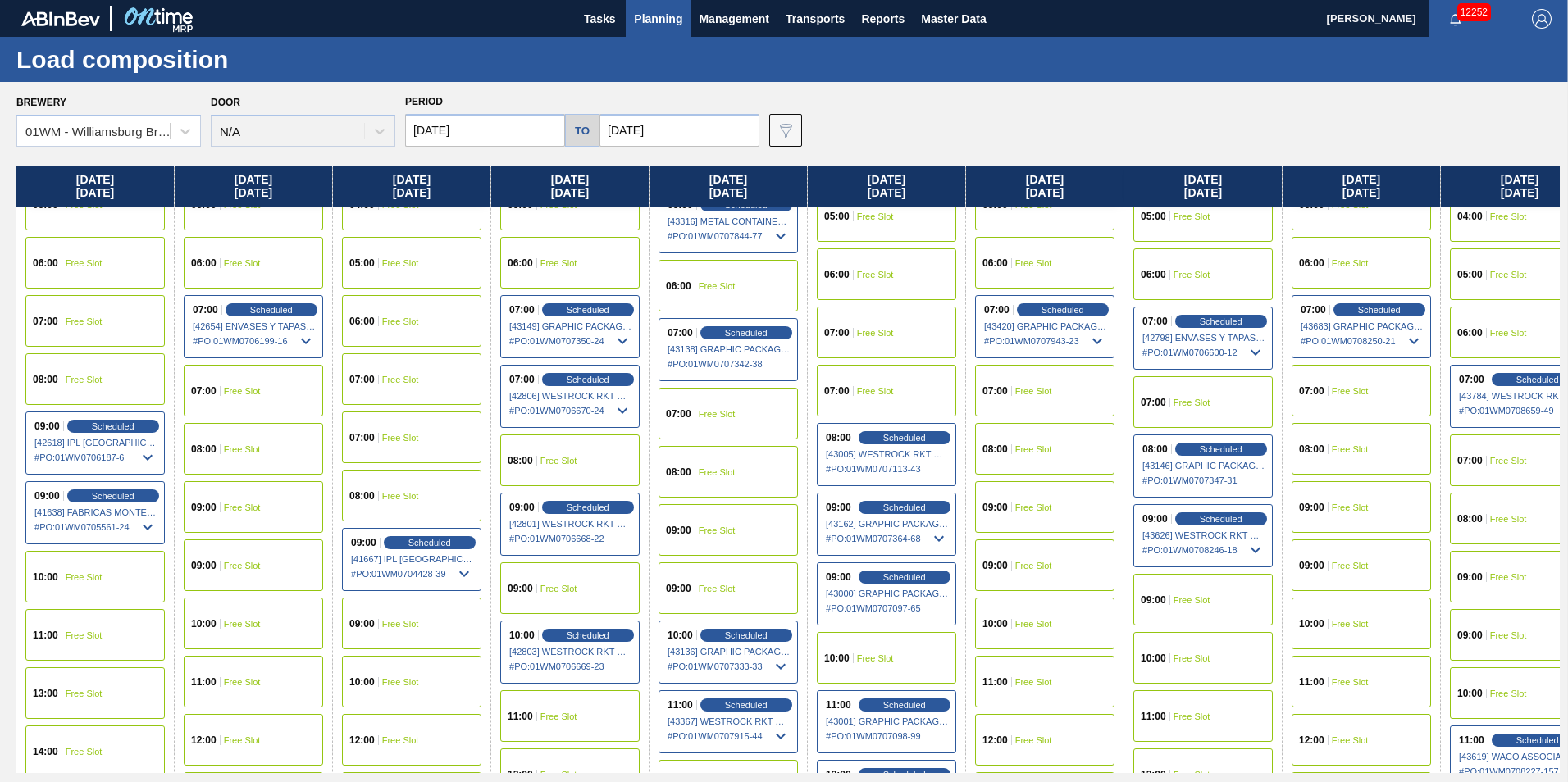
scroll to position [328, 0]
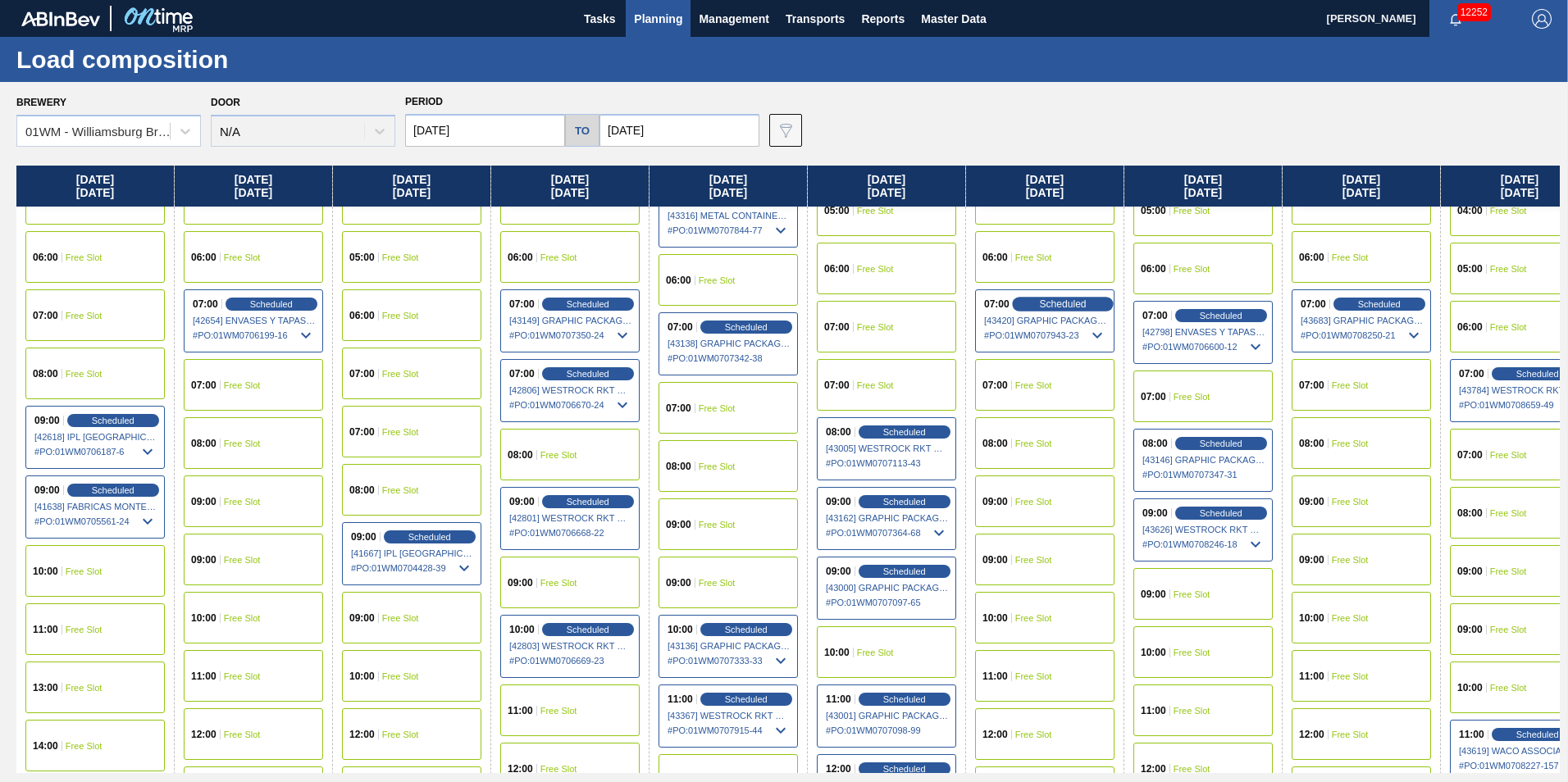
click at [1059, 306] on span "Scheduled" at bounding box center [1062, 303] width 47 height 11
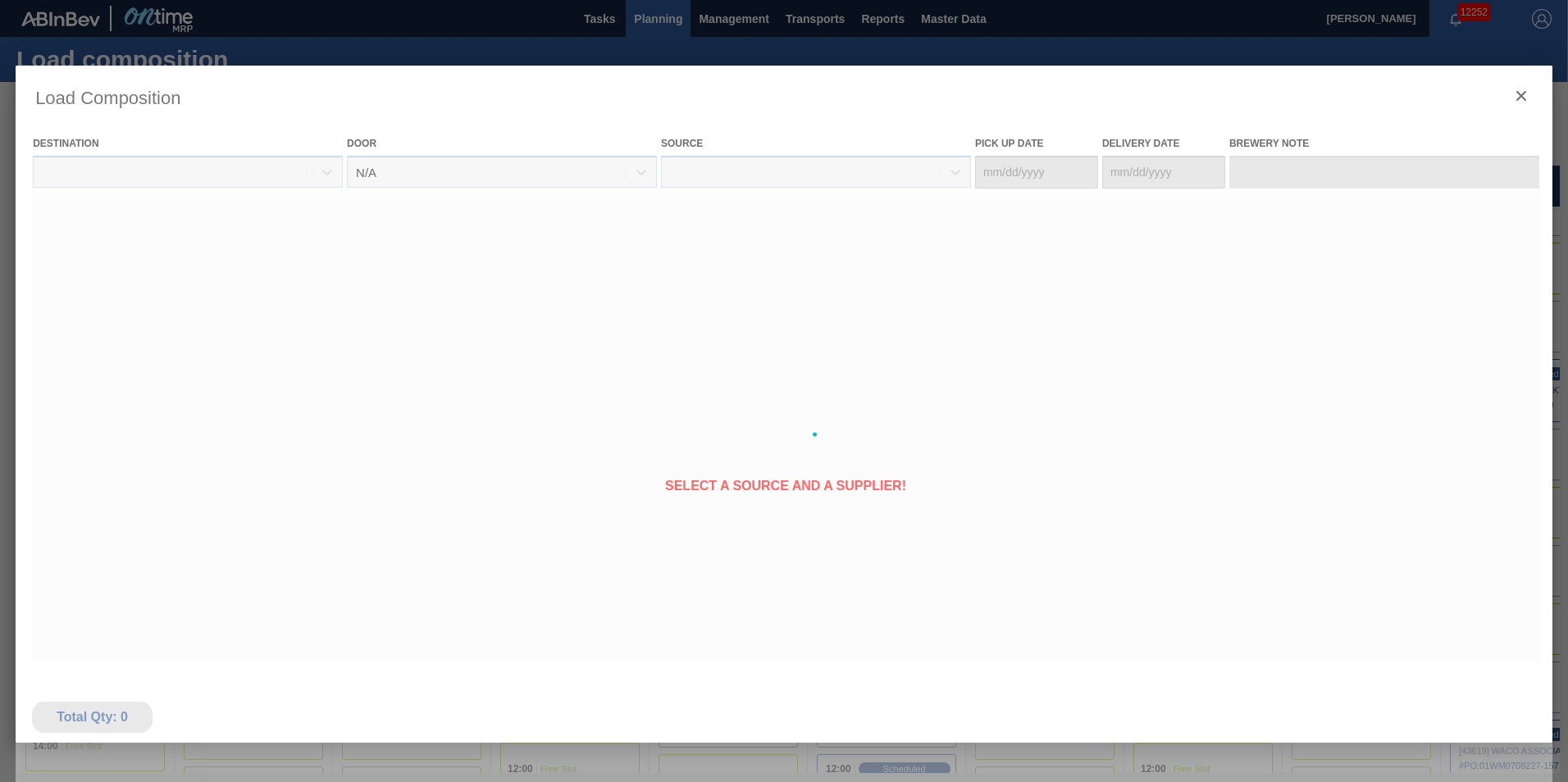
type Date "[DATE]"
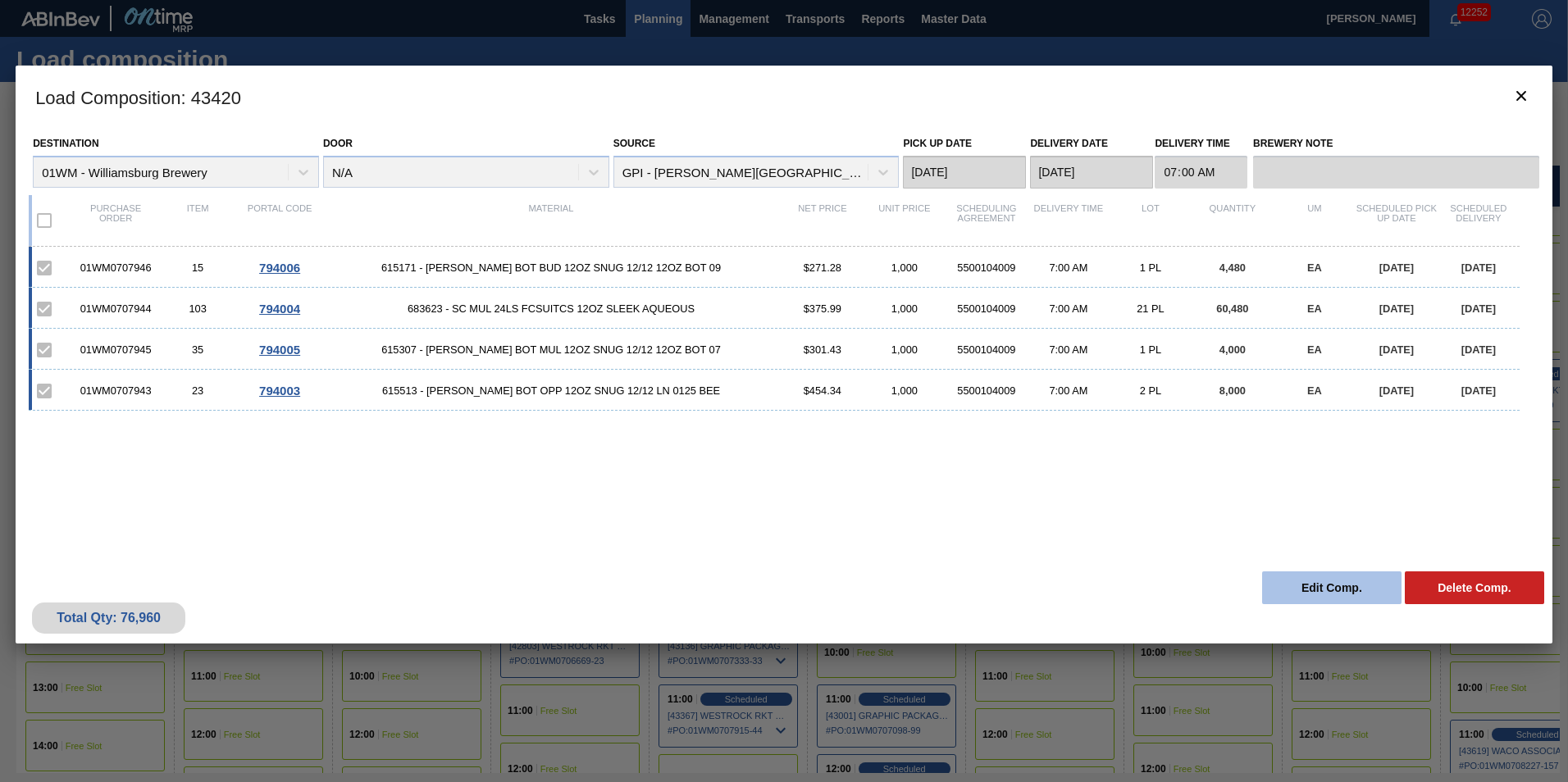
click at [1308, 592] on button "Edit Comp." at bounding box center [1331, 588] width 139 height 33
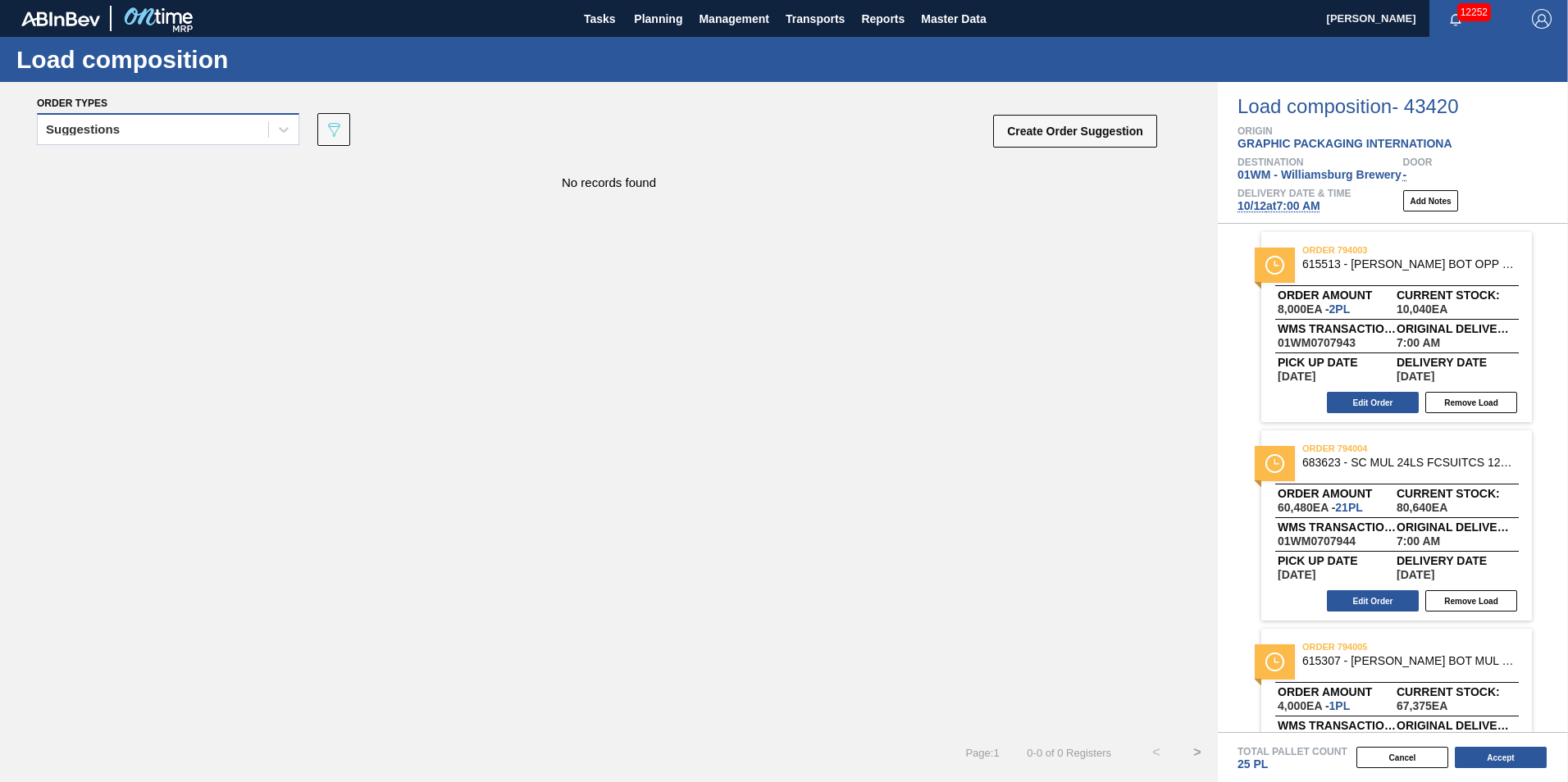
click at [211, 132] on div "Suggestions" at bounding box center [153, 130] width 231 height 24
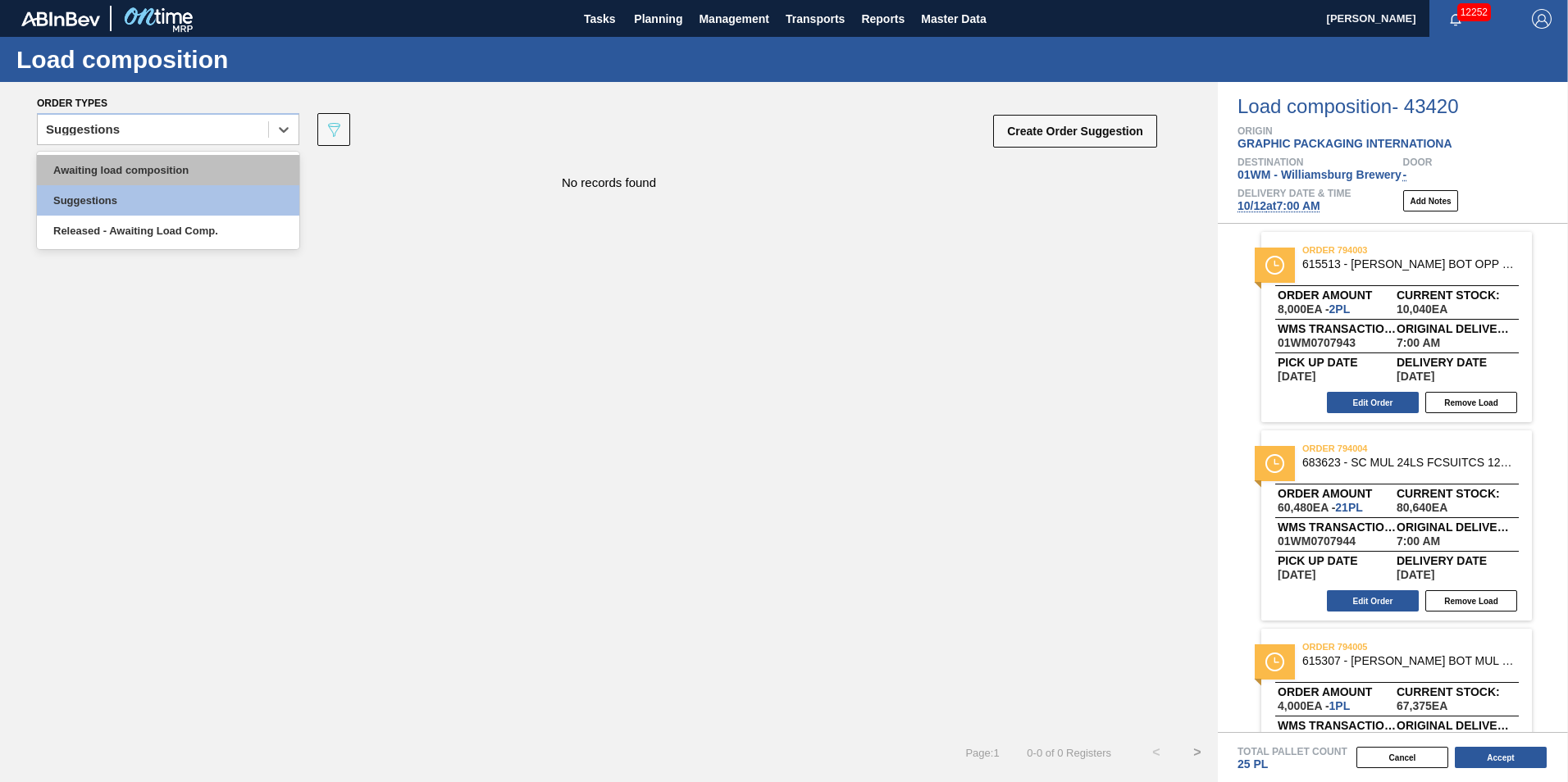
click at [175, 165] on div "Awaiting load composition" at bounding box center [167, 170] width 263 height 31
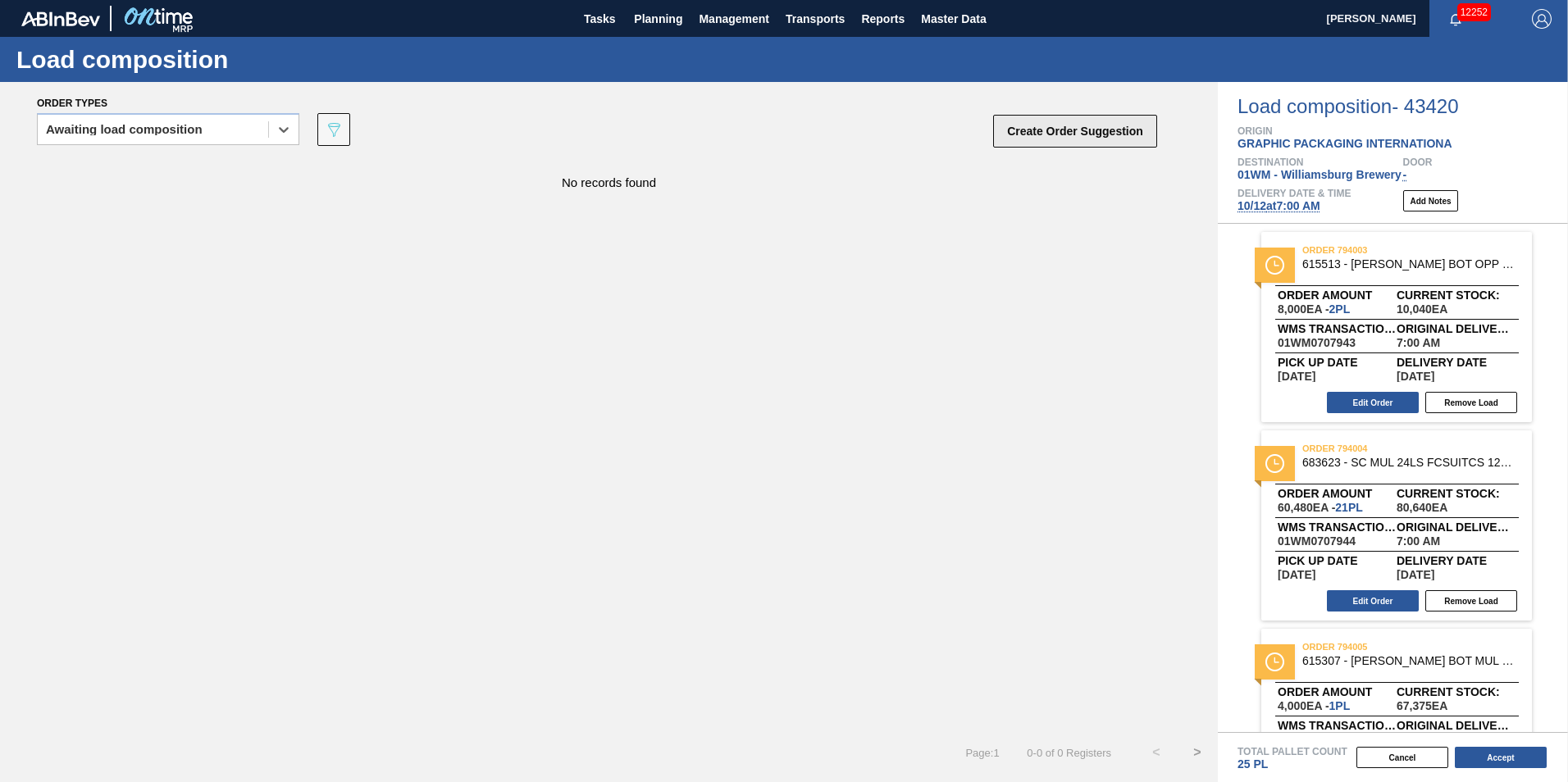
click at [1077, 139] on button "Create Order Suggestion" at bounding box center [1075, 131] width 164 height 33
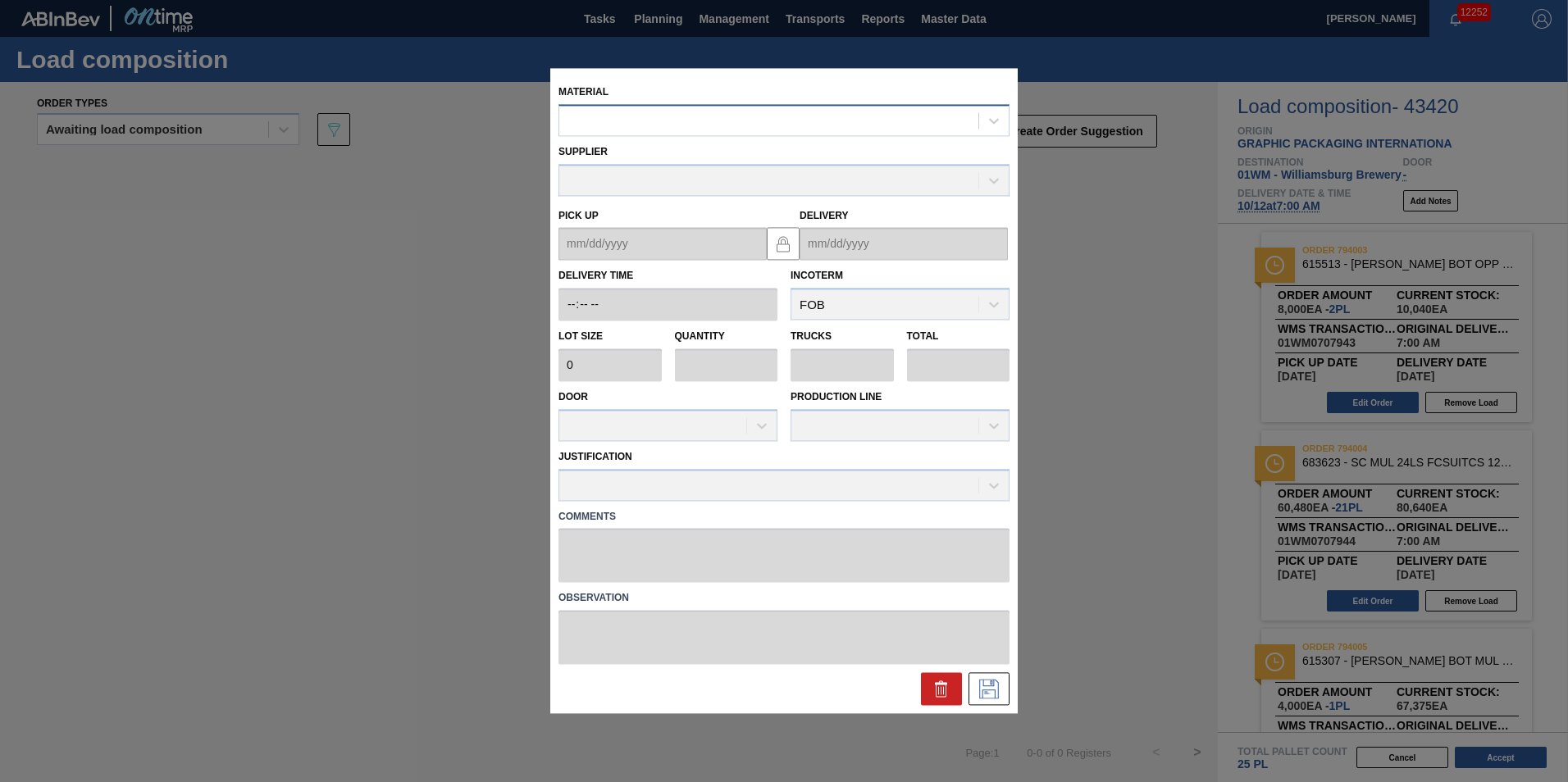
click at [703, 119] on div at bounding box center [769, 120] width 419 height 24
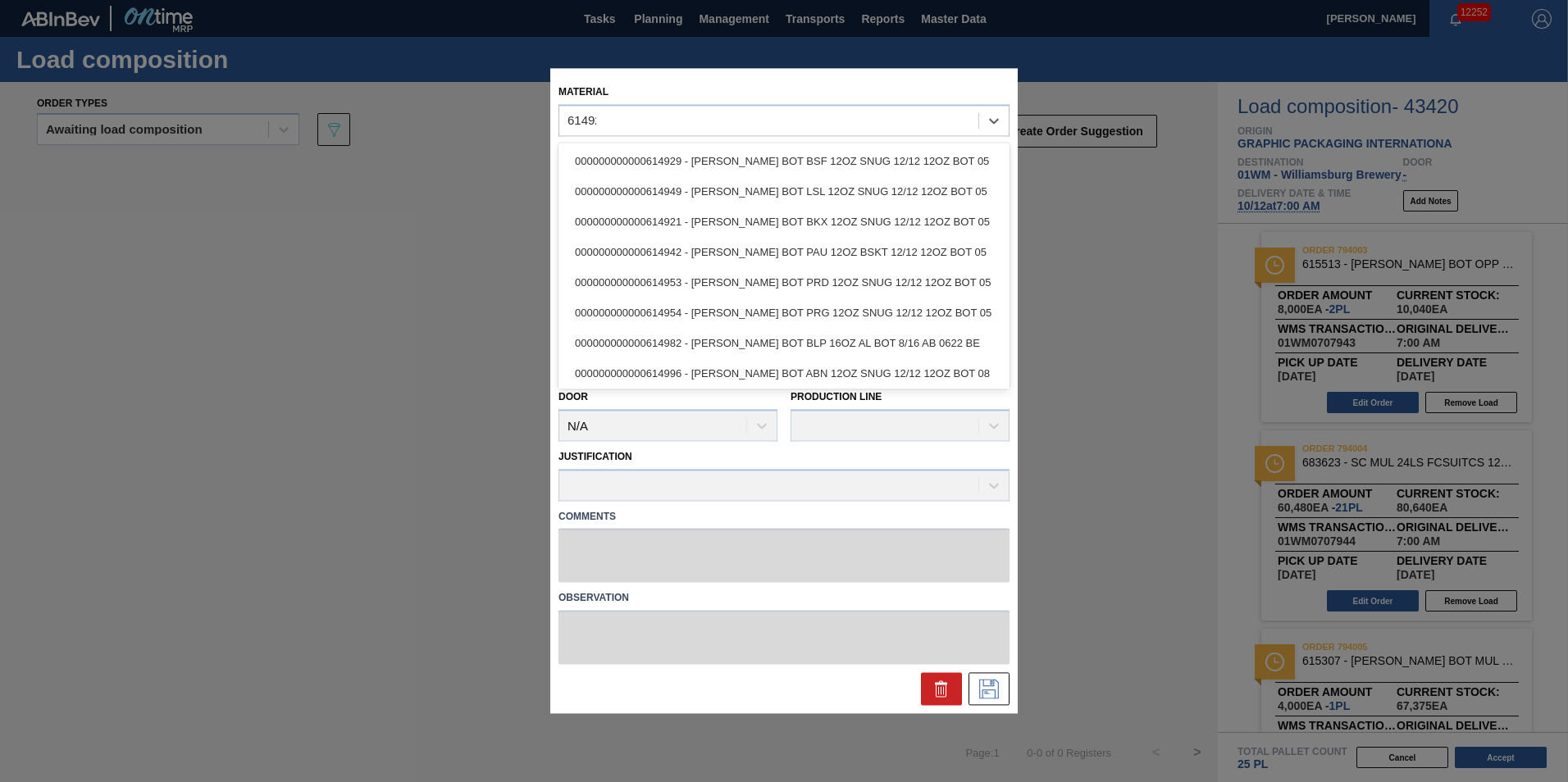
type input "614929"
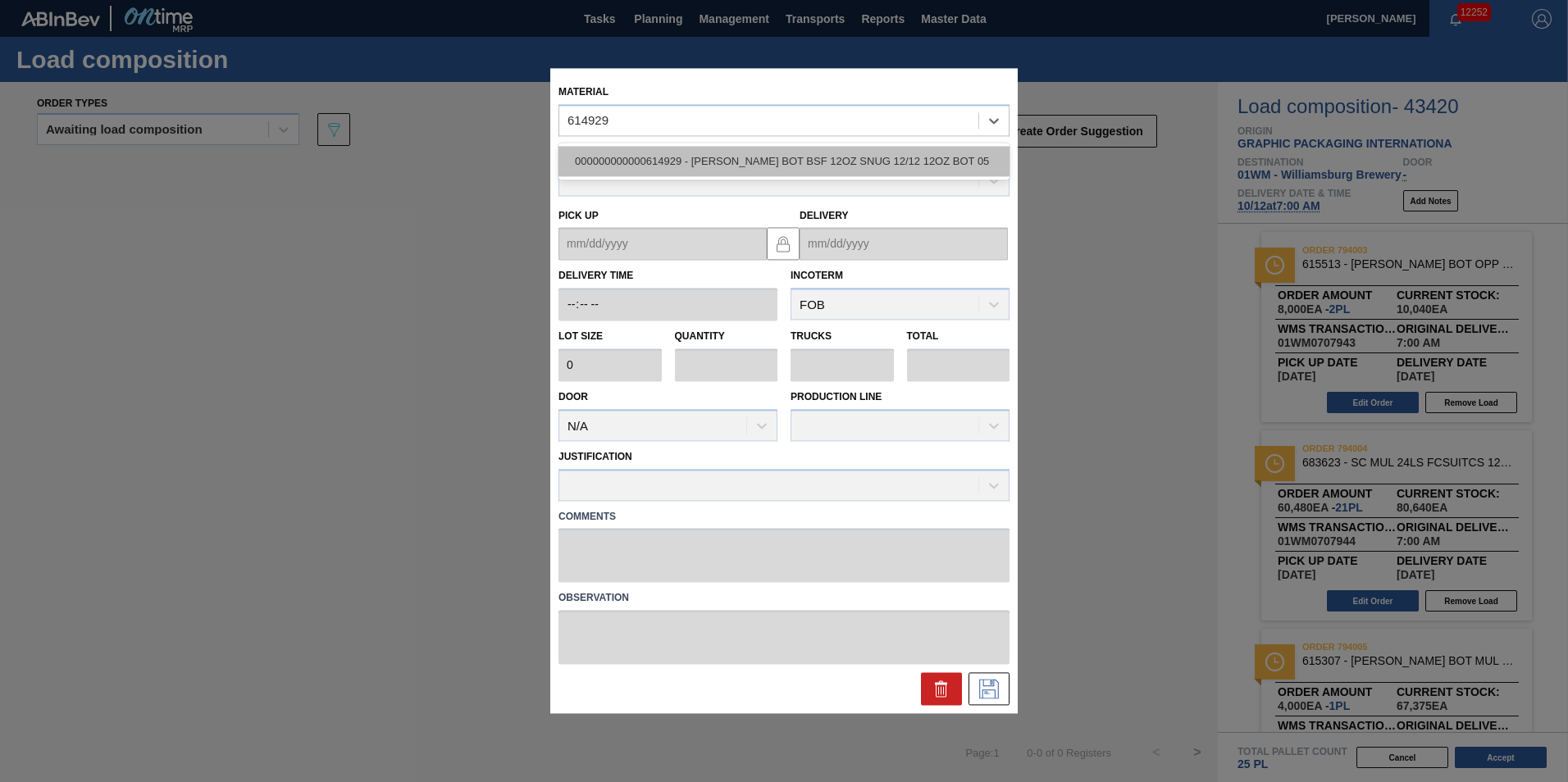
click at [908, 167] on div "000000000000614929 - [PERSON_NAME] BOT BSF 12OZ SNUG 12/12 12OZ BOT 05" at bounding box center [783, 162] width 451 height 31
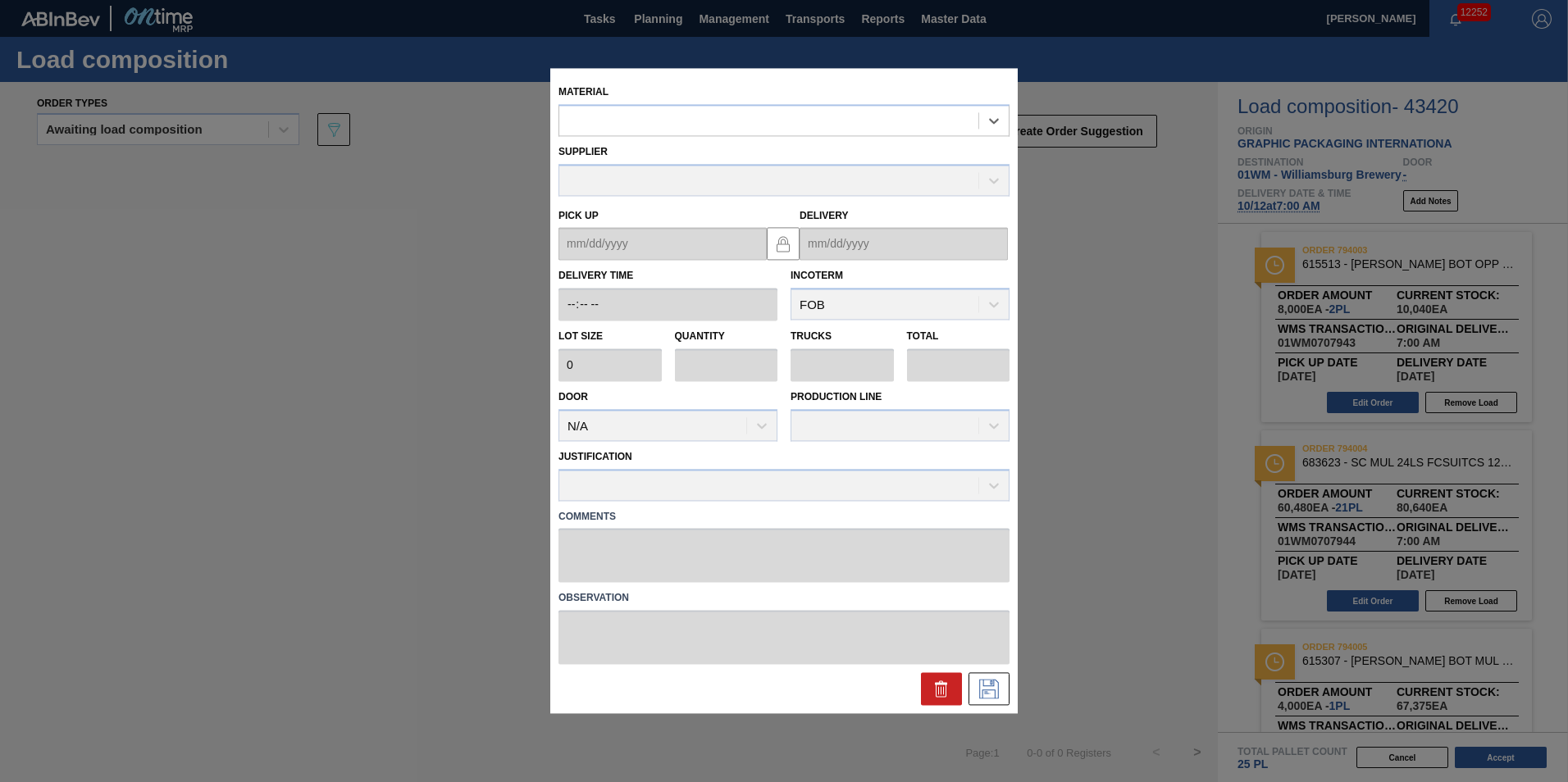
type input "4,480"
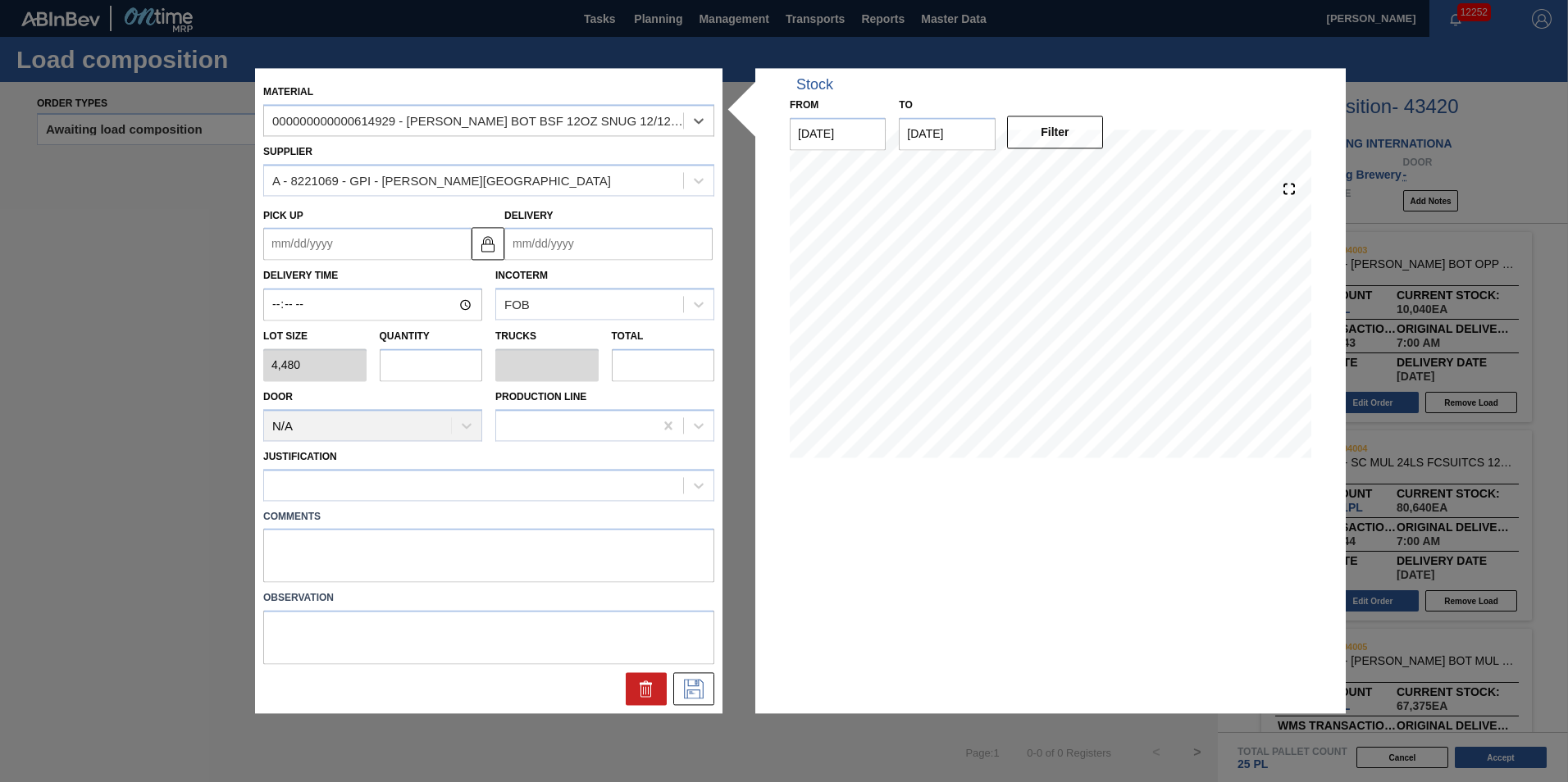
click at [391, 361] on input "text" at bounding box center [431, 365] width 103 height 33
type input "1"
type input "0.038"
type input "4,480"
type input "1"
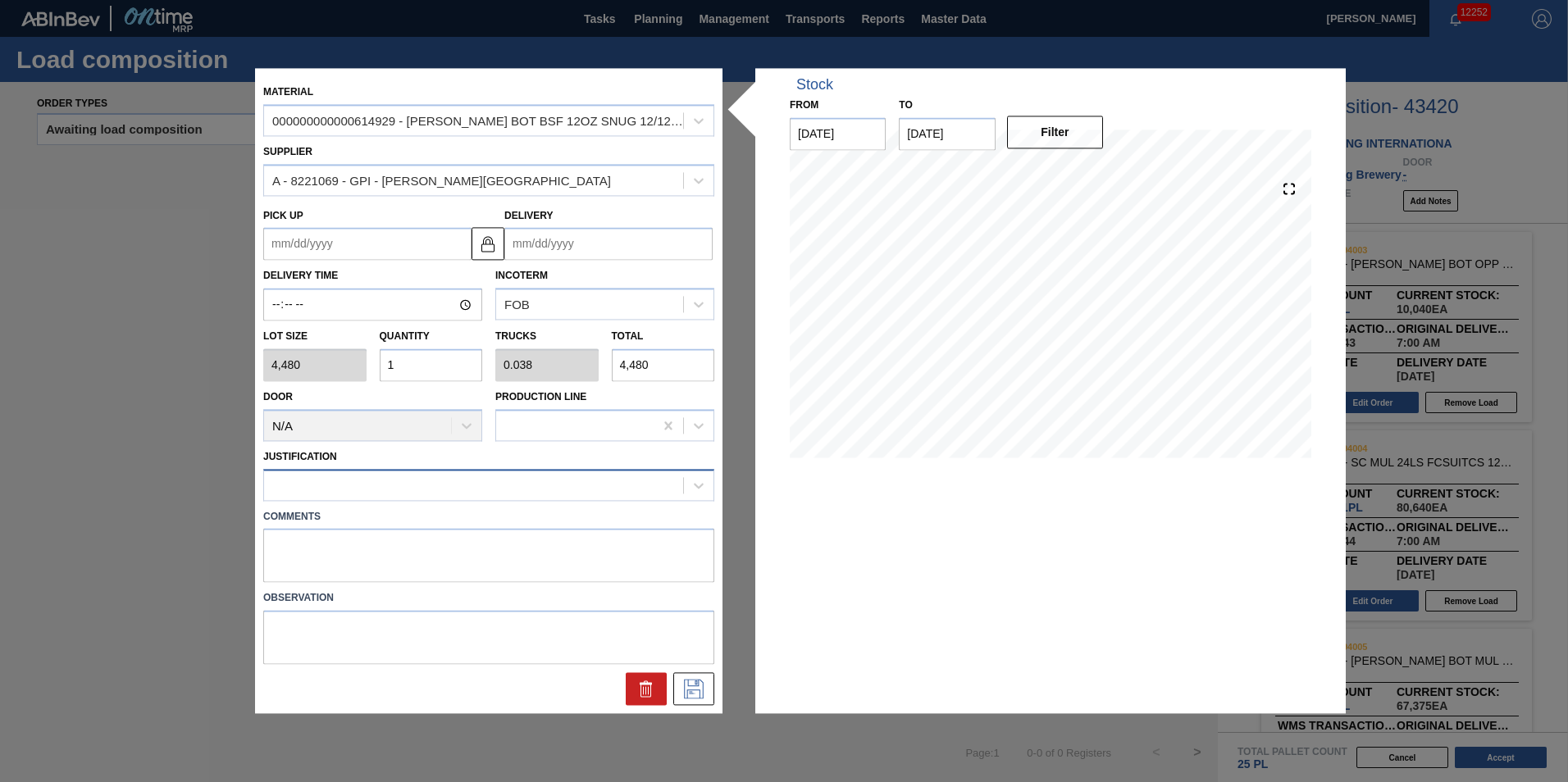
click at [403, 492] on div at bounding box center [473, 485] width 419 height 24
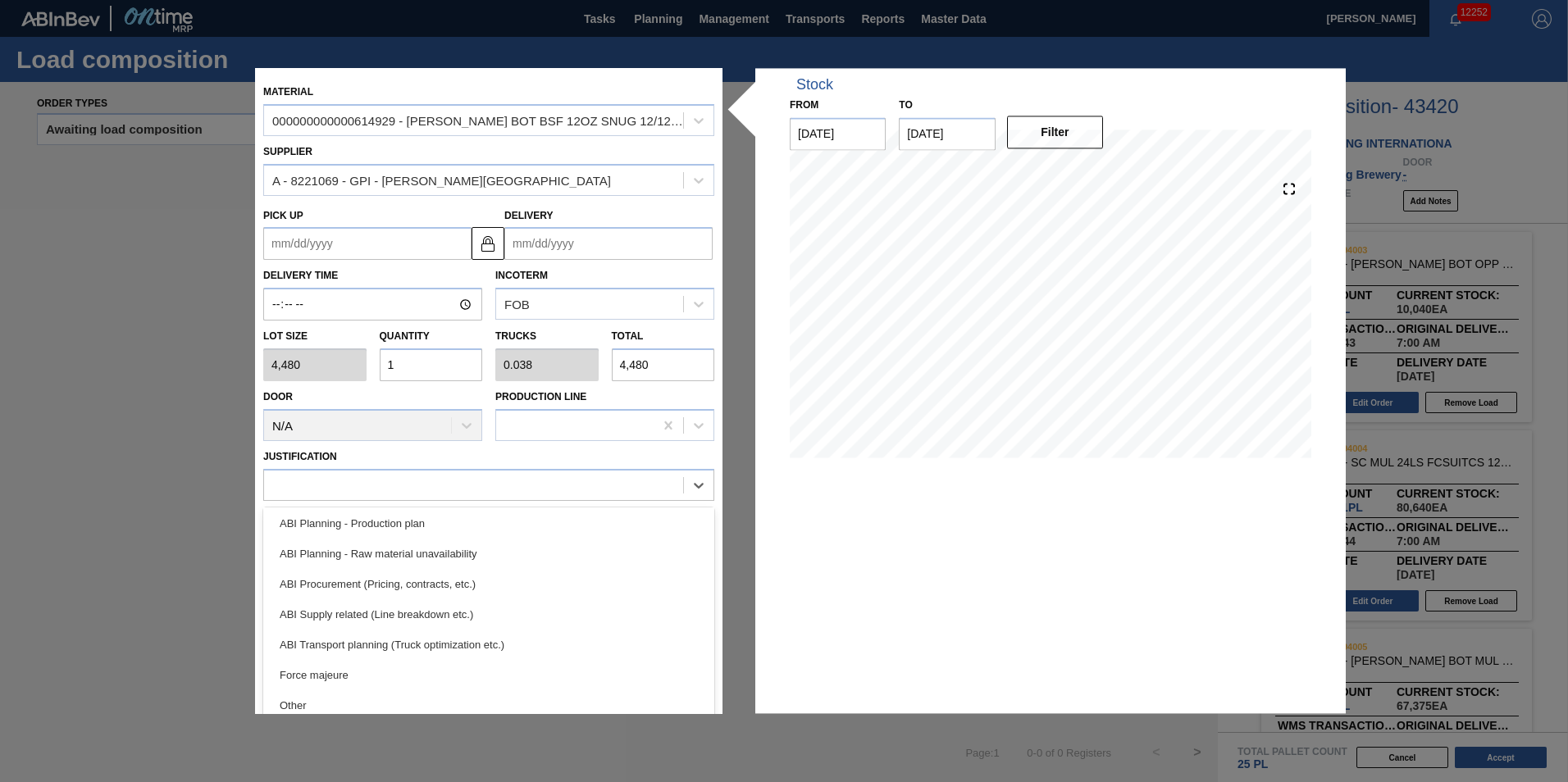
scroll to position [164, 0]
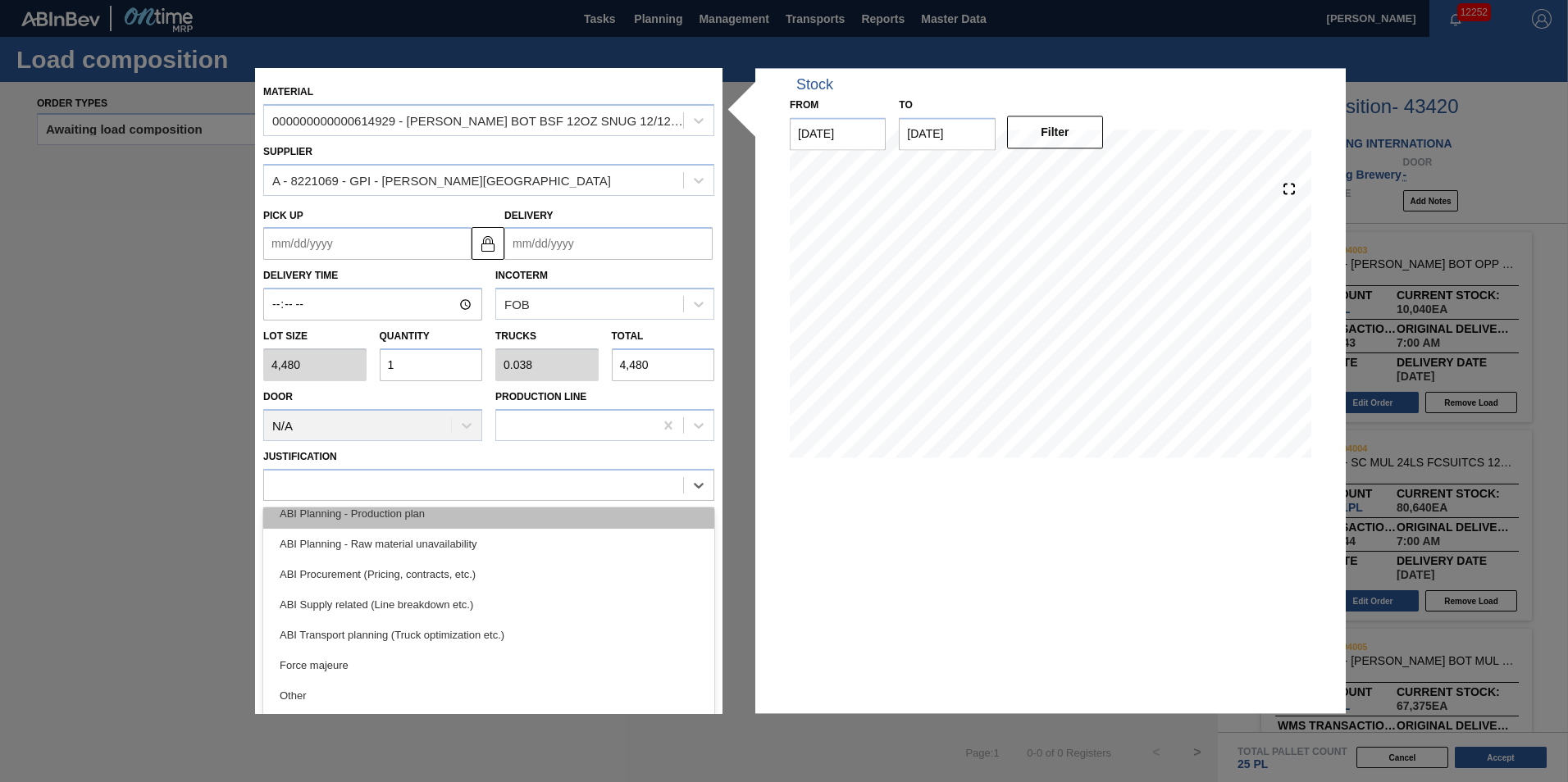
click at [485, 513] on div "ABI Planning - Production plan" at bounding box center [489, 514] width 451 height 31
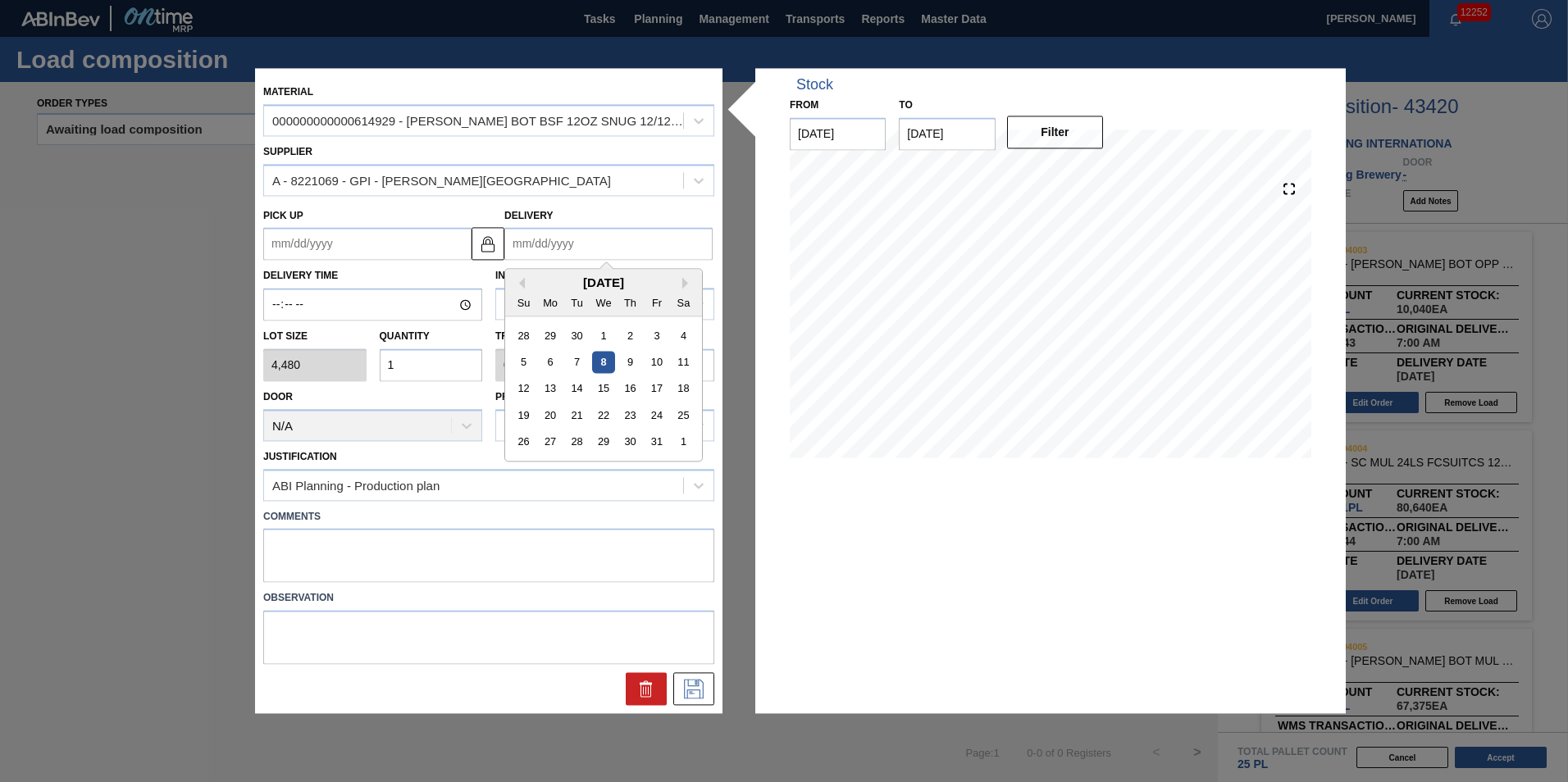
click at [558, 249] on input "Delivery" at bounding box center [608, 244] width 209 height 33
click at [524, 390] on div "12" at bounding box center [523, 389] width 22 height 22
type up "[DATE]"
type input "[DATE]"
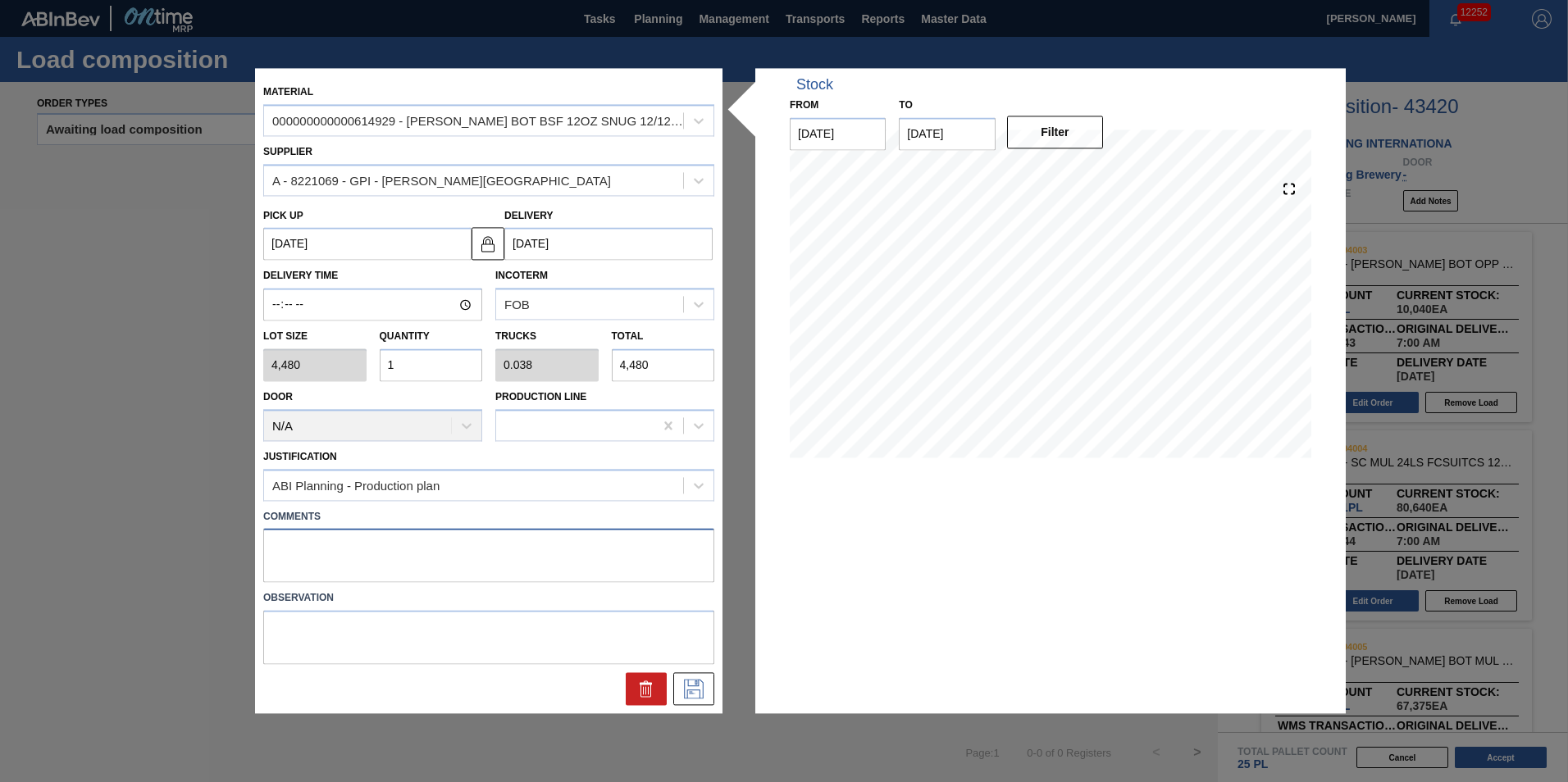
click at [629, 560] on textarea at bounding box center [489, 556] width 451 height 54
type textarea "T-1P"
click at [697, 684] on icon at bounding box center [693, 688] width 9 height 13
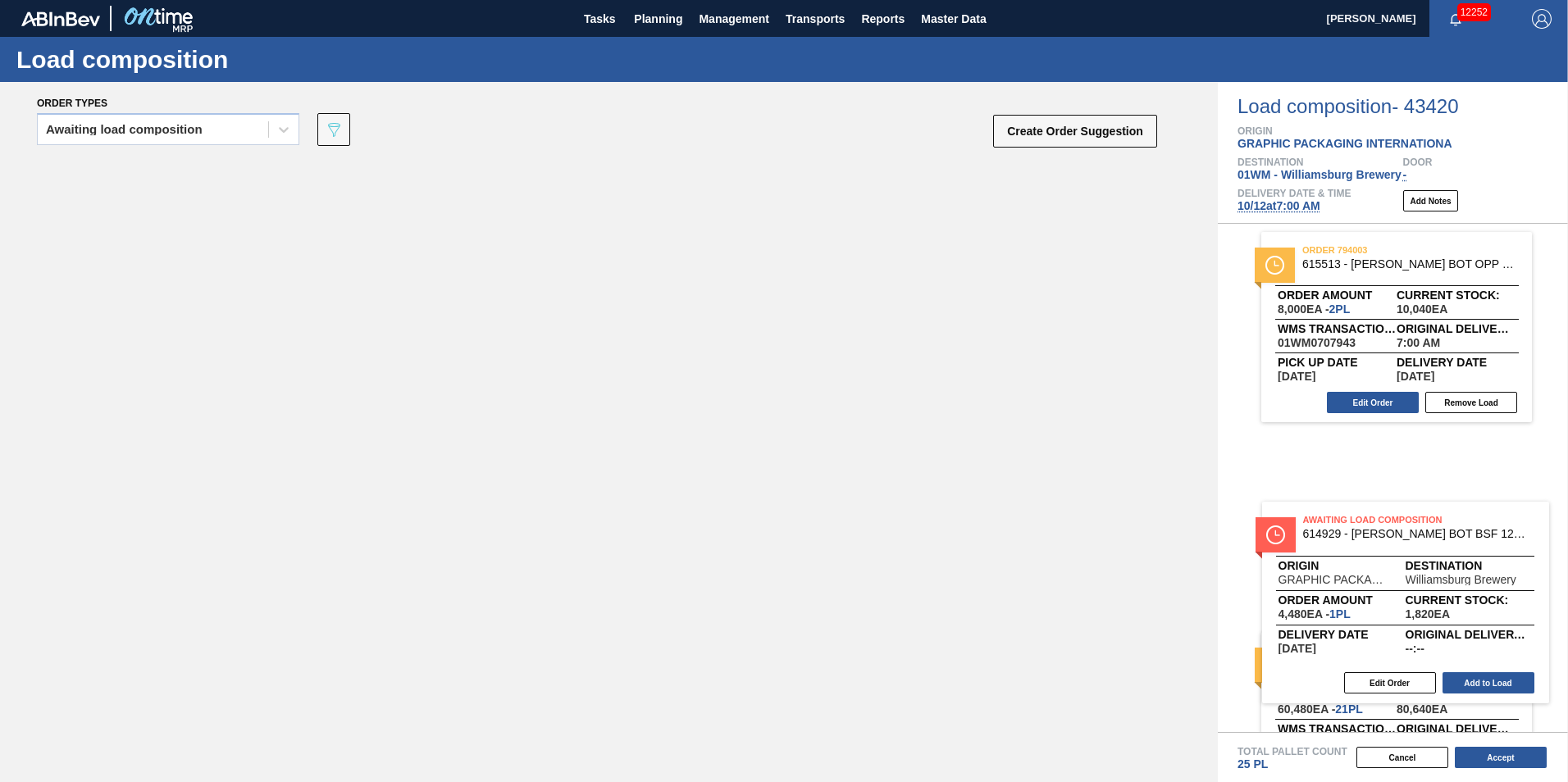
drag, startPoint x: 279, startPoint y: 241, endPoint x: 1388, endPoint y: 507, distance: 1140.5
click at [1388, 508] on div "Order types Awaiting load composition 089F7B8B-B2A5-4AFE-B5C0-19BA573D28AC Crea…" at bounding box center [784, 432] width 1568 height 700
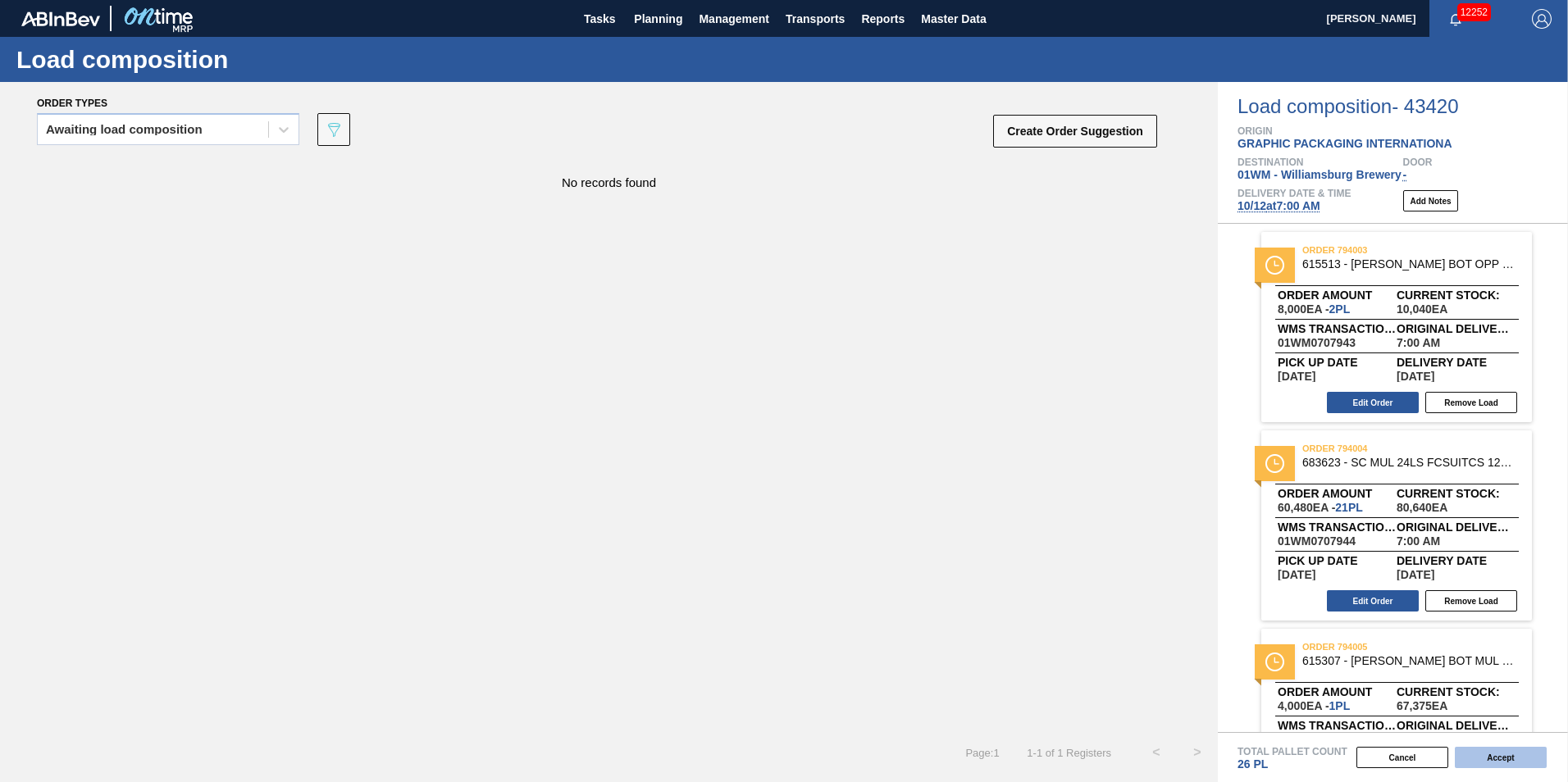
click at [1505, 753] on button "Accept" at bounding box center [1500, 758] width 91 height 21
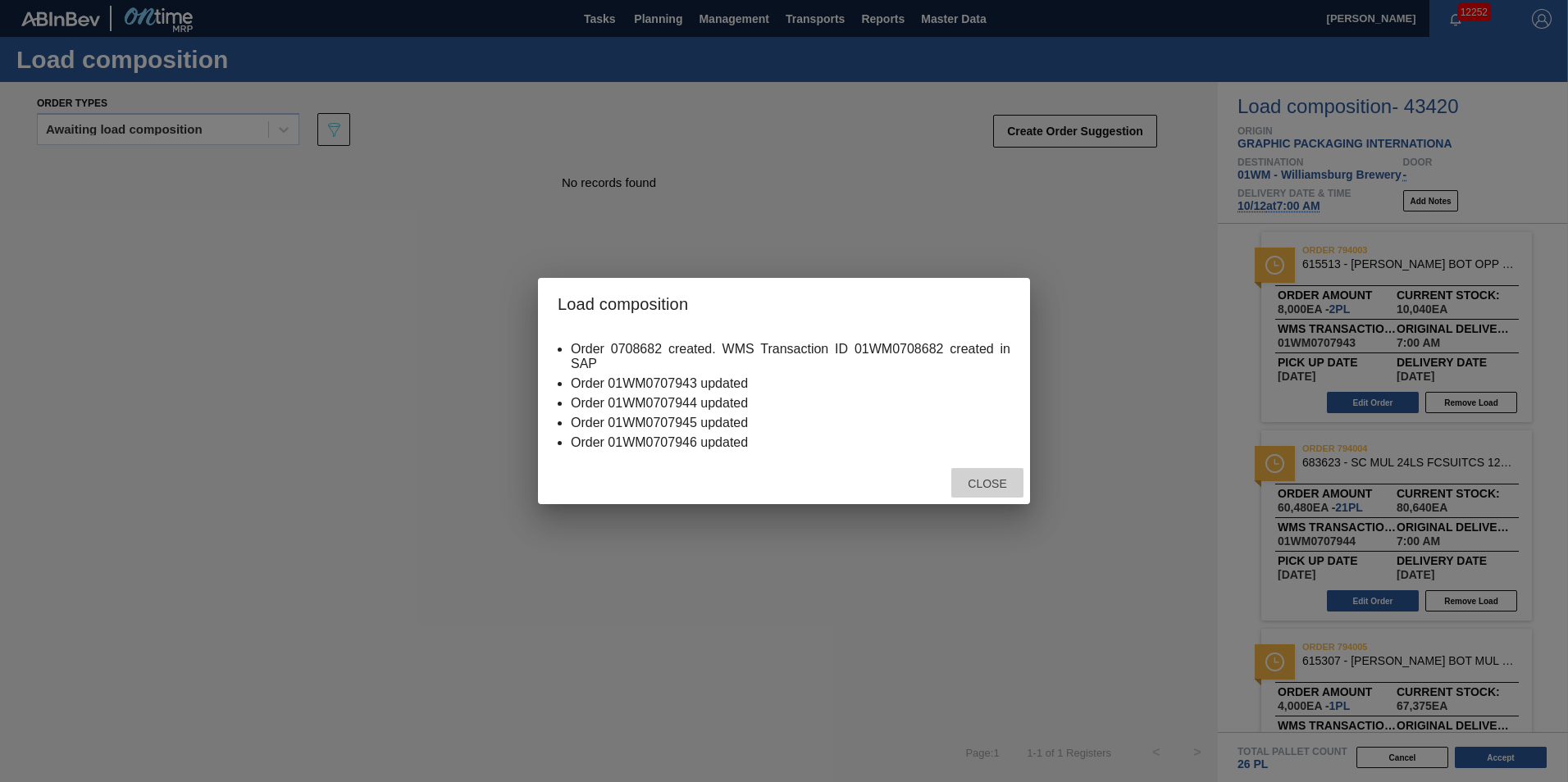
click at [994, 472] on div "Close" at bounding box center [987, 484] width 72 height 31
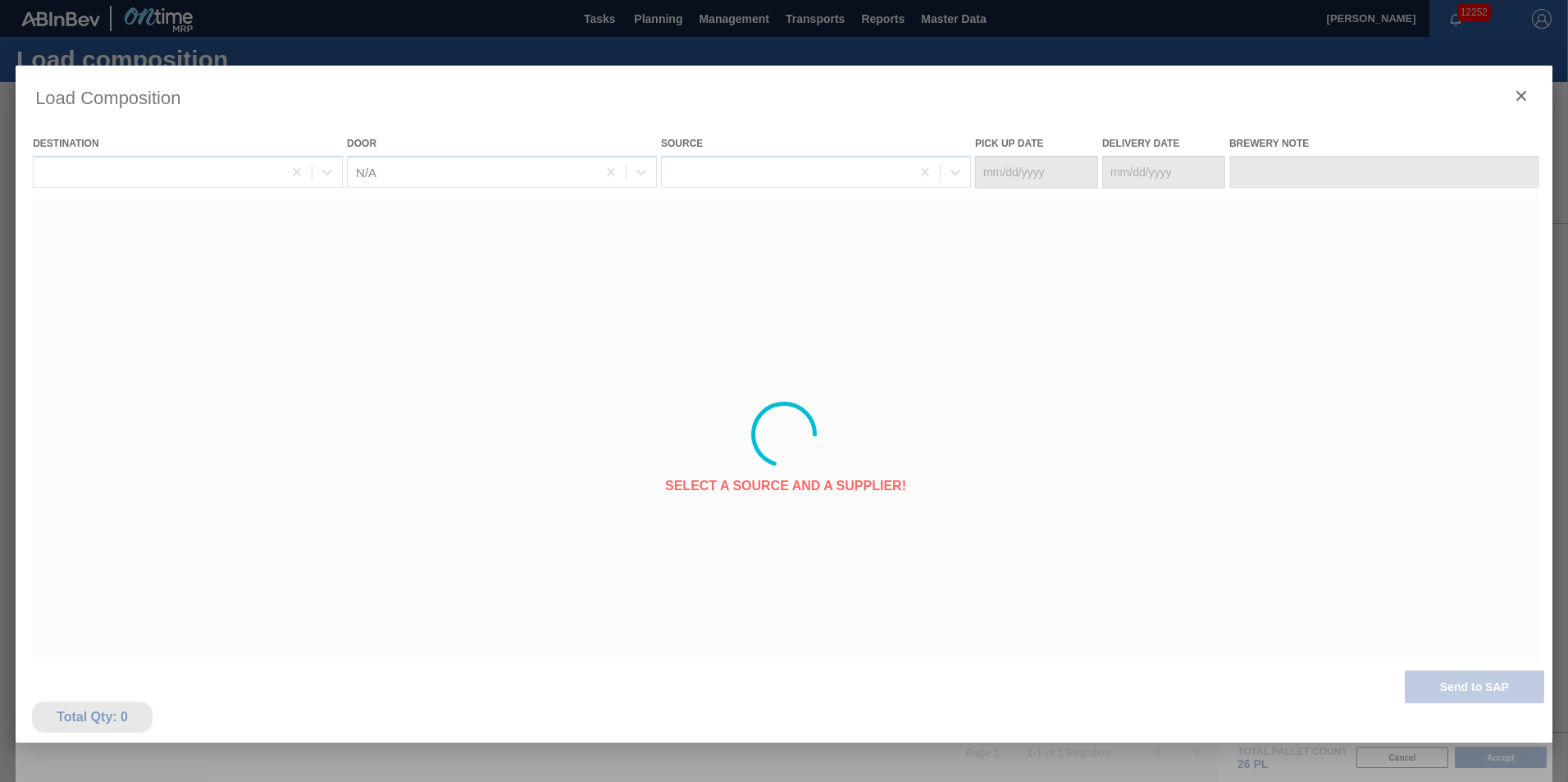
type Date "[DATE]"
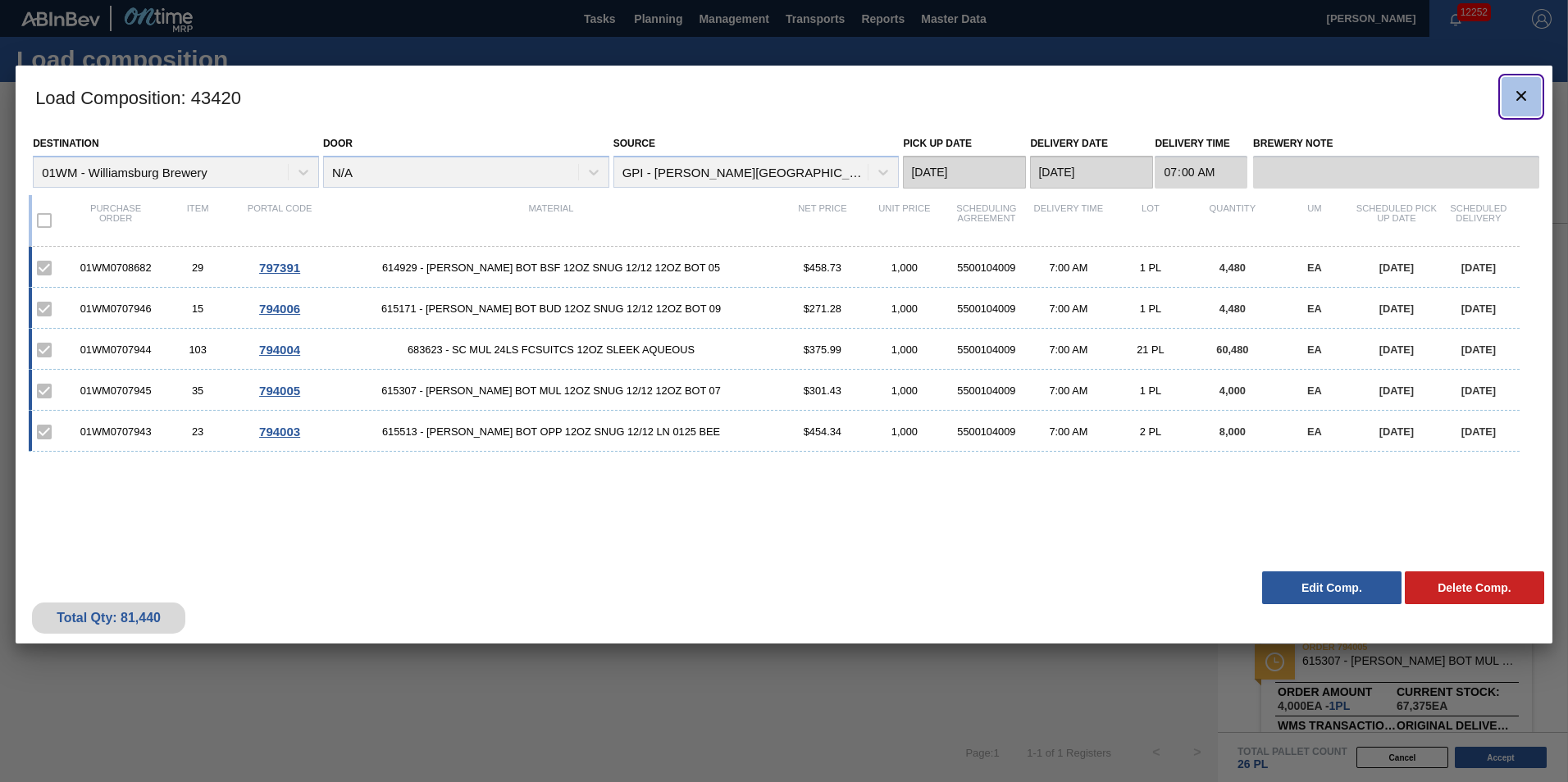
click at [1527, 90] on icon "botão de ícone" at bounding box center [1521, 96] width 19 height 19
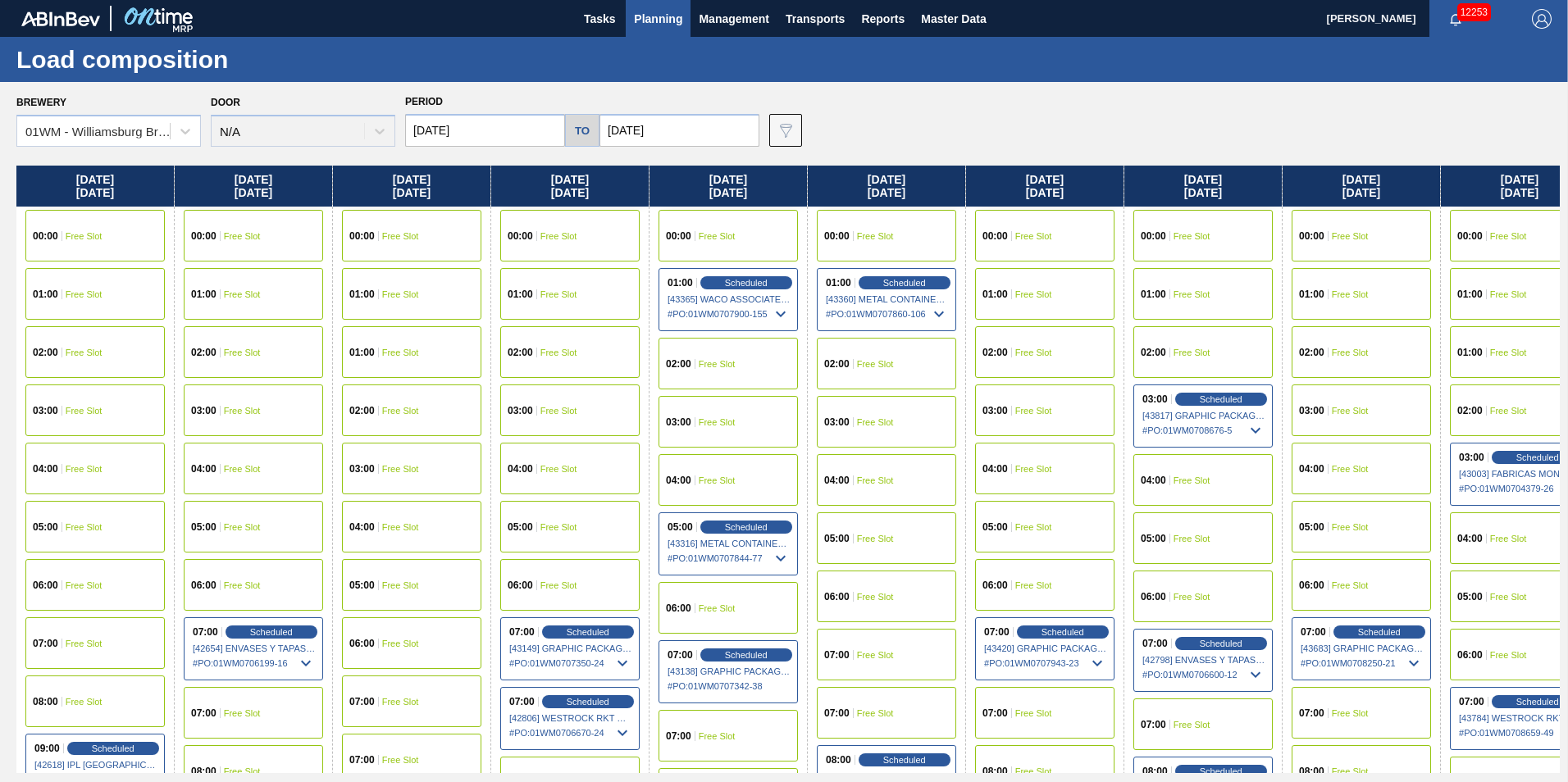
click at [666, 14] on span "Planning" at bounding box center [658, 18] width 48 height 19
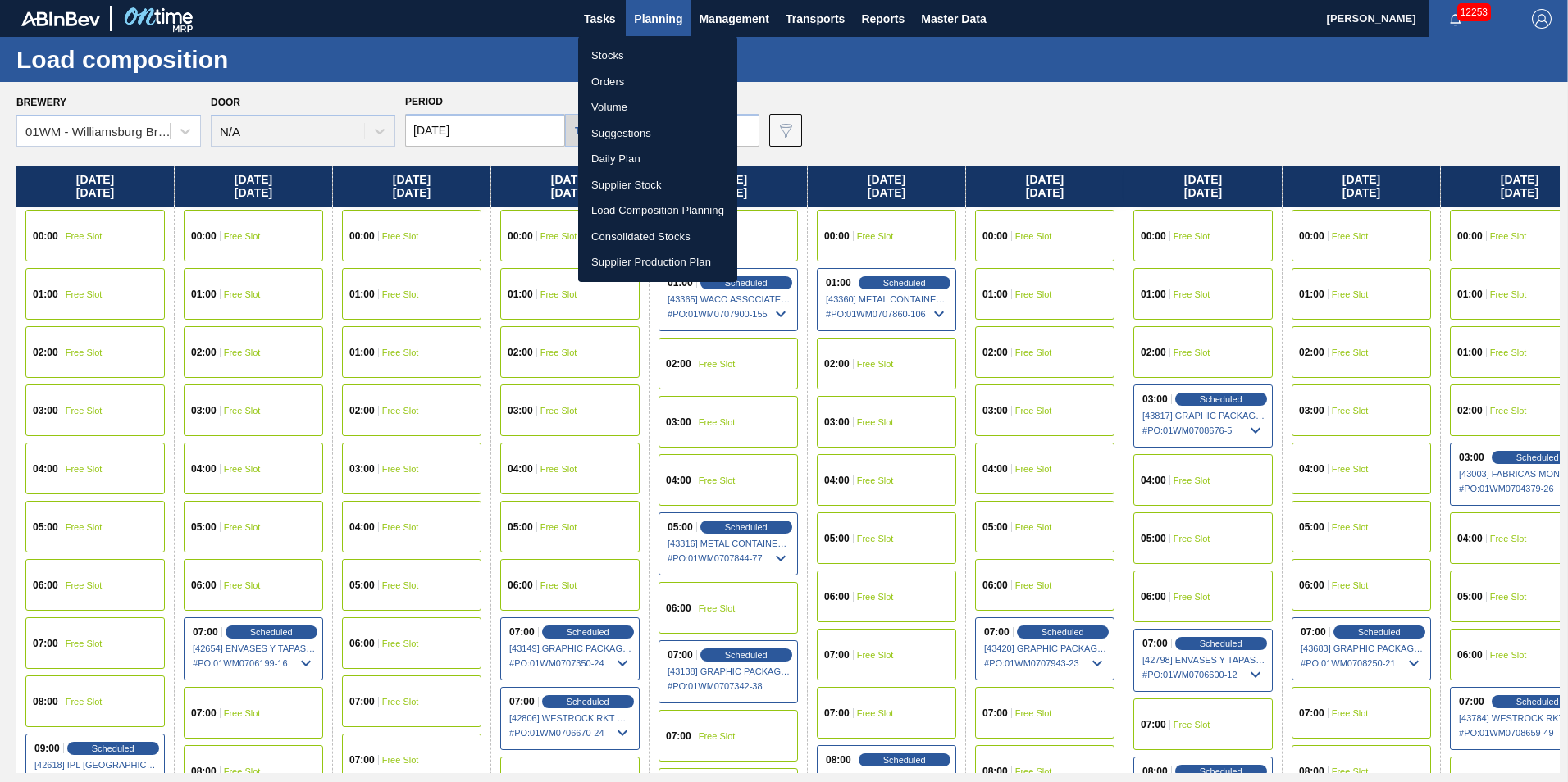
click at [621, 53] on li "Stocks" at bounding box center [657, 55] width 159 height 26
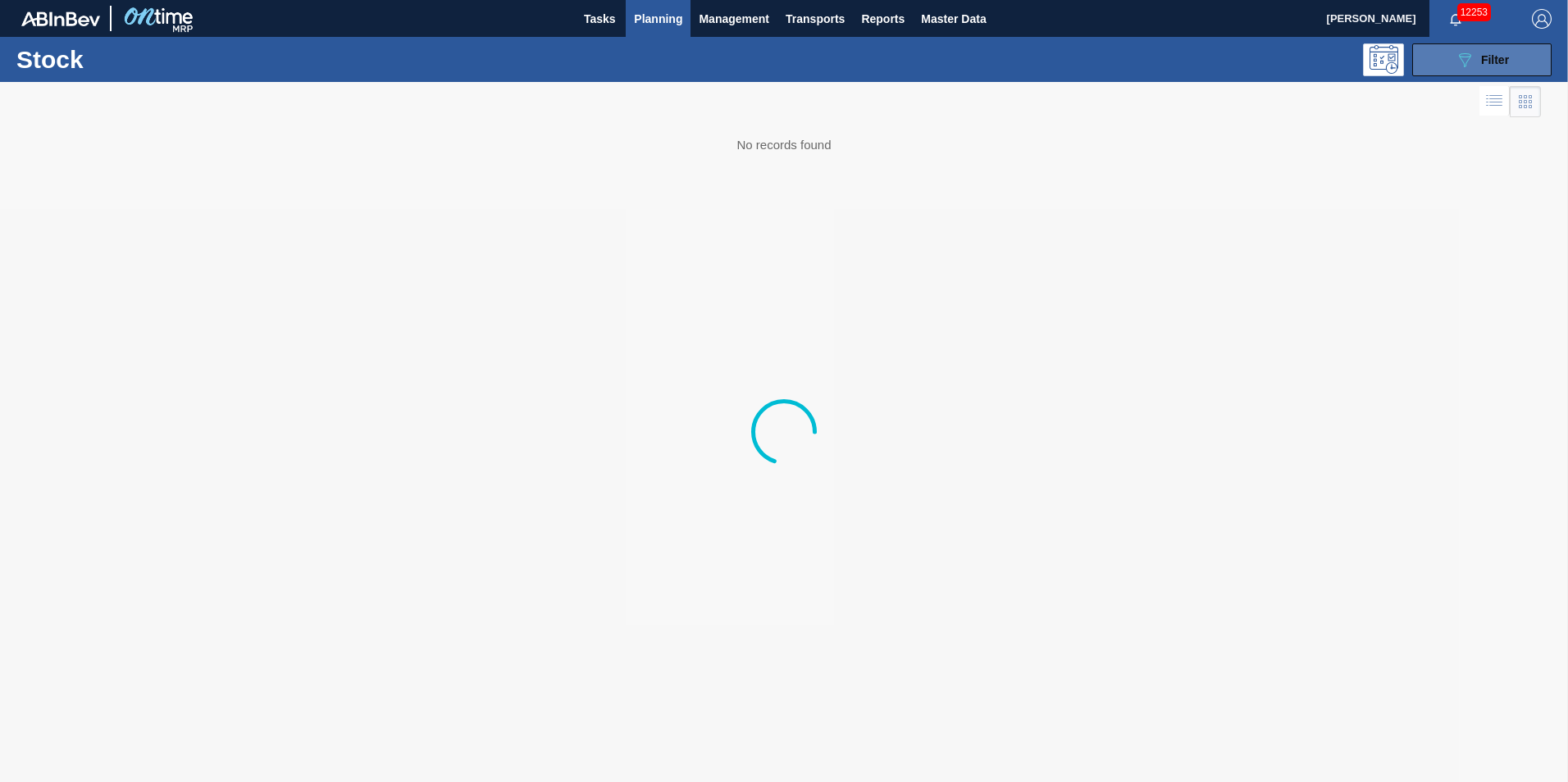
click at [1519, 53] on button "089F7B8B-B2A5-4AFE-B5C0-19BA573D28AC Filter" at bounding box center [1481, 60] width 139 height 33
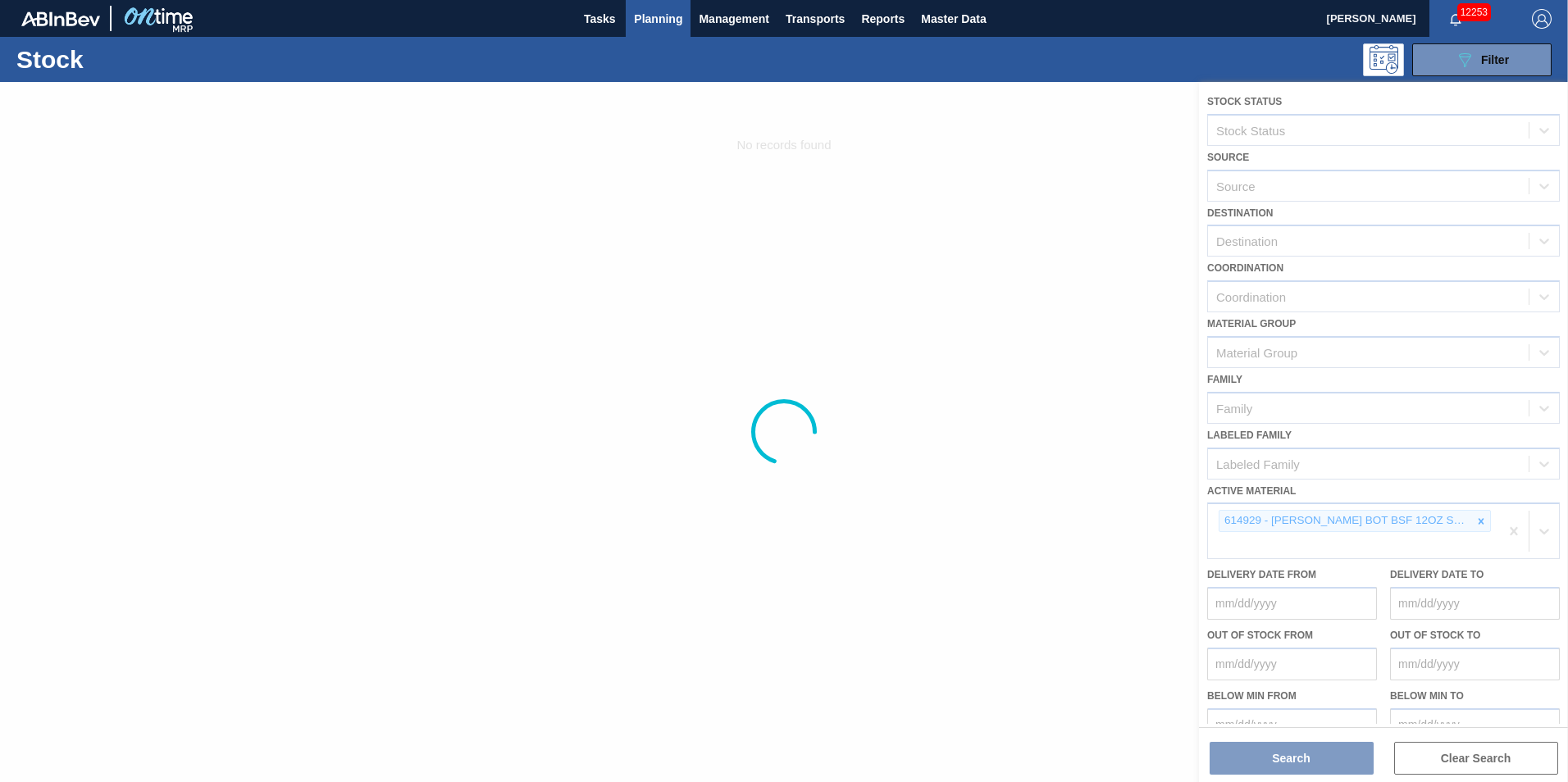
click at [1474, 519] on div at bounding box center [784, 432] width 1568 height 700
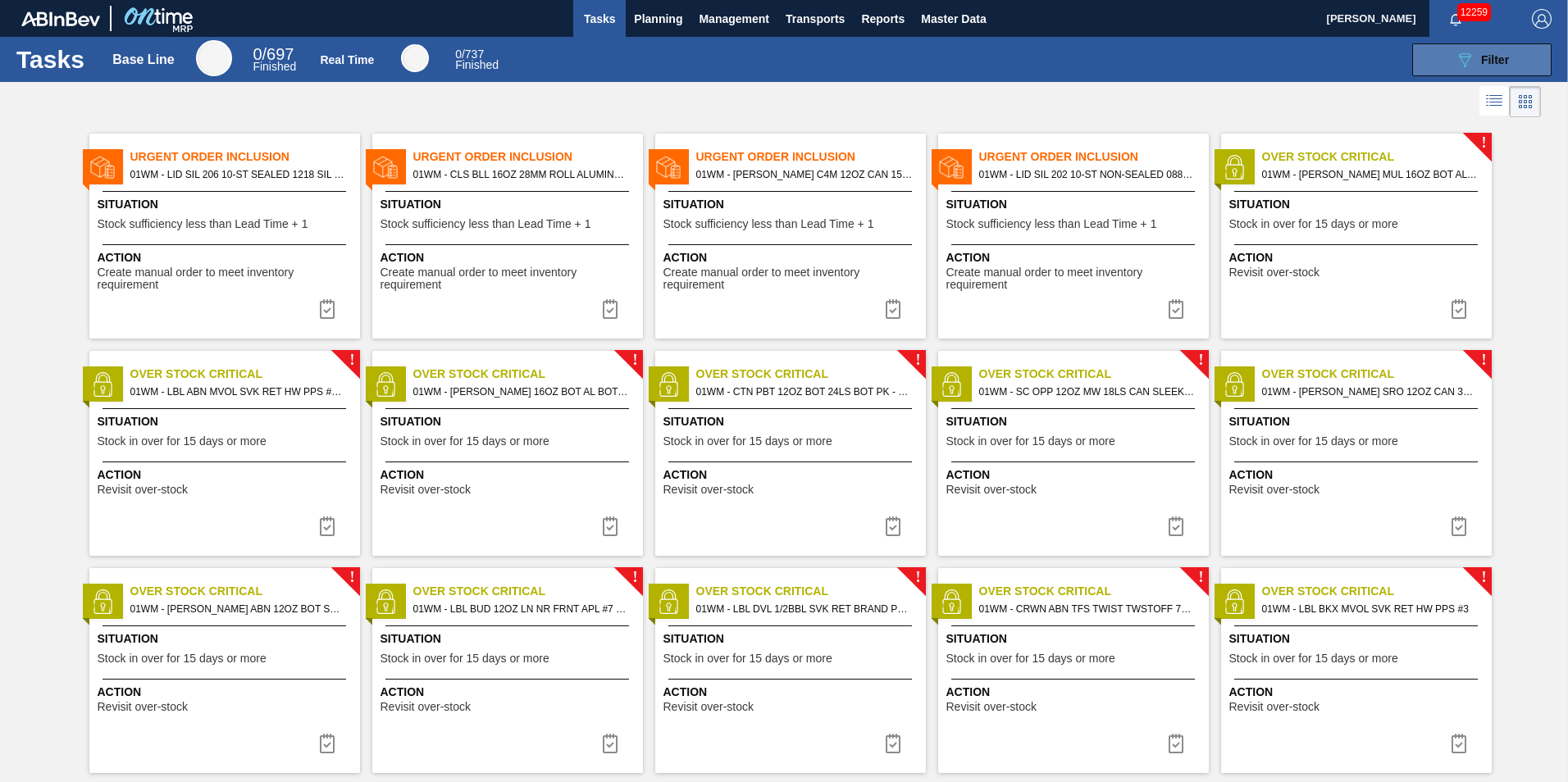
click at [1477, 59] on div "089F7B8B-B2A5-4AFE-B5C0-19BA573D28AC Filter" at bounding box center [1481, 60] width 54 height 19
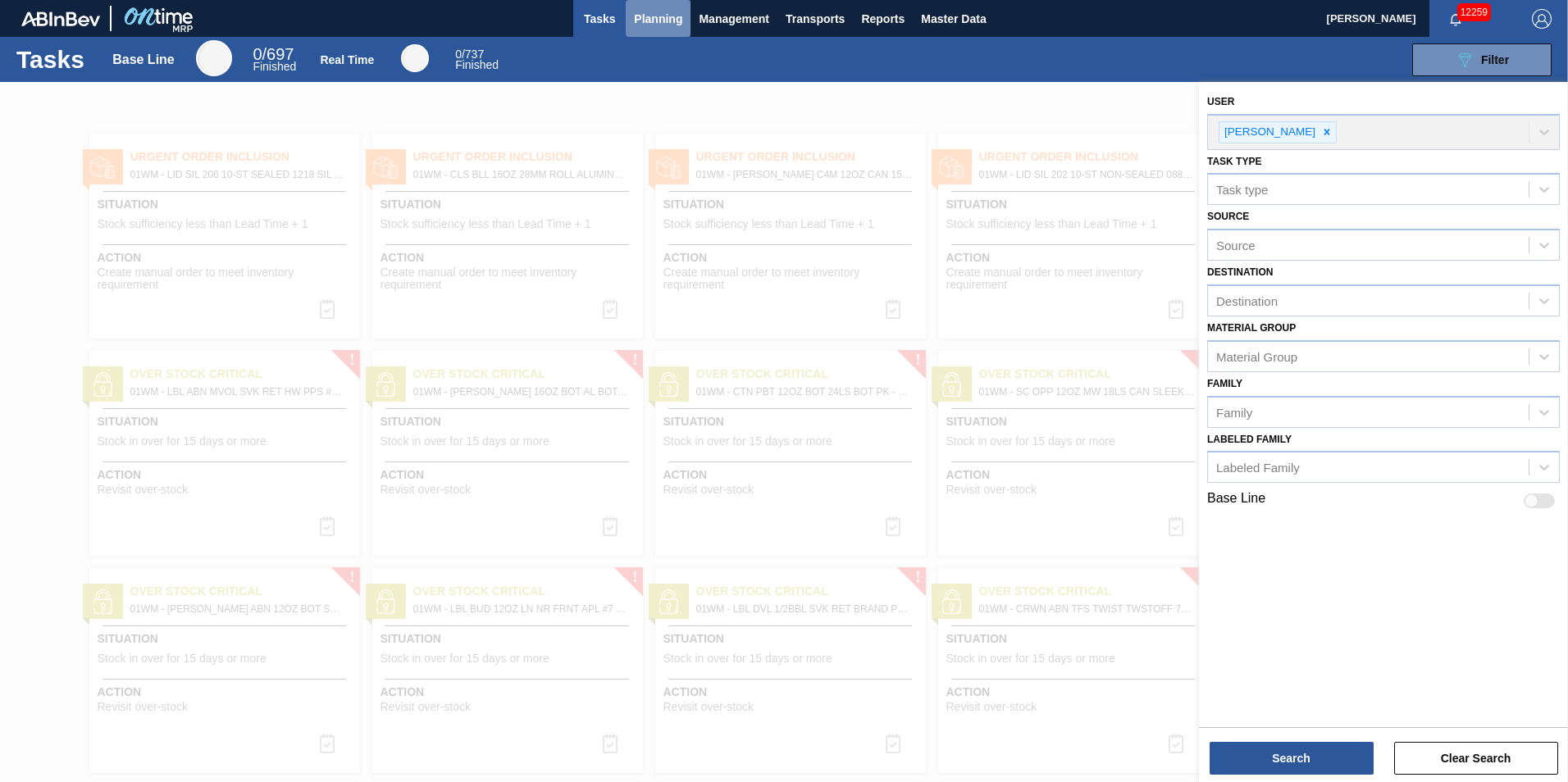
click at [663, 23] on span "Planning" at bounding box center [658, 18] width 48 height 19
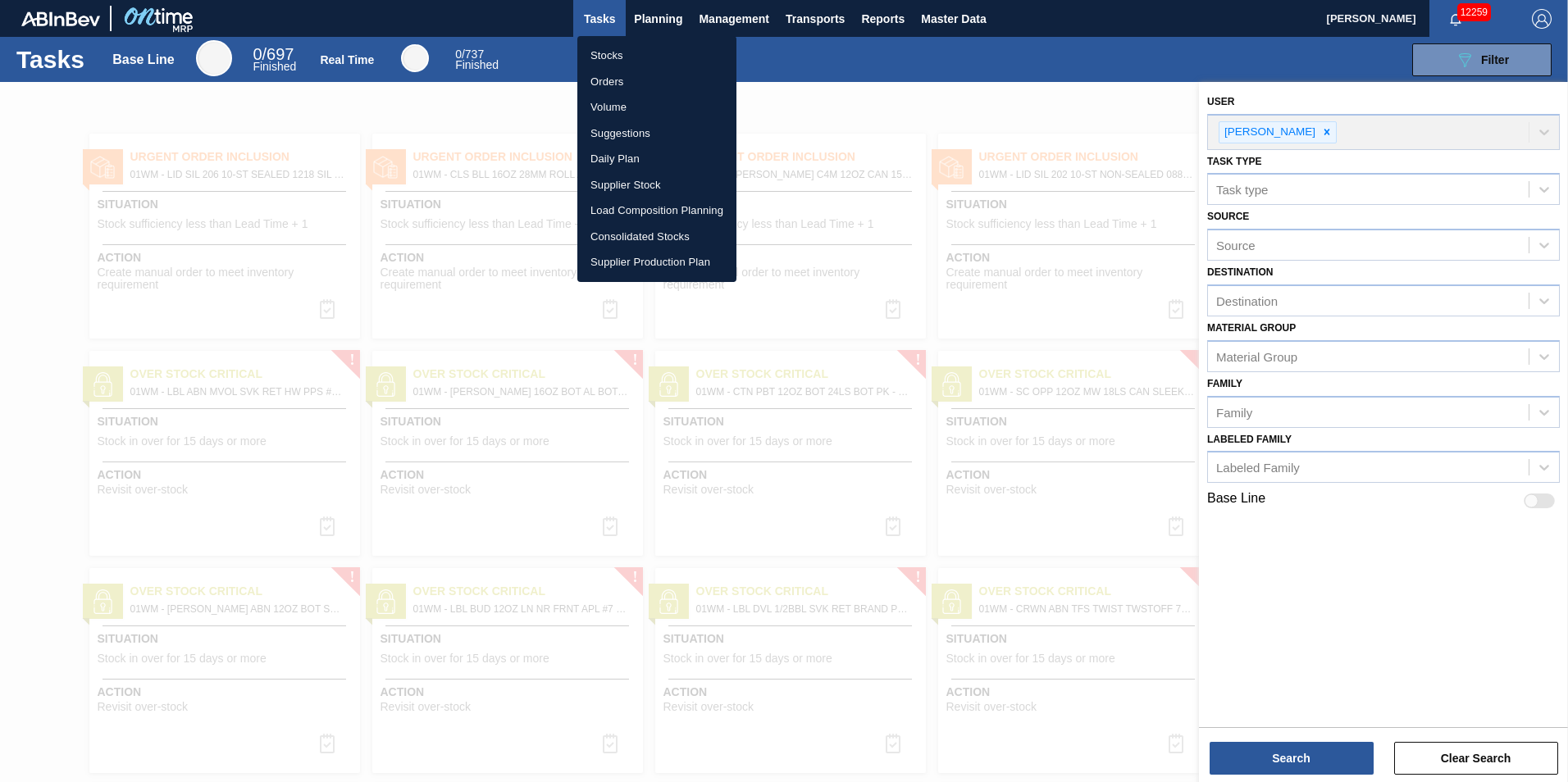
click at [650, 63] on li "Stocks" at bounding box center [656, 55] width 159 height 26
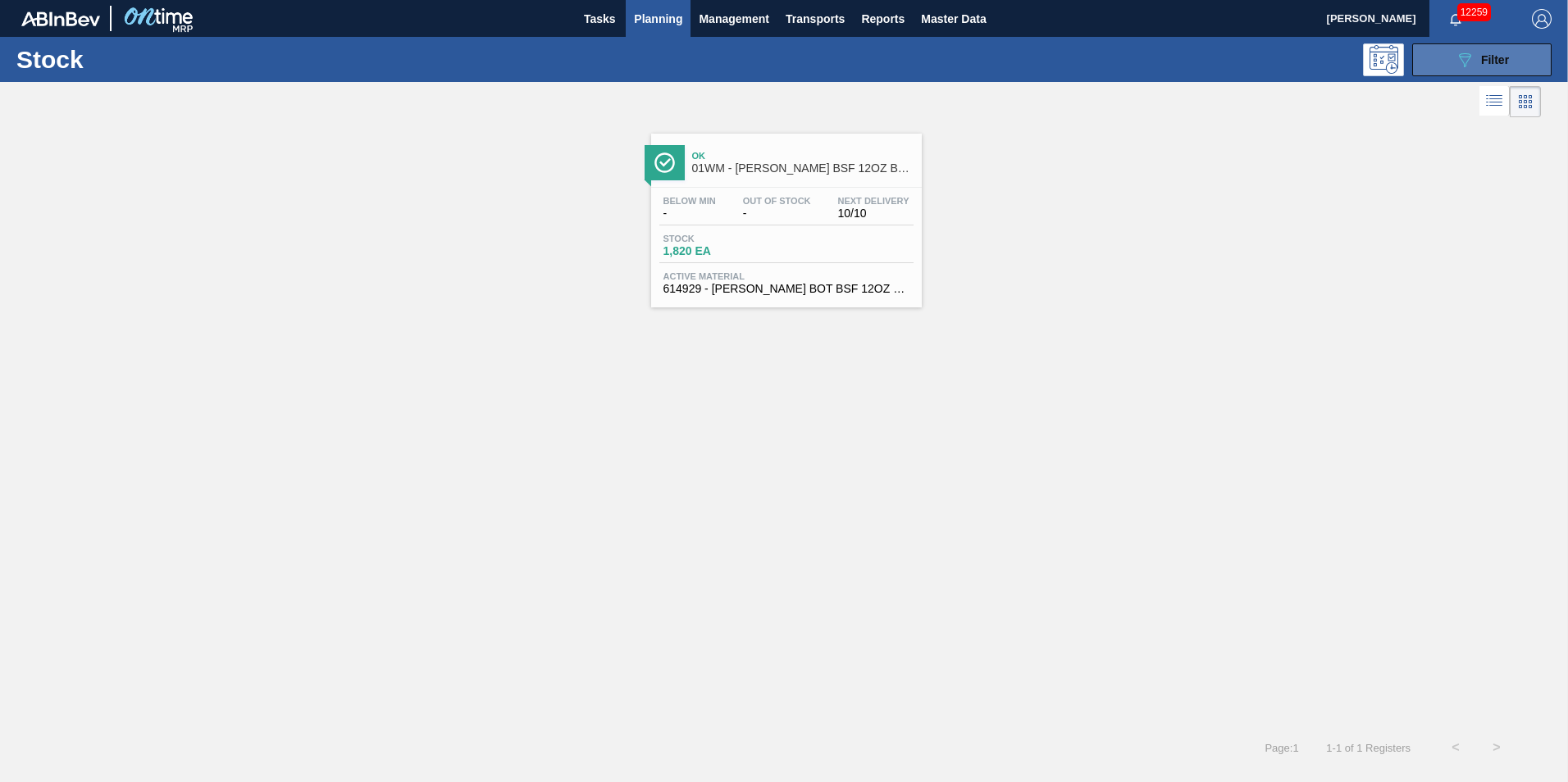
click at [1479, 57] on div "089F7B8B-B2A5-4AFE-B5C0-19BA573D28AC Filter" at bounding box center [1481, 60] width 54 height 19
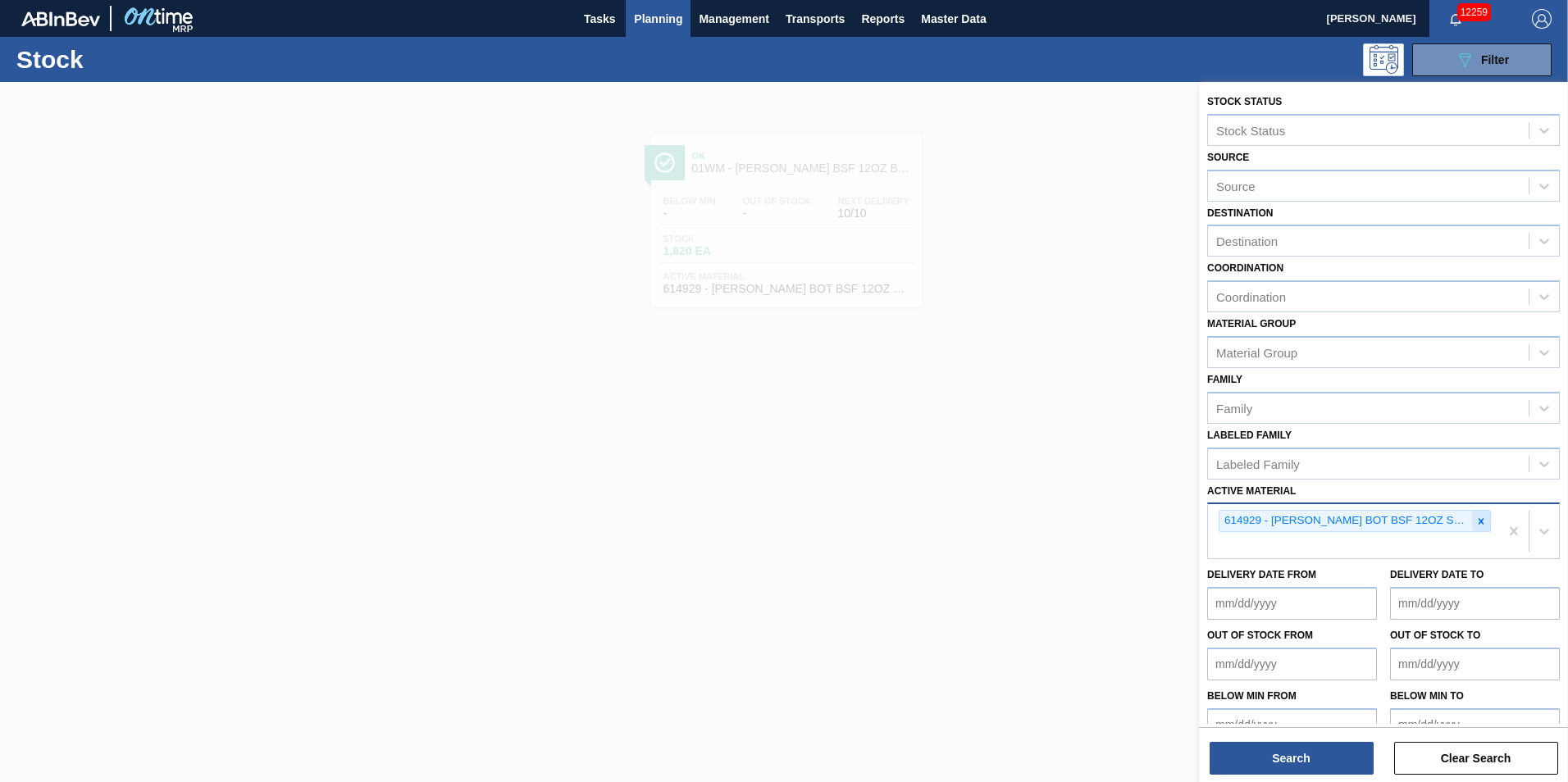
click at [1481, 525] on icon at bounding box center [1480, 521] width 12 height 12
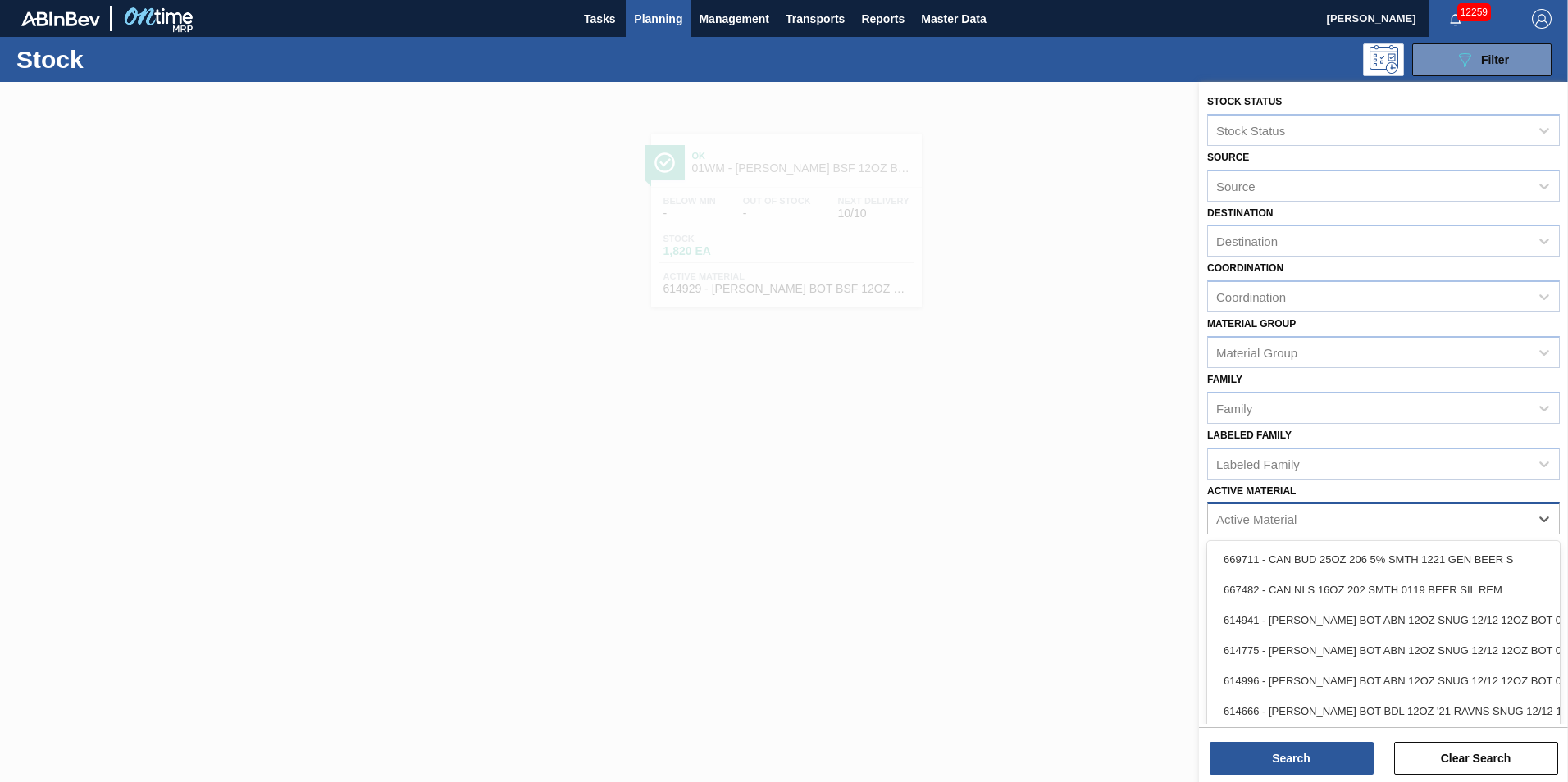
click at [1458, 519] on div "Active Material" at bounding box center [1368, 519] width 320 height 24
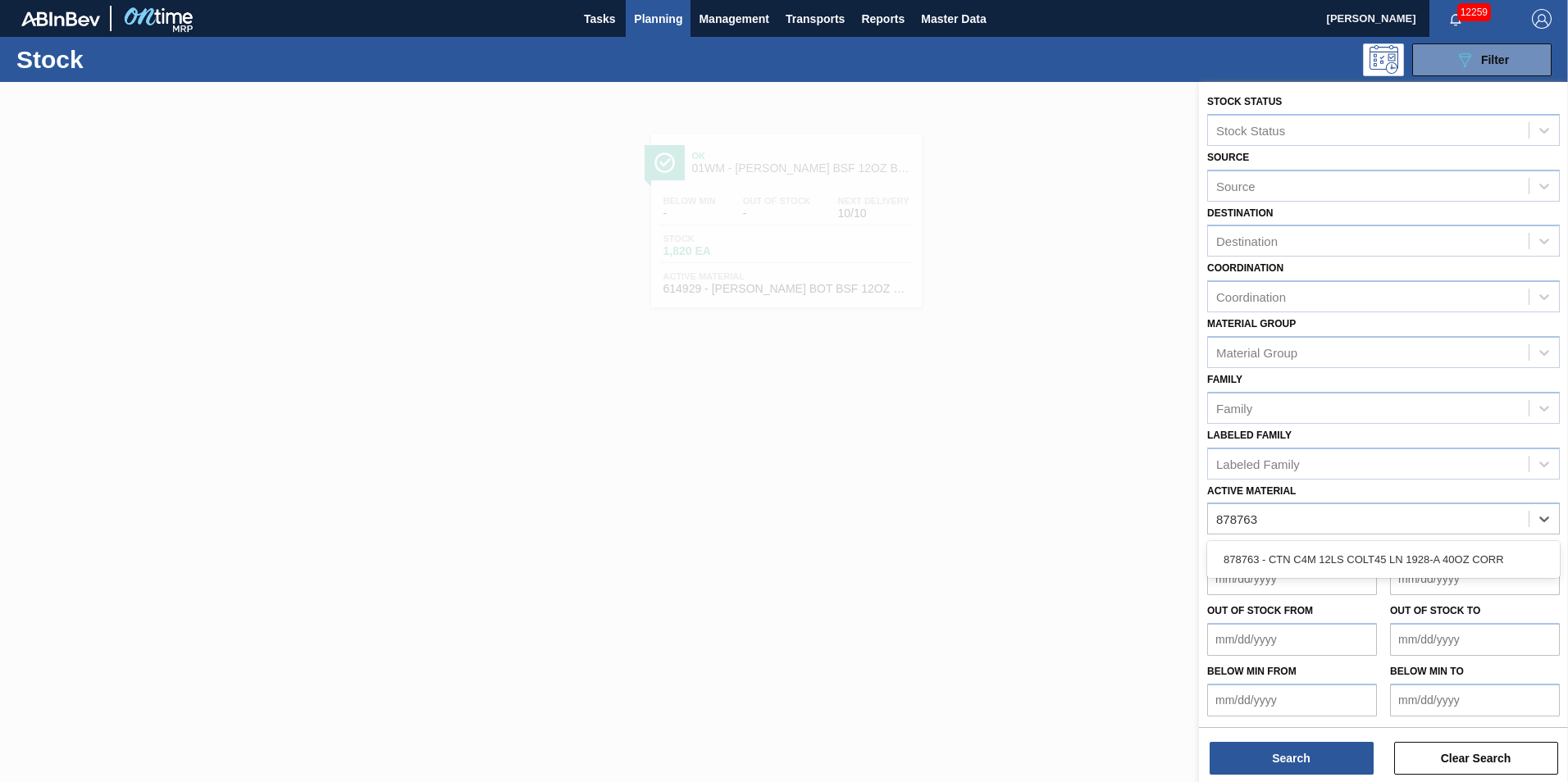
type Material "878763"
